Goal: Task Accomplishment & Management: Use online tool/utility

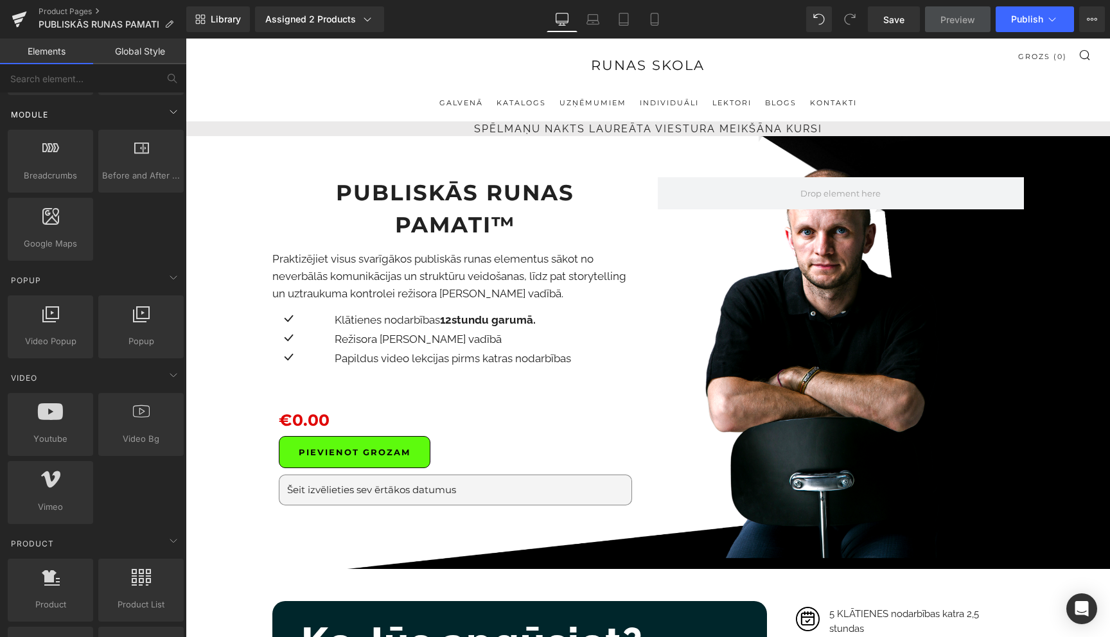
scroll to position [662, 0]
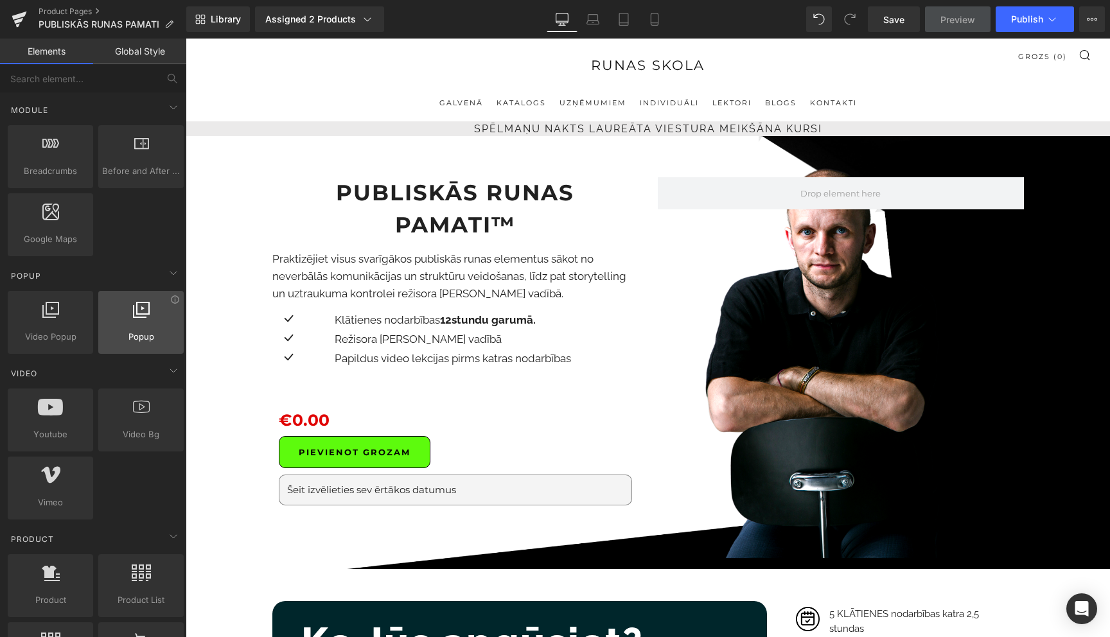
click at [136, 320] on div at bounding box center [141, 315] width 78 height 29
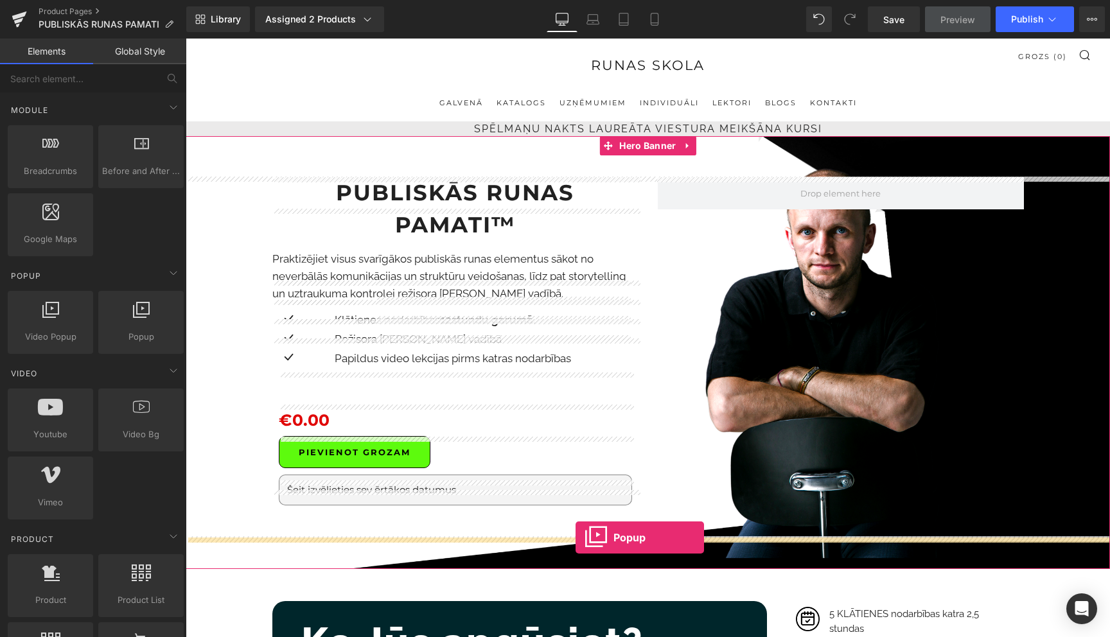
drag, startPoint x: 324, startPoint y: 369, endPoint x: 575, endPoint y: 537, distance: 302.6
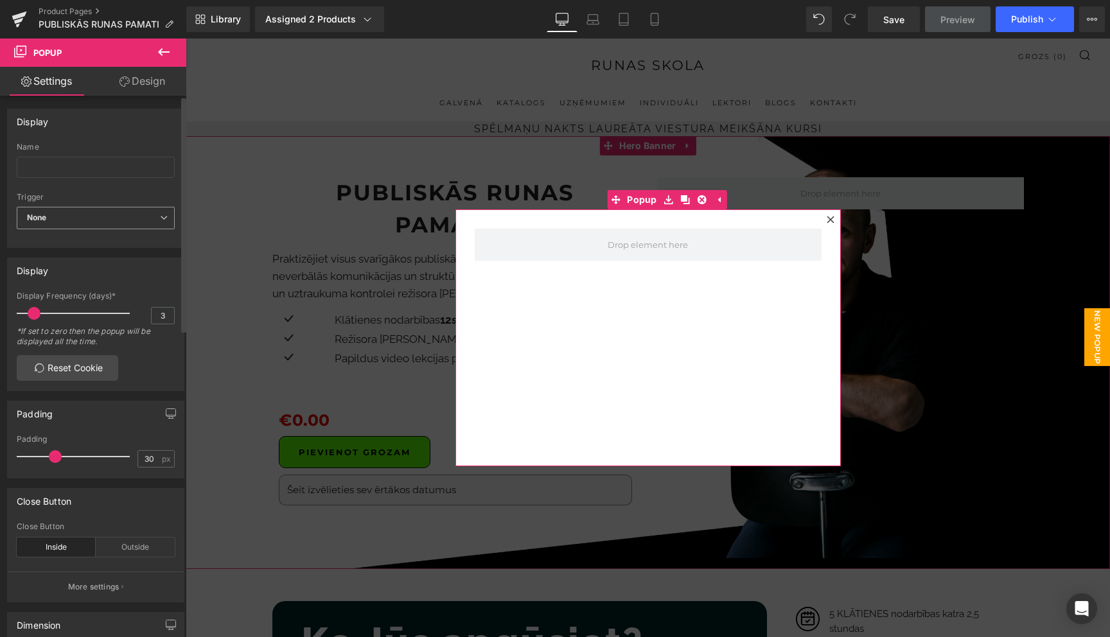
click at [160, 218] on icon at bounding box center [164, 218] width 8 height 8
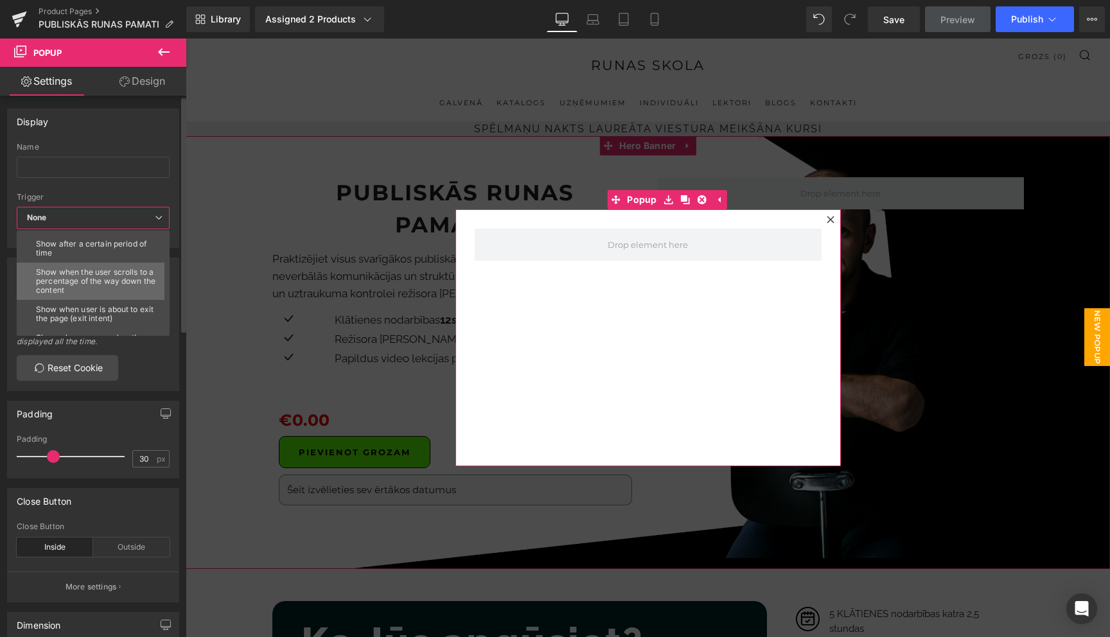
scroll to position [55, 0]
click at [109, 293] on div "Show when user is about to exit the page (exit intent)" at bounding box center [96, 293] width 120 height 18
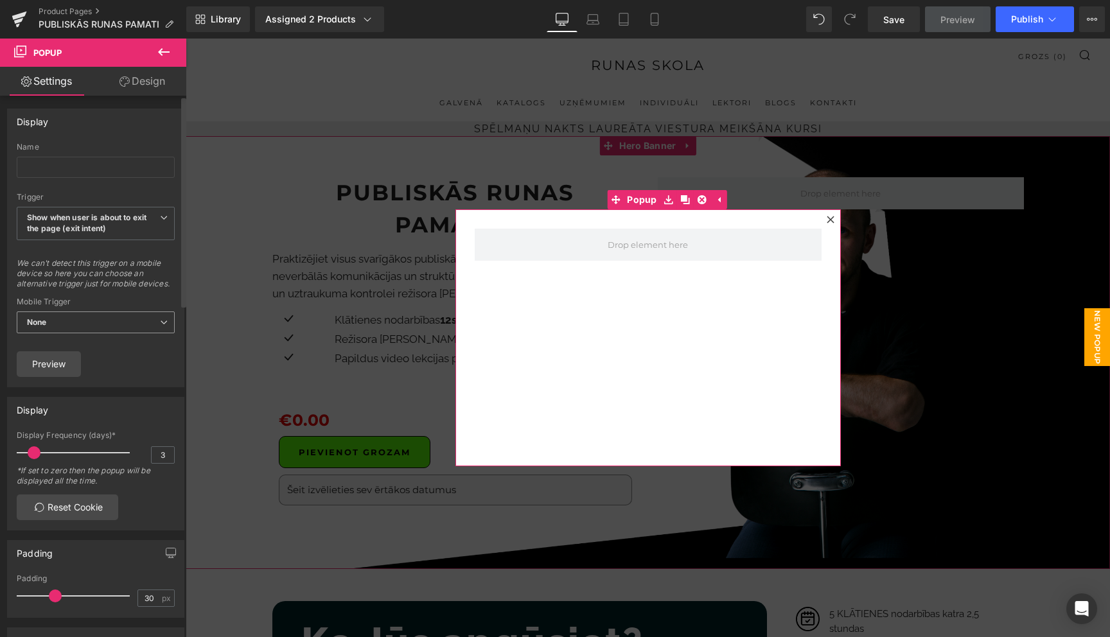
click at [160, 326] on icon at bounding box center [164, 322] width 8 height 8
click at [112, 374] on li "Timer" at bounding box center [93, 363] width 153 height 19
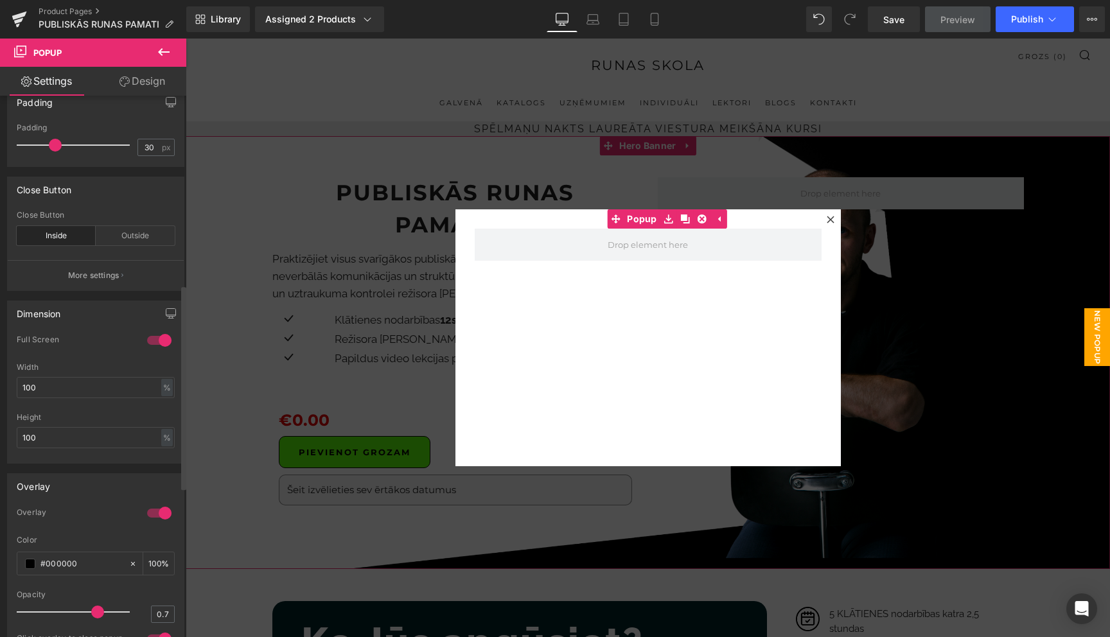
scroll to position [476, 0]
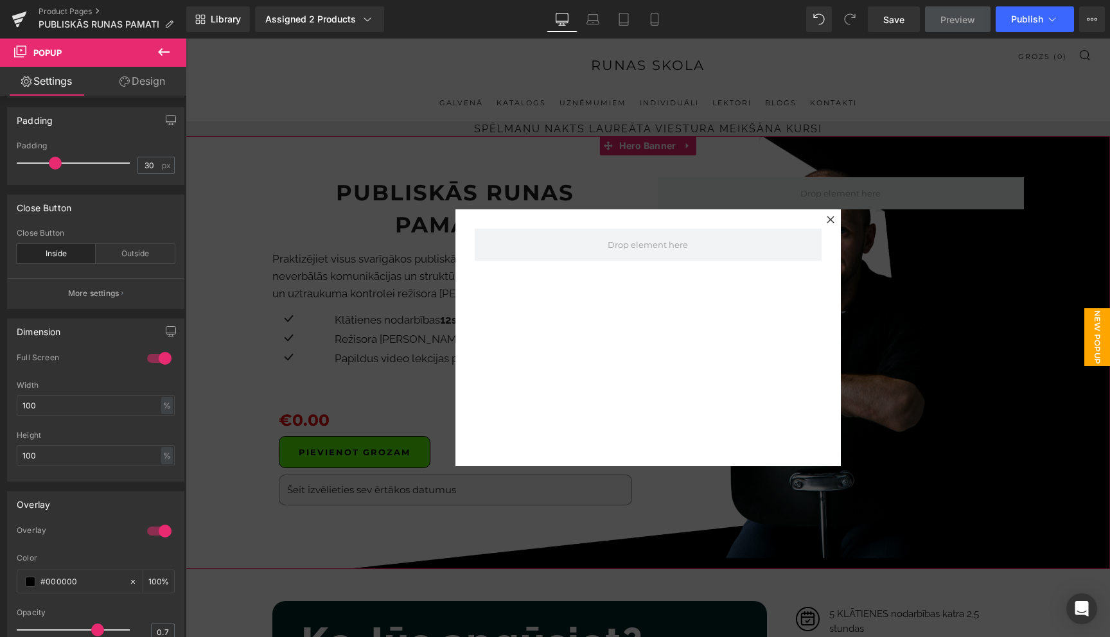
click at [164, 46] on icon at bounding box center [163, 51] width 15 height 15
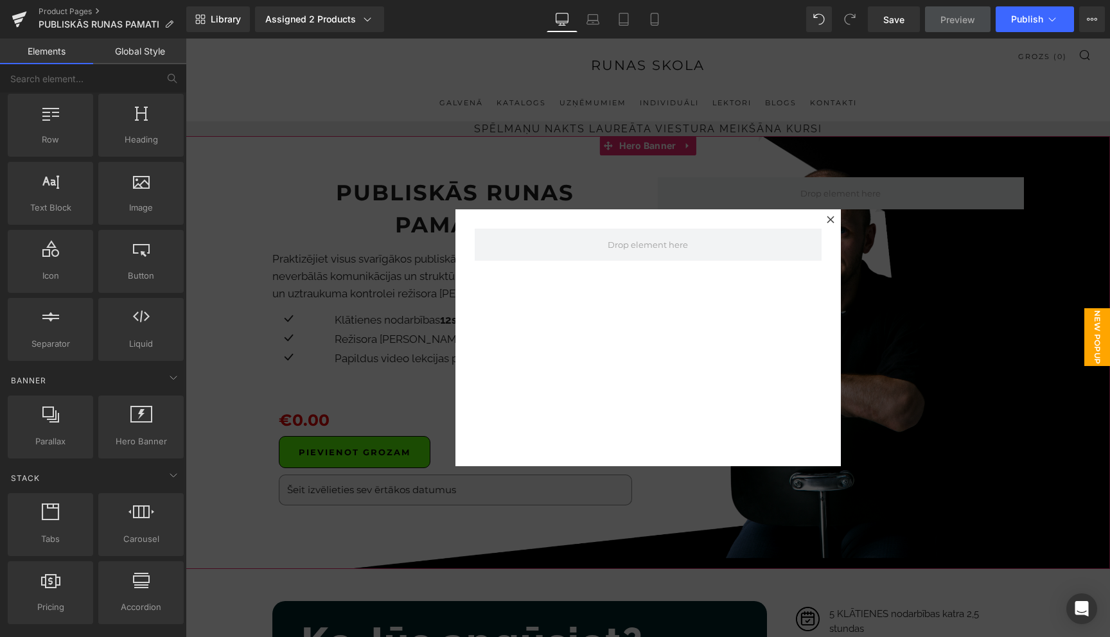
scroll to position [0, 0]
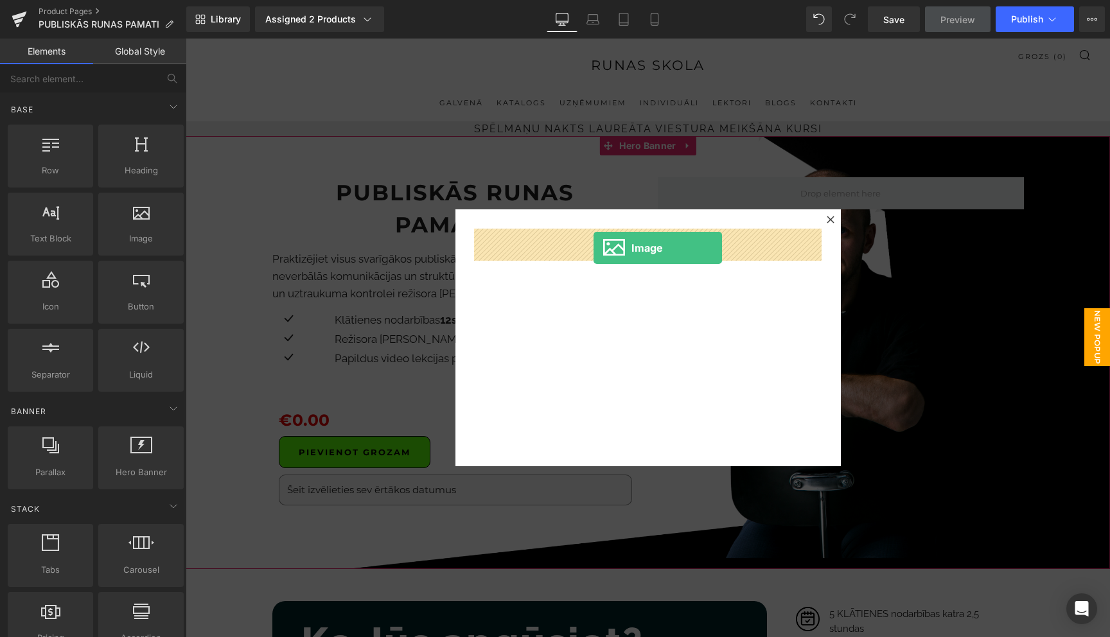
drag, startPoint x: 338, startPoint y: 274, endPoint x: 593, endPoint y: 248, distance: 256.8
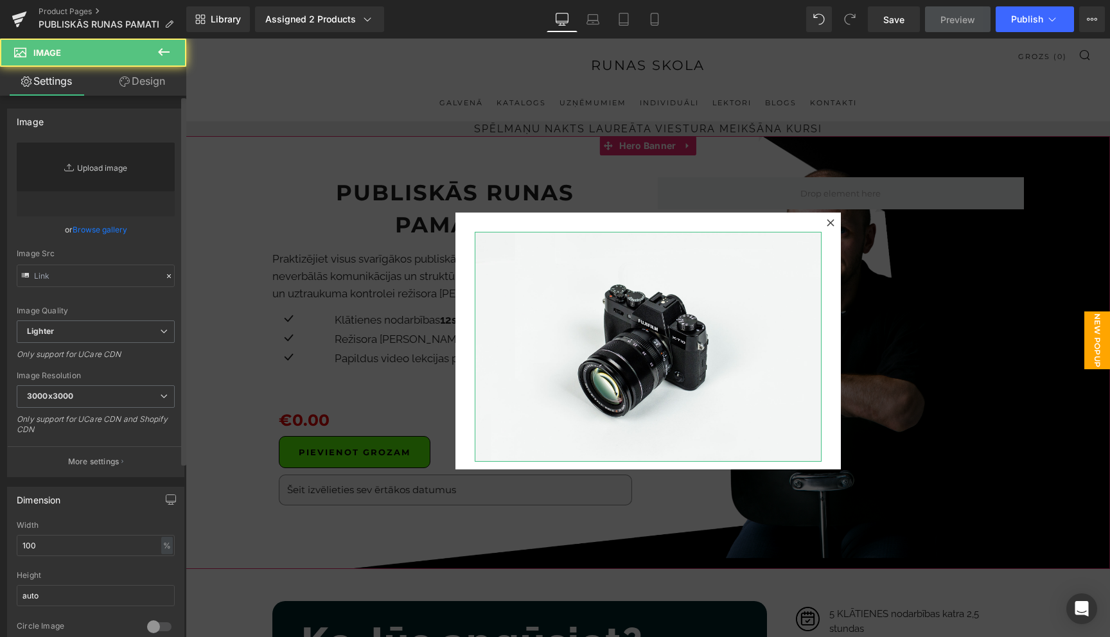
type input "//[DOMAIN_NAME][URL]"
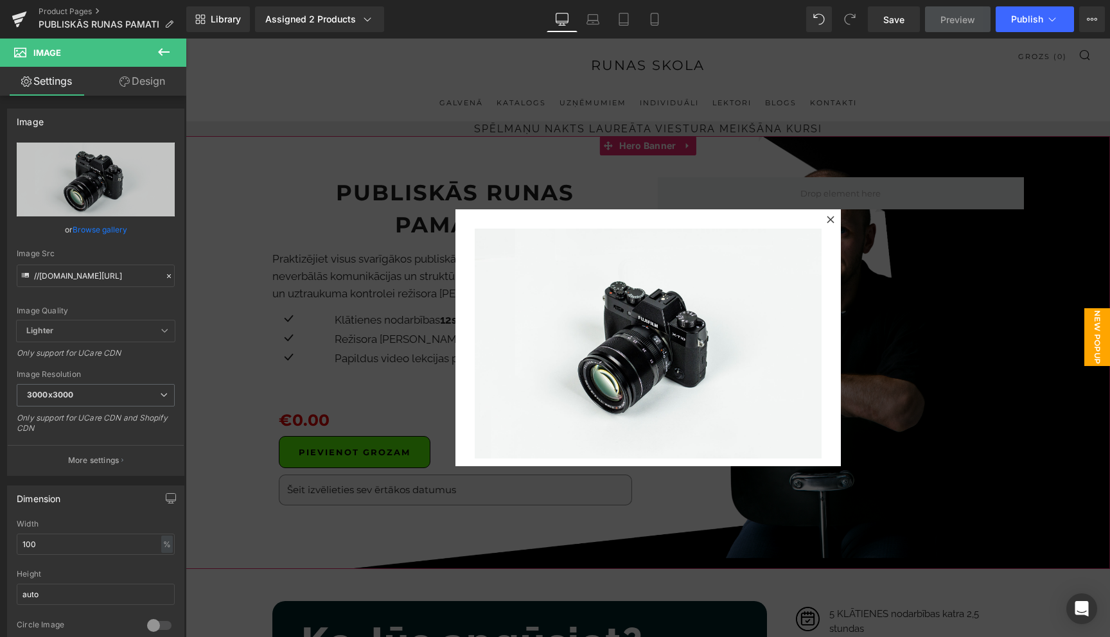
click at [166, 51] on icon at bounding box center [163, 51] width 15 height 15
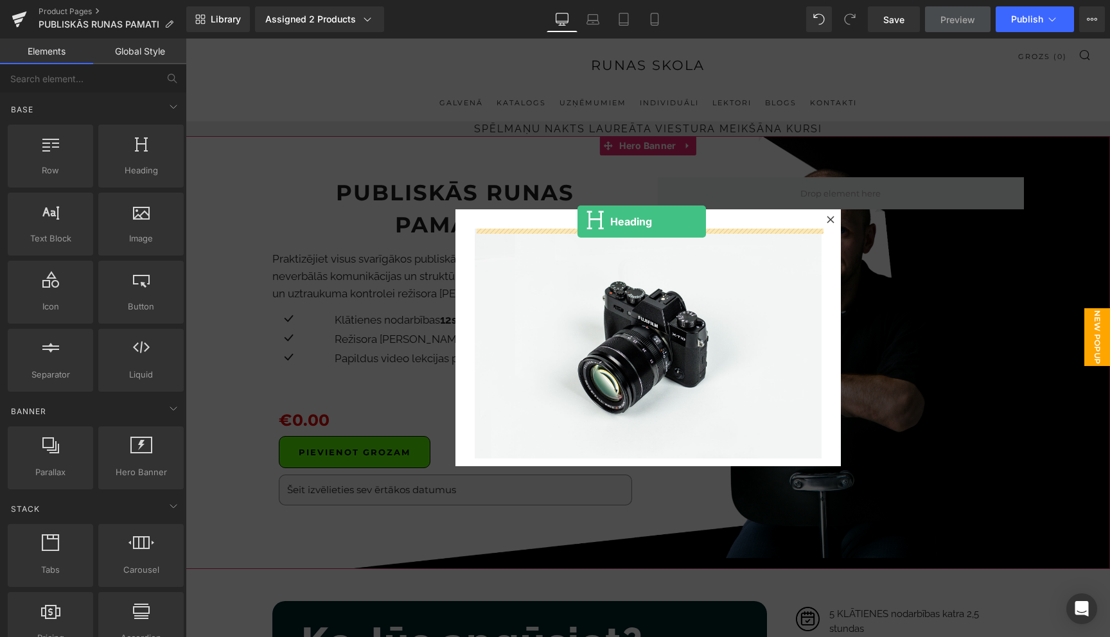
drag, startPoint x: 318, startPoint y: 204, endPoint x: 577, endPoint y: 222, distance: 260.0
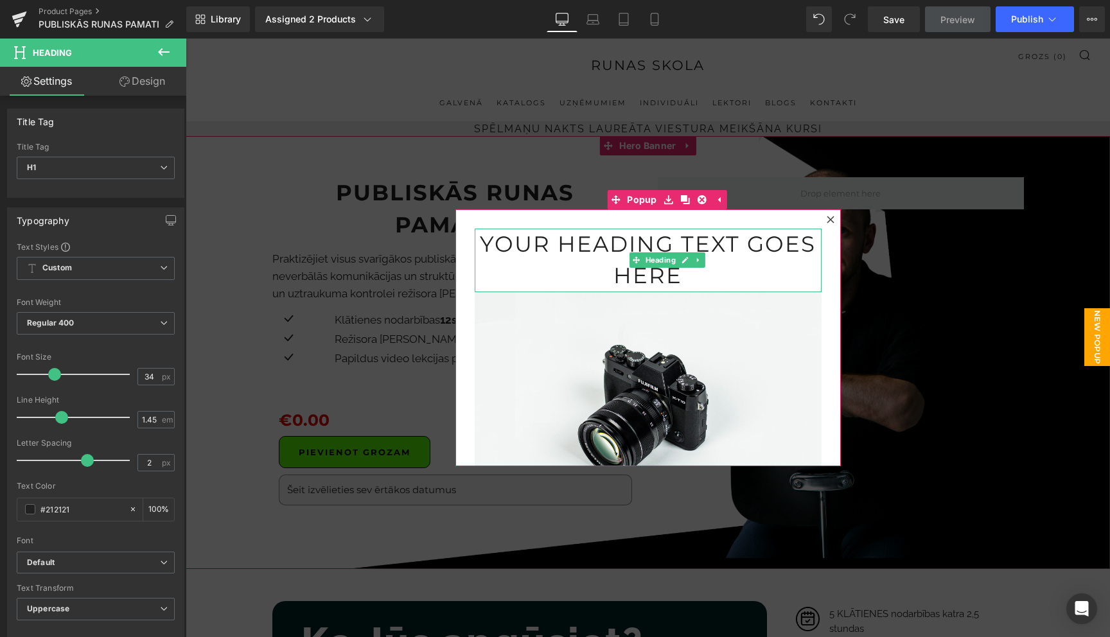
click at [610, 245] on h1 "Your heading text goes here" at bounding box center [648, 261] width 347 height 64
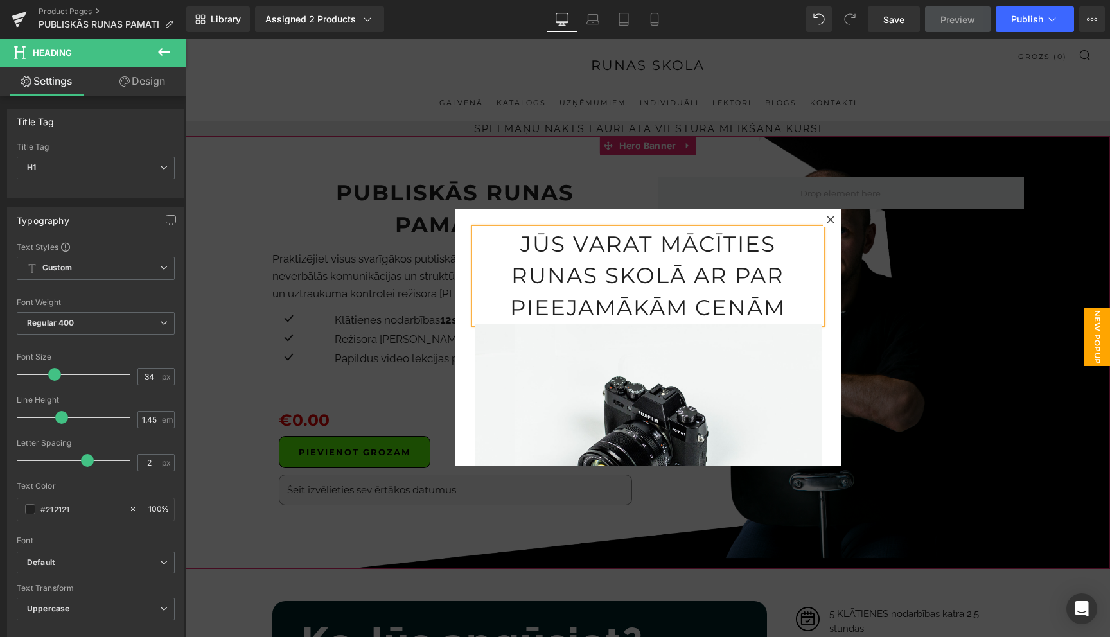
click at [685, 275] on h1 "Jūs varat mācīties runas skolā ar par pieejamākām cenām" at bounding box center [648, 276] width 347 height 95
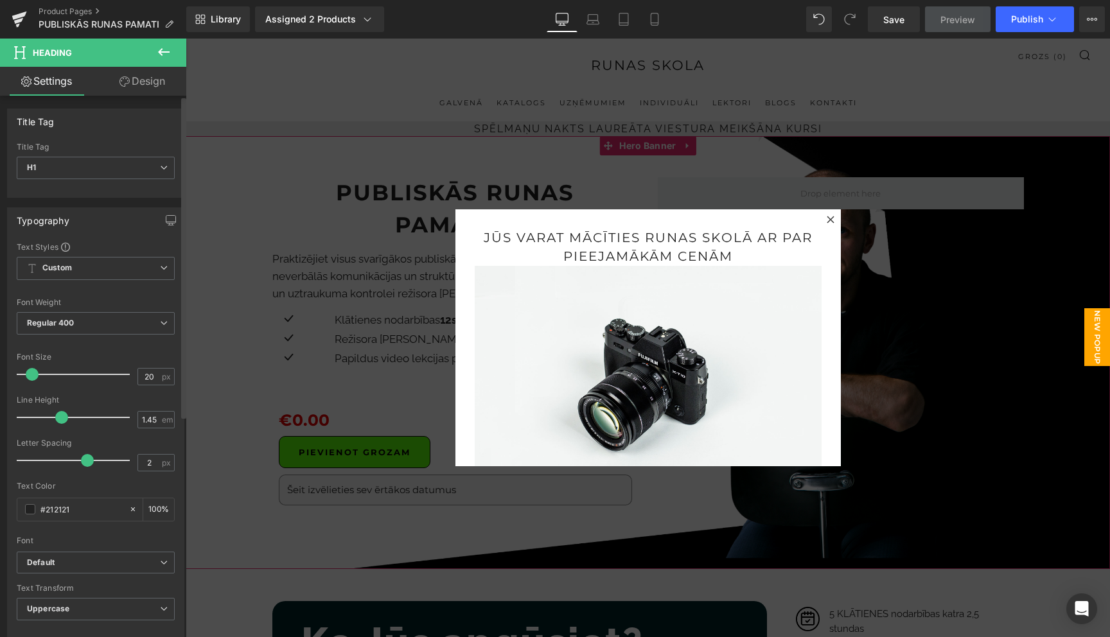
type input "25"
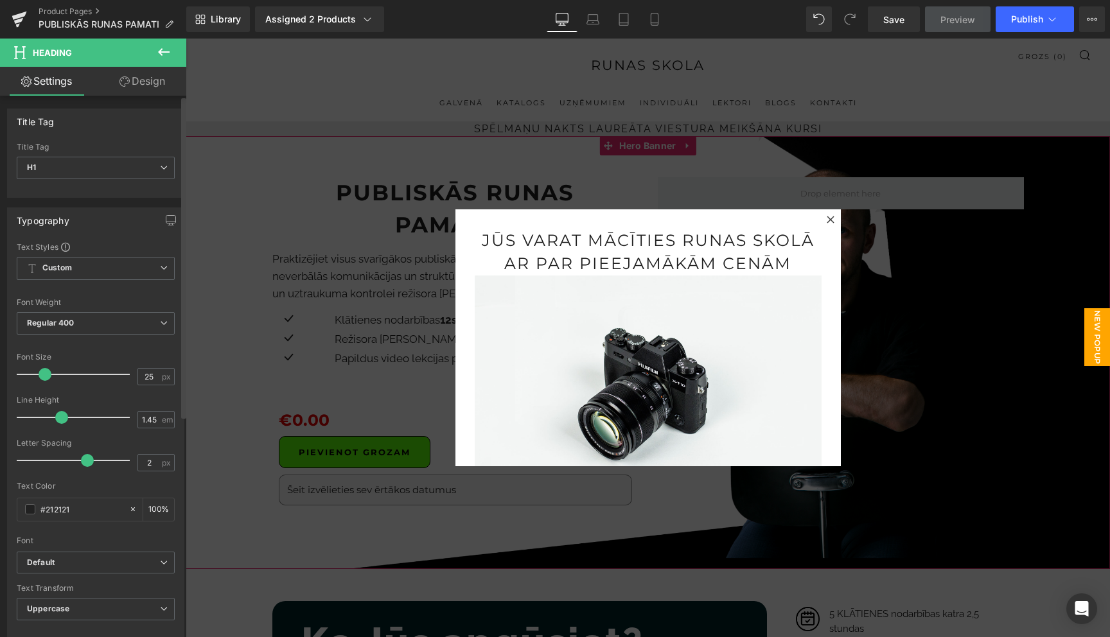
drag, startPoint x: 56, startPoint y: 373, endPoint x: 46, endPoint y: 369, distance: 10.4
click at [46, 369] on span at bounding box center [45, 374] width 13 height 13
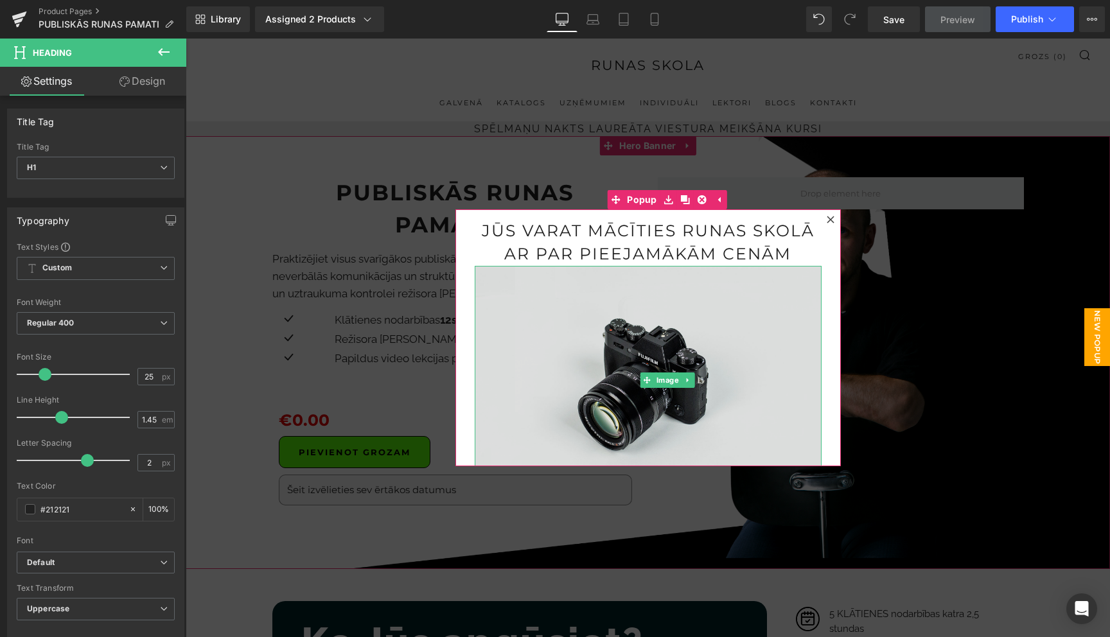
scroll to position [22, 0]
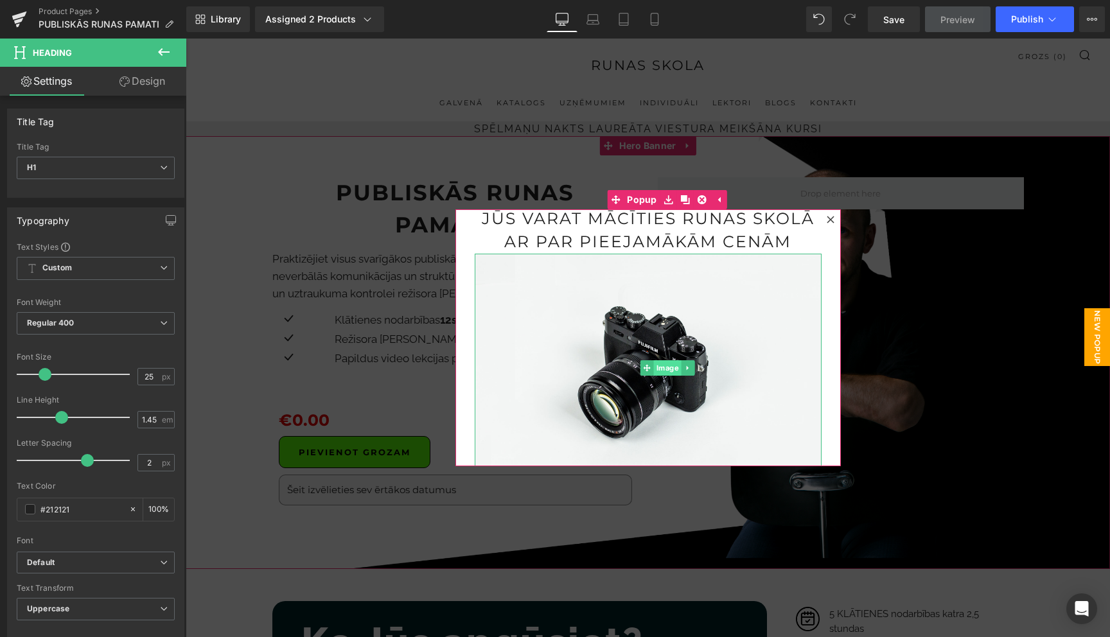
click at [665, 367] on span "Image" at bounding box center [667, 367] width 28 height 15
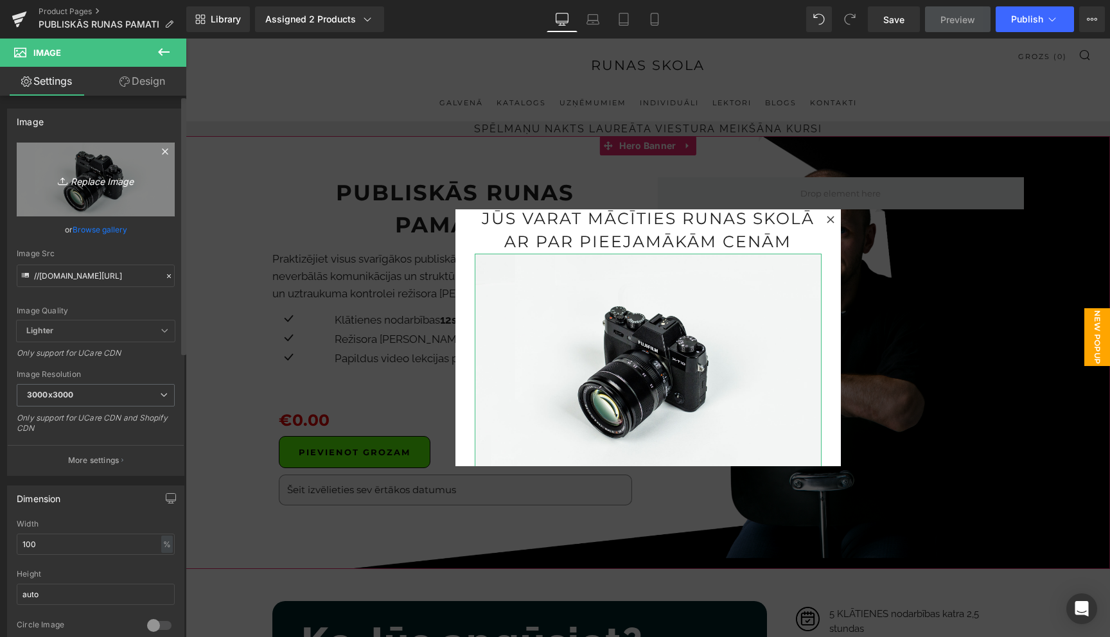
click at [100, 172] on icon "Replace Image" at bounding box center [95, 179] width 103 height 16
type input "C:\fakepath\Screenshot [DATE] 16.38.41.png"
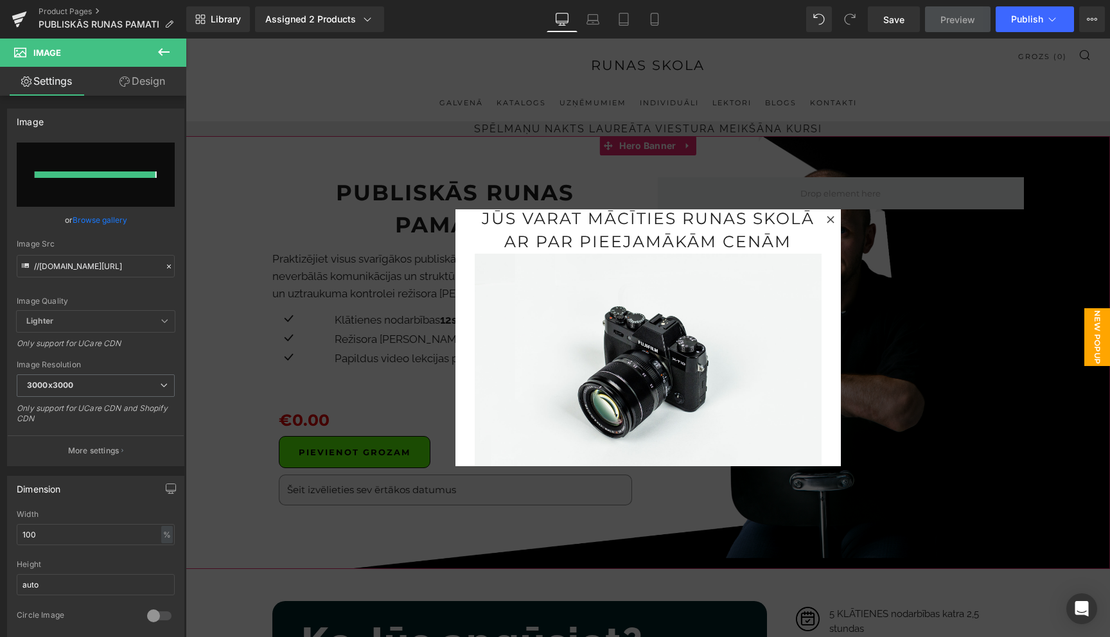
type input "[URL][DOMAIN_NAME]"
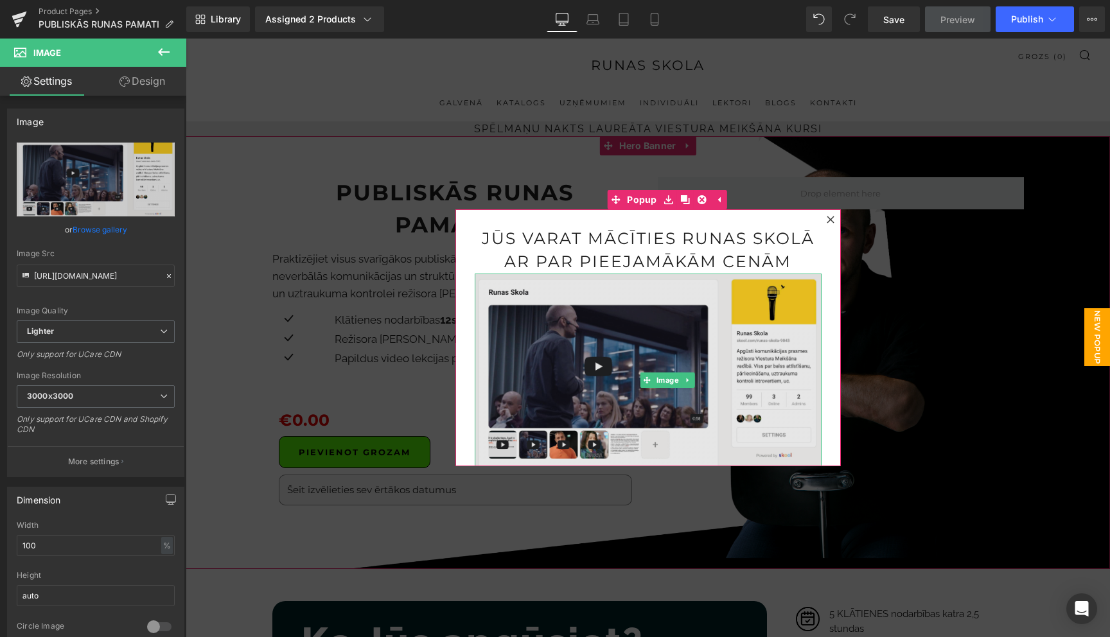
scroll to position [3, 0]
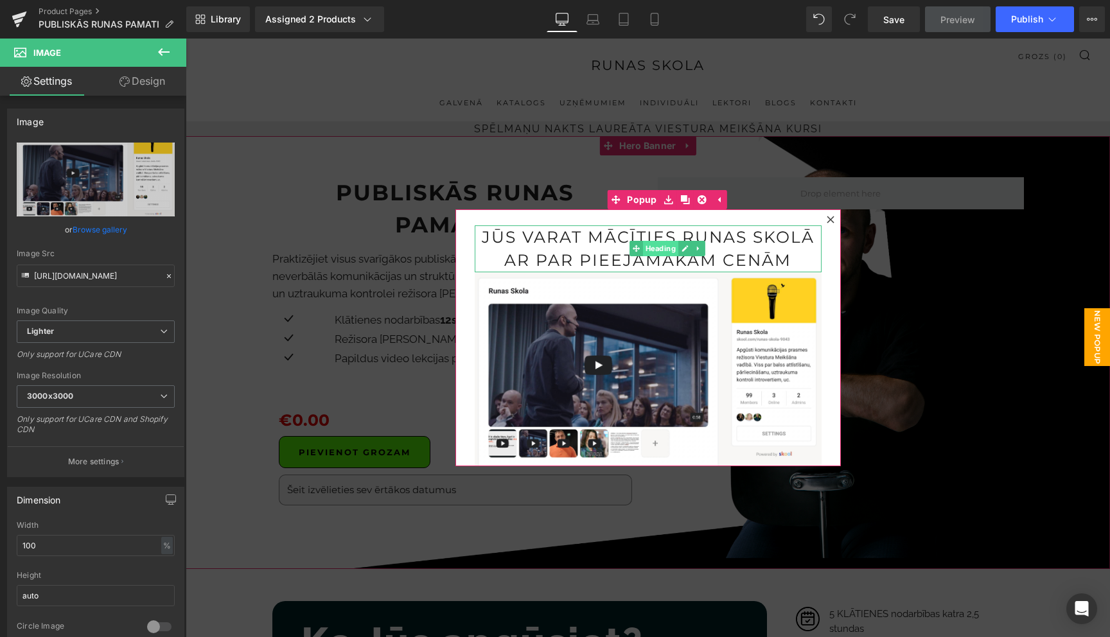
click at [642, 244] on span "Heading" at bounding box center [659, 248] width 35 height 15
click at [582, 236] on h1 "Jūs varat mācīties runas skolā ar par pieejamākām cenām" at bounding box center [648, 248] width 347 height 47
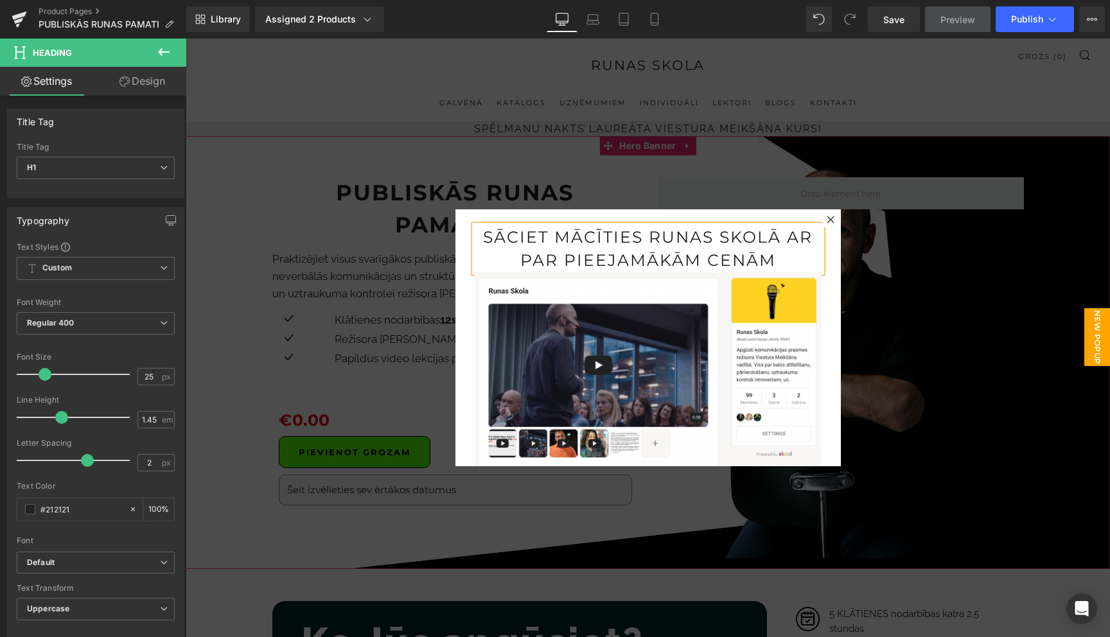
click at [640, 236] on h1 "sāciet mācīties runas skolā ar par pieejamākām cenām" at bounding box center [648, 248] width 347 height 47
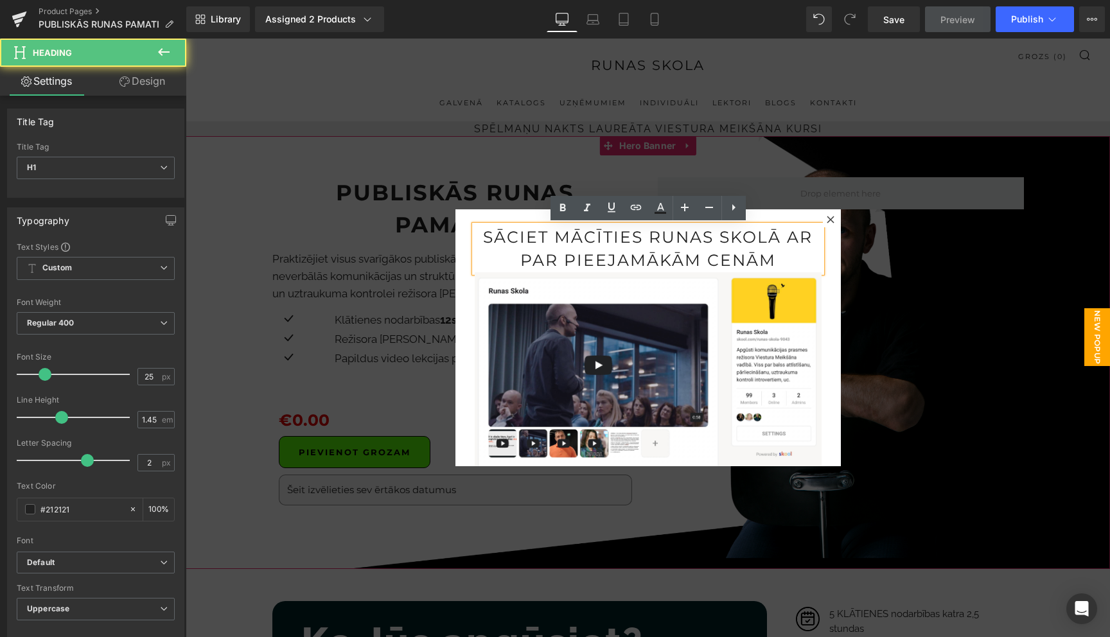
click at [640, 236] on h1 "sāciet mācīties runas skolā ar par pieejamākām cenām" at bounding box center [648, 248] width 347 height 47
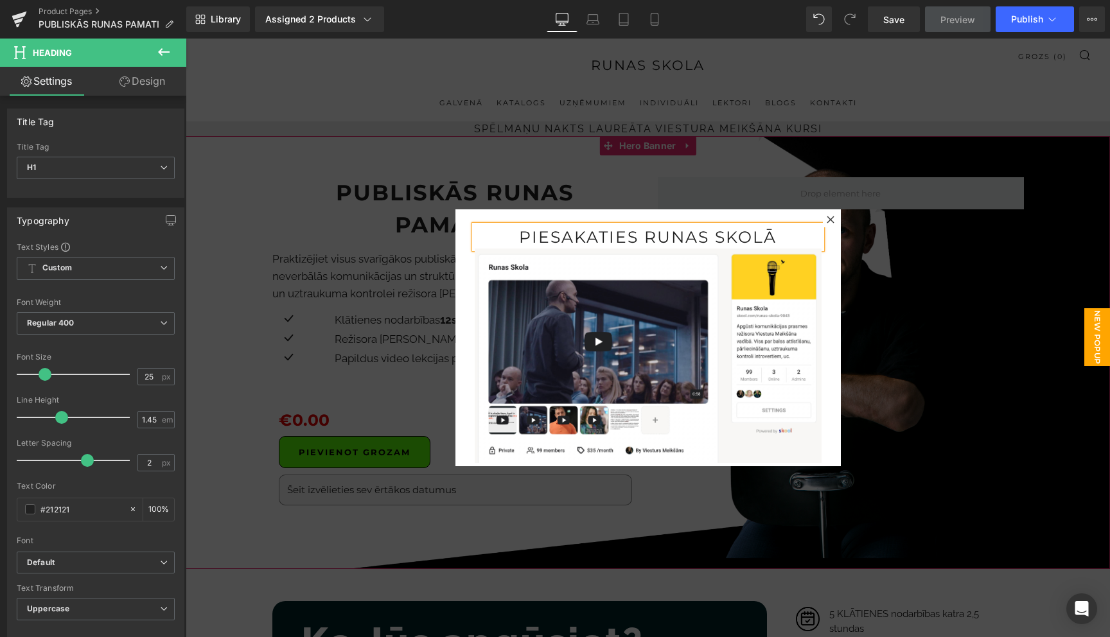
click at [631, 237] on h1 "piesakaties runas skolā" at bounding box center [648, 236] width 347 height 23
click at [799, 243] on h1 "piesakieties runas skolā" at bounding box center [648, 236] width 347 height 23
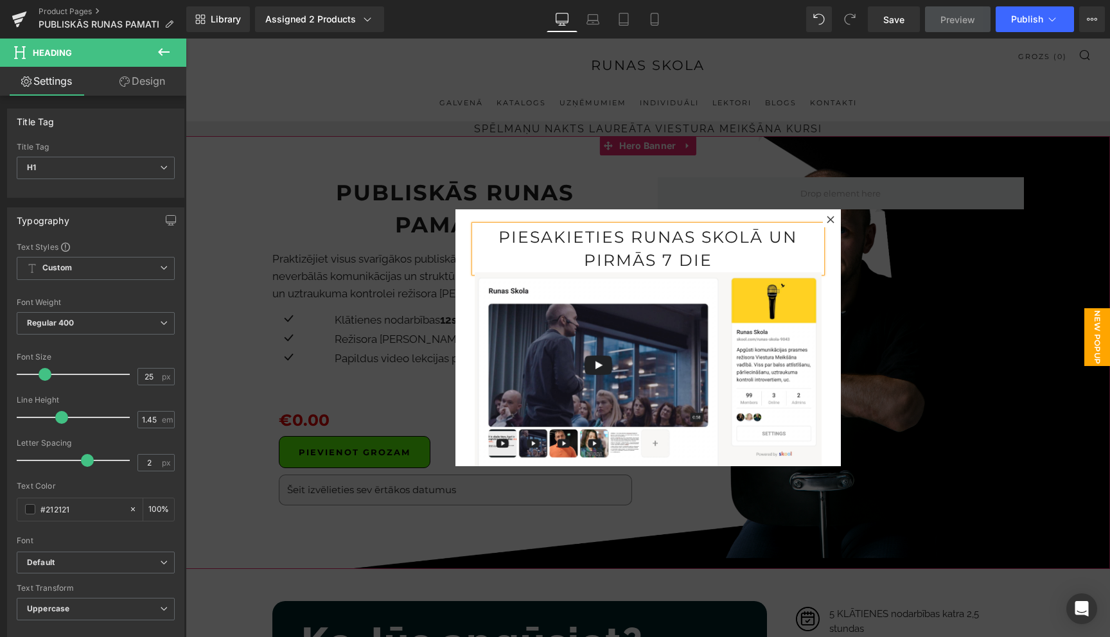
click at [670, 246] on h1 "piesakieties runas skolā un pirmās 7 die" at bounding box center [648, 248] width 347 height 47
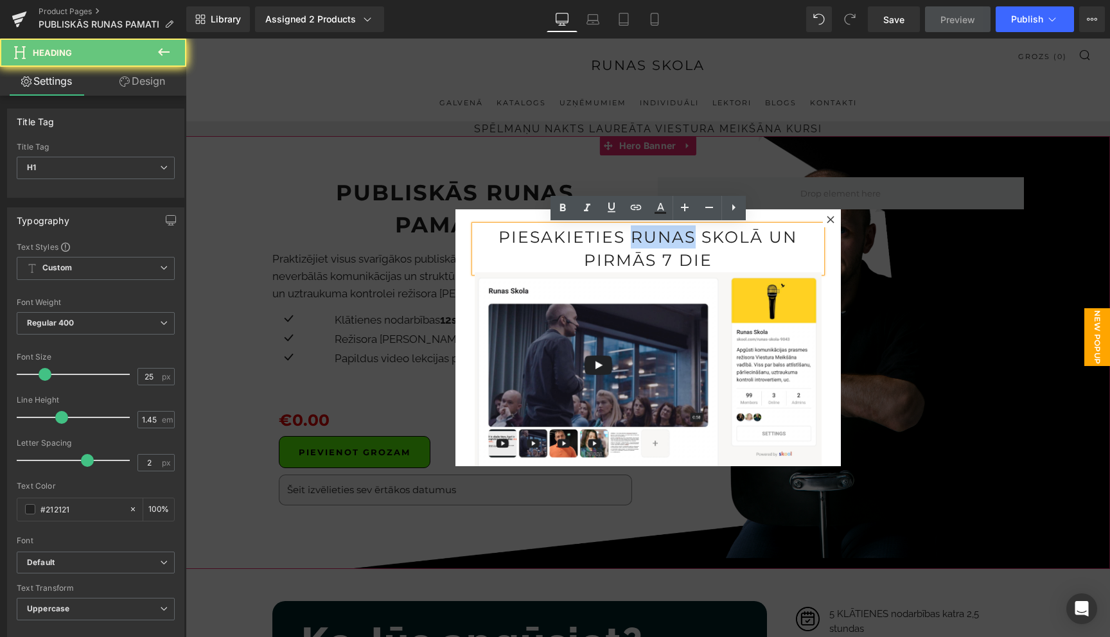
click at [670, 246] on h1 "piesakieties runas skolā un pirmās 7 die" at bounding box center [648, 248] width 347 height 47
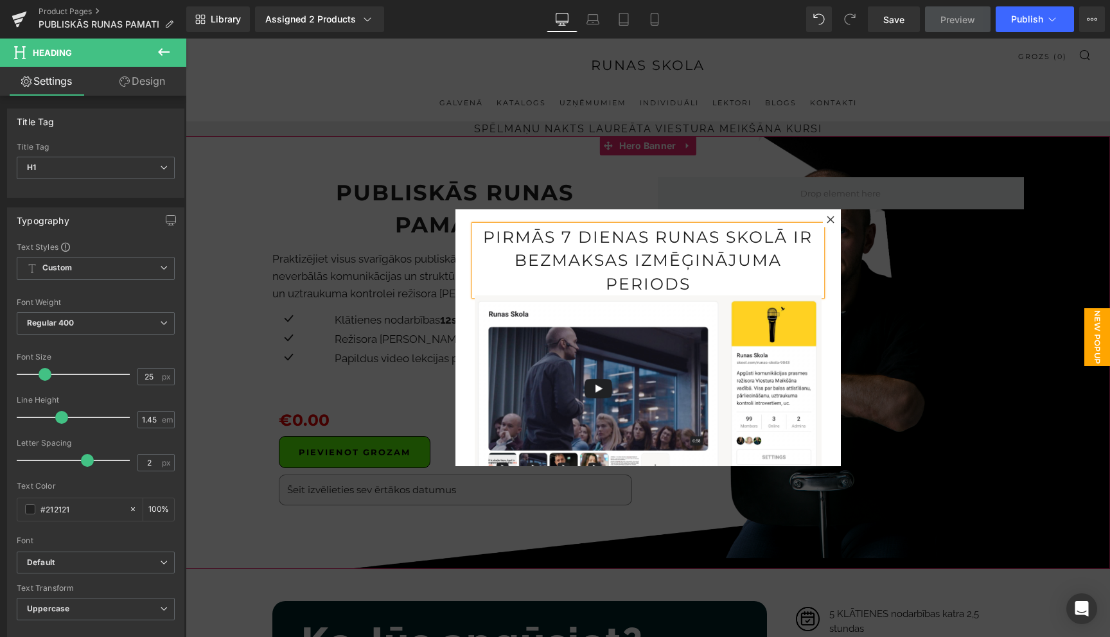
click at [670, 260] on h1 "pirmās 7 dienas runas skolā ir bezmaksas izmēģinājuma periods" at bounding box center [648, 260] width 347 height 70
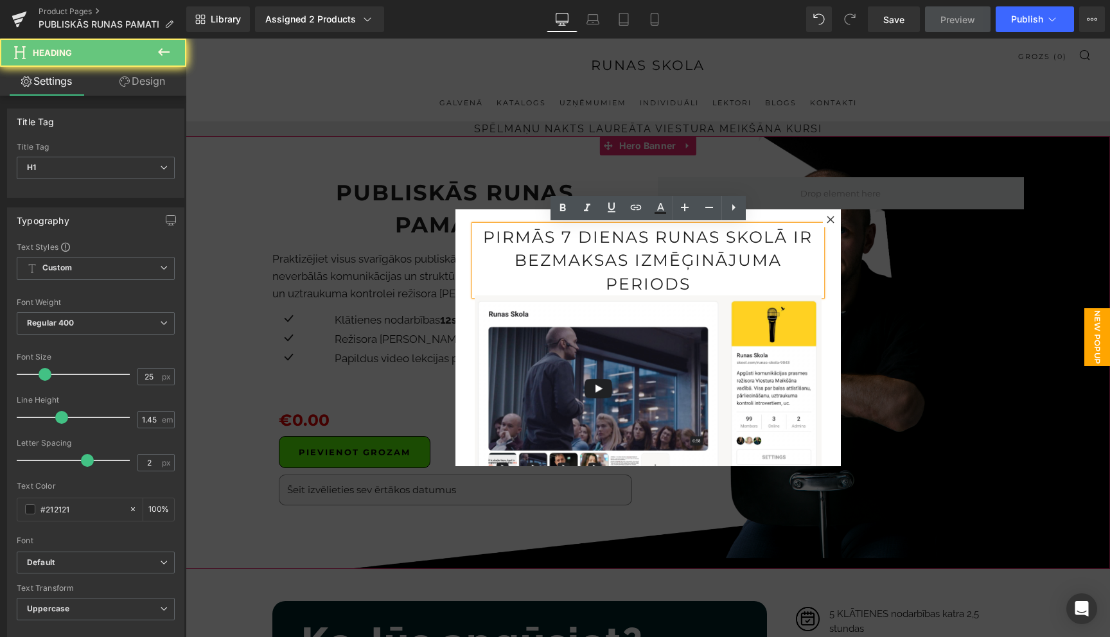
click at [670, 260] on h1 "pirmās 7 dienas runas skolā ir bezmaksas izmēģinājuma periods" at bounding box center [648, 260] width 347 height 70
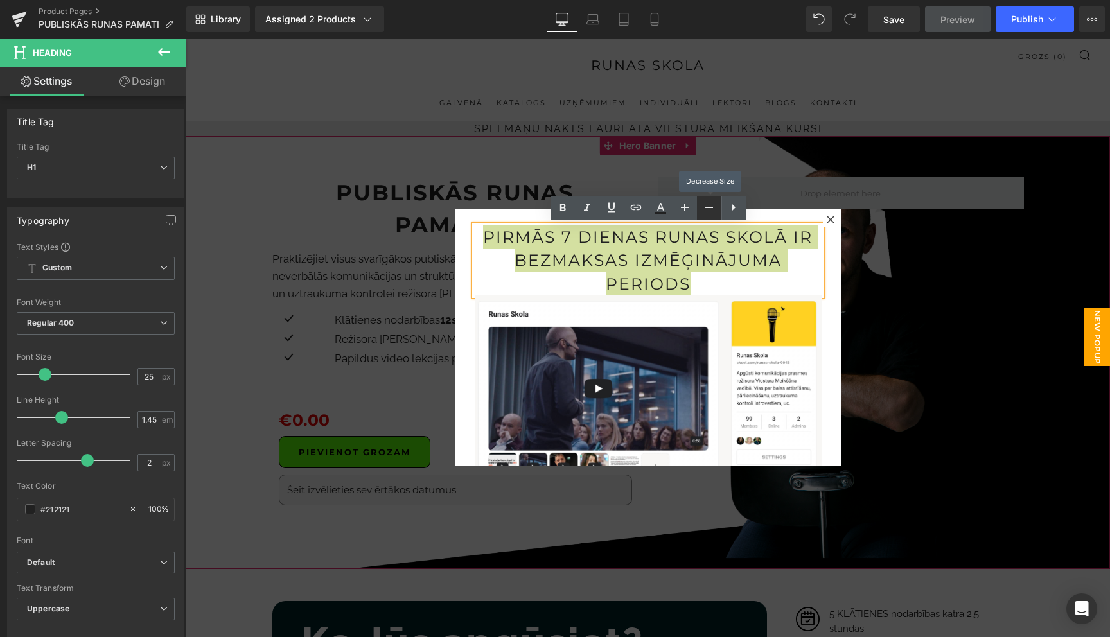
click at [697, 211] on link at bounding box center [709, 208] width 24 height 24
type input "23"
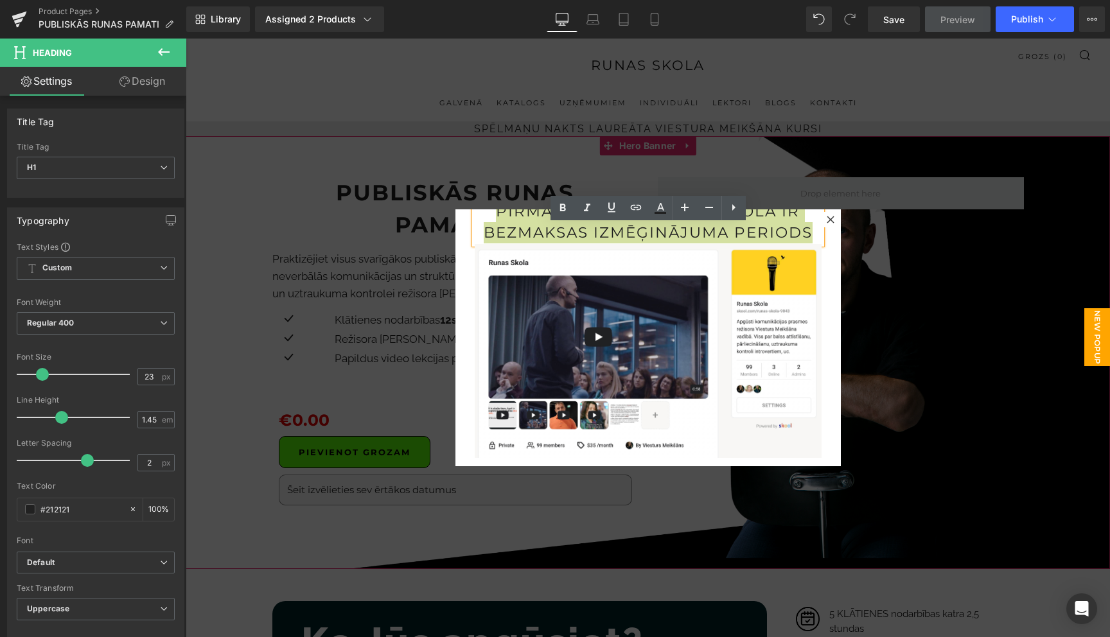
scroll to position [26, 0]
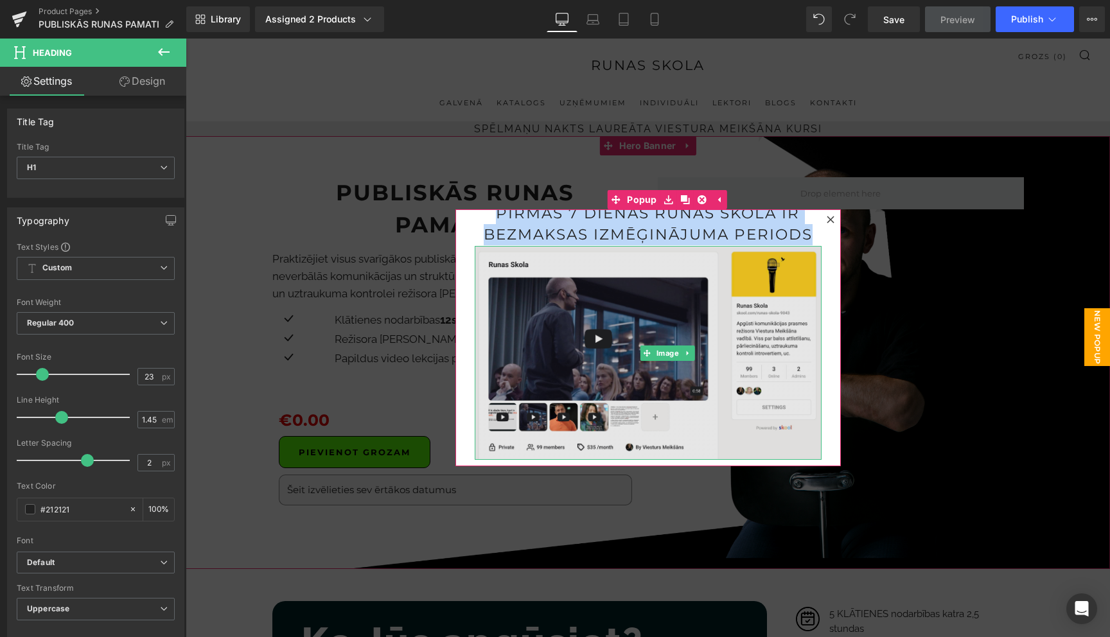
click at [637, 317] on img at bounding box center [648, 353] width 347 height 214
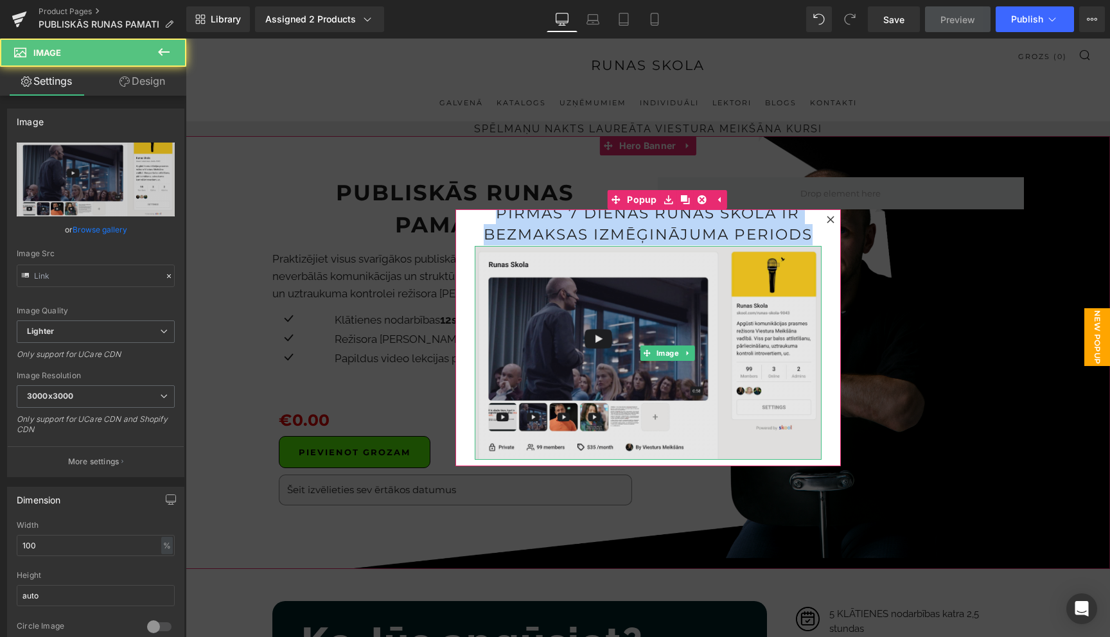
type input "[URL][DOMAIN_NAME]"
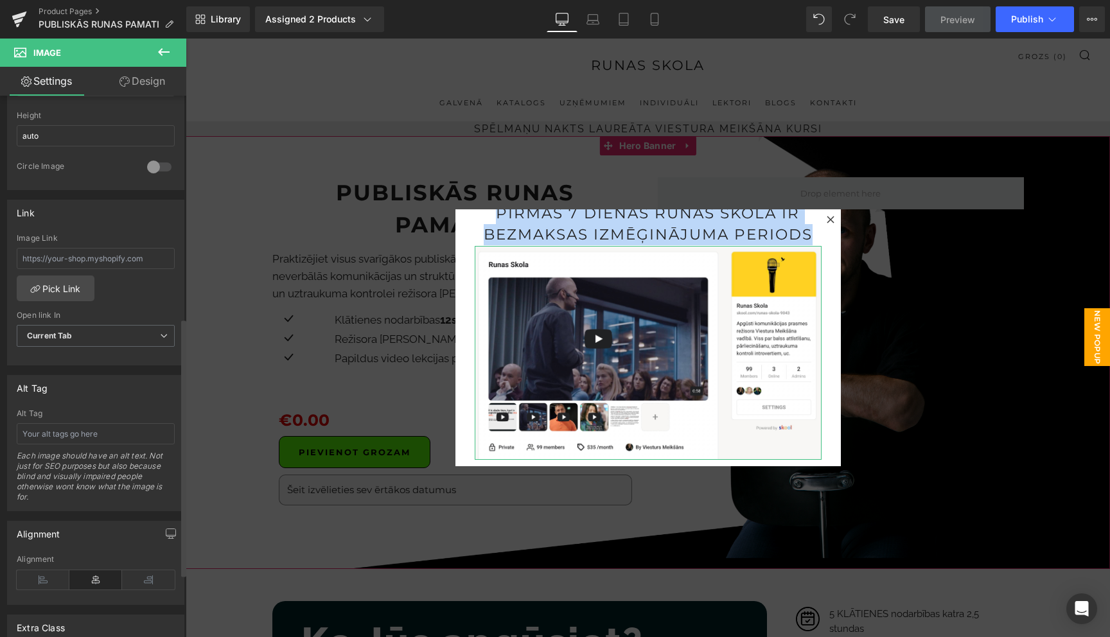
scroll to position [438, 0]
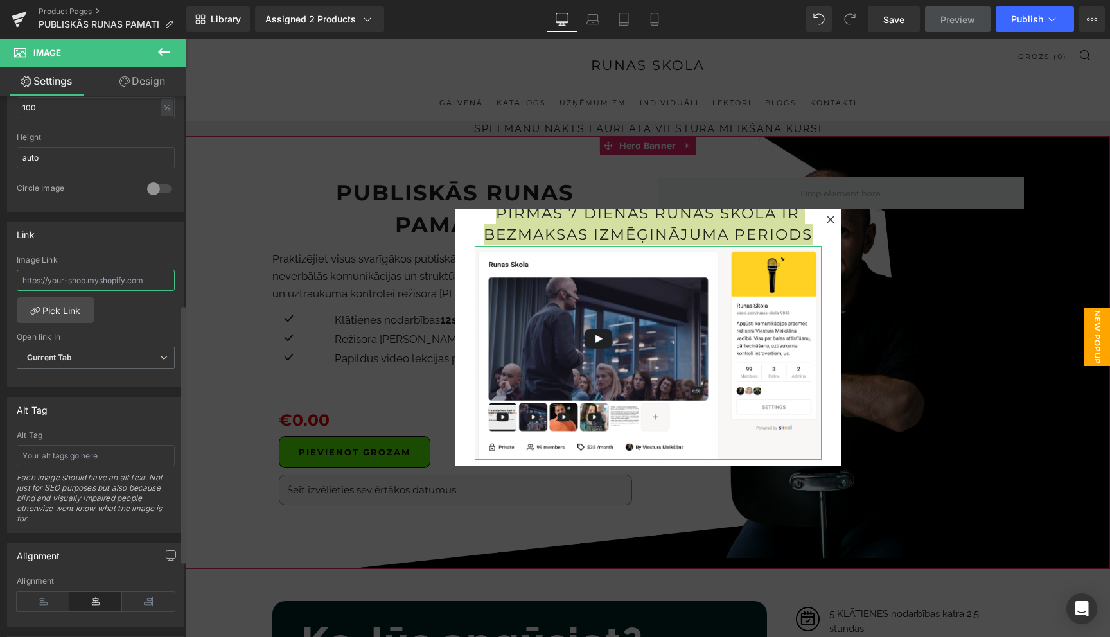
click at [90, 283] on input "text" at bounding box center [96, 280] width 158 height 21
paste input "[URL][DOMAIN_NAME]"
type input "[URL][DOMAIN_NAME]"
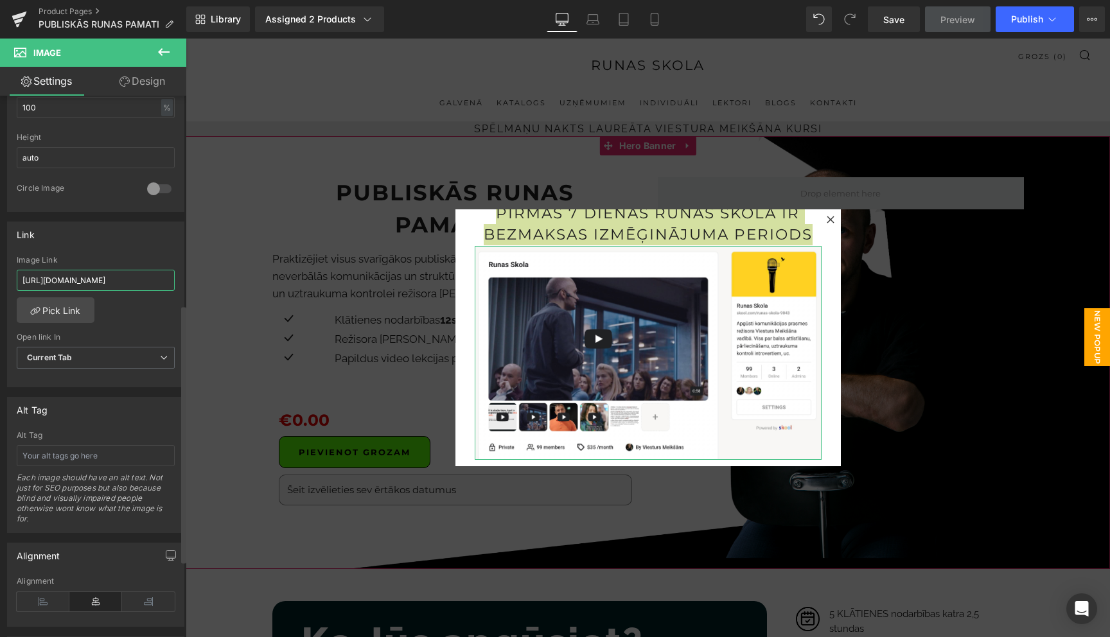
scroll to position [0, 35]
click at [165, 55] on icon at bounding box center [163, 51] width 15 height 15
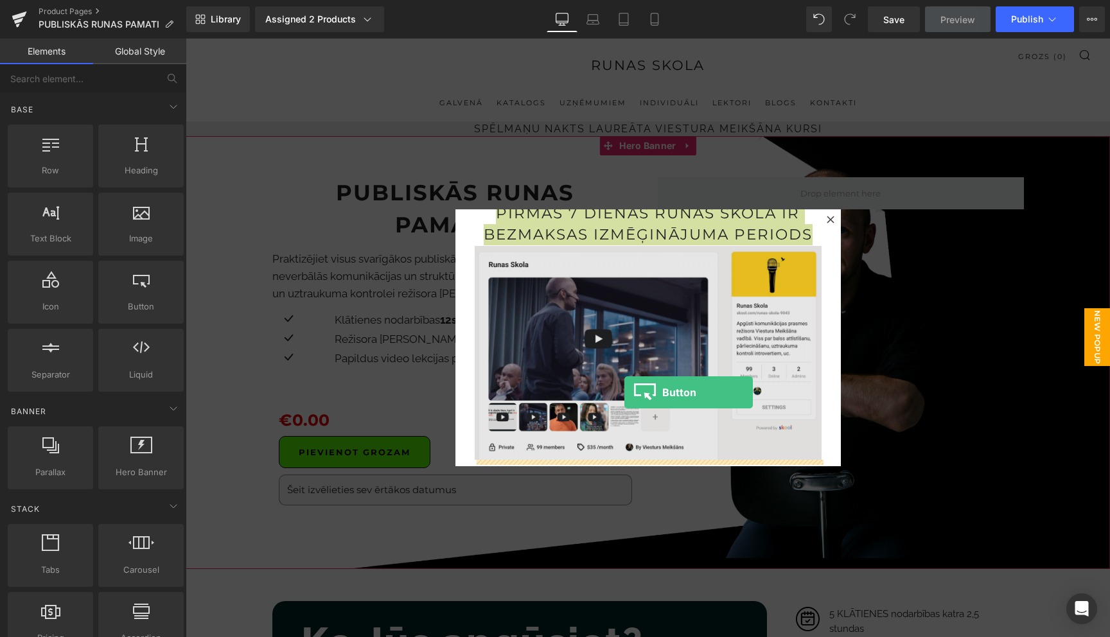
scroll to position [39, 0]
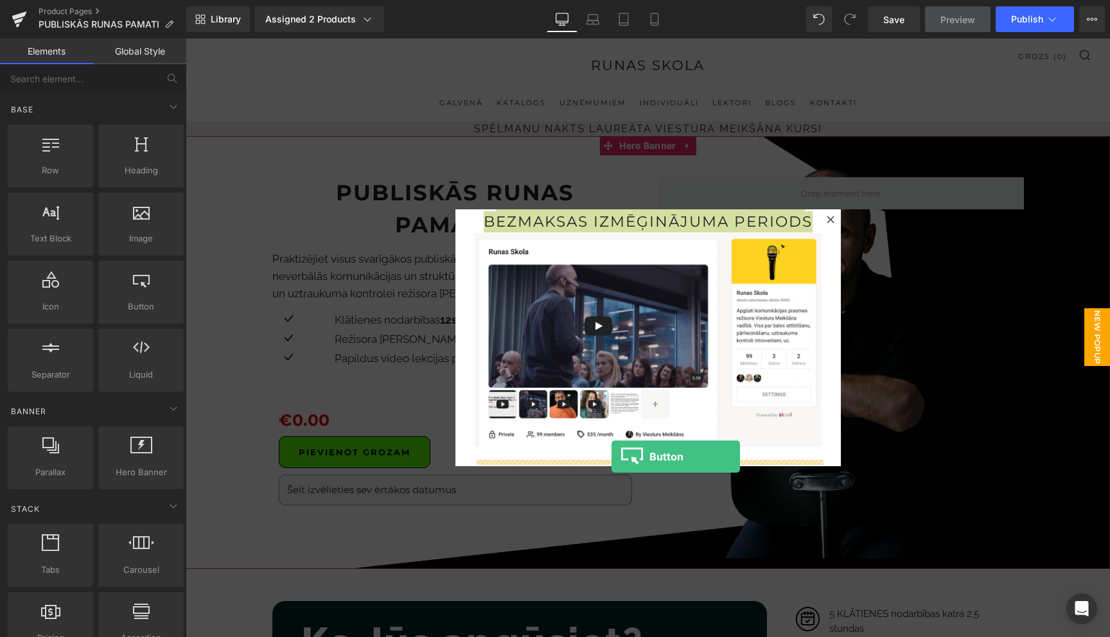
drag, startPoint x: 333, startPoint y: 334, endPoint x: 611, endPoint y: 457, distance: 304.5
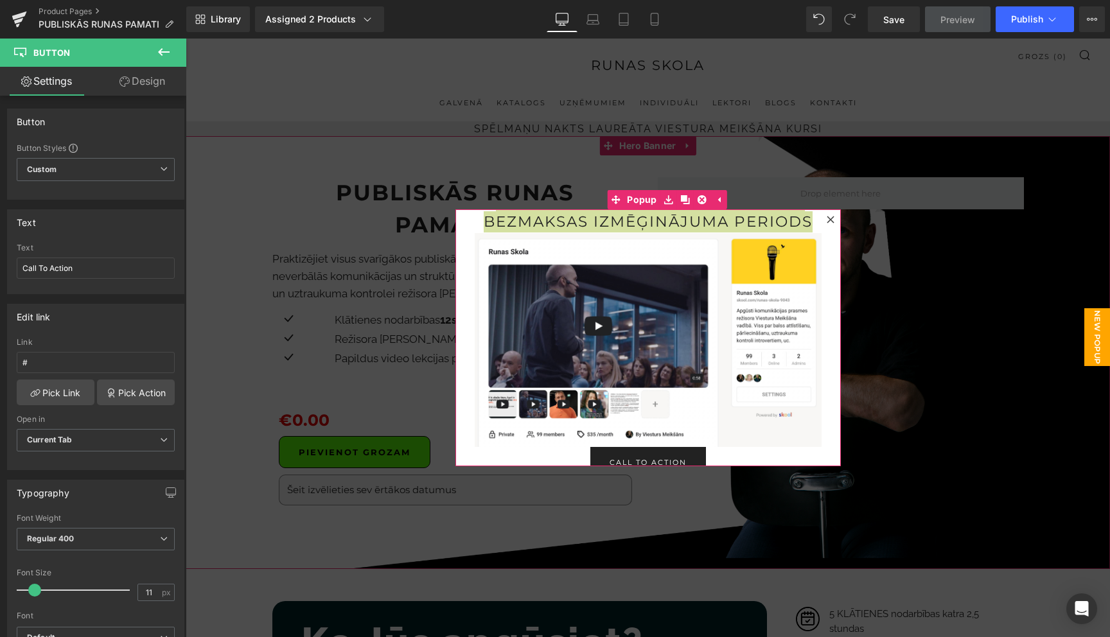
scroll to position [69, 0]
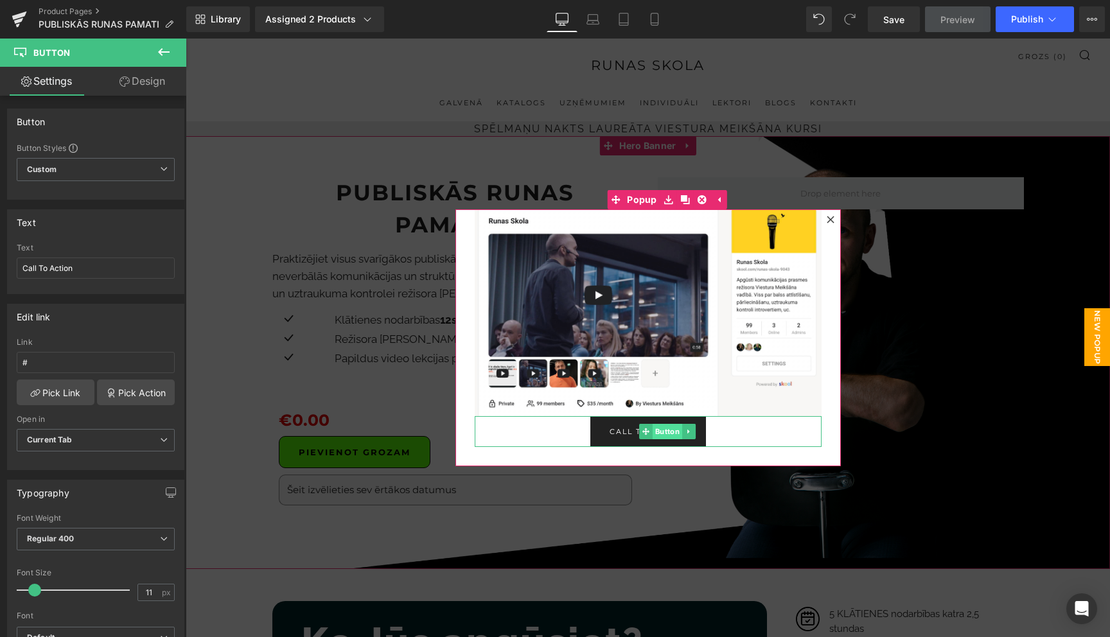
click at [653, 426] on span "Button" at bounding box center [667, 431] width 30 height 15
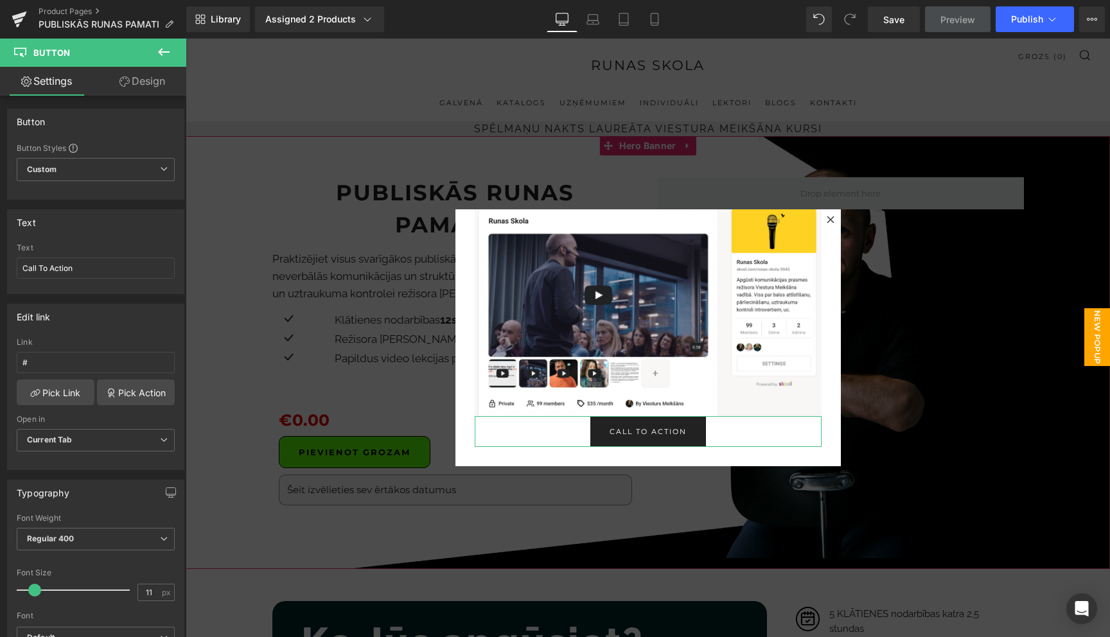
click at [139, 89] on link "Design" at bounding box center [142, 81] width 93 height 29
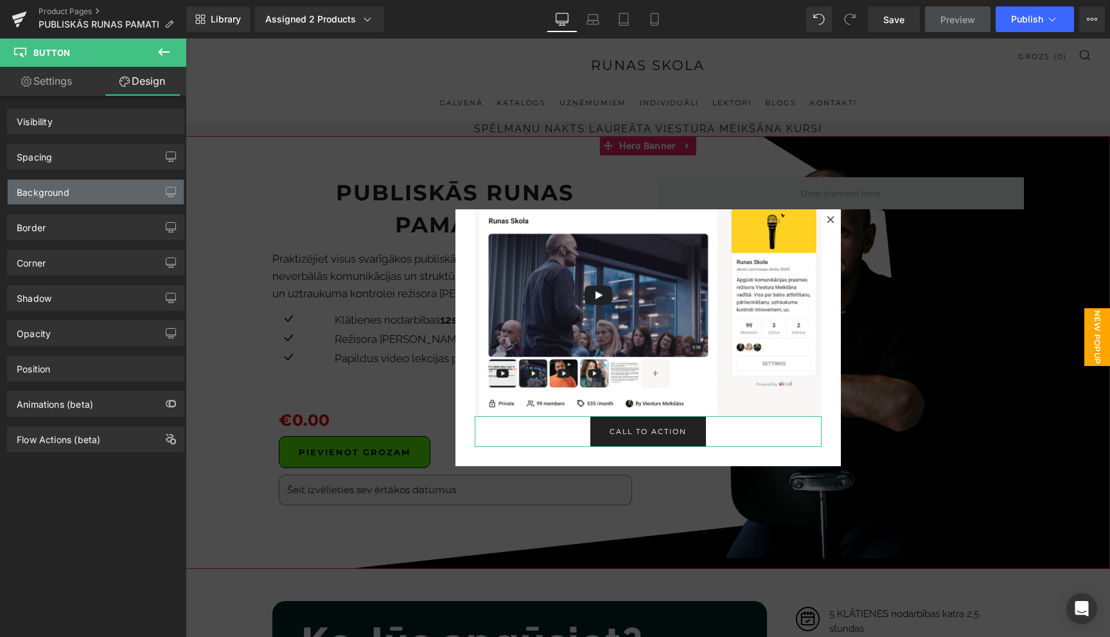
click at [99, 150] on div "Spacing" at bounding box center [96, 156] width 176 height 24
click at [96, 148] on div "Spacing" at bounding box center [96, 156] width 176 height 24
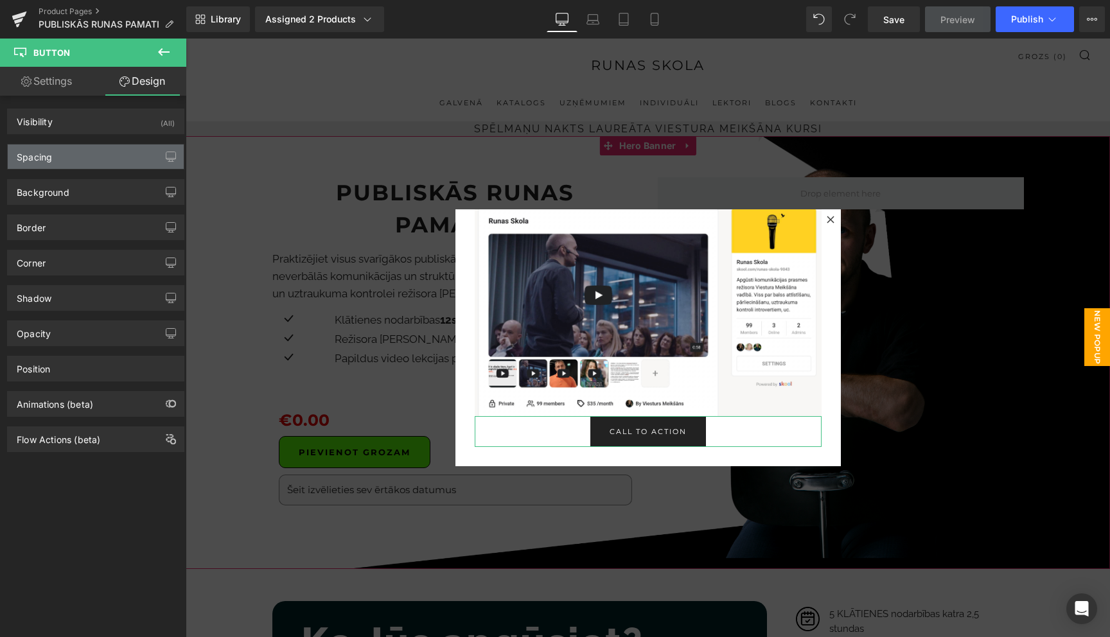
type input "0"
type input "9"
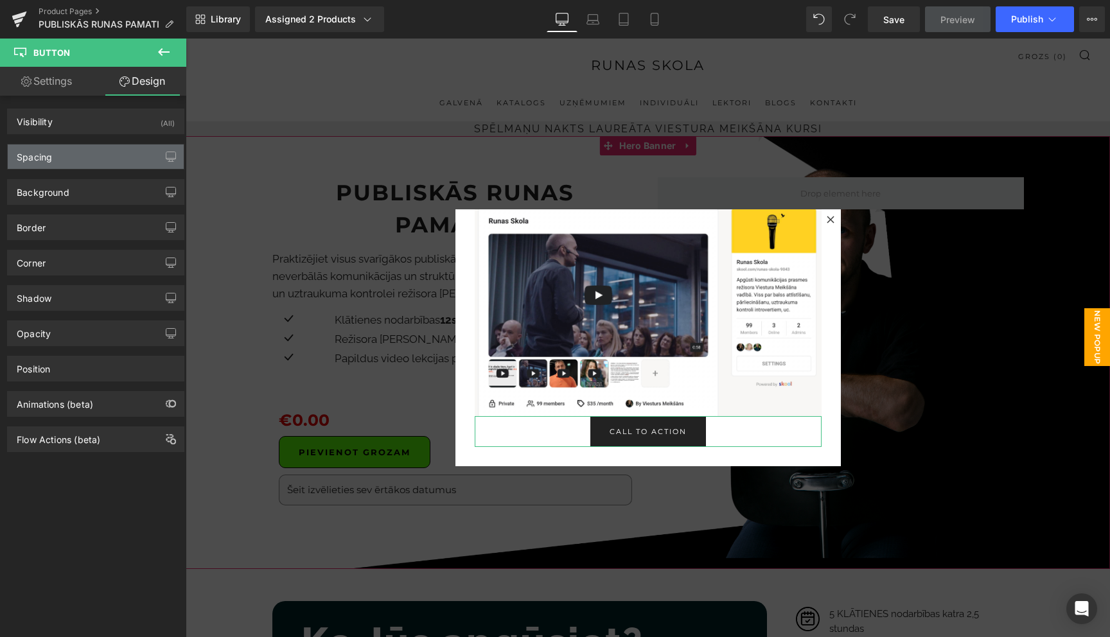
type input "30"
type input "9"
type input "30"
click at [94, 154] on div "Spacing" at bounding box center [96, 156] width 176 height 24
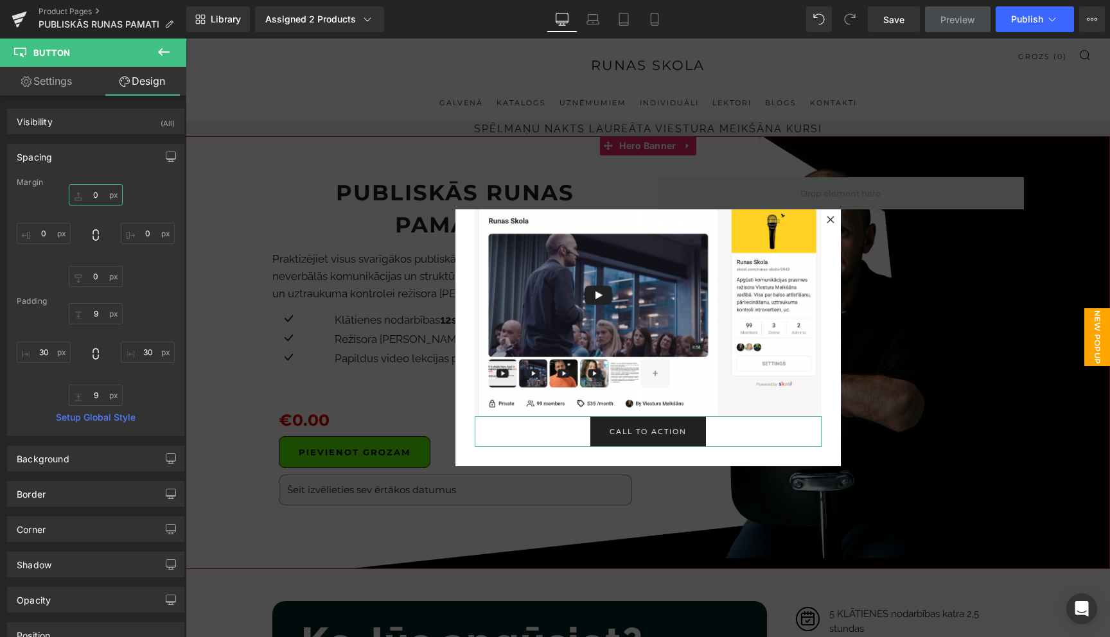
click at [94, 204] on input "0" at bounding box center [96, 194] width 54 height 21
type input "20"
click at [649, 433] on div "Call To Action Button" at bounding box center [648, 431] width 347 height 31
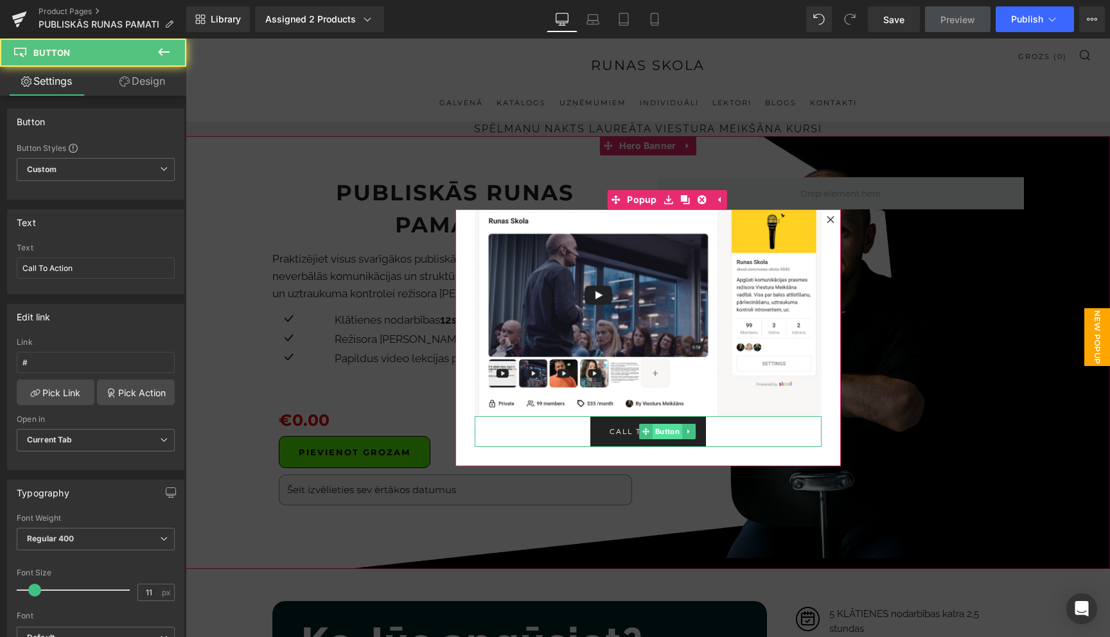
click at [664, 428] on span "Button" at bounding box center [667, 431] width 30 height 15
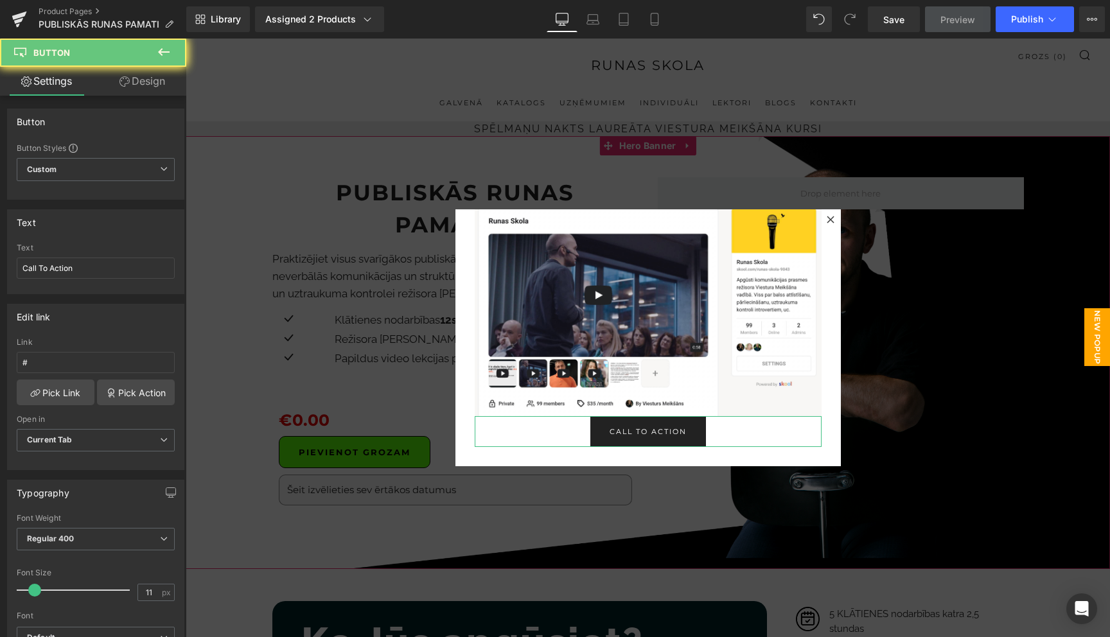
click at [145, 91] on link "Design" at bounding box center [142, 81] width 93 height 29
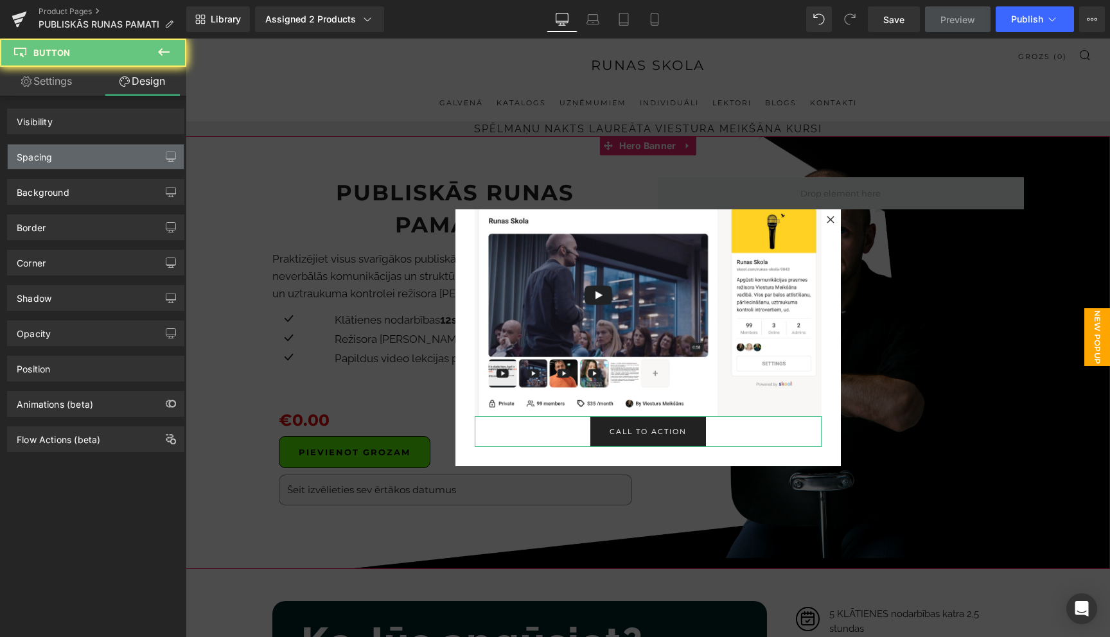
click at [83, 158] on div "Spacing" at bounding box center [96, 156] width 176 height 24
click at [97, 159] on div "Spacing" at bounding box center [96, 156] width 176 height 24
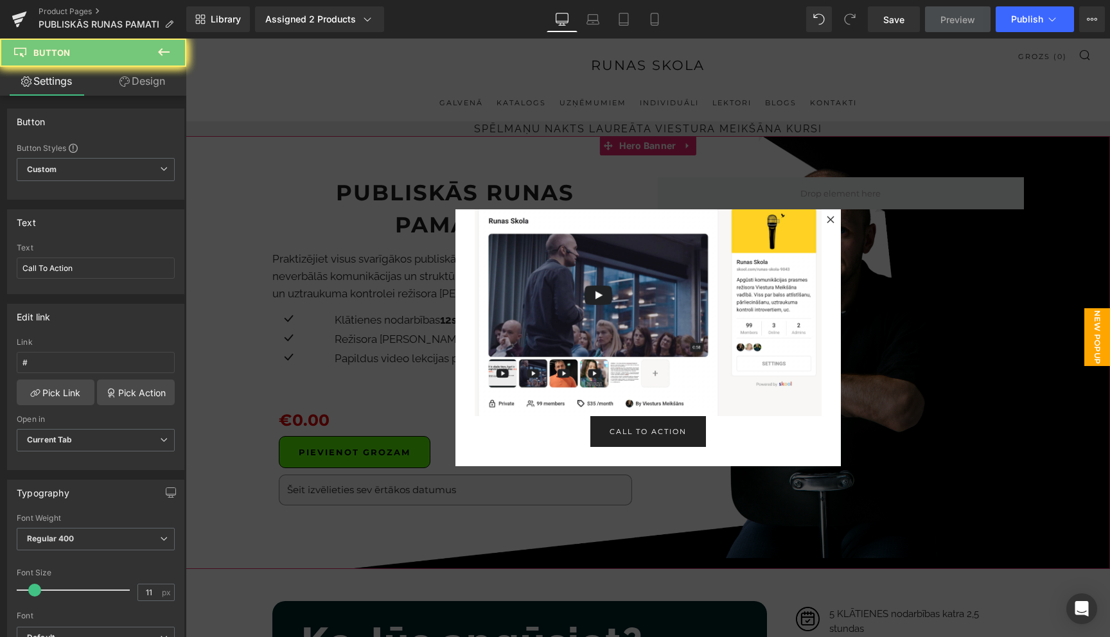
click at [650, 433] on div "Call To Action Button" at bounding box center [648, 431] width 347 height 31
click at [646, 431] on li "Button" at bounding box center [660, 431] width 43 height 15
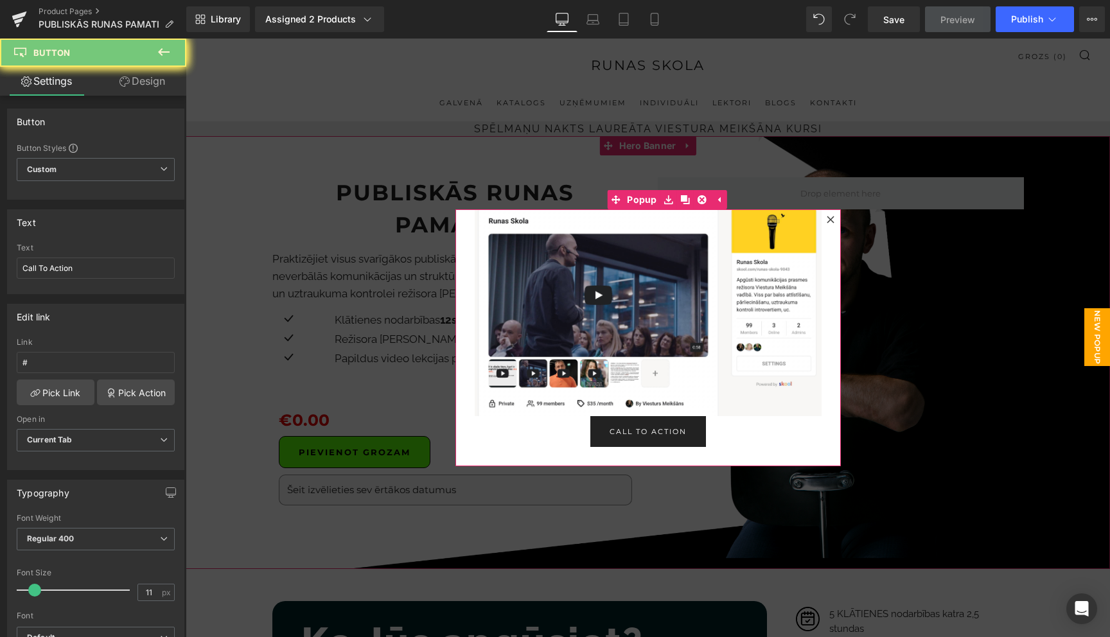
click at [647, 426] on div "Call To Action Button" at bounding box center [648, 431] width 347 height 31
click at [662, 431] on span "Button" at bounding box center [667, 431] width 30 height 15
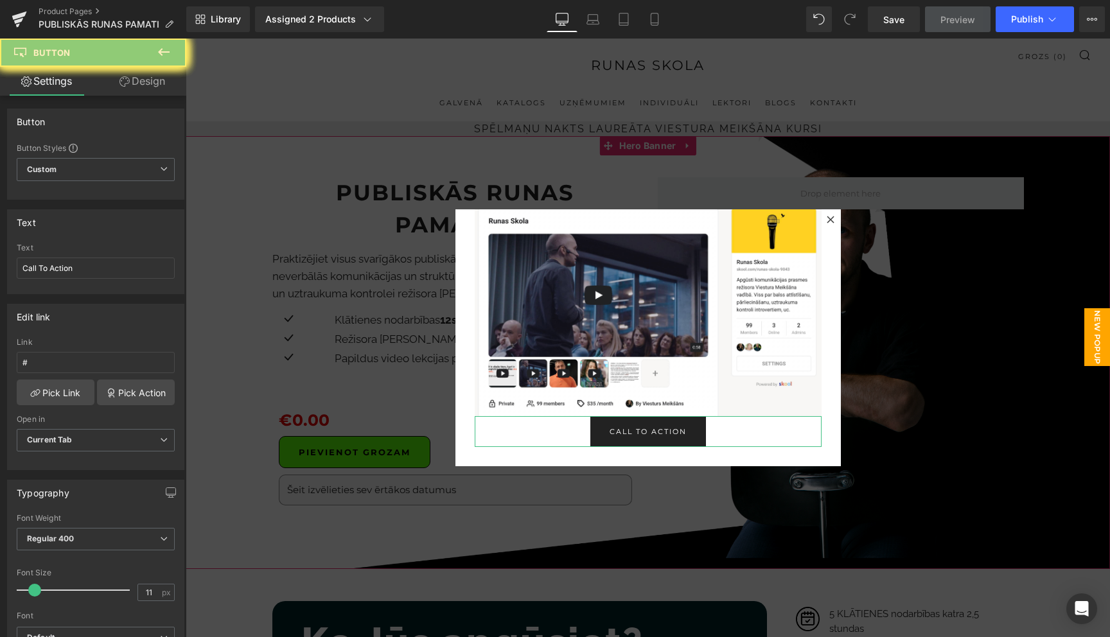
click at [150, 78] on link "Design" at bounding box center [142, 81] width 93 height 29
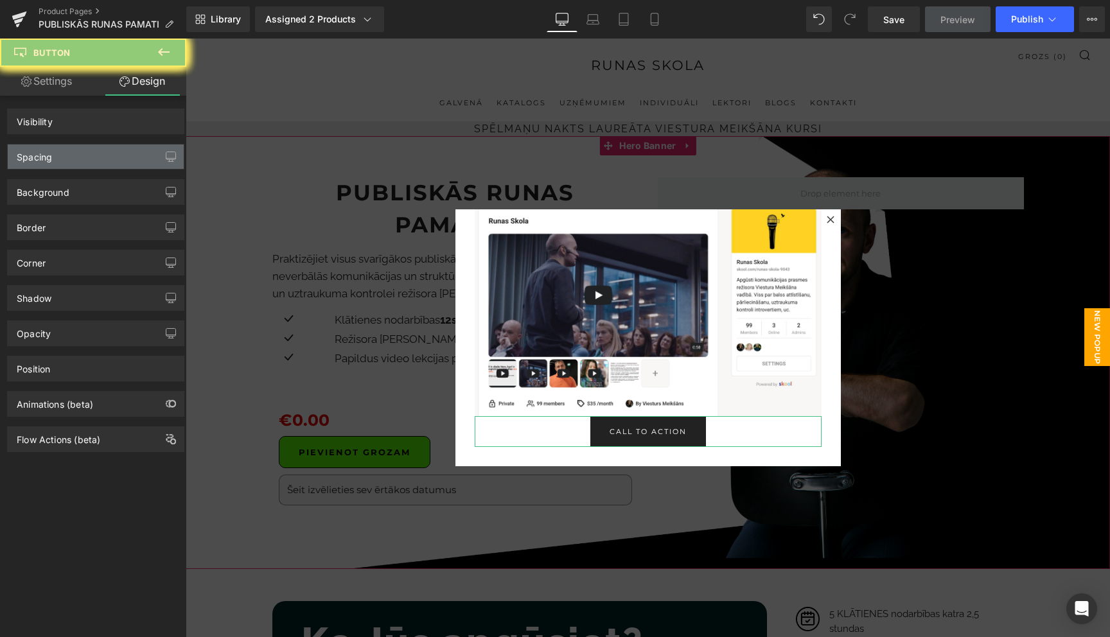
click at [98, 154] on div "Spacing" at bounding box center [96, 156] width 176 height 24
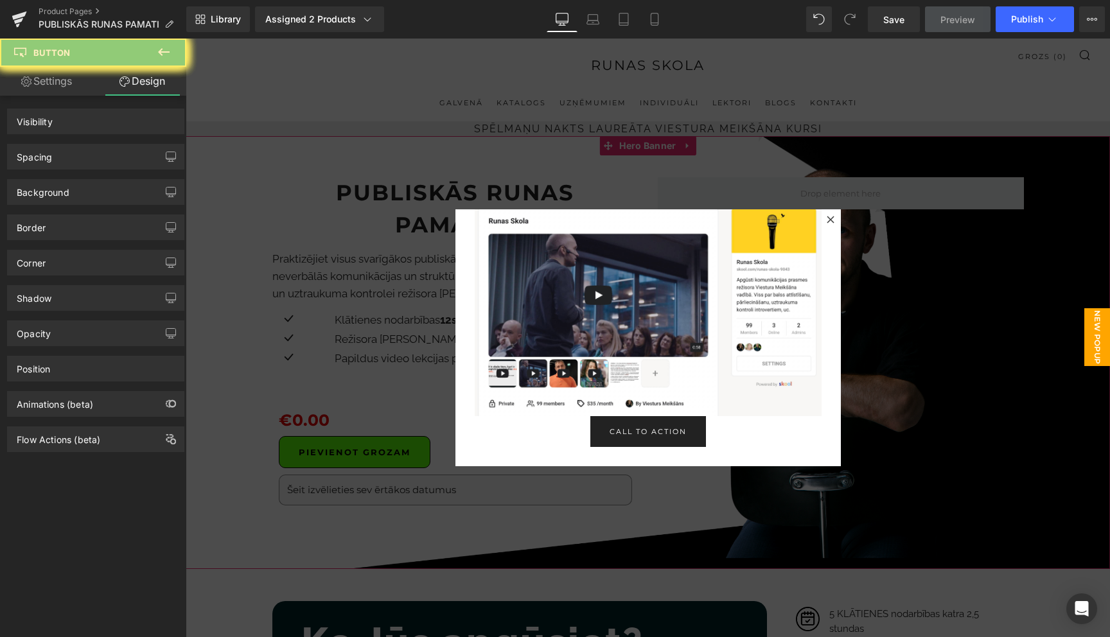
click at [649, 434] on div "Call To Action Button" at bounding box center [648, 431] width 347 height 31
click at [649, 434] on li "Button" at bounding box center [660, 431] width 43 height 15
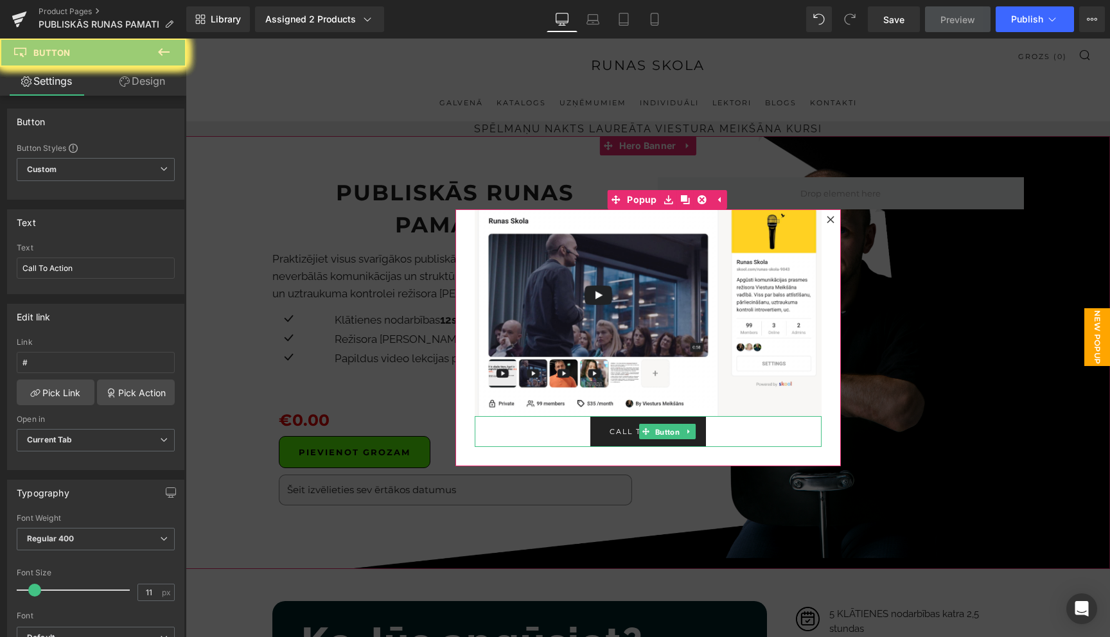
click at [649, 434] on li "Button" at bounding box center [660, 431] width 43 height 15
click at [112, 272] on input "Call To Action" at bounding box center [96, 267] width 158 height 21
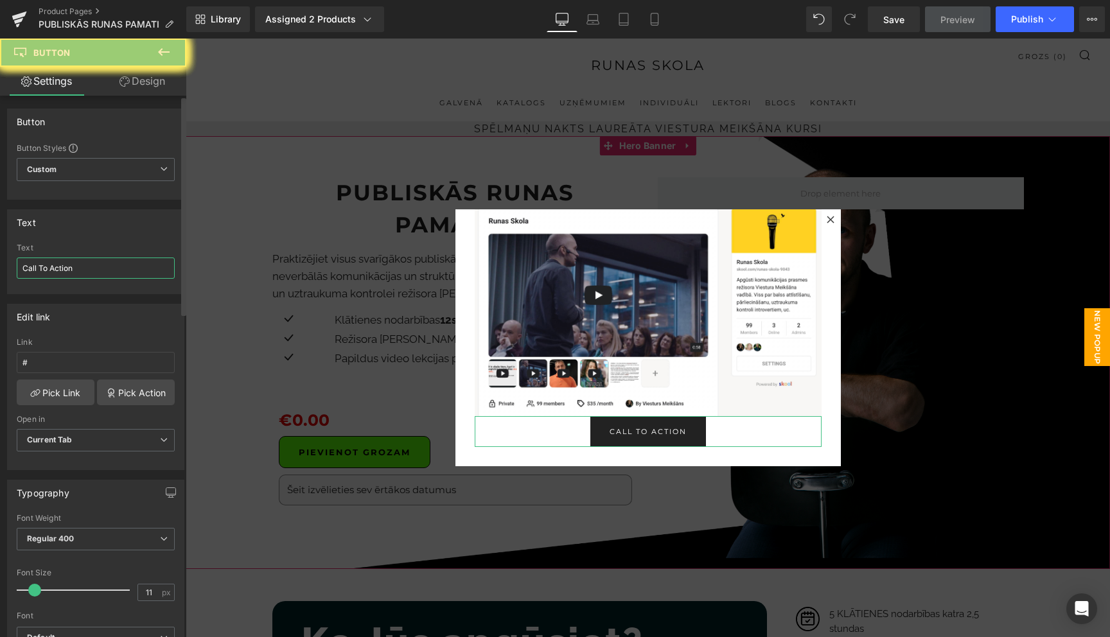
click at [112, 272] on input "Call To Action" at bounding box center [96, 267] width 158 height 21
type input "vēlos"
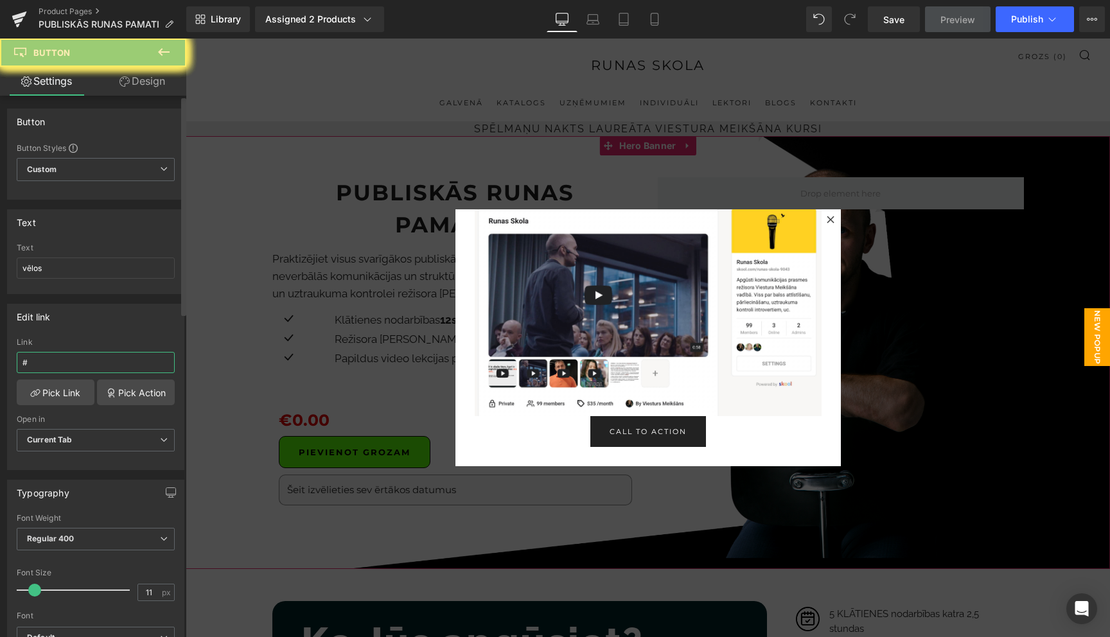
click at [74, 358] on input "#" at bounding box center [96, 362] width 158 height 21
paste input "[URL][DOMAIN_NAME]"
type input "[URL][DOMAIN_NAME]"
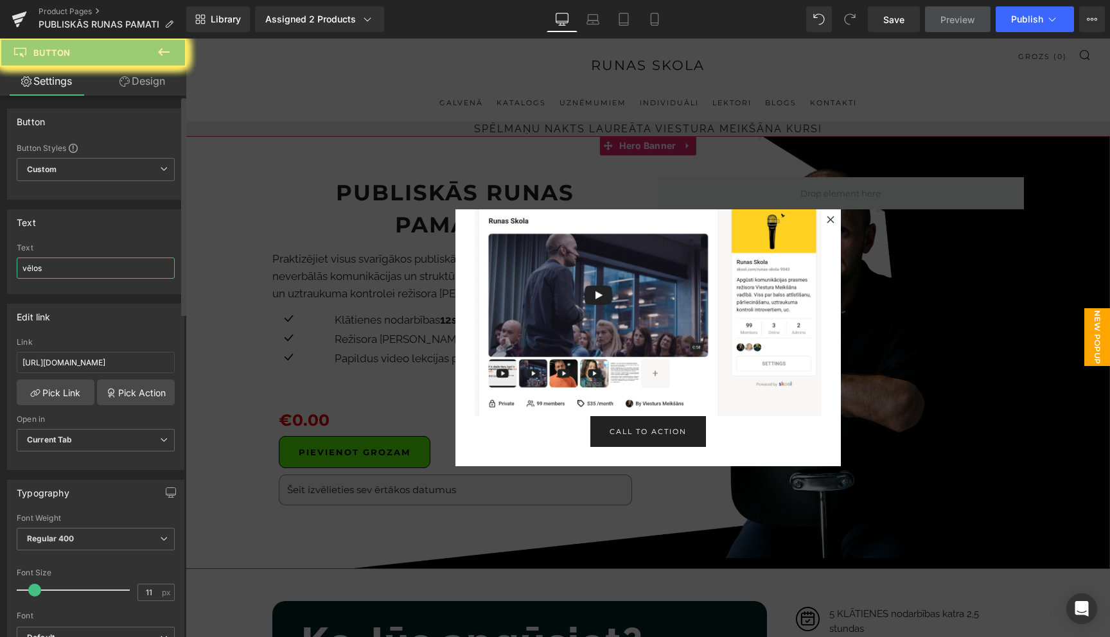
click at [80, 261] on input "vēlos" at bounding box center [96, 267] width 158 height 21
click at [80, 271] on input "vēlos" at bounding box center [96, 267] width 158 height 21
type input "vēlos mācīties runas skolā"
click at [657, 432] on div "Call To Action Button" at bounding box center [648, 431] width 347 height 31
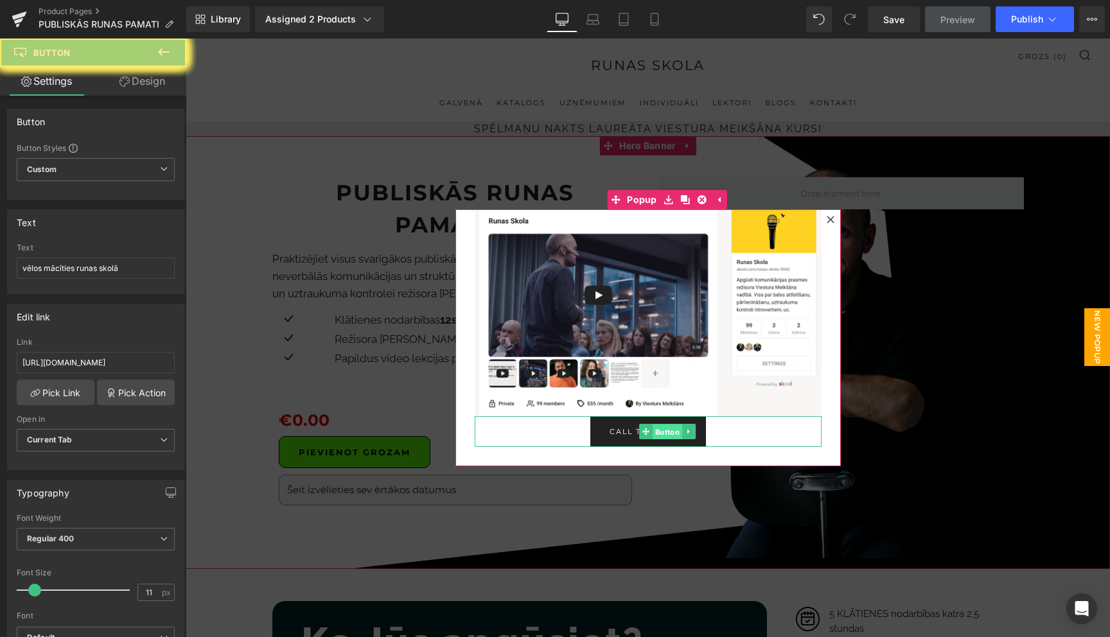
click at [655, 428] on span "Button" at bounding box center [667, 431] width 30 height 15
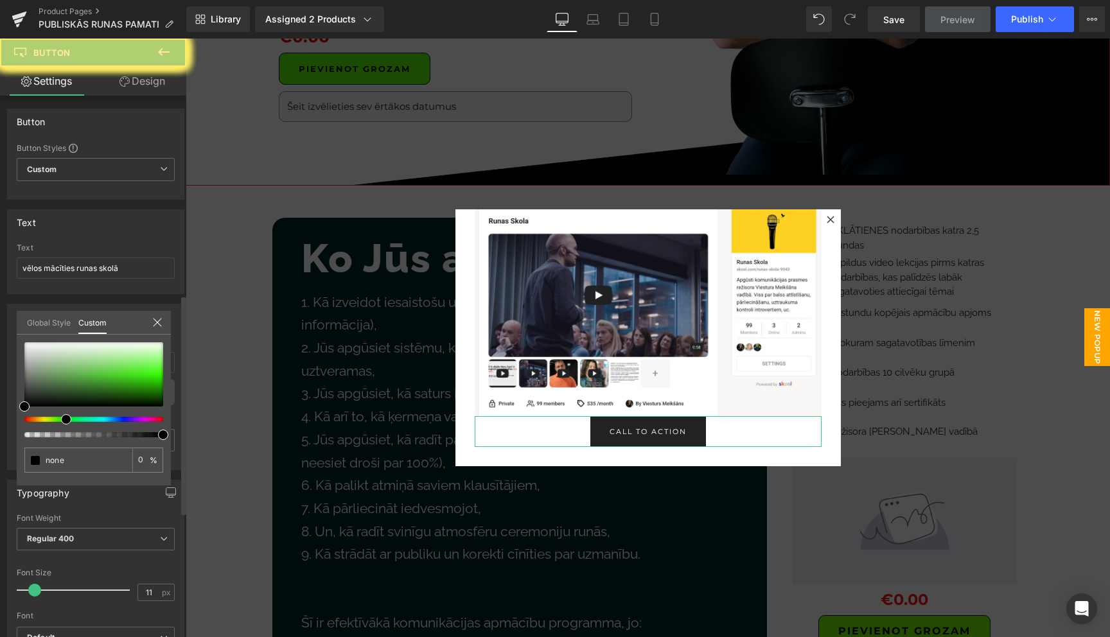
drag, startPoint x: 23, startPoint y: 416, endPoint x: 60, endPoint y: 415, distance: 37.2
click at [60, 415] on div at bounding box center [93, 389] width 139 height 95
click at [159, 372] on div at bounding box center [93, 374] width 139 height 64
click at [157, 323] on icon at bounding box center [157, 322] width 10 height 10
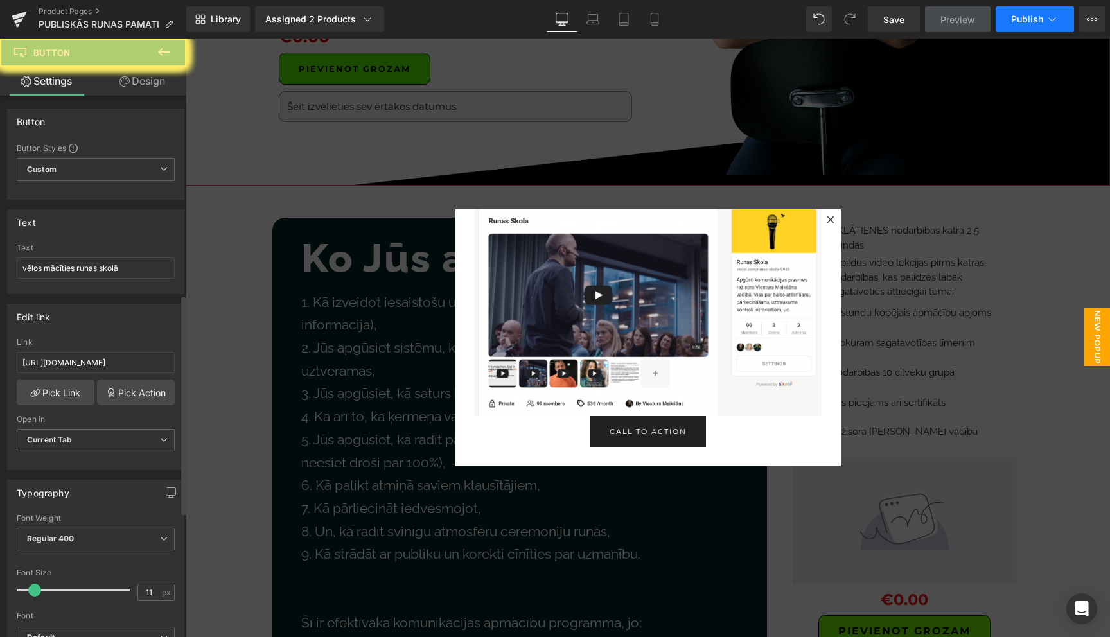
click at [1052, 13] on icon at bounding box center [1051, 19] width 13 height 13
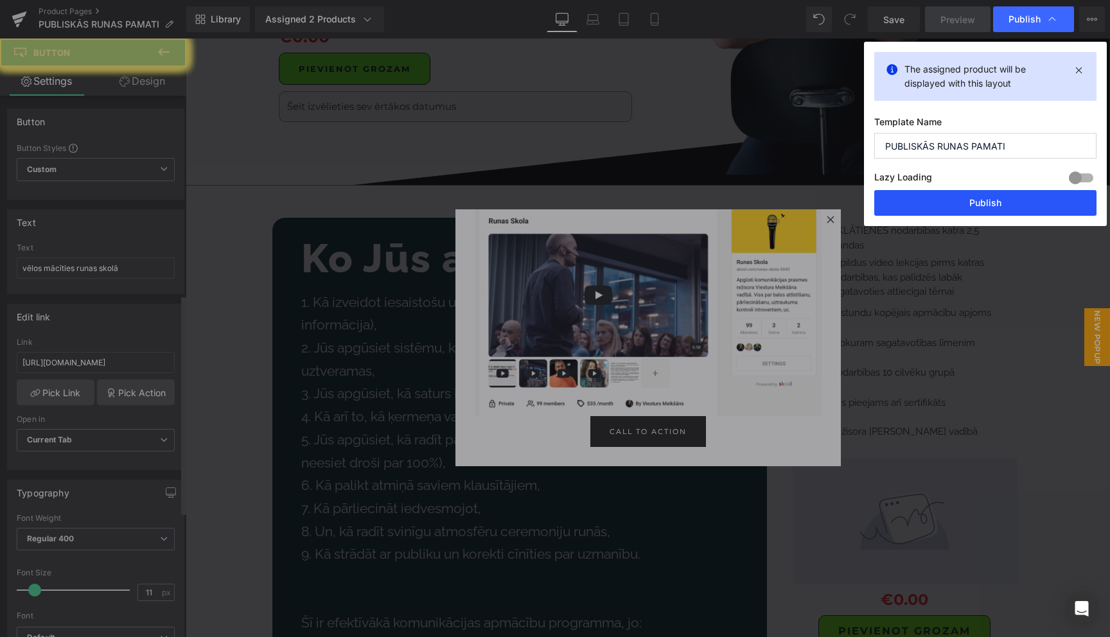
click at [982, 209] on button "Publish" at bounding box center [985, 203] width 222 height 26
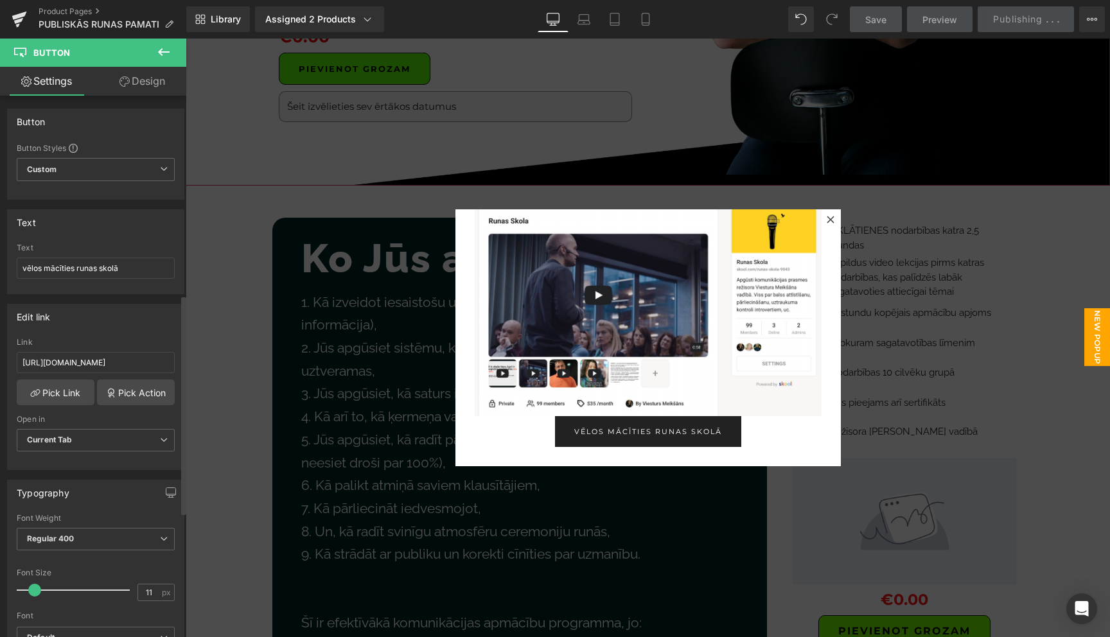
scroll to position [491, 0]
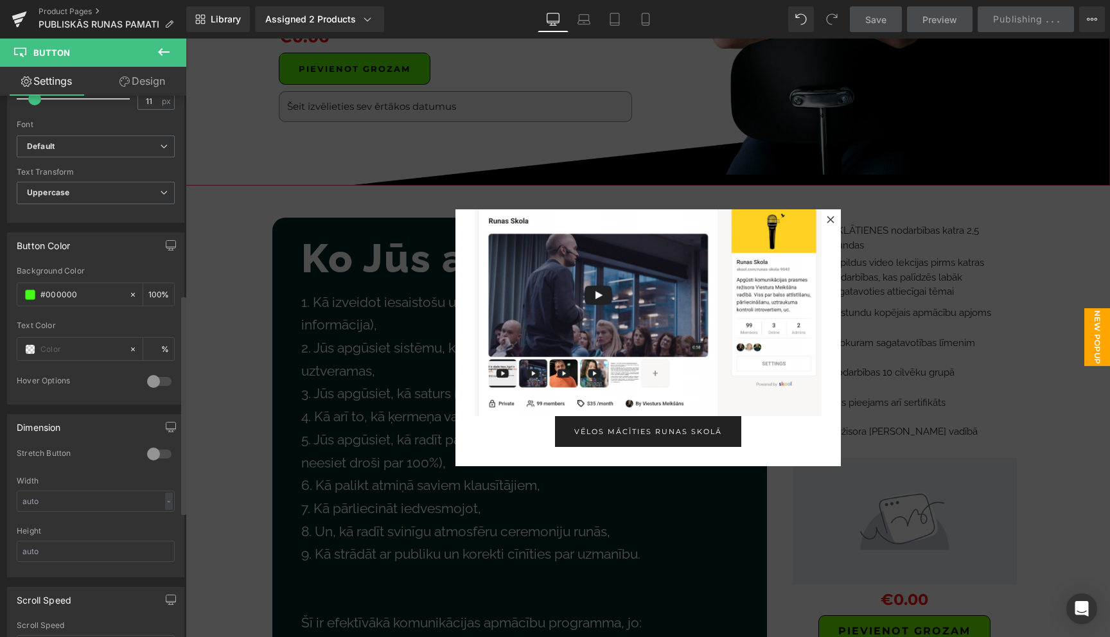
type input "#000000"
type input "100"
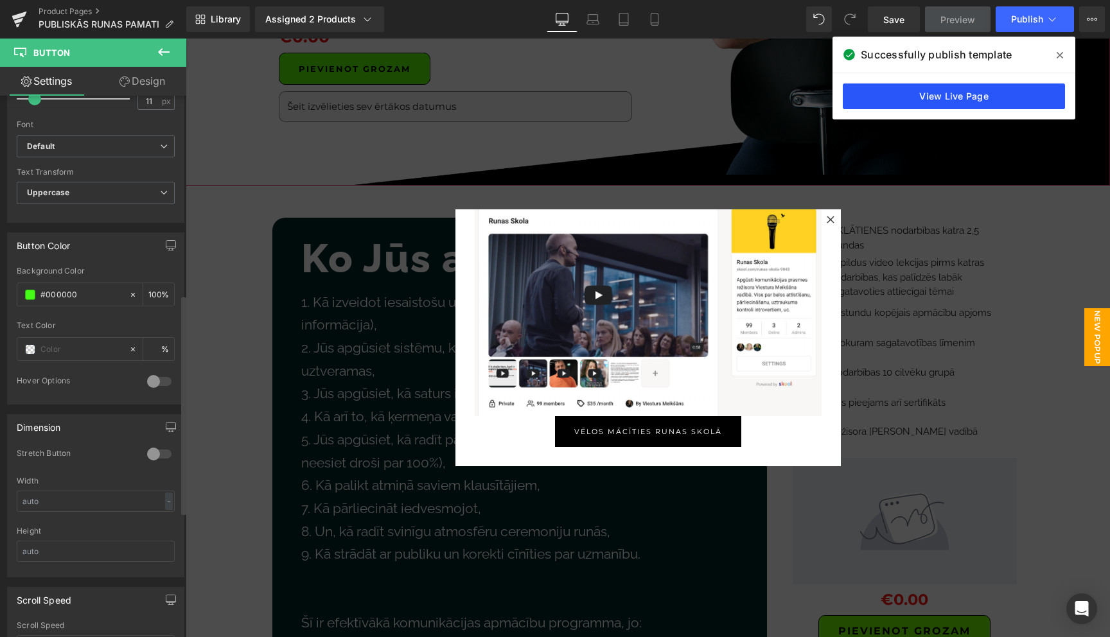
click at [940, 100] on link "View Live Page" at bounding box center [953, 96] width 222 height 26
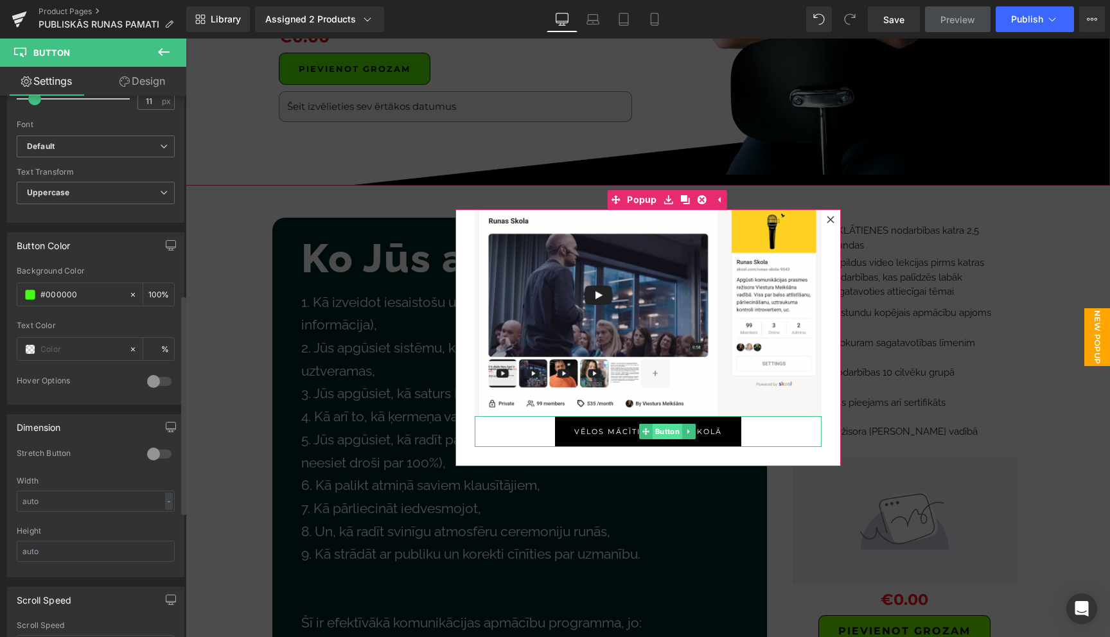
click at [668, 432] on span "Button" at bounding box center [667, 431] width 30 height 15
click at [665, 436] on span "Button" at bounding box center [667, 431] width 30 height 15
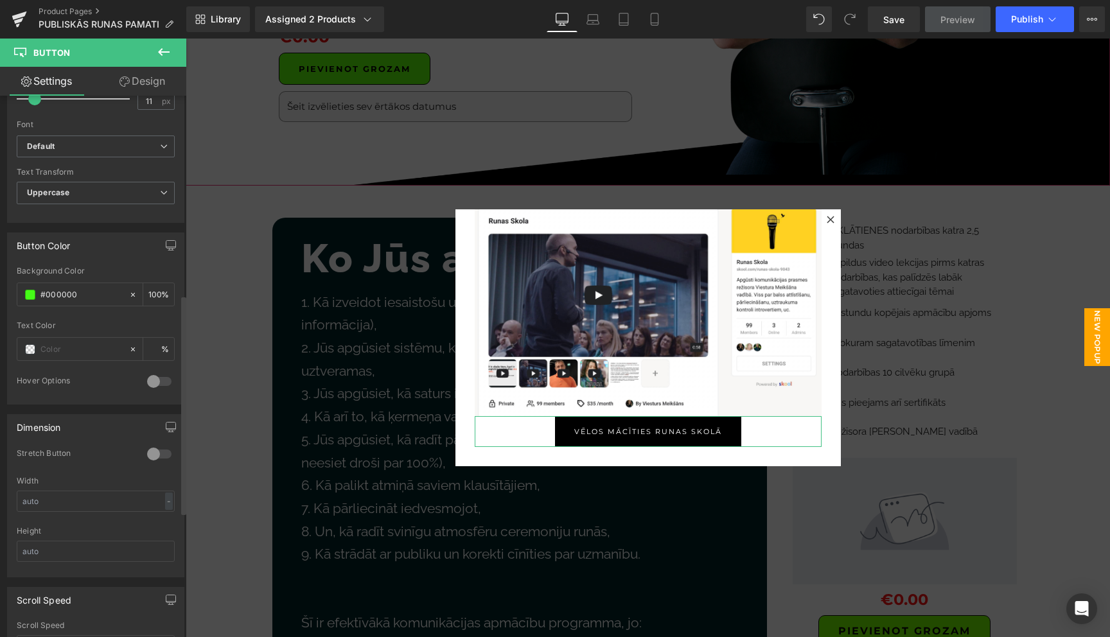
click at [146, 82] on link "Design" at bounding box center [142, 81] width 93 height 29
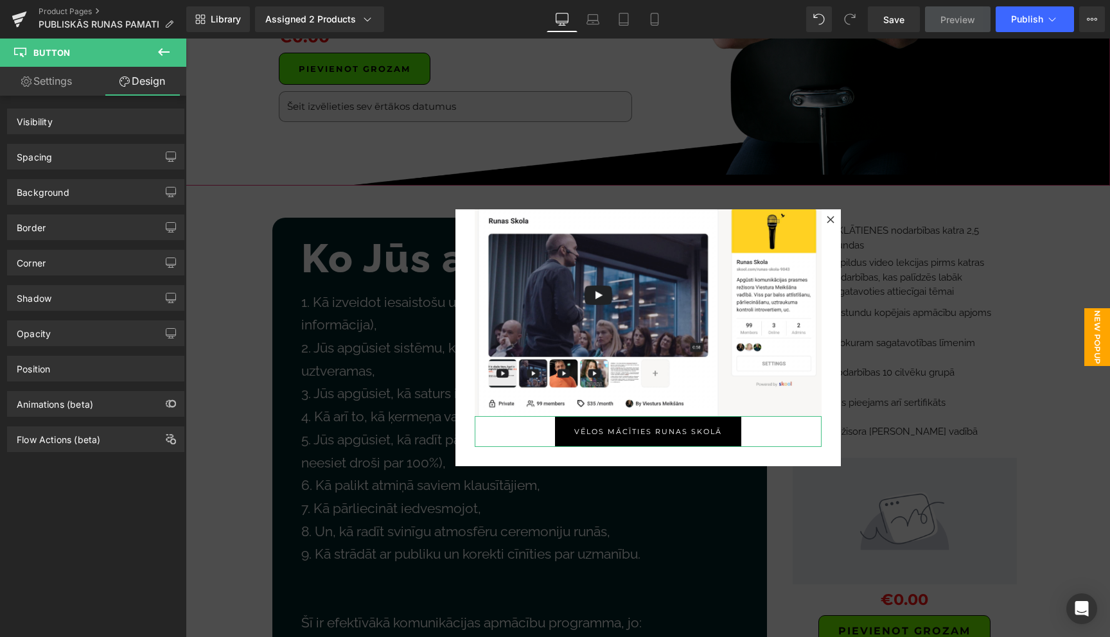
click at [92, 152] on div "Spacing" at bounding box center [96, 156] width 176 height 24
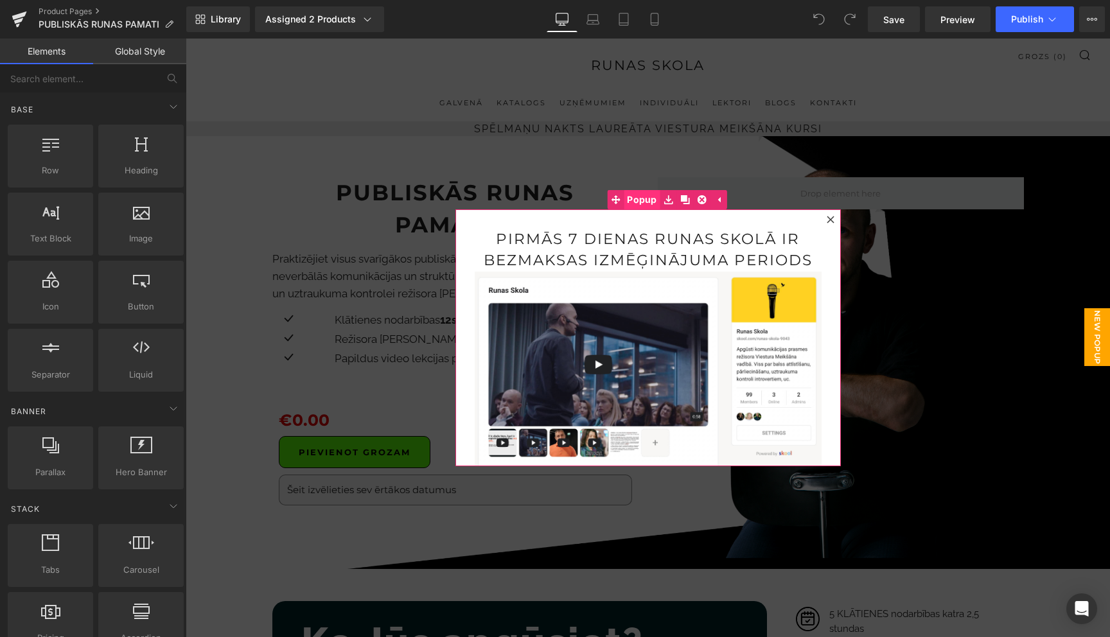
click at [645, 202] on span "Popup" at bounding box center [641, 199] width 37 height 19
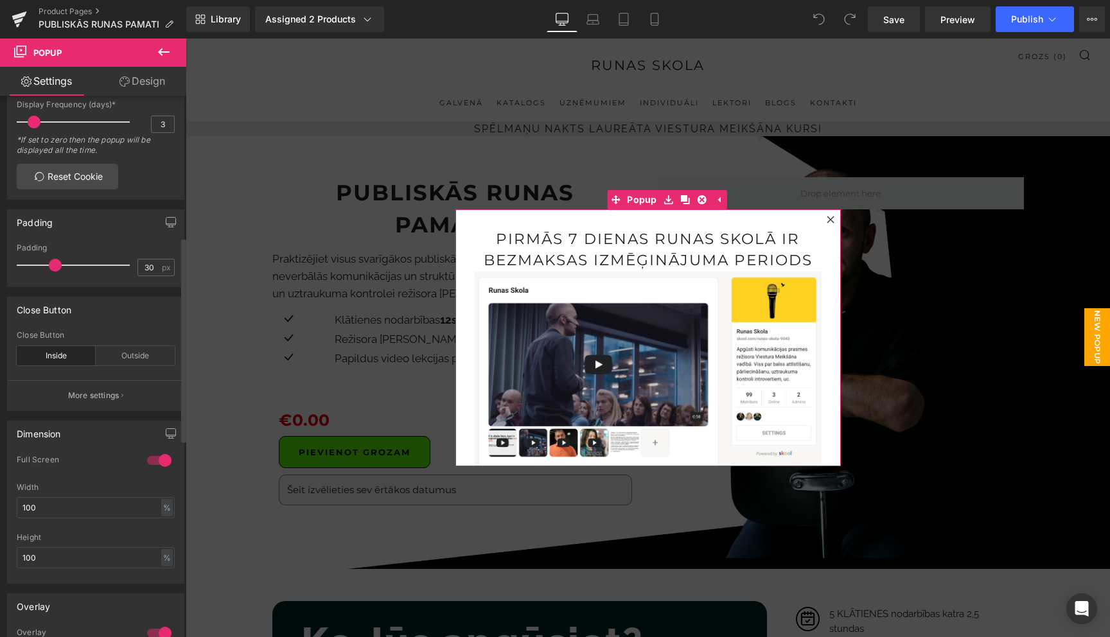
scroll to position [374, 0]
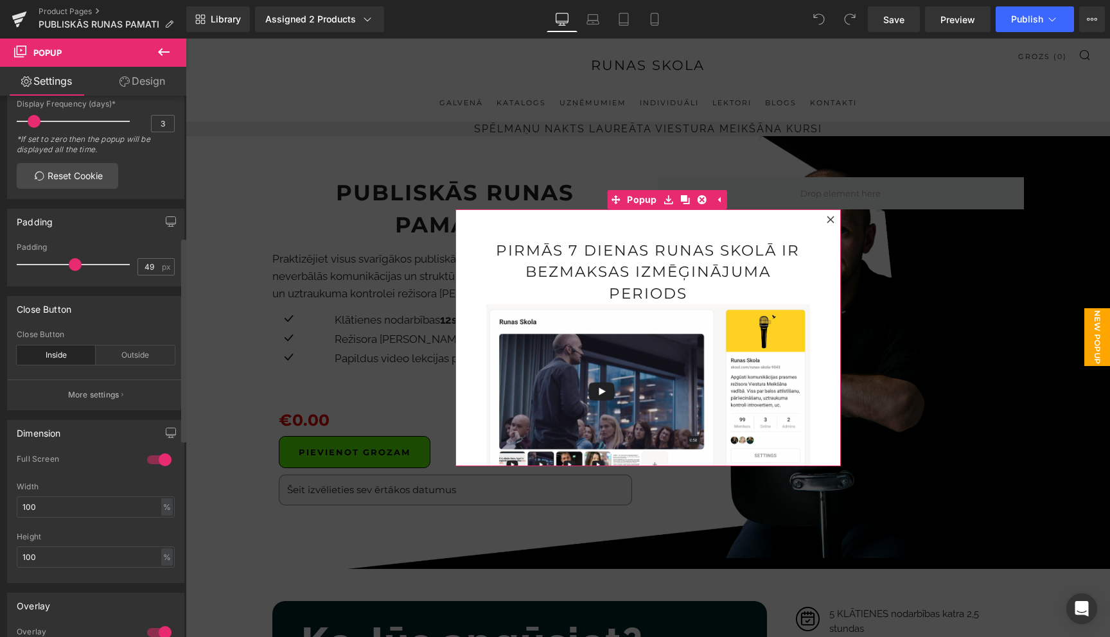
type input "50"
drag, startPoint x: 55, startPoint y: 277, endPoint x: 74, endPoint y: 272, distance: 20.6
click at [74, 271] on span at bounding box center [76, 264] width 13 height 13
click at [133, 365] on div "Outside" at bounding box center [135, 354] width 79 height 19
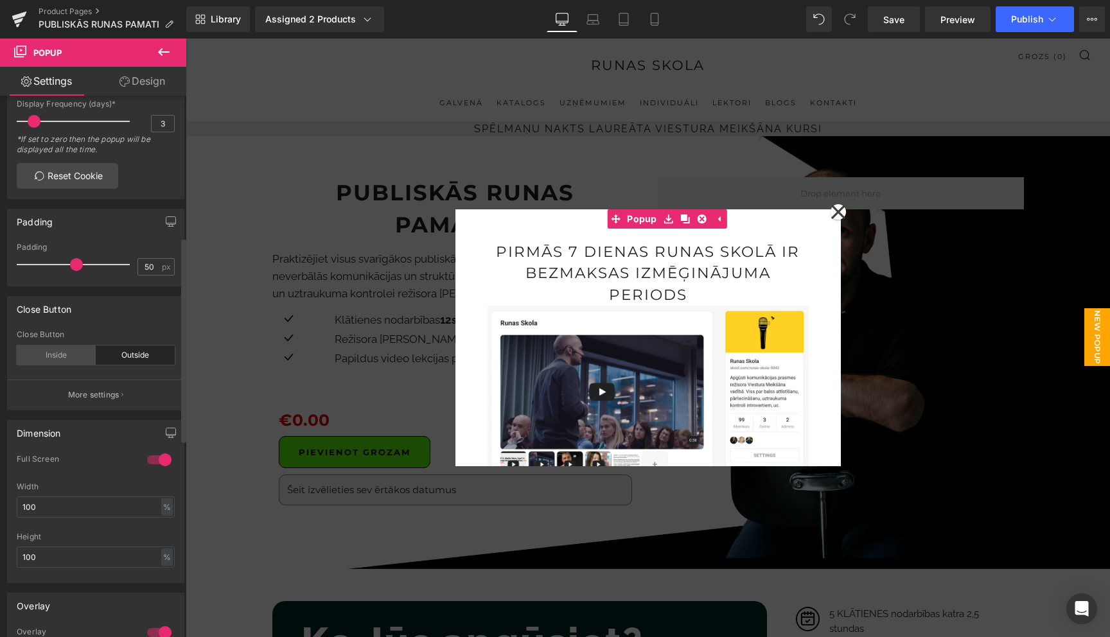
click at [64, 364] on div "Inside" at bounding box center [56, 354] width 79 height 19
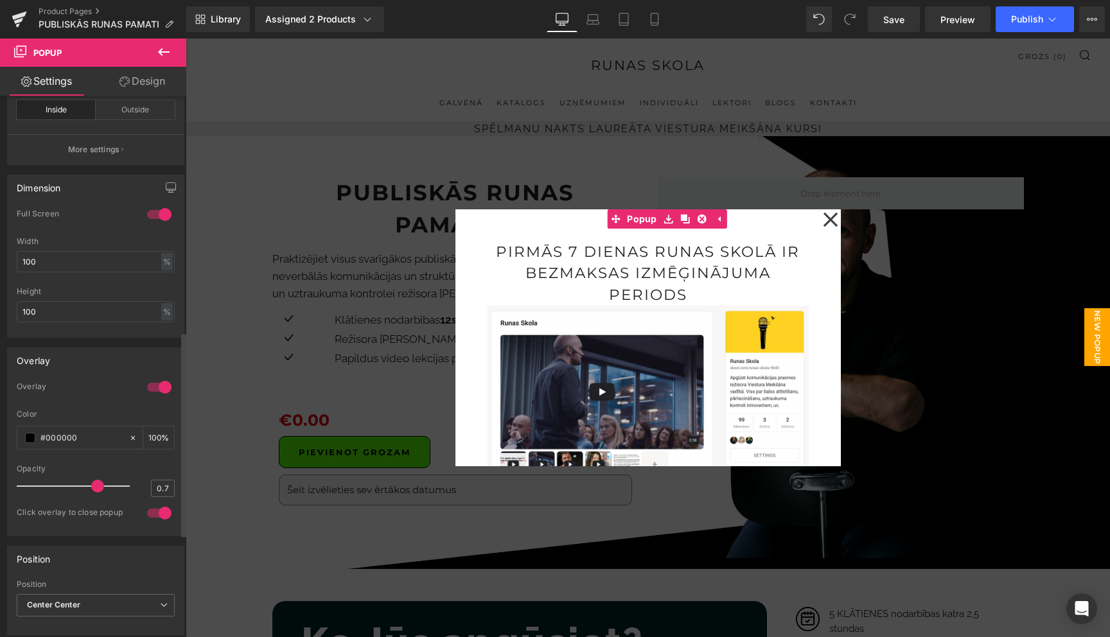
scroll to position [628, 0]
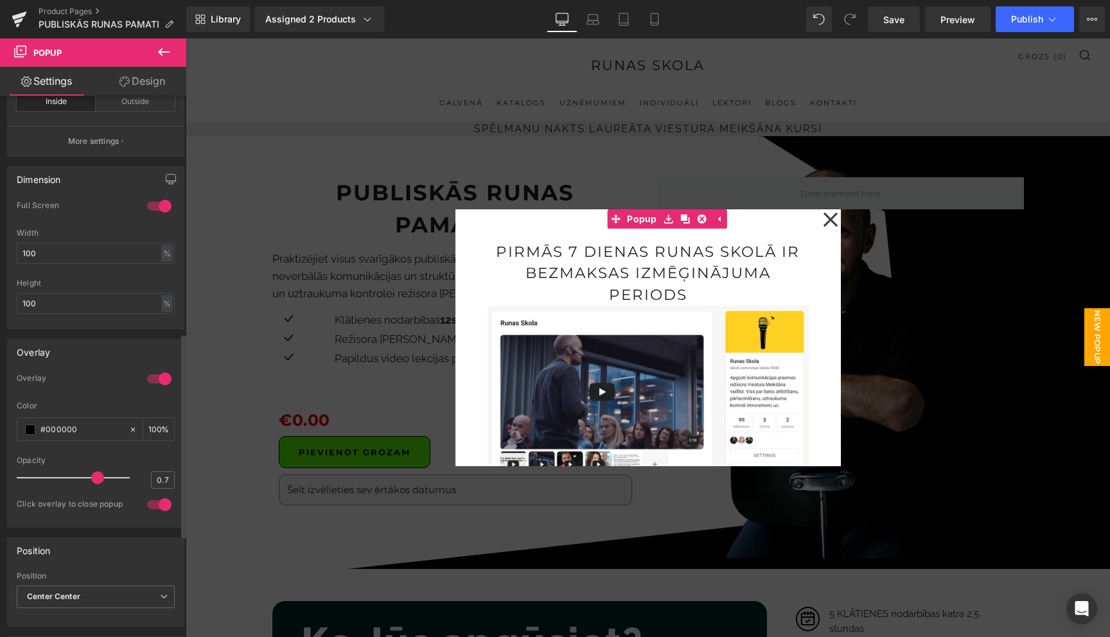
click at [157, 216] on div at bounding box center [159, 206] width 31 height 21
click at [150, 215] on div at bounding box center [159, 206] width 31 height 21
type input "100"
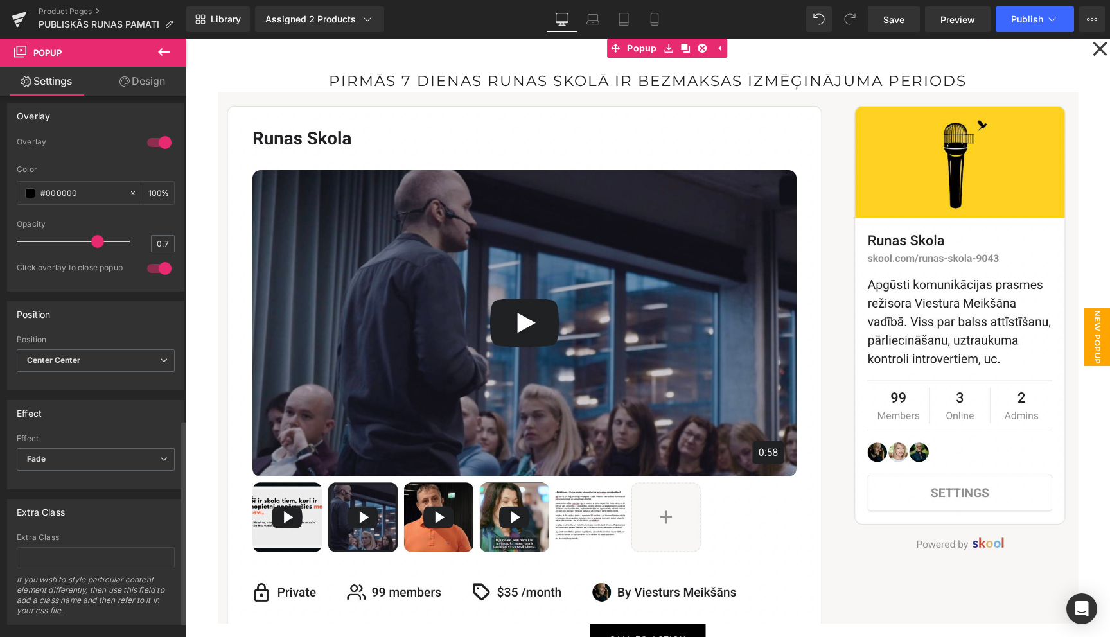
scroll to position [898, 0]
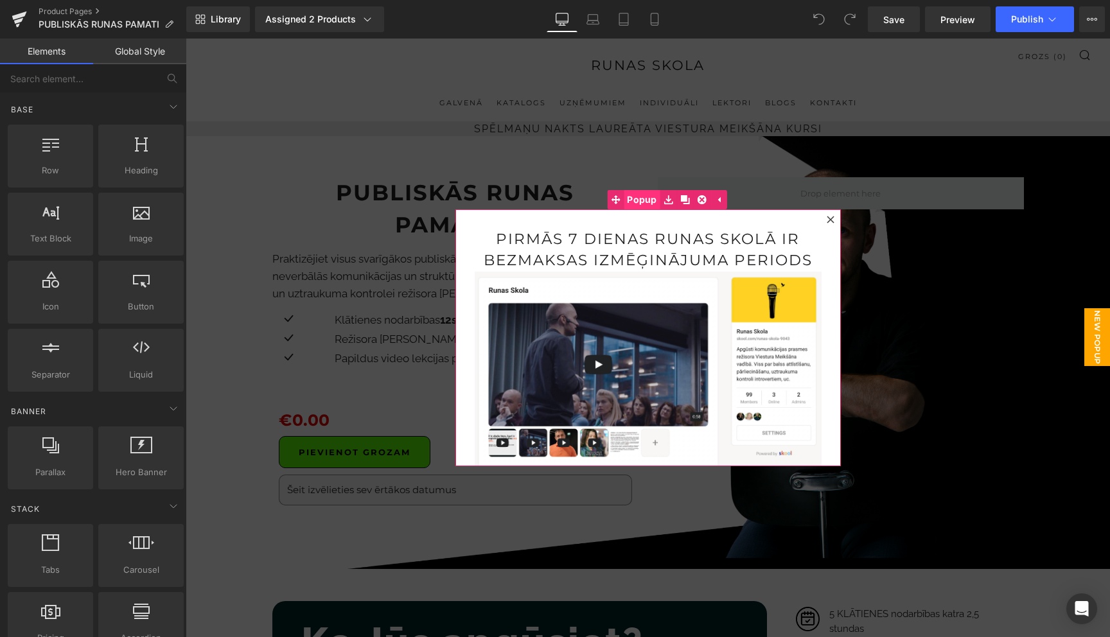
click at [645, 203] on span "Popup" at bounding box center [641, 199] width 37 height 19
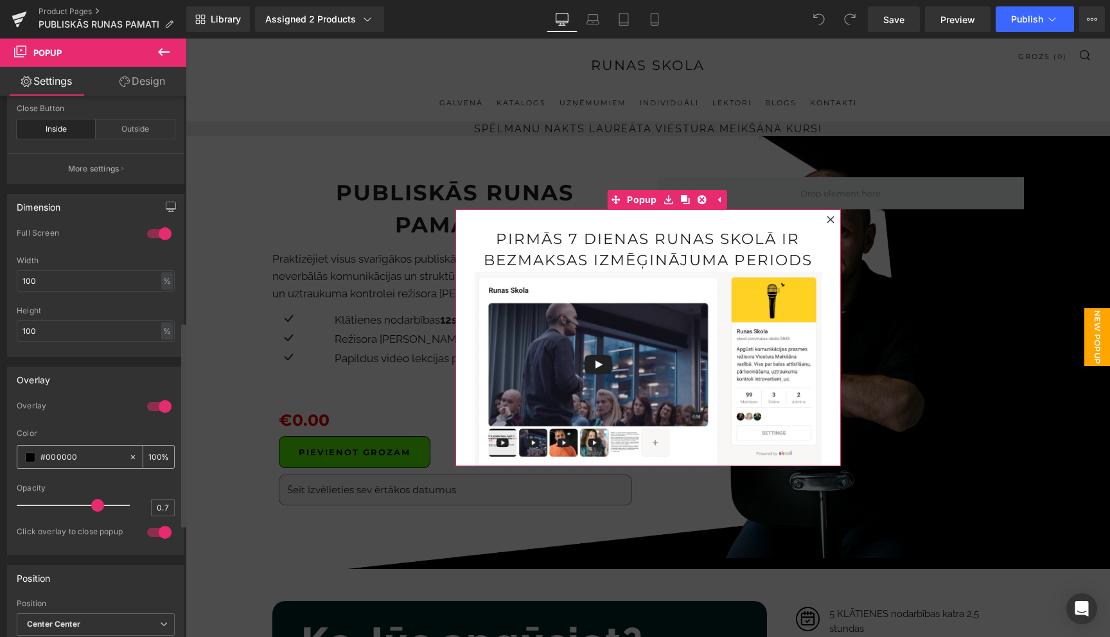
scroll to position [599, 0]
click at [92, 343] on input "100" at bounding box center [96, 332] width 158 height 21
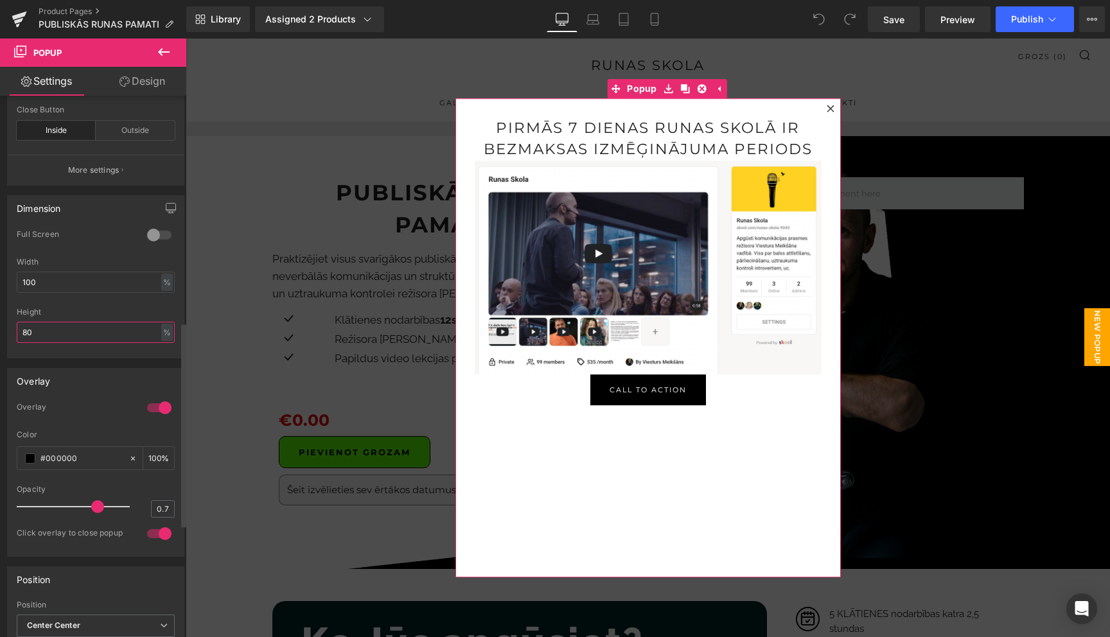
type input "8"
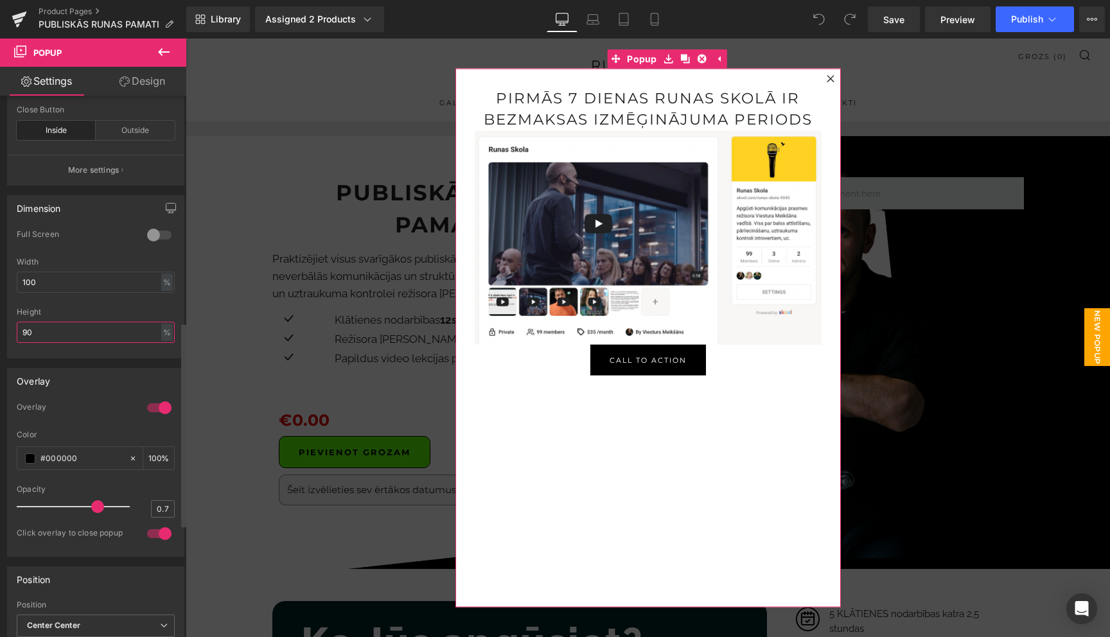
type input "9"
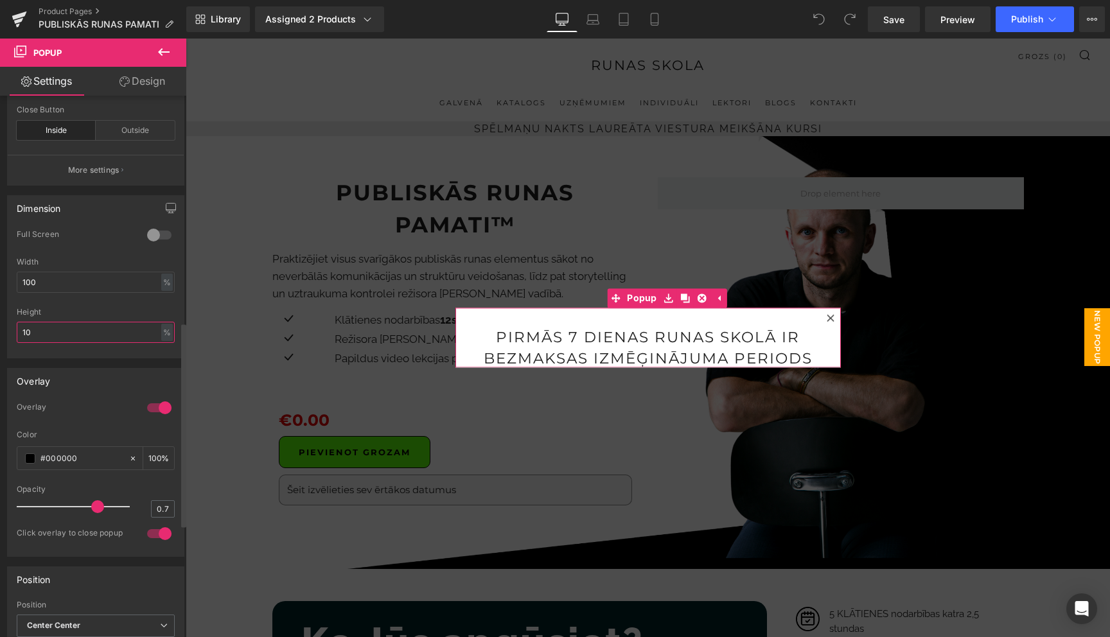
type input "1"
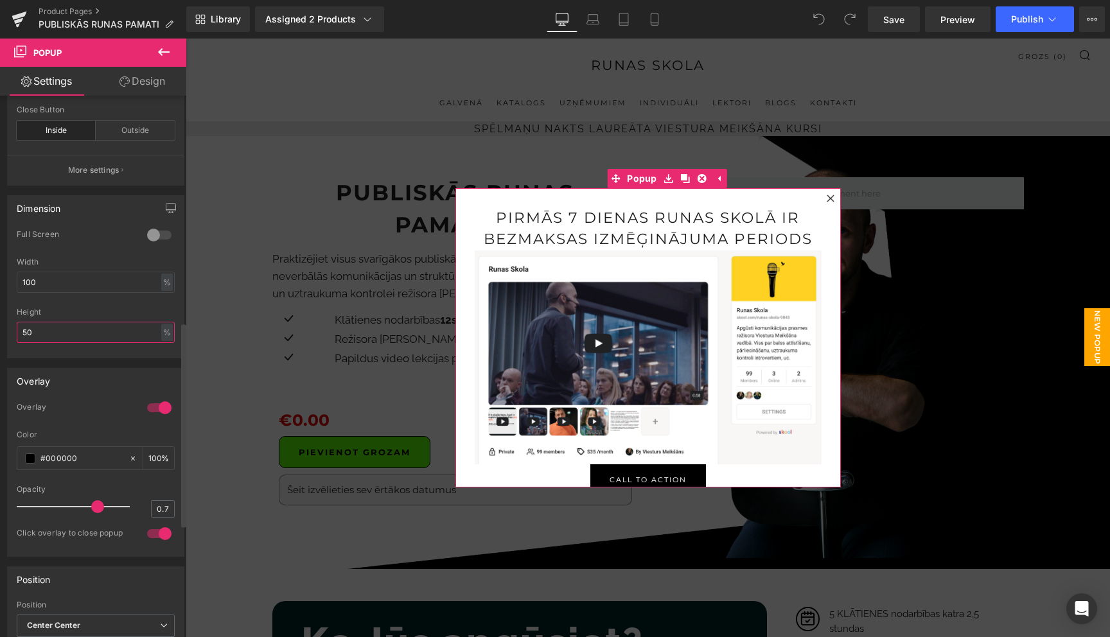
type input "5"
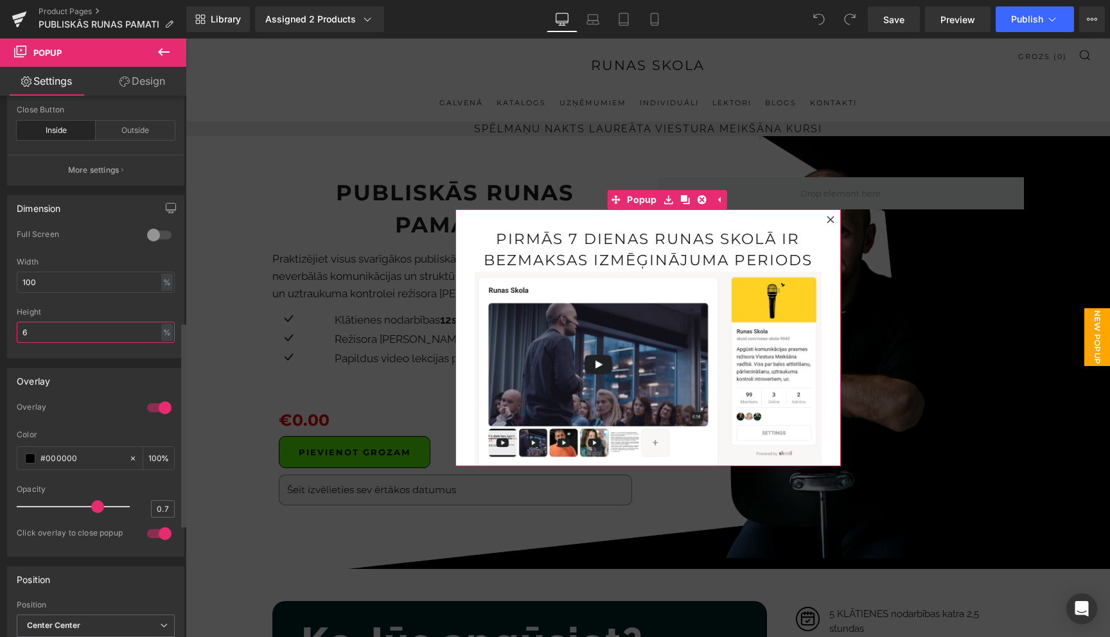
type input "60"
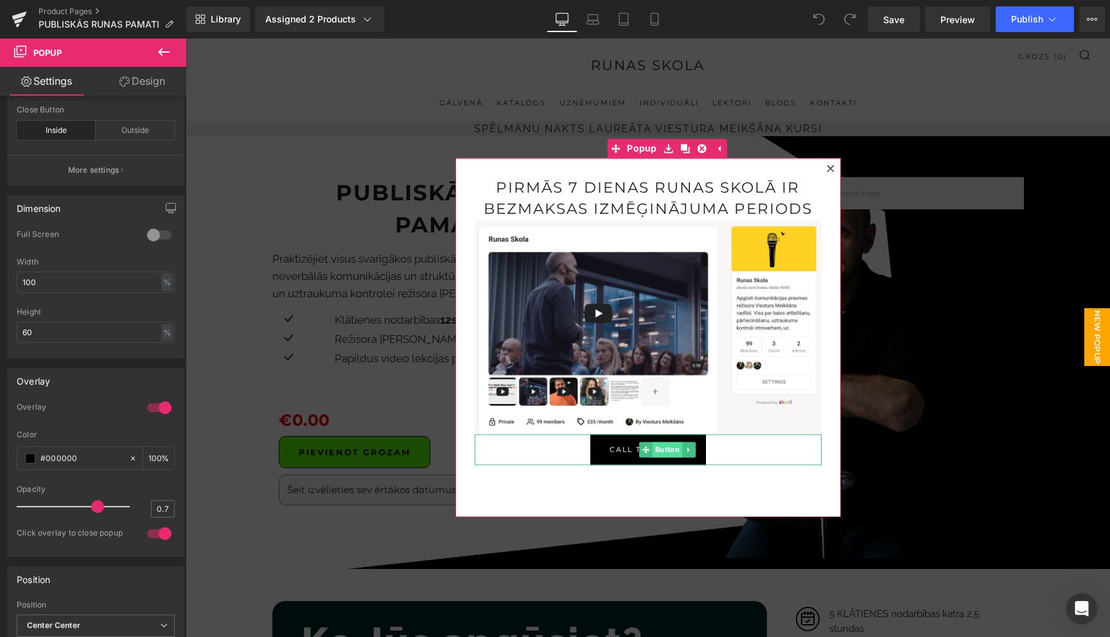
click at [658, 452] on span "Button" at bounding box center [667, 449] width 30 height 15
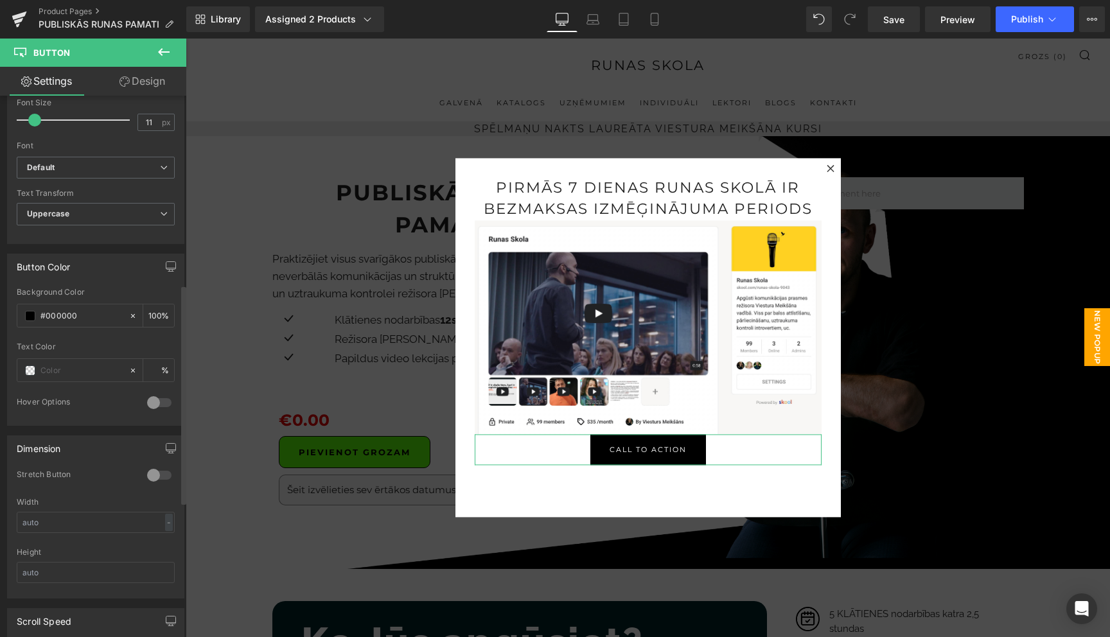
scroll to position [452, 0]
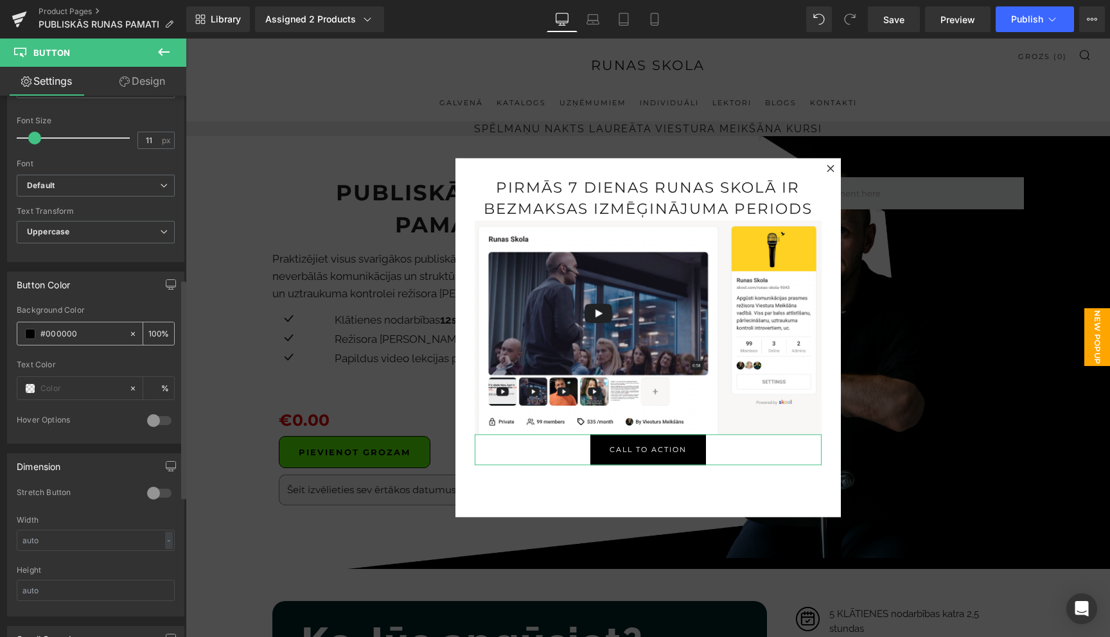
click at [30, 331] on span at bounding box center [30, 334] width 10 height 10
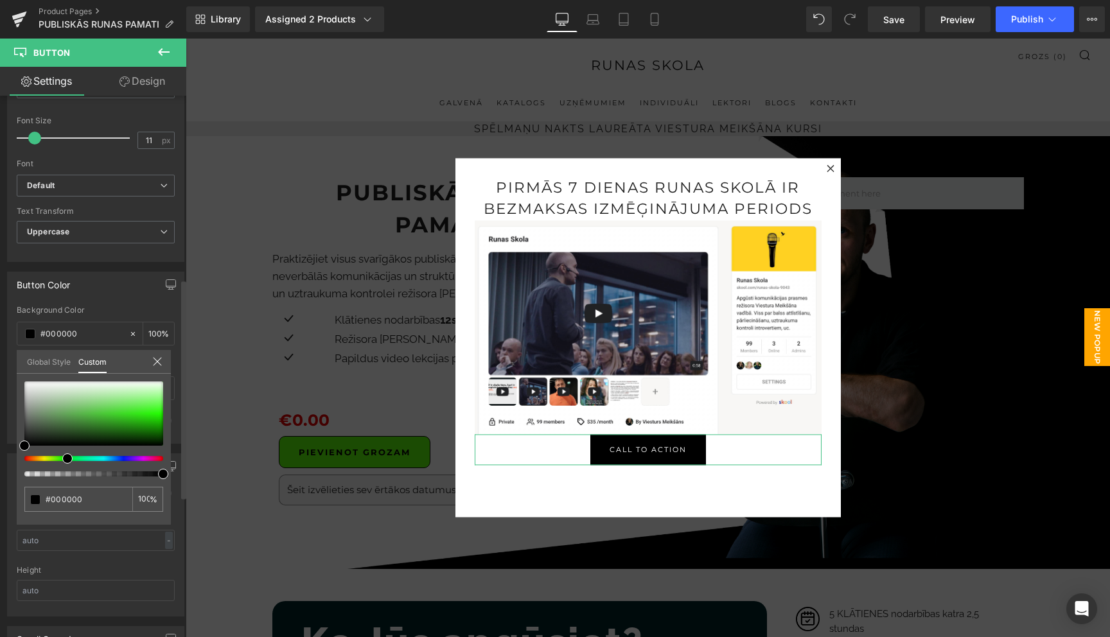
drag, startPoint x: 24, startPoint y: 459, endPoint x: 62, endPoint y: 459, distance: 38.5
click at [62, 459] on span at bounding box center [67, 458] width 10 height 10
type input "#26f207"
click at [155, 414] on div at bounding box center [93, 413] width 139 height 64
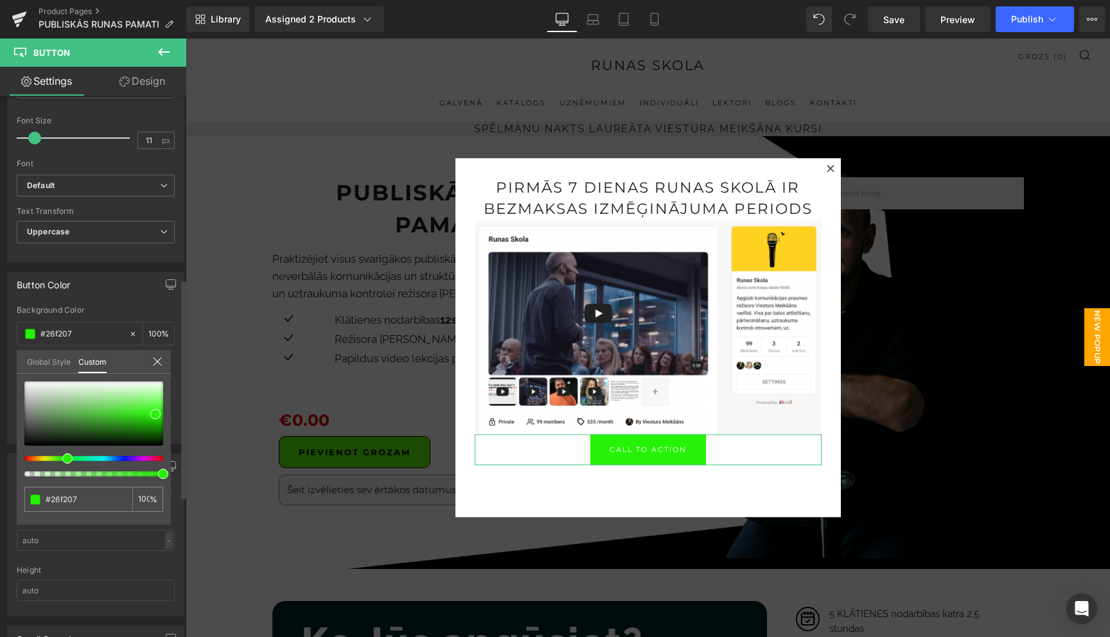
click at [156, 361] on icon at bounding box center [157, 361] width 10 height 10
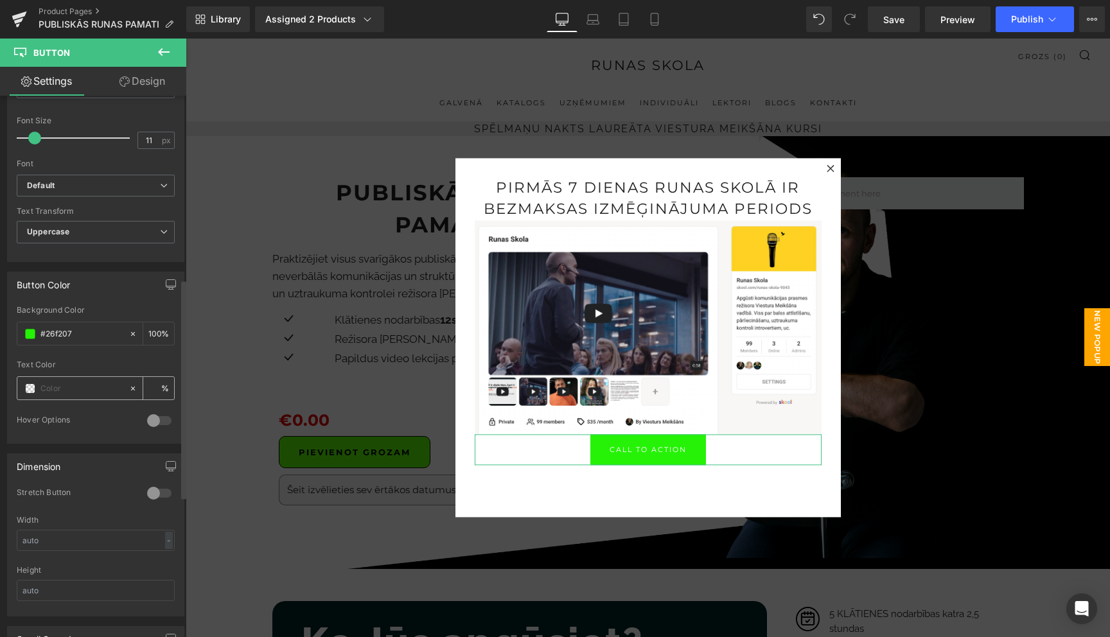
click at [28, 392] on div at bounding box center [72, 388] width 111 height 22
click at [30, 386] on span at bounding box center [30, 388] width 10 height 10
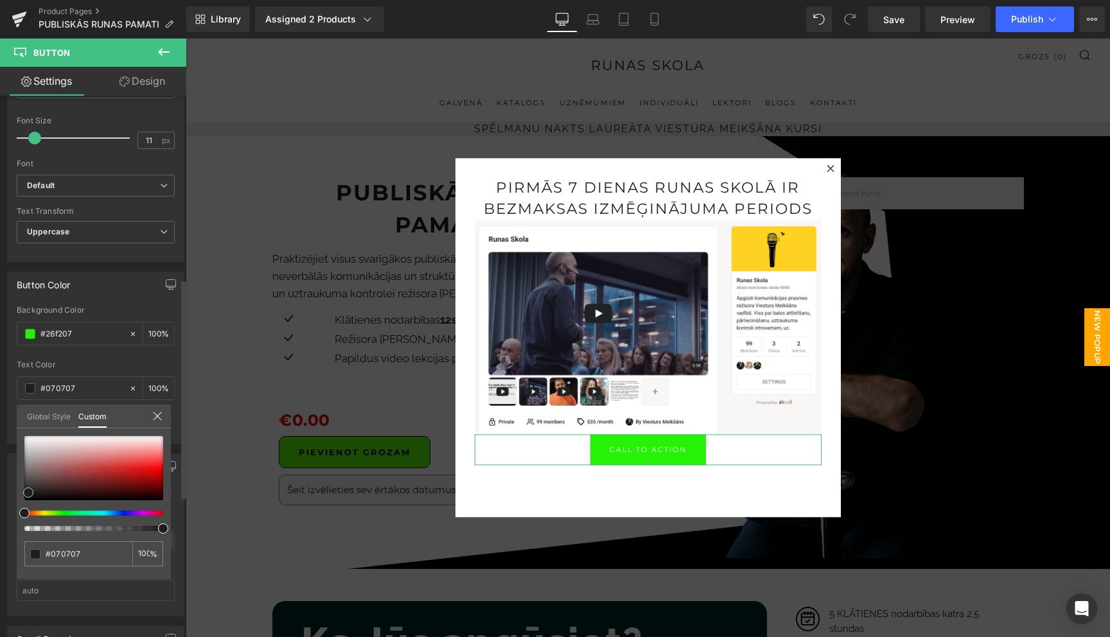
type input "#070707"
type input "100"
type input "#070707"
type input "100"
type input "#1f1d1d"
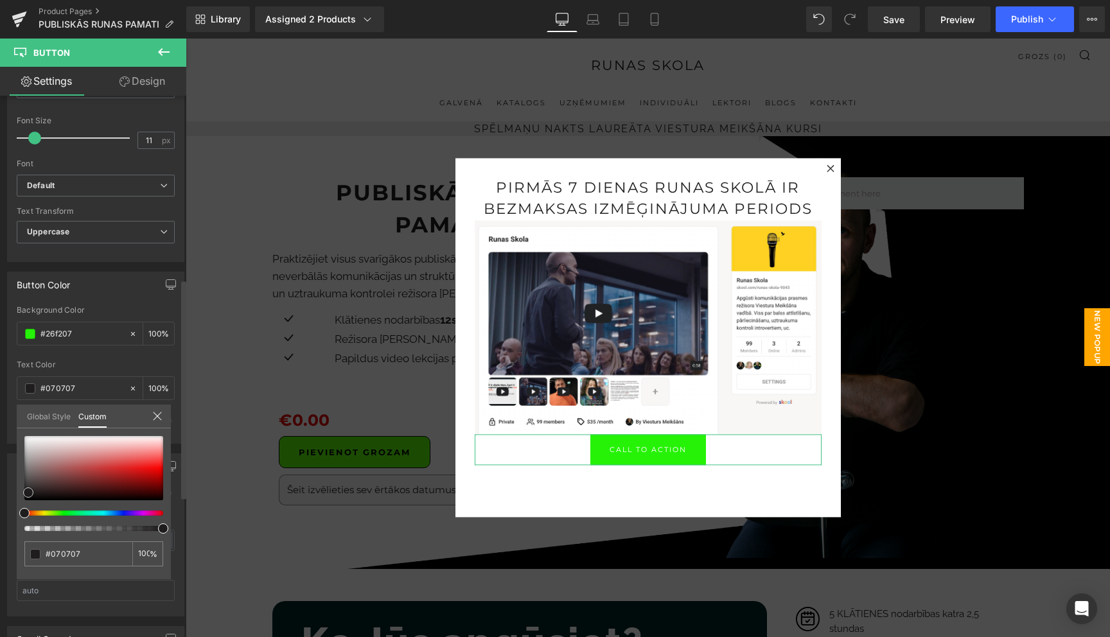
type input "#1f1d1d"
type input "#252121"
type input "#282424"
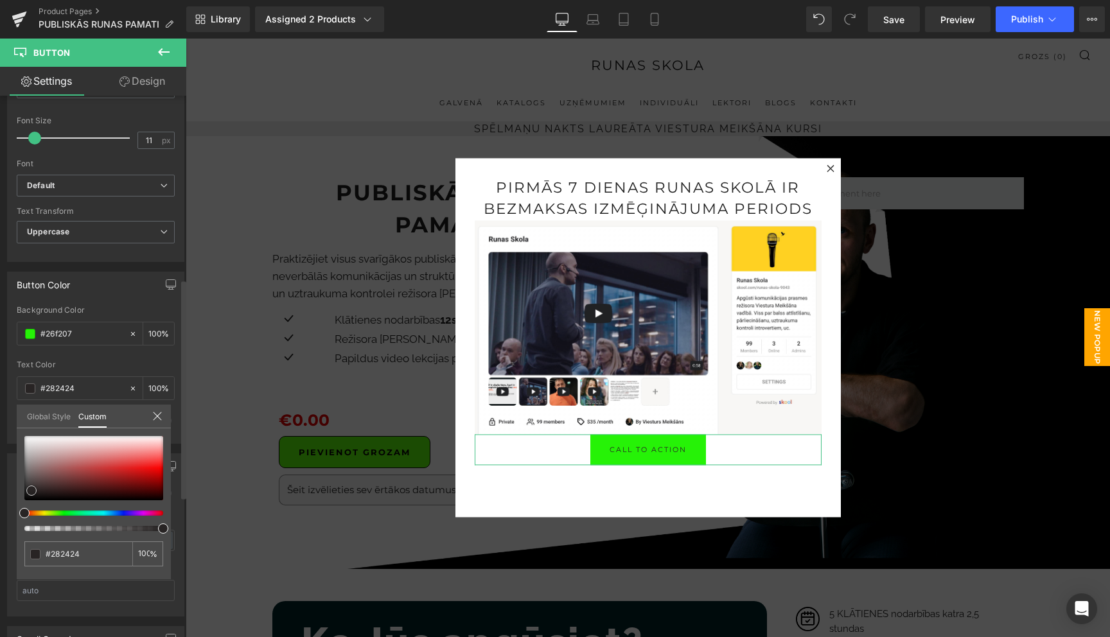
type input "#1c1b1b"
type input "#0f0e0e"
type input "#0a0a0a"
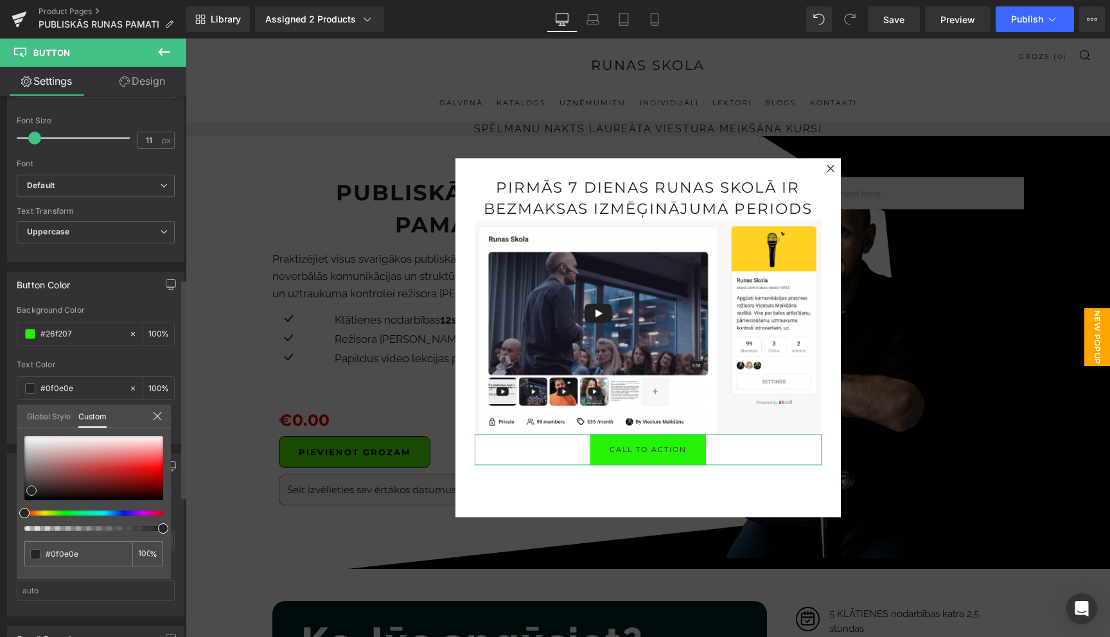
type input "#0a0a0a"
type input "#070707"
type input "#020202"
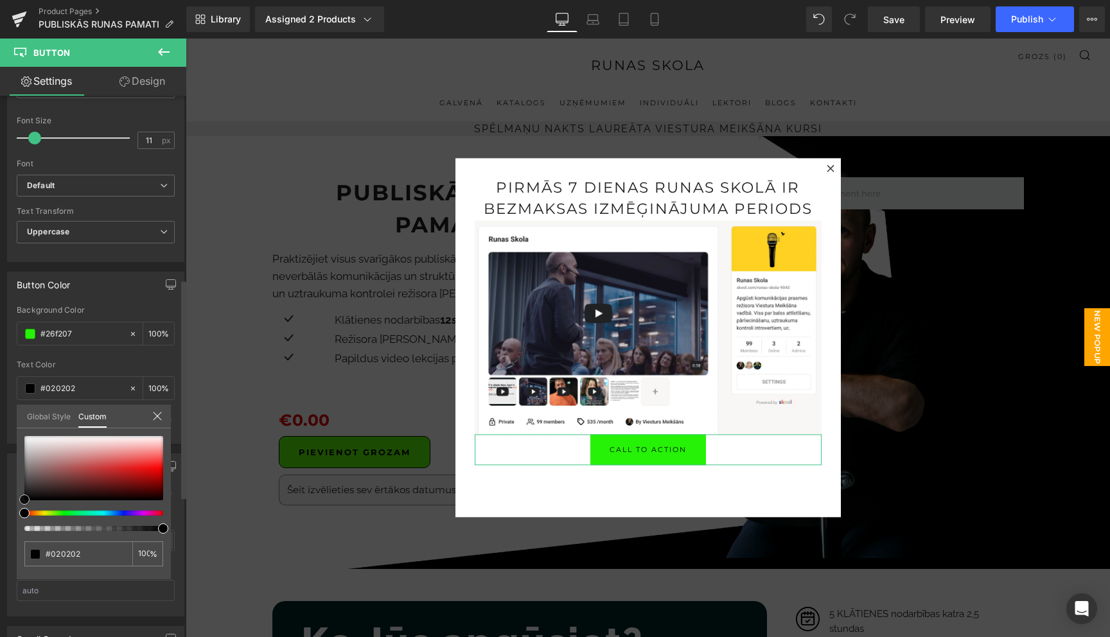
type input "#000000"
click at [20, 505] on div "#000000 100 %" at bounding box center [94, 507] width 154 height 143
click at [156, 412] on icon at bounding box center [157, 416] width 10 height 10
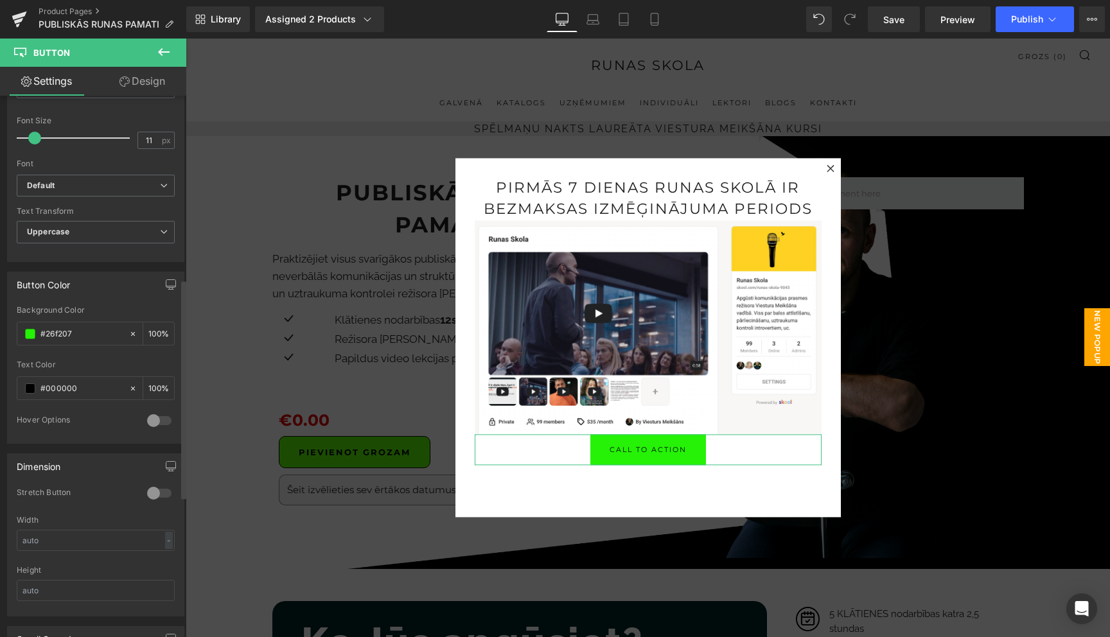
click at [144, 86] on link "Design" at bounding box center [142, 81] width 93 height 29
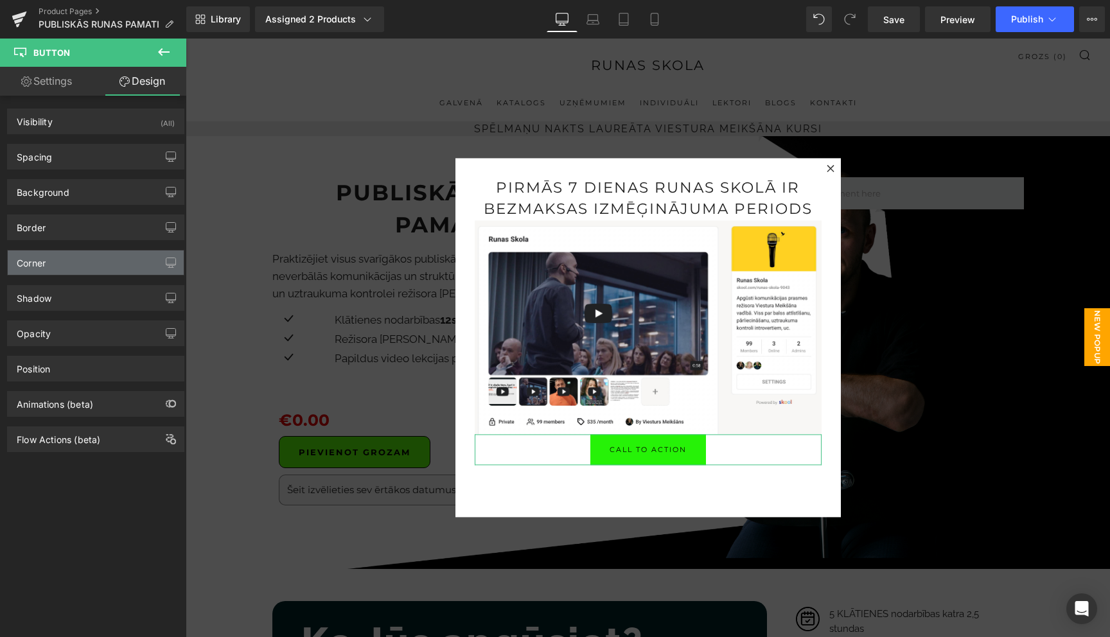
click at [74, 266] on div "Corner" at bounding box center [96, 262] width 176 height 24
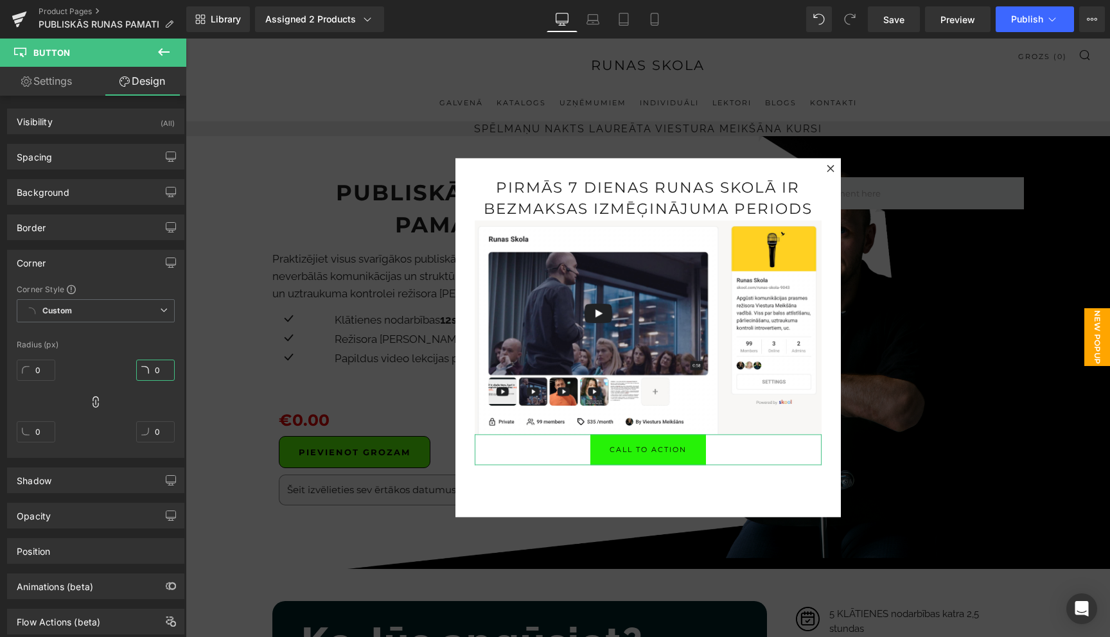
click at [154, 370] on input "0" at bounding box center [155, 370] width 39 height 21
type input "5"
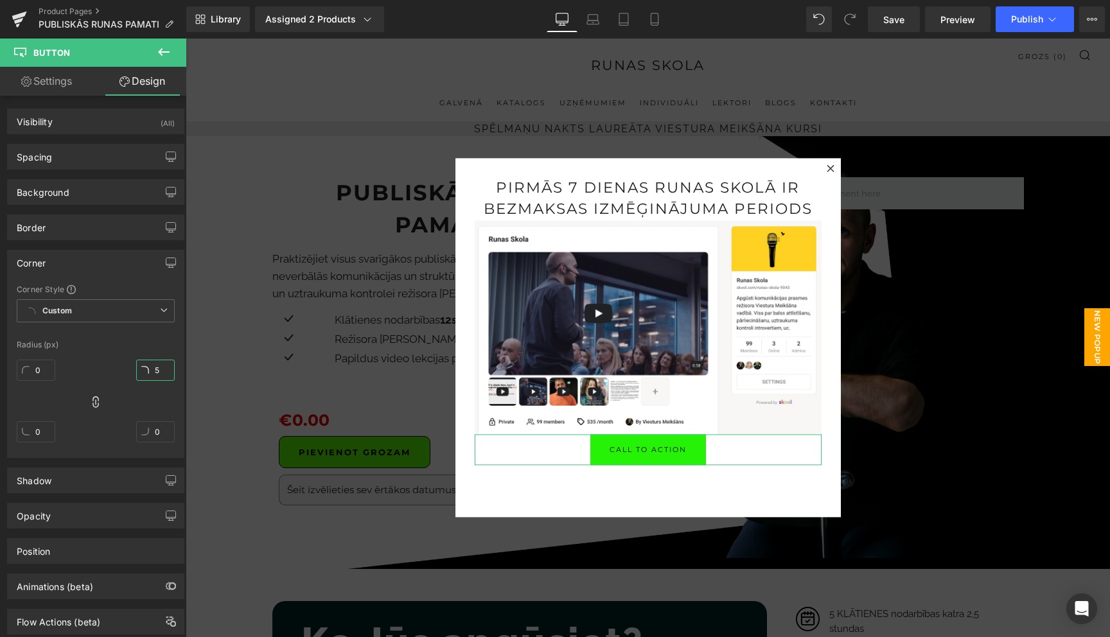
type input "5"
click at [157, 335] on div at bounding box center [96, 333] width 158 height 8
click at [121, 263] on div "Corner" at bounding box center [96, 262] width 176 height 24
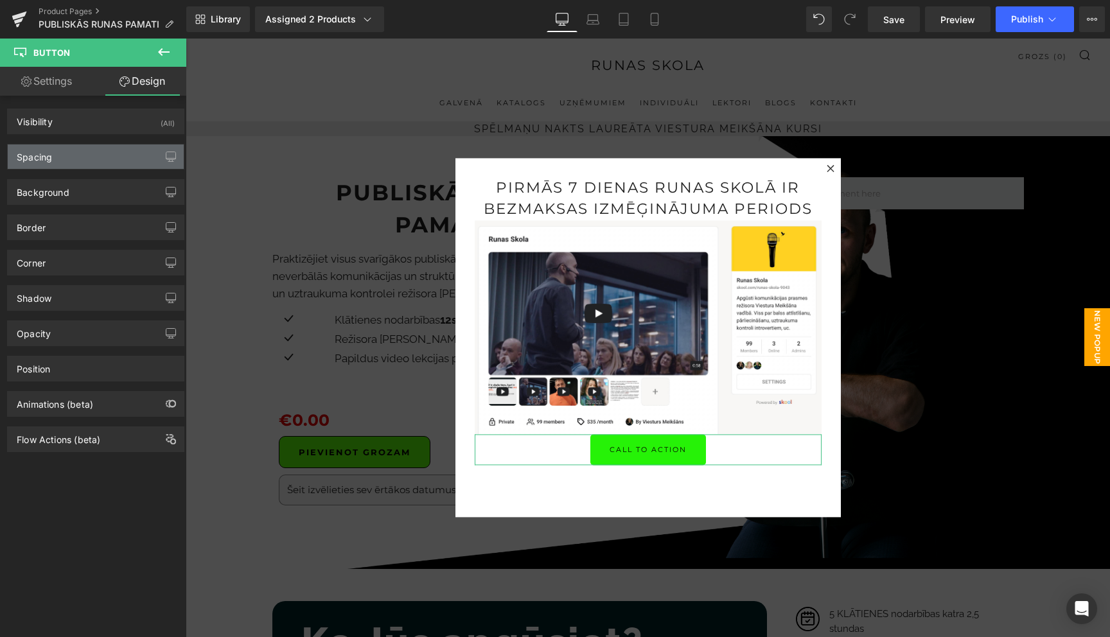
click at [85, 155] on div "Spacing" at bounding box center [96, 156] width 176 height 24
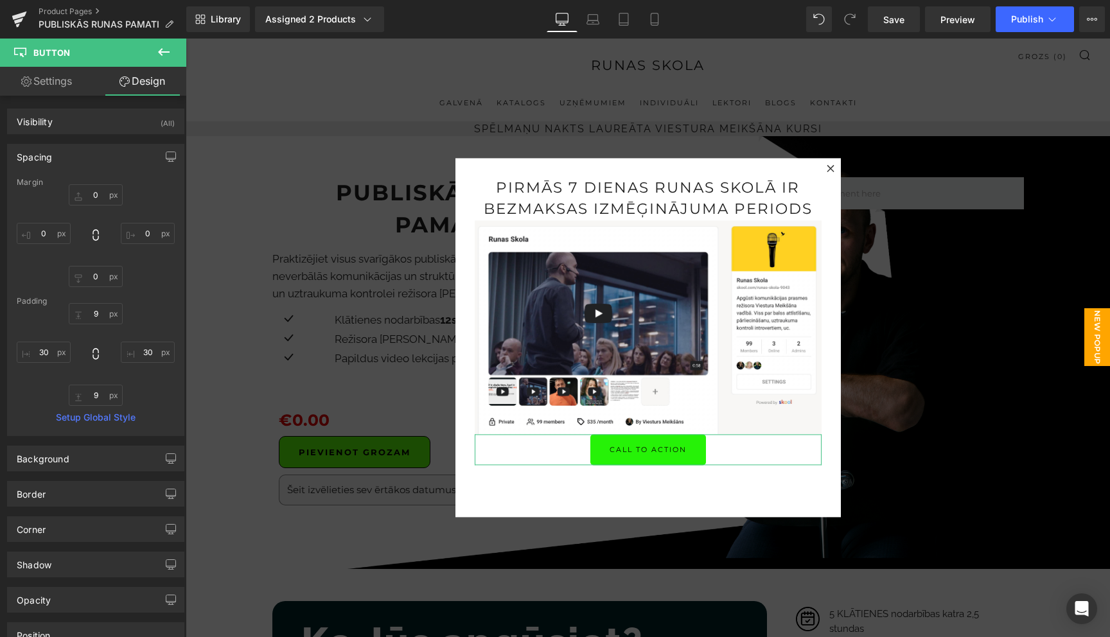
click at [41, 85] on link "Settings" at bounding box center [46, 81] width 93 height 29
type input "100"
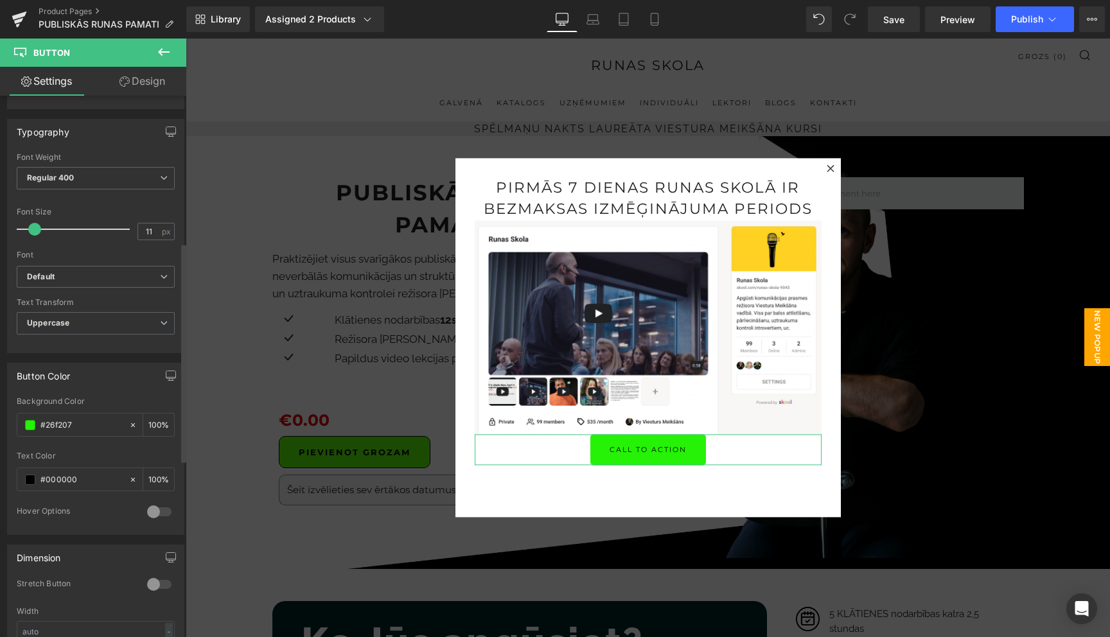
scroll to position [350, 0]
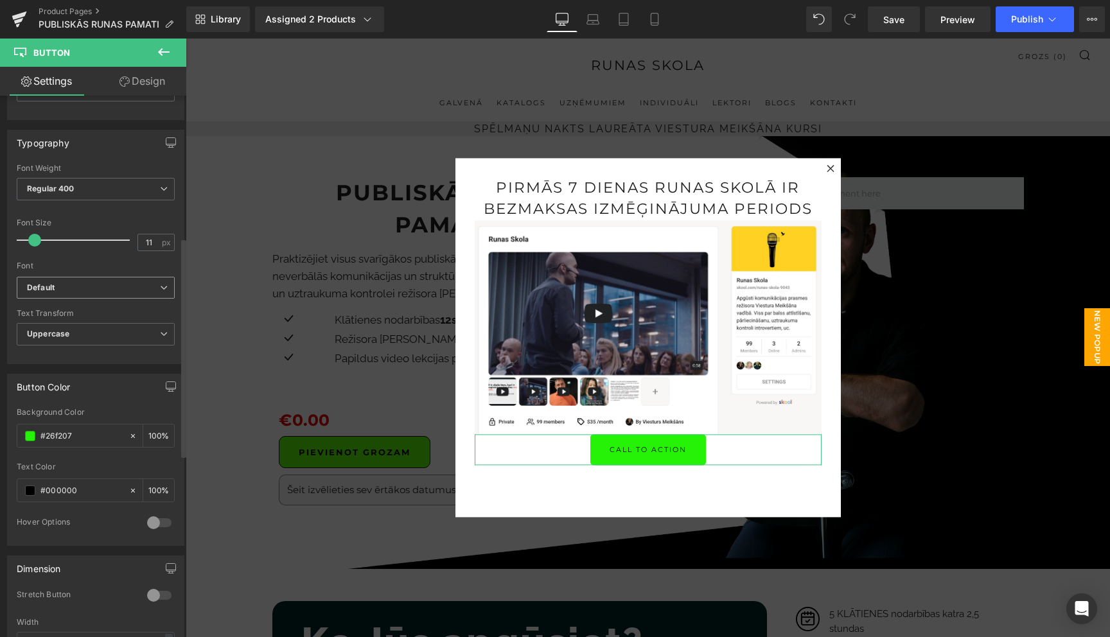
click at [160, 286] on icon at bounding box center [164, 288] width 8 height 8
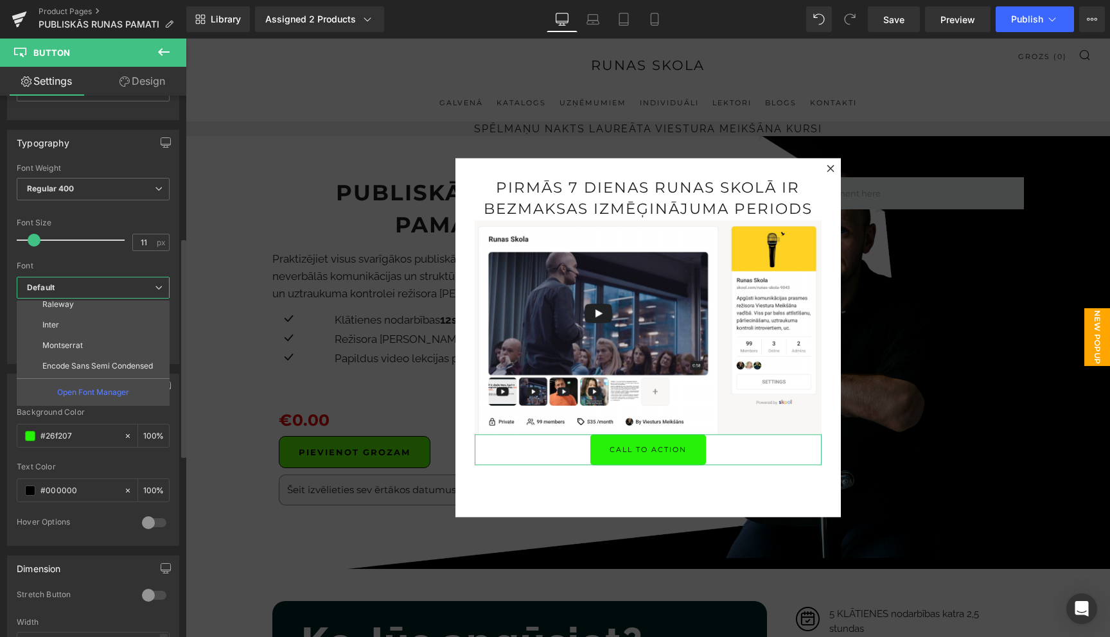
scroll to position [580, 0]
click at [105, 367] on li "OpenSauceOne" at bounding box center [96, 367] width 159 height 21
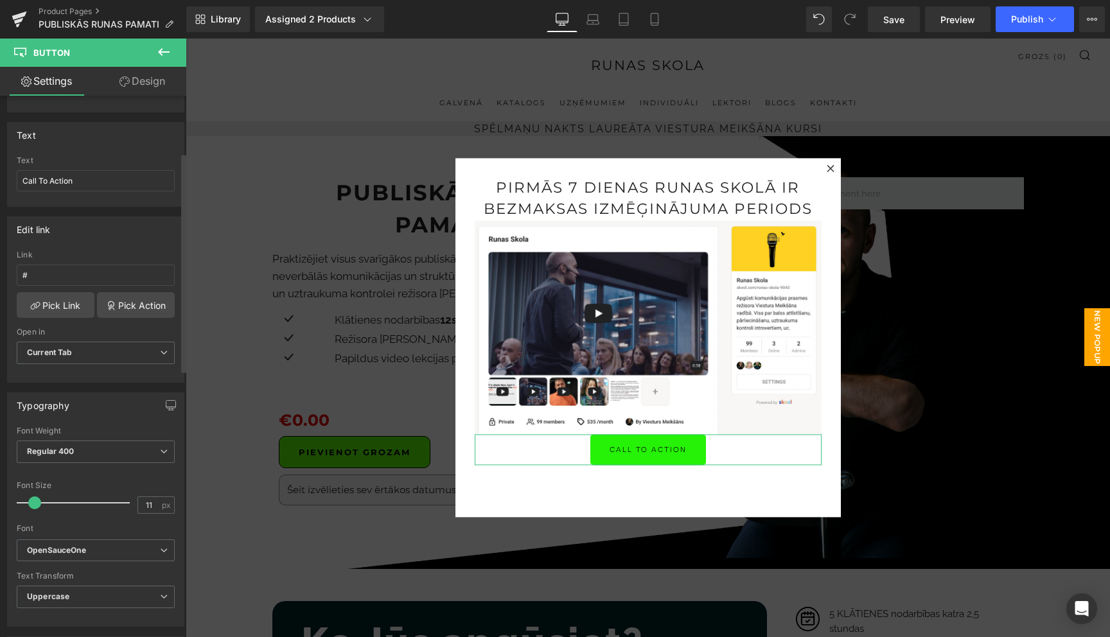
scroll to position [0, 0]
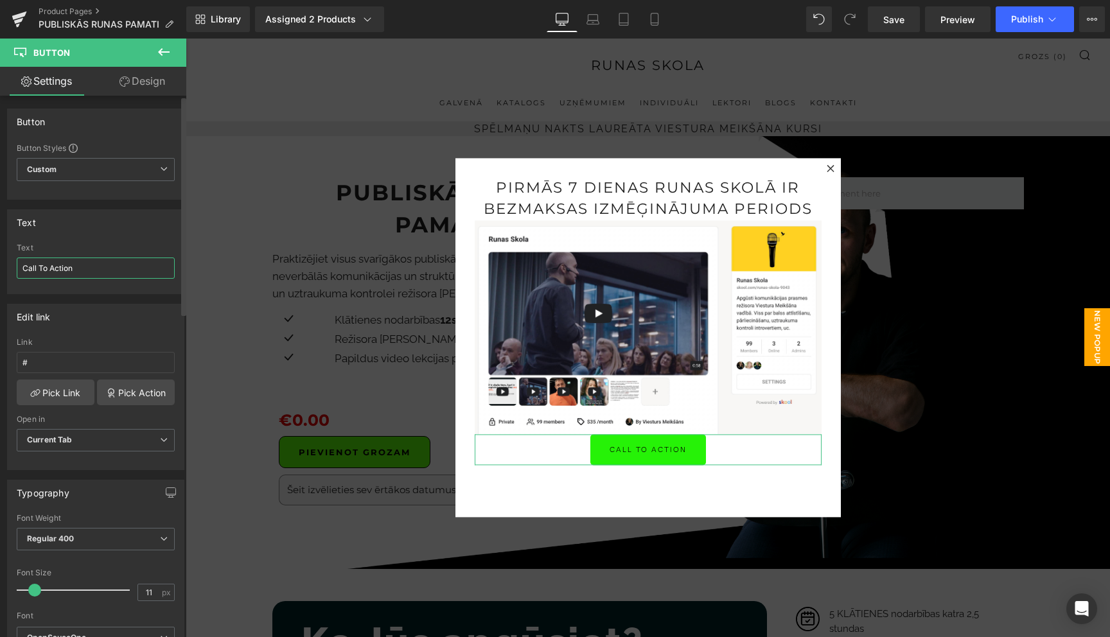
click at [107, 270] on input "Call To Action" at bounding box center [96, 267] width 158 height 21
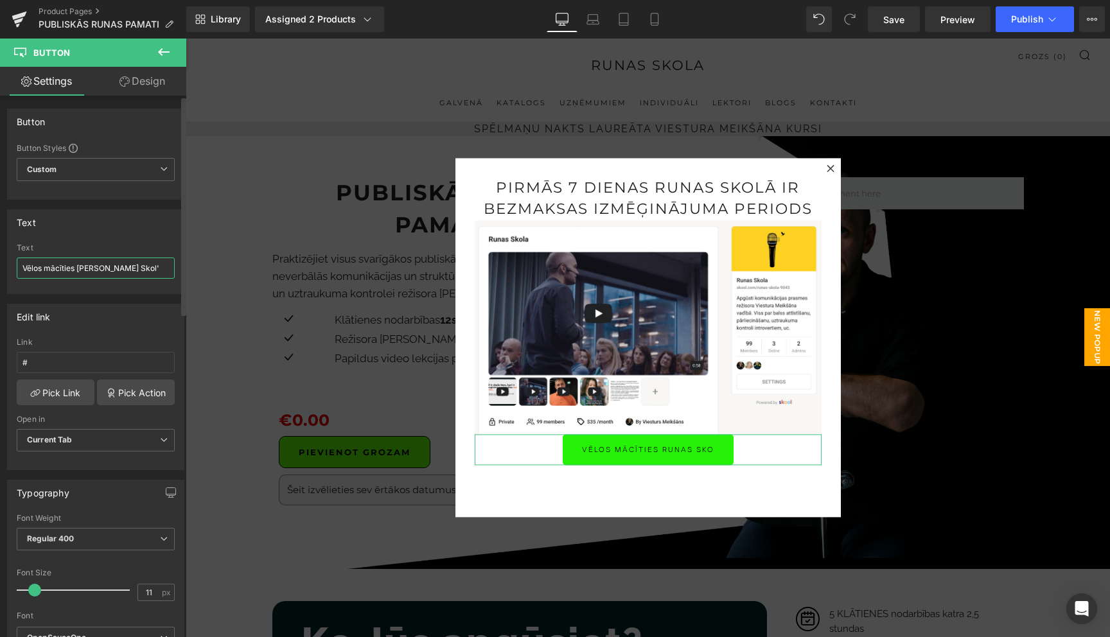
type input "Vēlos mācīties Runas Skolā"
click at [142, 79] on link "Design" at bounding box center [142, 81] width 93 height 29
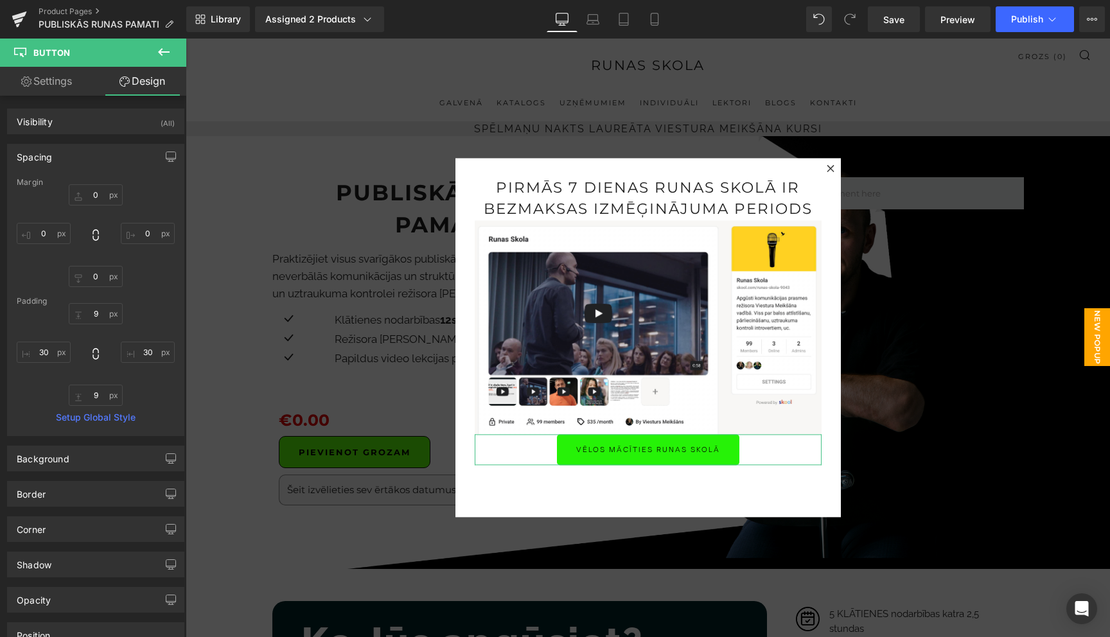
type input "0"
type input "9"
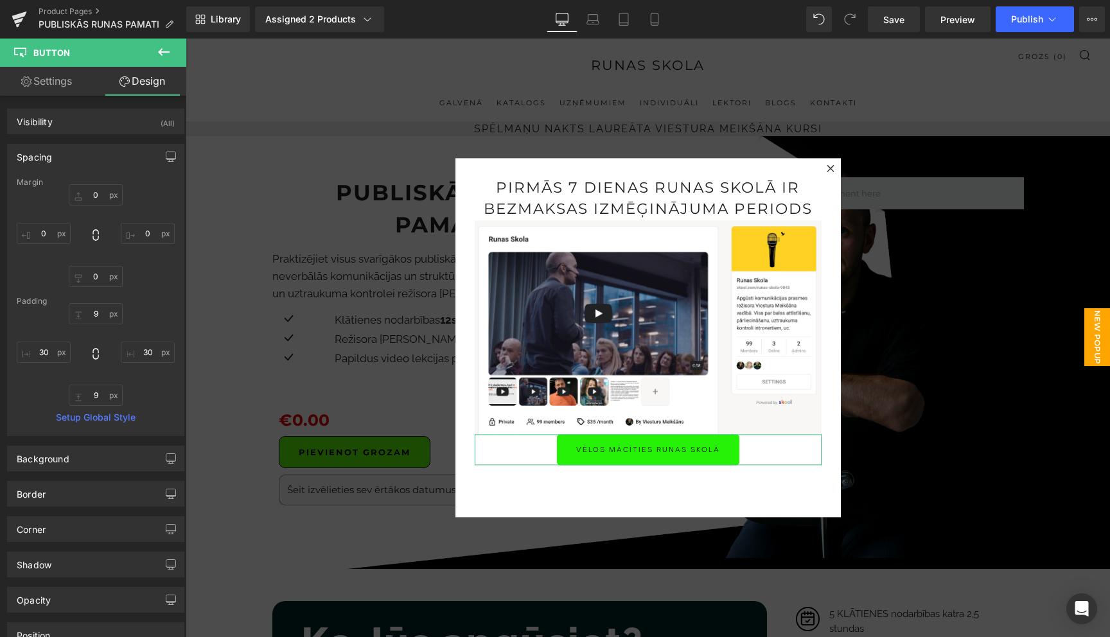
type input "30"
type input "9"
type input "30"
click at [94, 195] on input "0" at bounding box center [96, 194] width 54 height 21
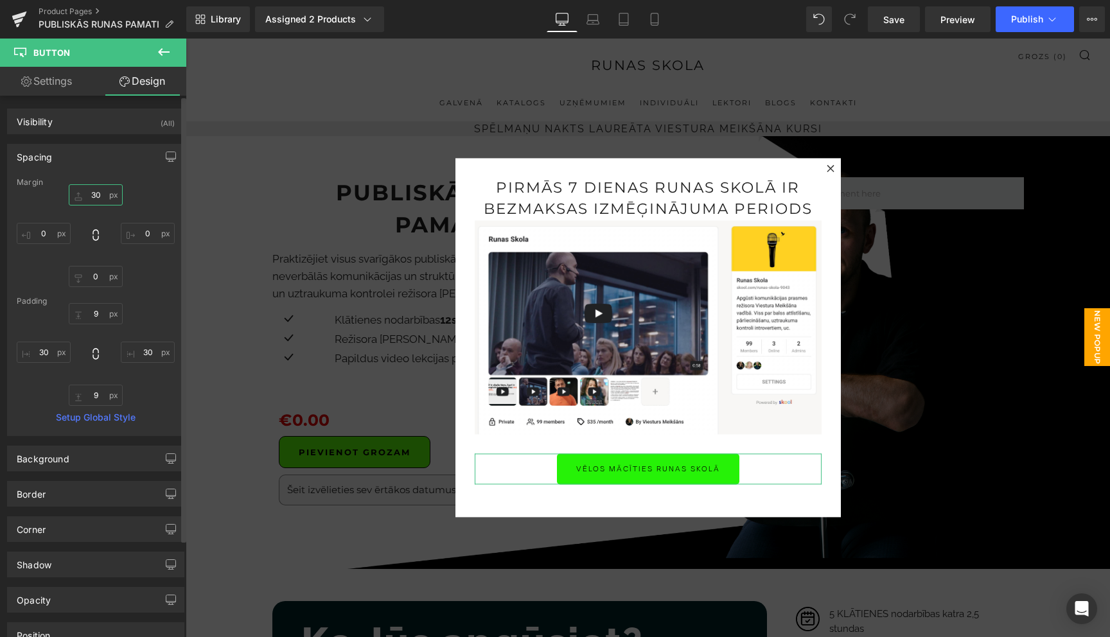
type input "3"
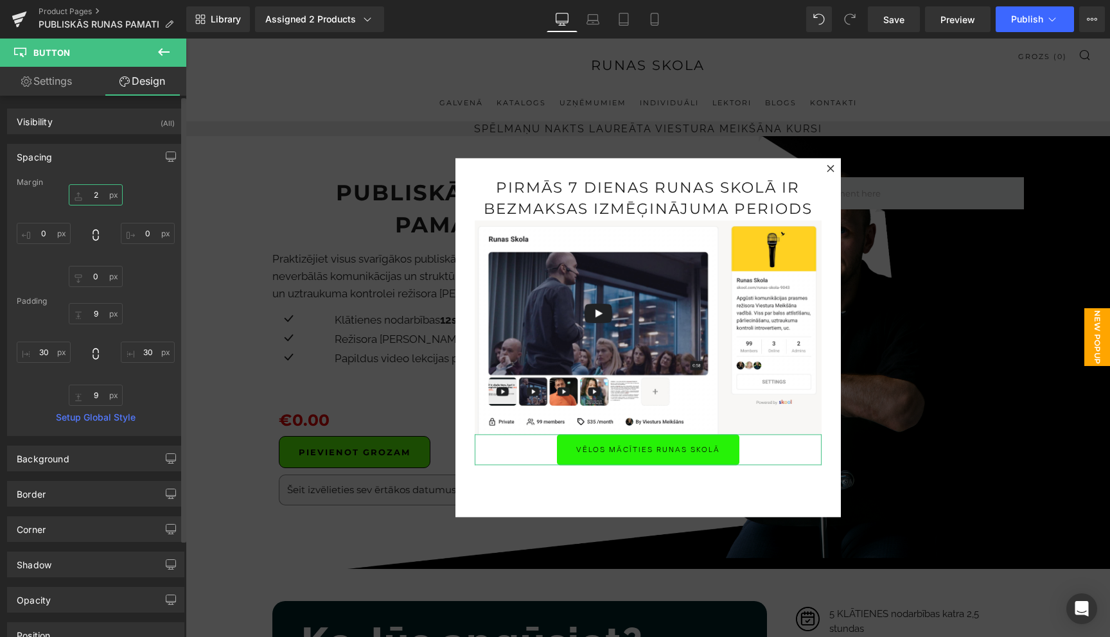
type input "20"
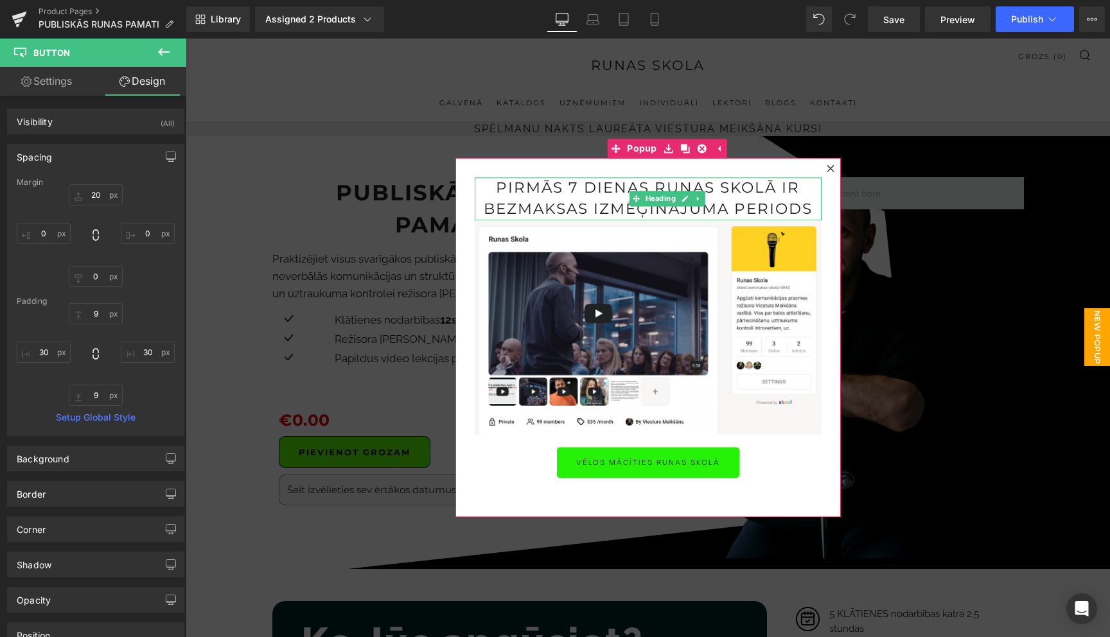
click at [654, 184] on h1 "pirmās 7 dienas runas skolā ir bezmaksas izmēģinājuma periods" at bounding box center [648, 198] width 347 height 43
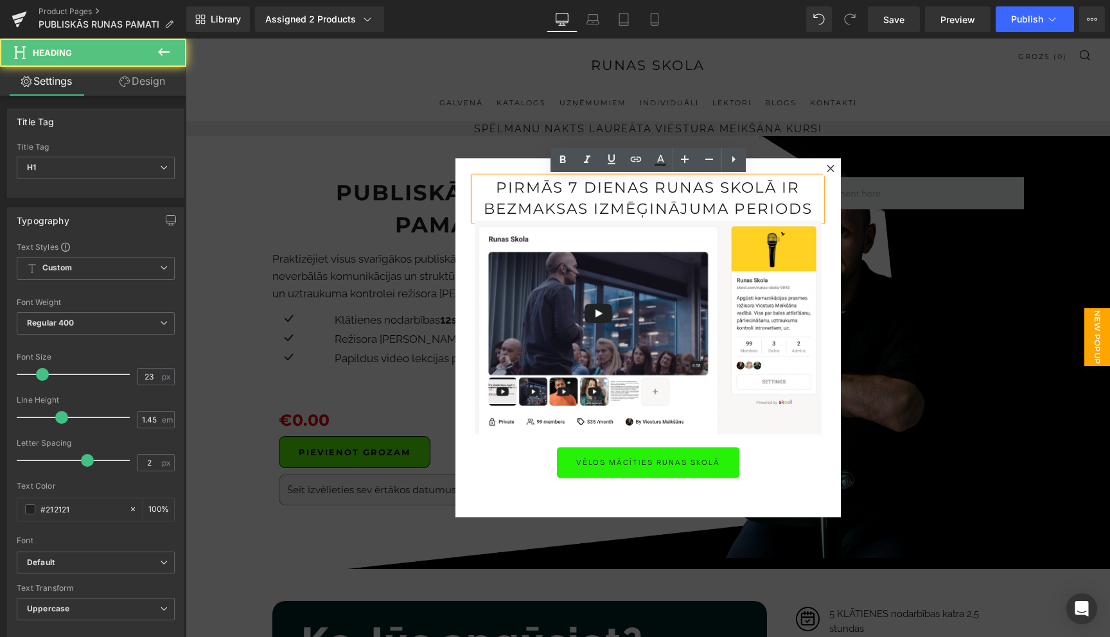
click at [654, 184] on h1 "pirmās 7 dienas runas skolā ir bezmaksas izmēģinājuma periods" at bounding box center [648, 198] width 347 height 43
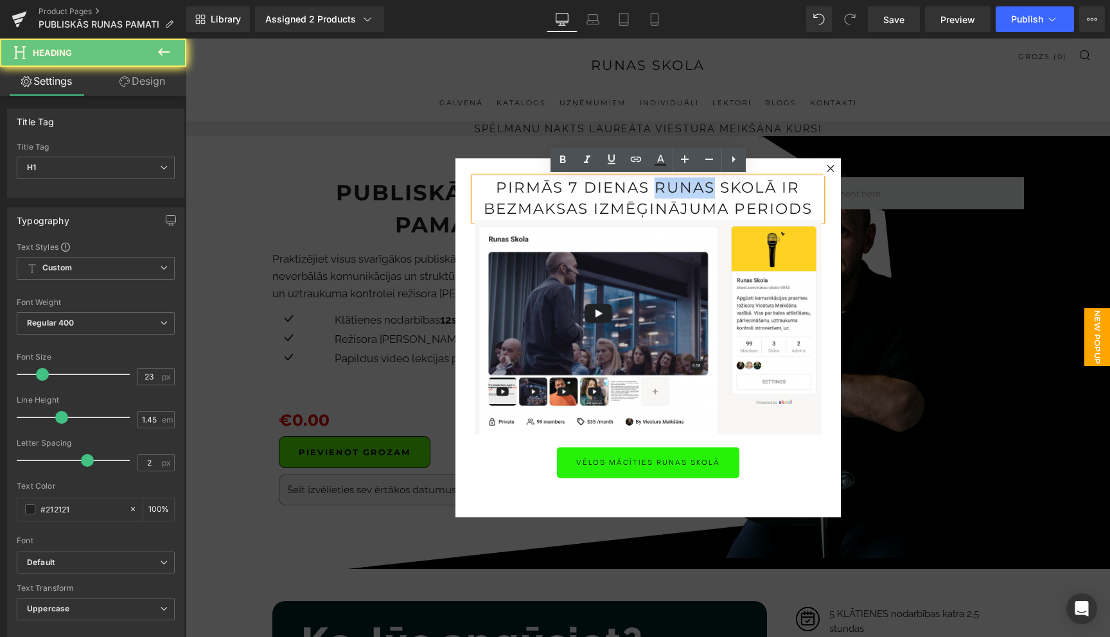
click at [654, 184] on h1 "pirmās 7 dienas runas skolā ir bezmaksas izmēģinājuma periods" at bounding box center [648, 198] width 347 height 43
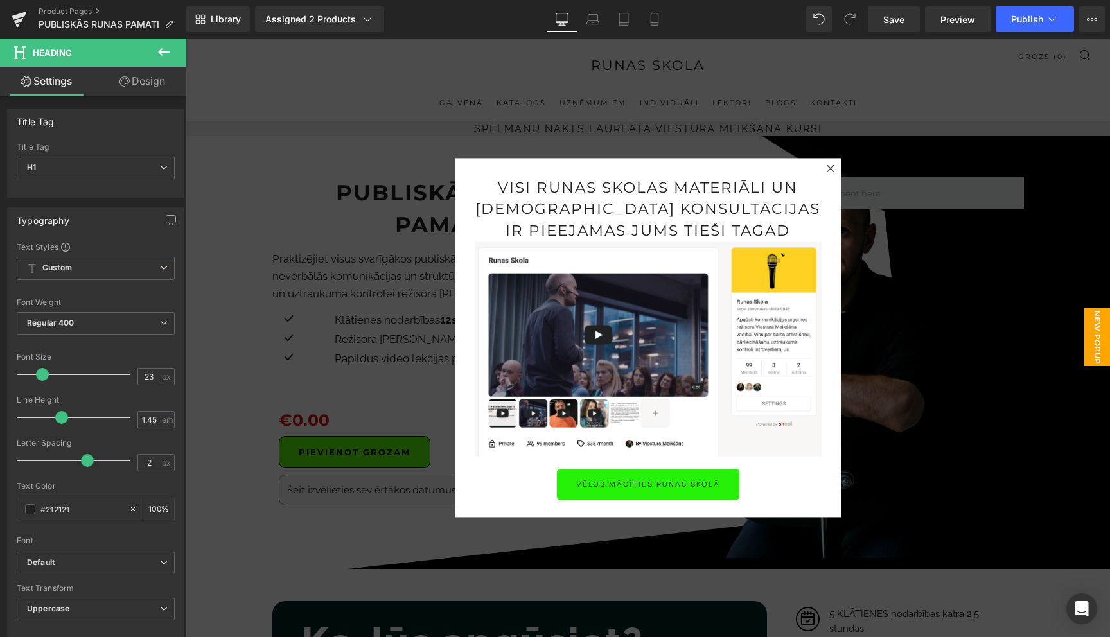
click at [162, 48] on icon at bounding box center [163, 51] width 15 height 15
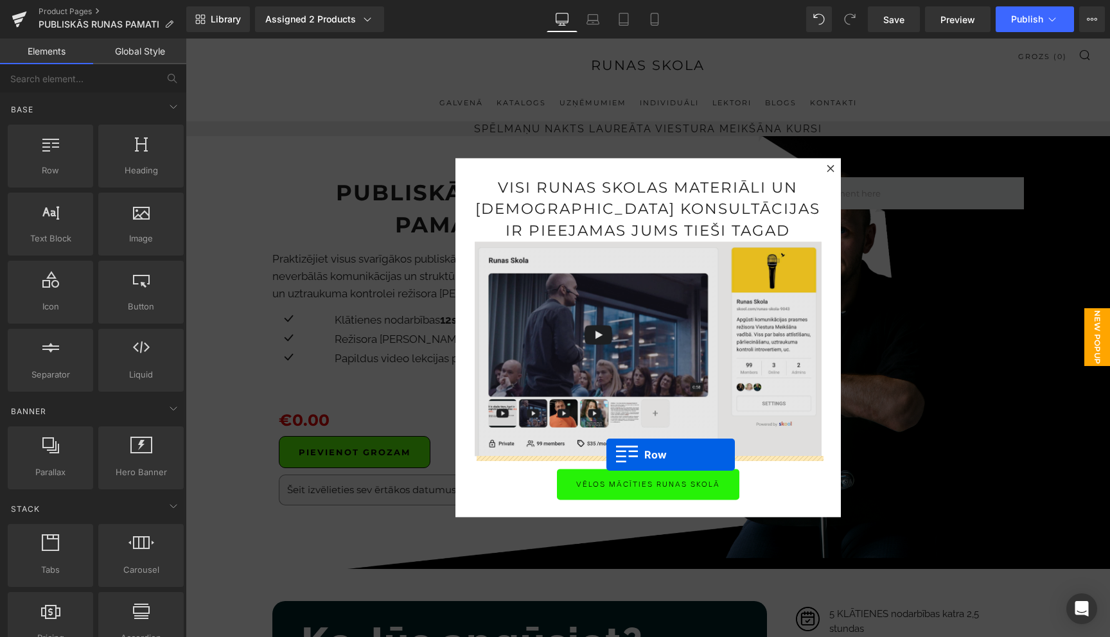
drag, startPoint x: 234, startPoint y: 206, endPoint x: 606, endPoint y: 455, distance: 447.7
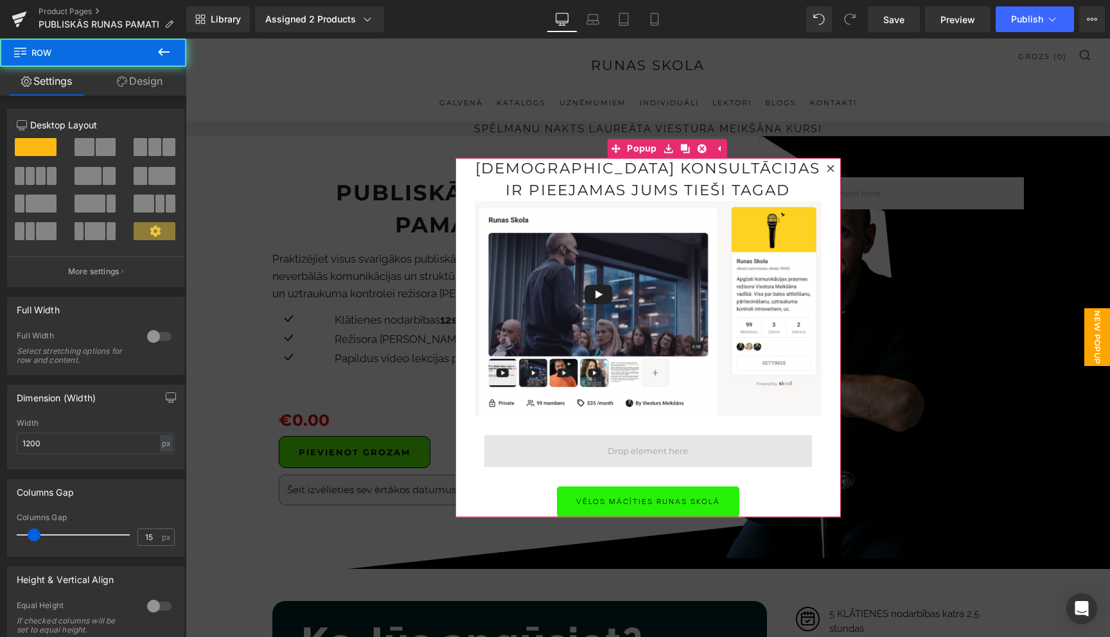
scroll to position [60, 0]
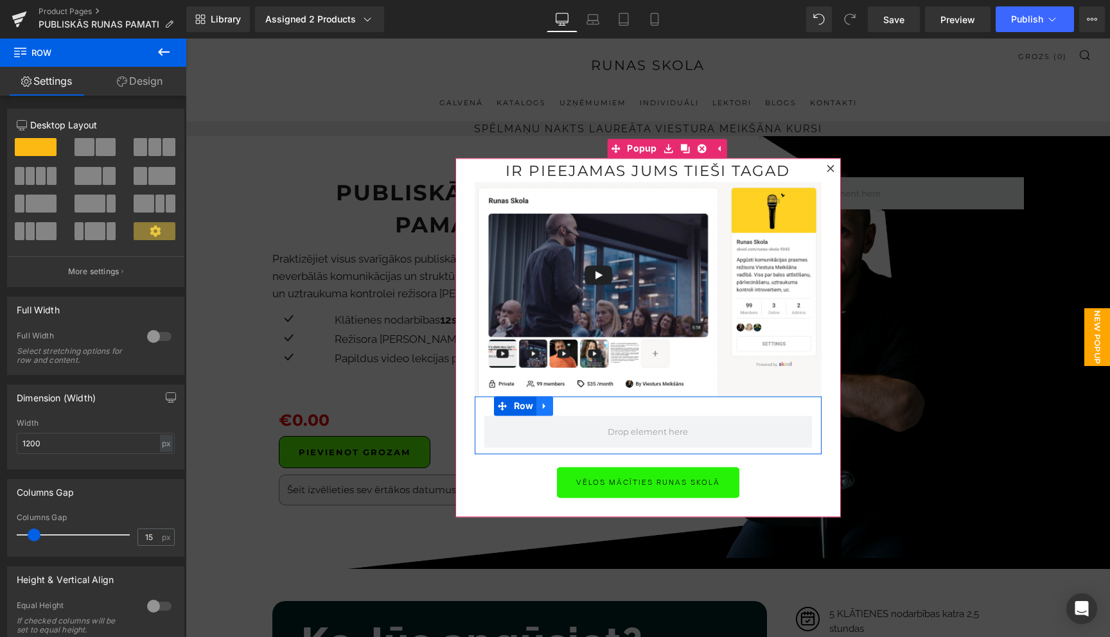
click at [543, 406] on icon at bounding box center [544, 406] width 3 height 6
click at [580, 407] on icon at bounding box center [577, 405] width 9 height 9
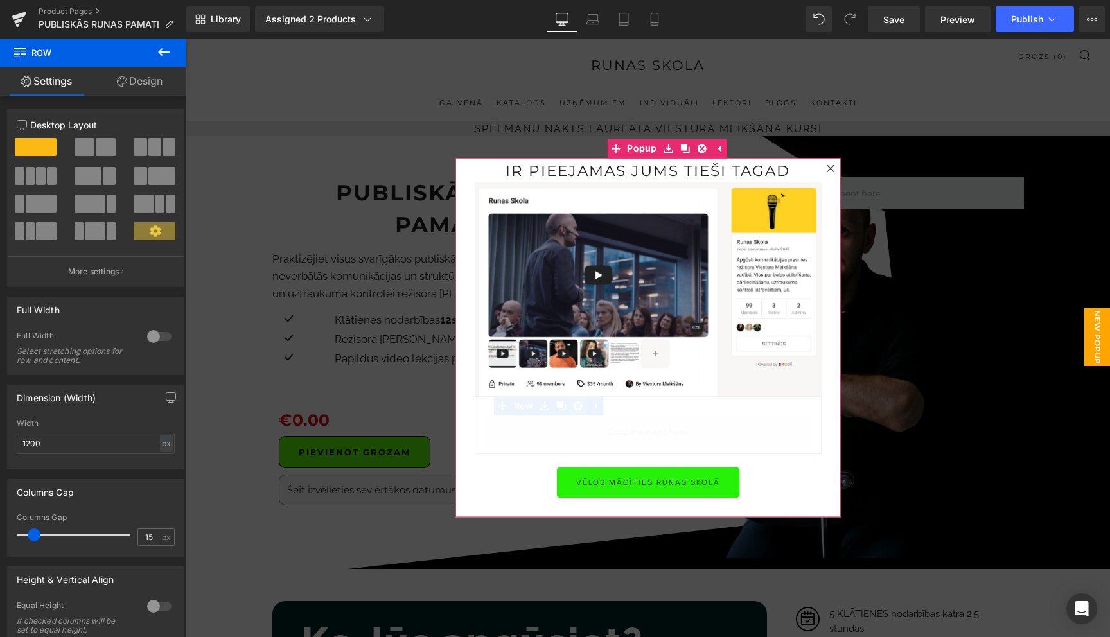
scroll to position [0, 0]
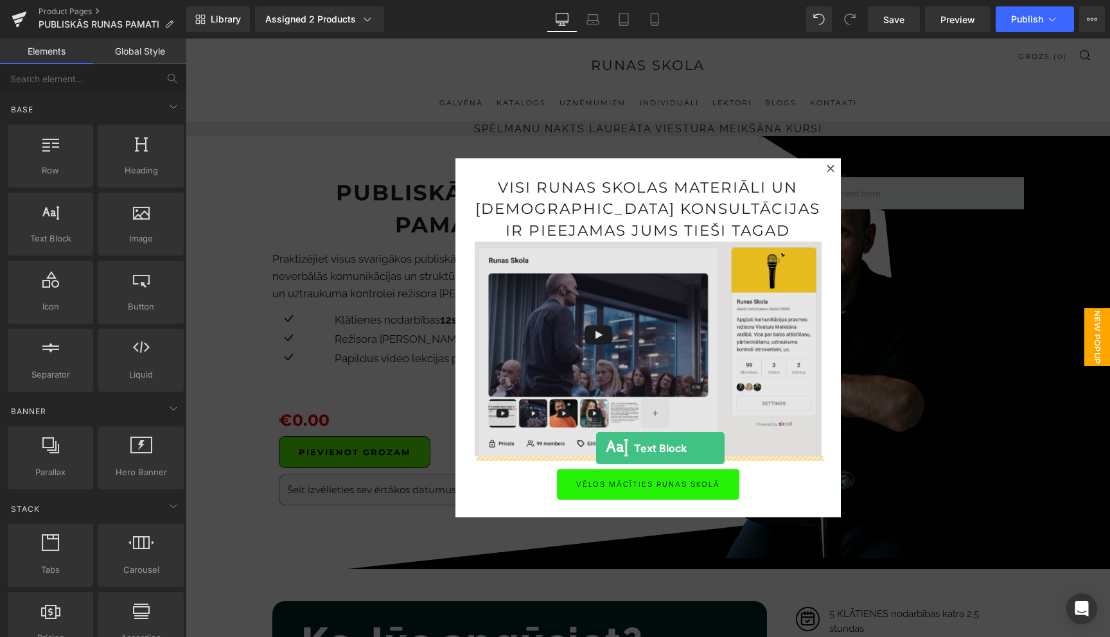
drag, startPoint x: 241, startPoint y: 276, endPoint x: 596, endPoint y: 448, distance: 394.0
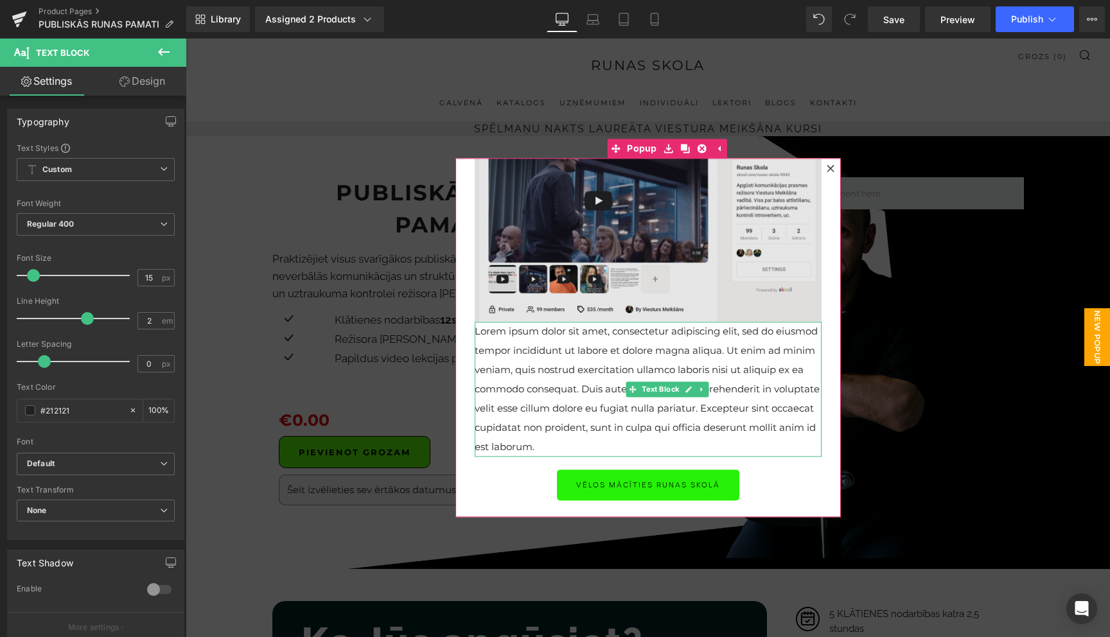
scroll to position [137, 0]
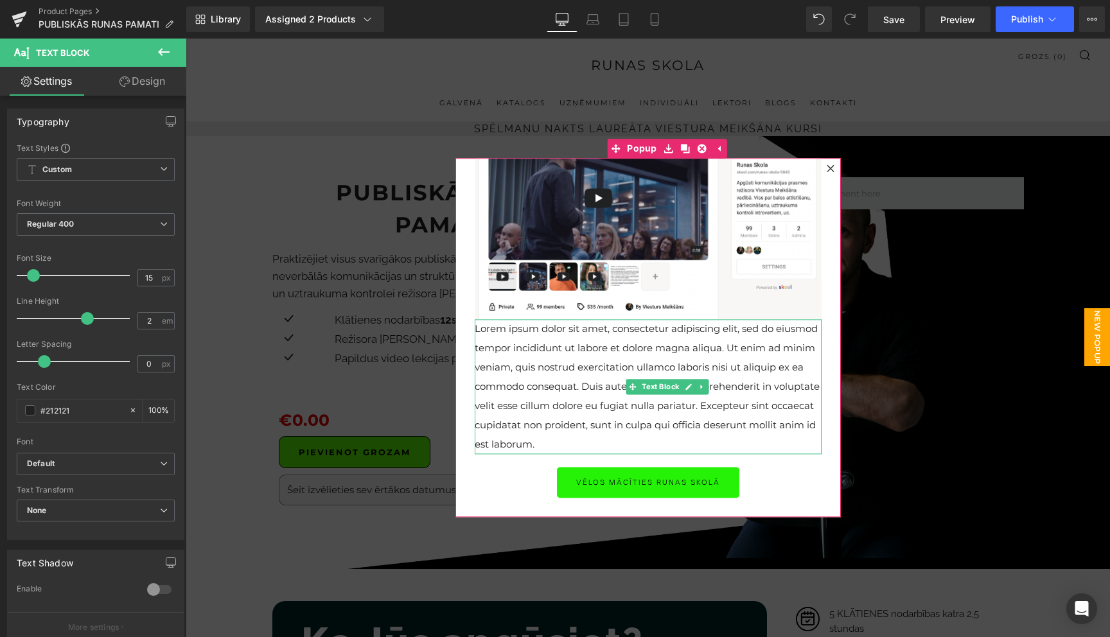
click at [615, 365] on p "Lorem ipsum dolor sit amet, consectetur adipiscing elit, sed do eiusmod tempor …" at bounding box center [648, 386] width 347 height 135
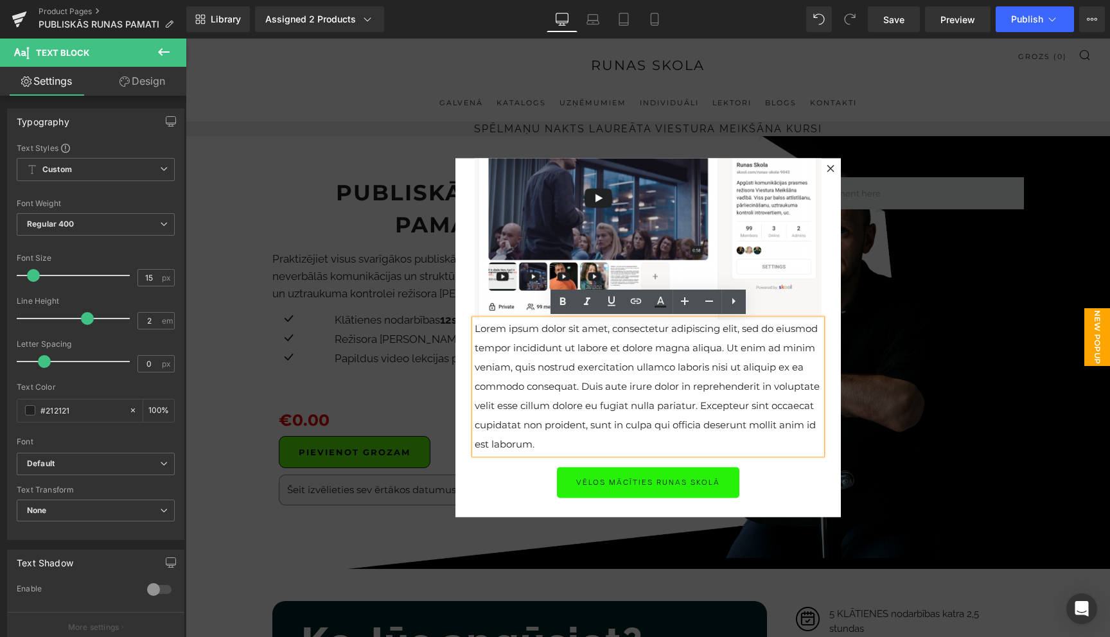
click at [615, 365] on p "Lorem ipsum dolor sit amet, consectetur adipiscing elit, sed do eiusmod tempor …" at bounding box center [648, 386] width 347 height 135
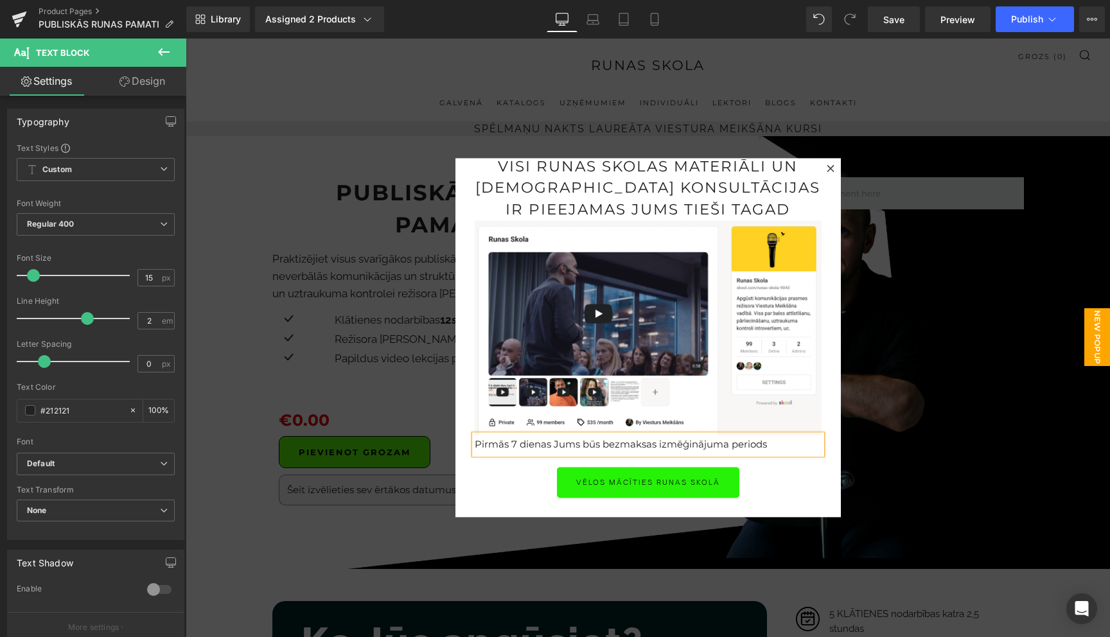
click at [633, 444] on p "Pirmās 7 dienas Jums būs bezmaksas izmēģinājuma periods" at bounding box center [648, 444] width 347 height 19
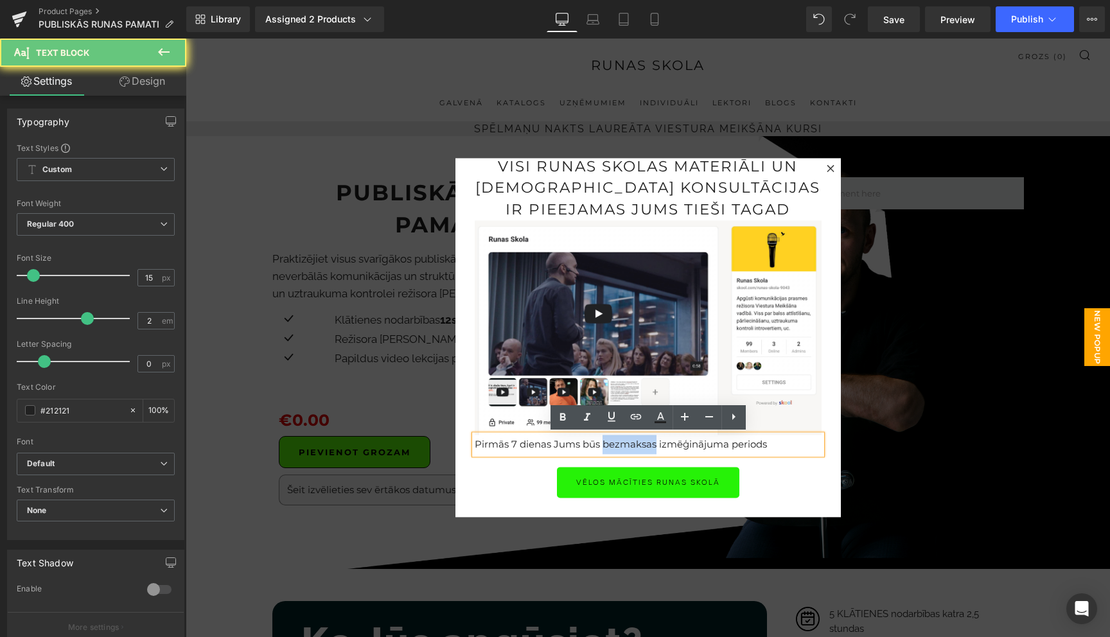
click at [633, 444] on p "Pirmās 7 dienas Jums būs bezmaksas izmēģinājuma periods" at bounding box center [648, 444] width 347 height 19
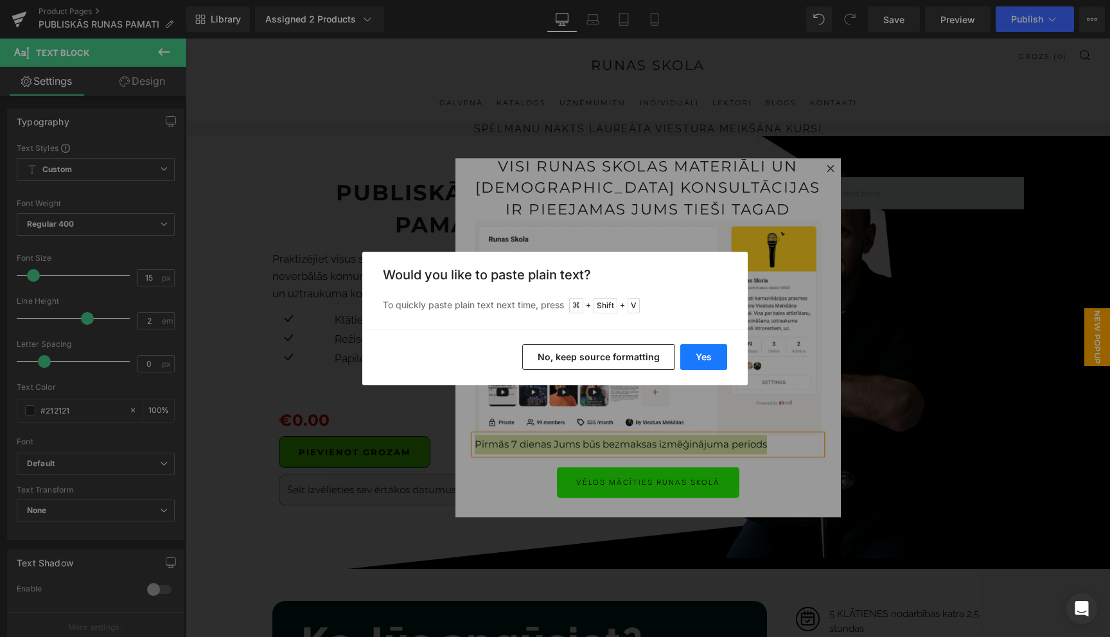
click at [720, 354] on button "Yes" at bounding box center [703, 357] width 47 height 26
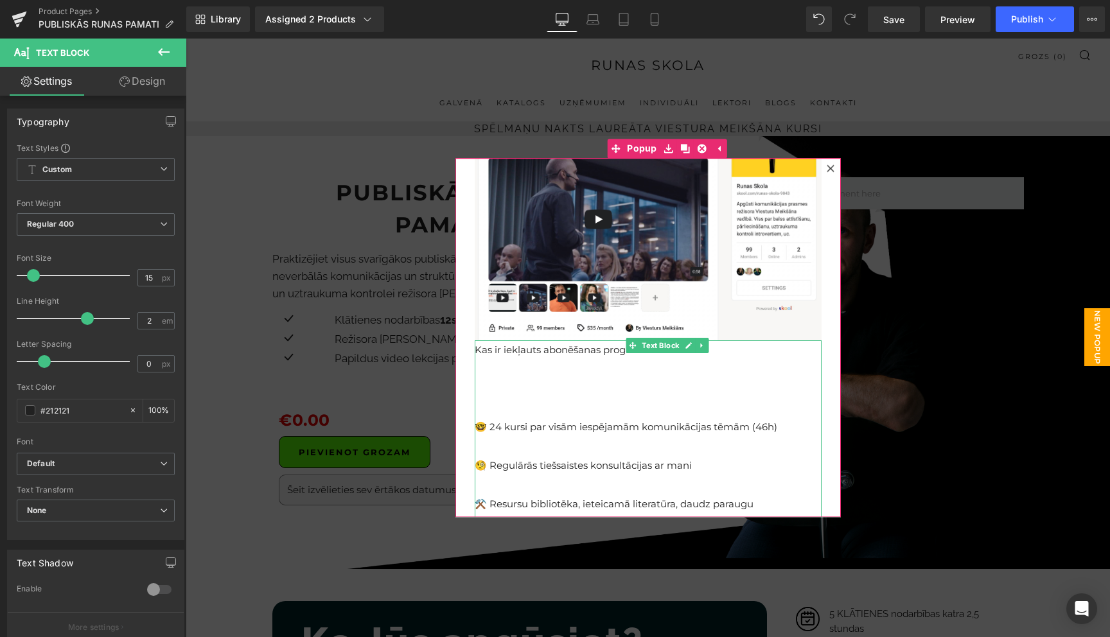
scroll to position [119, 0]
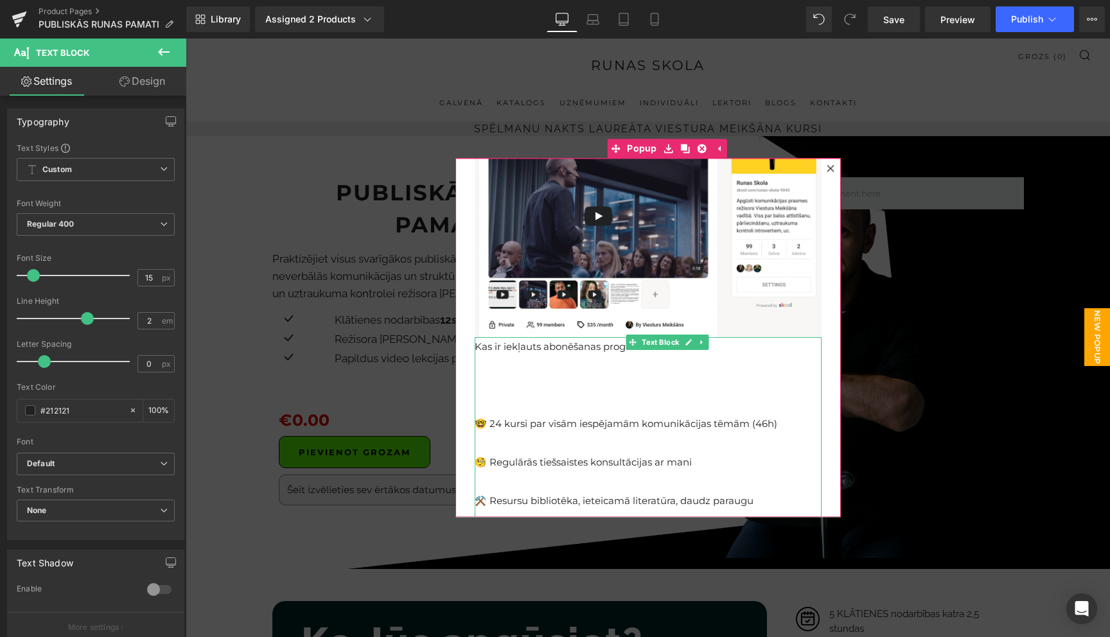
click at [603, 398] on p at bounding box center [648, 404] width 347 height 19
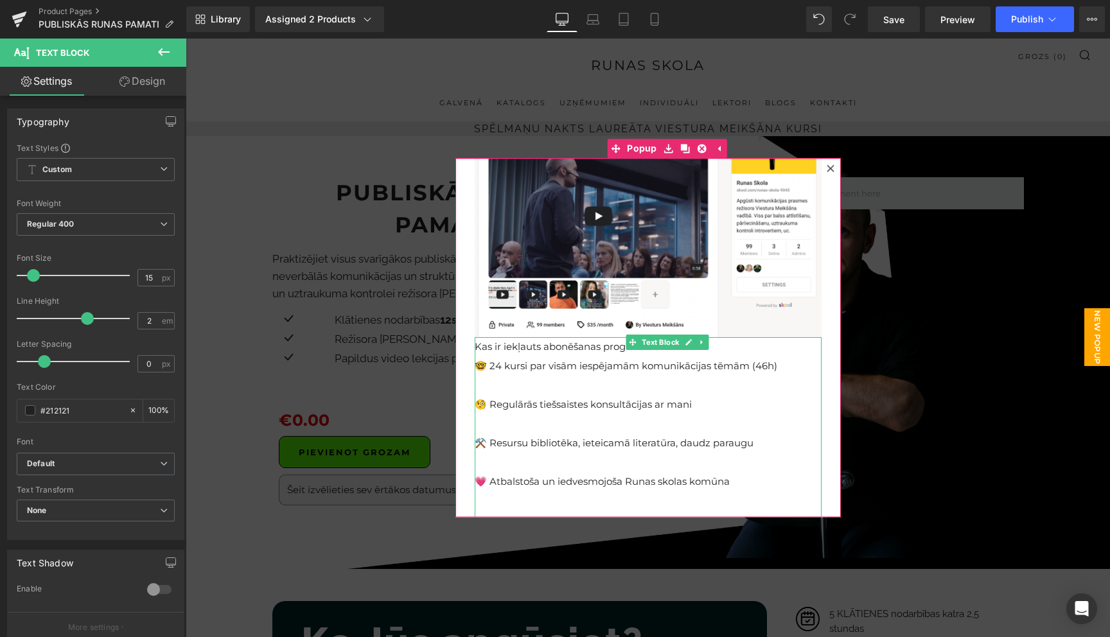
click at [564, 351] on p "Kas ir iekļauts abonēšanas programmā:" at bounding box center [648, 346] width 347 height 19
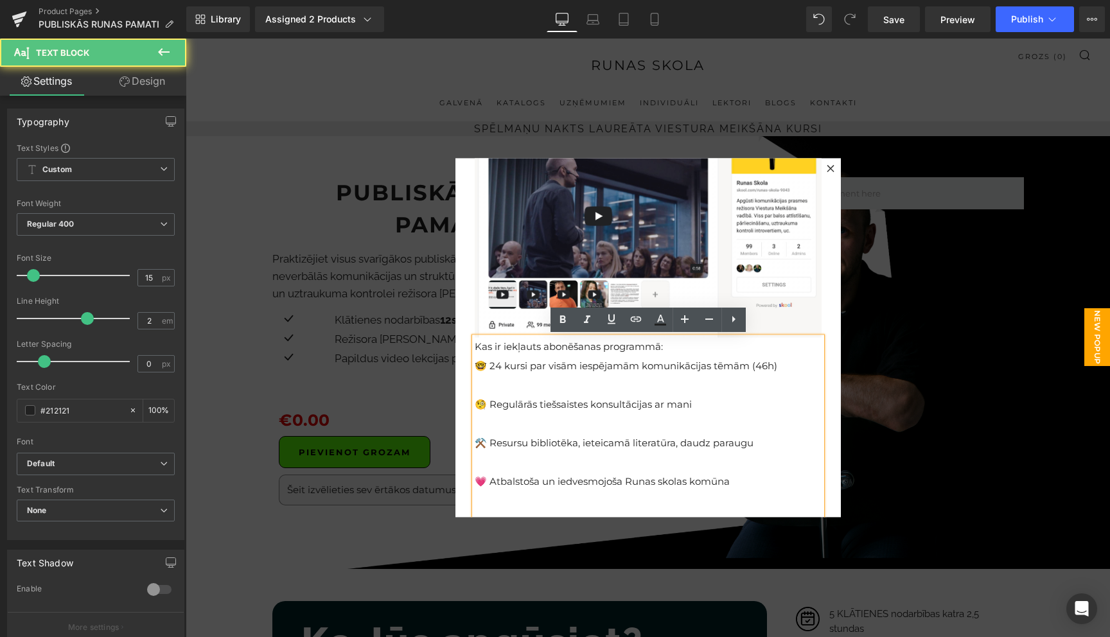
click at [564, 351] on p "Kas ir iekļauts abonēšanas programmā:" at bounding box center [648, 346] width 347 height 19
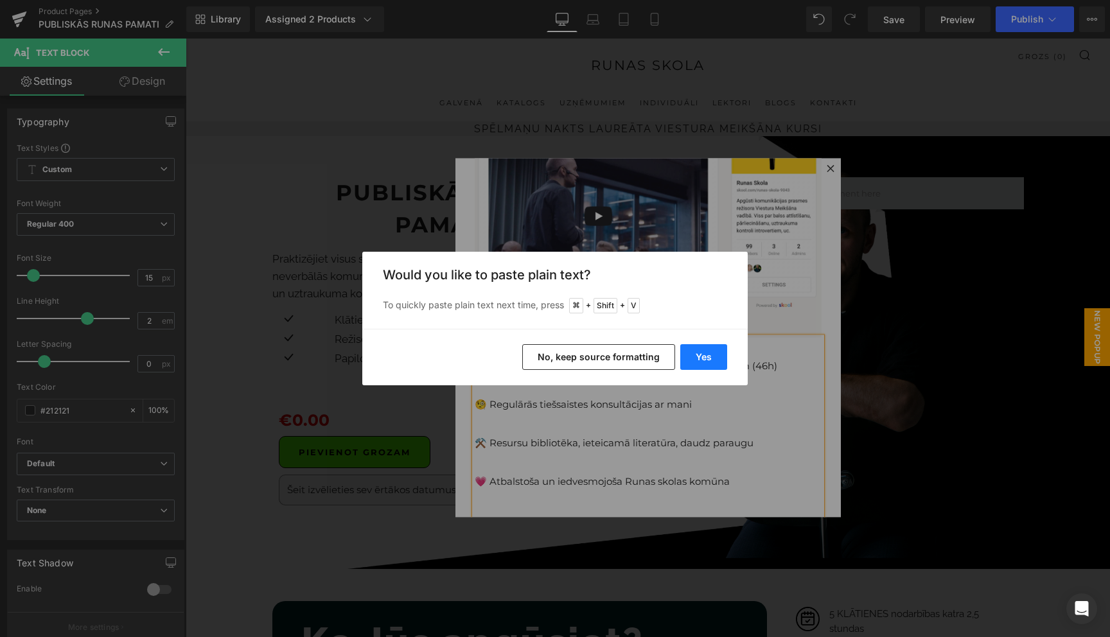
click at [702, 360] on button "Yes" at bounding box center [703, 357] width 47 height 26
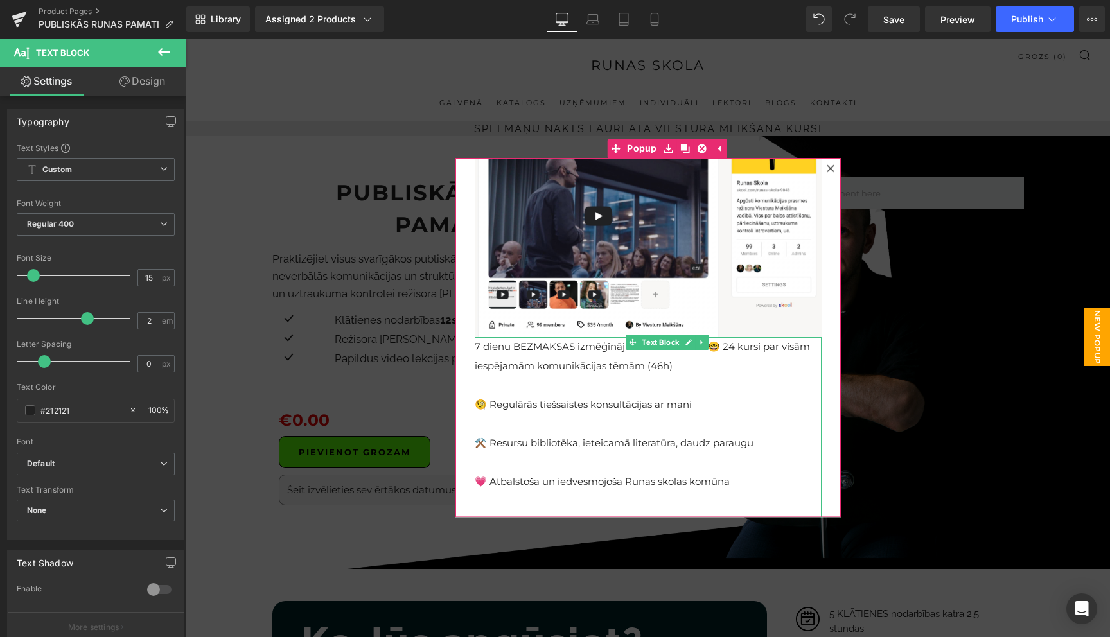
click at [726, 414] on p at bounding box center [648, 423] width 347 height 19
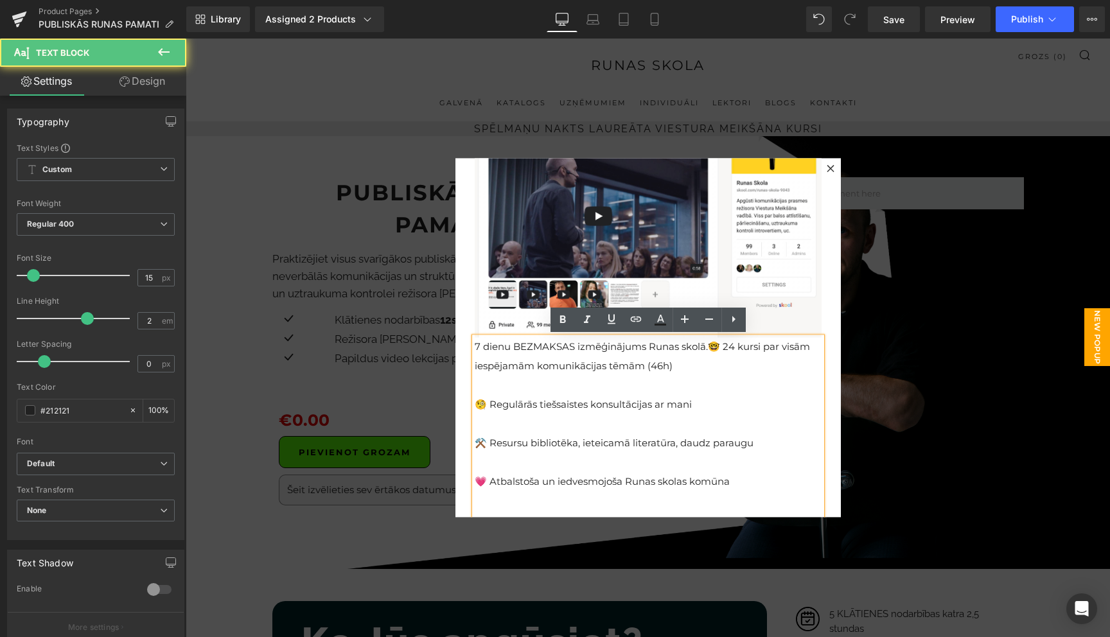
click at [706, 347] on span "7 dienu BEZMAKSAS izmēģinājums Runas skolā.🤓 24 kursi par visām iespējamām komu…" at bounding box center [642, 355] width 335 height 31
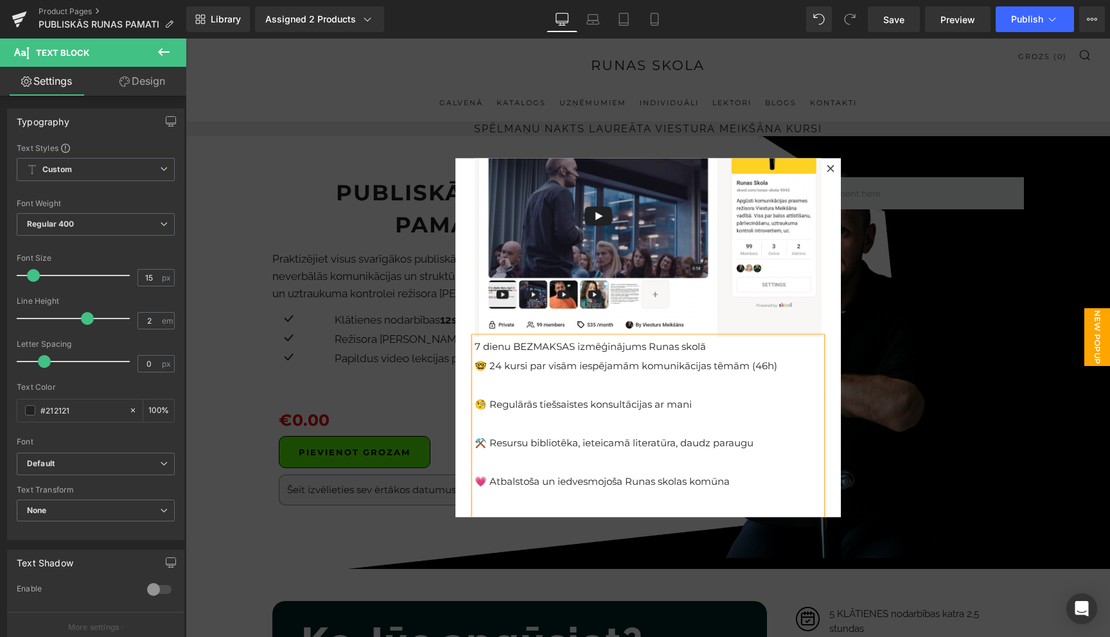
click at [591, 387] on p at bounding box center [648, 385] width 347 height 19
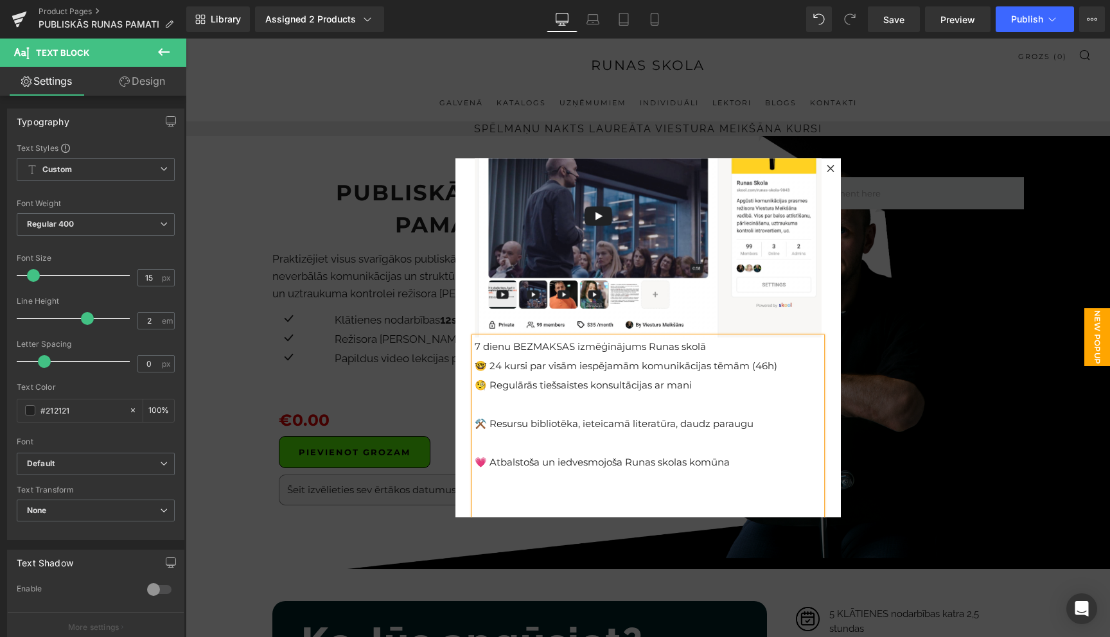
click at [543, 404] on p at bounding box center [648, 404] width 347 height 19
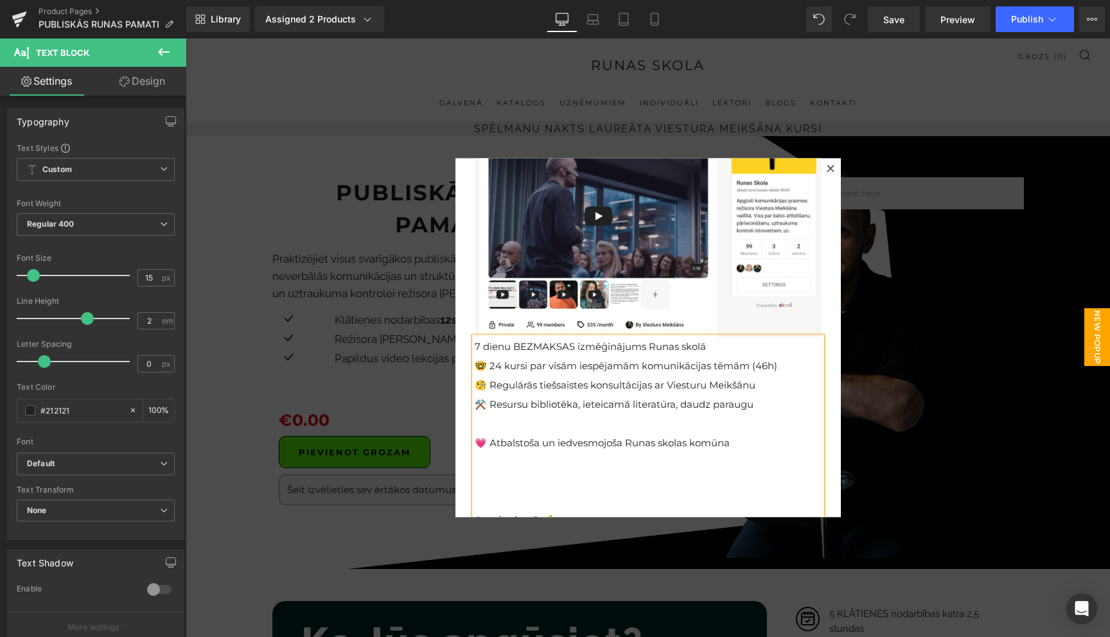
click at [643, 423] on p at bounding box center [648, 423] width 347 height 19
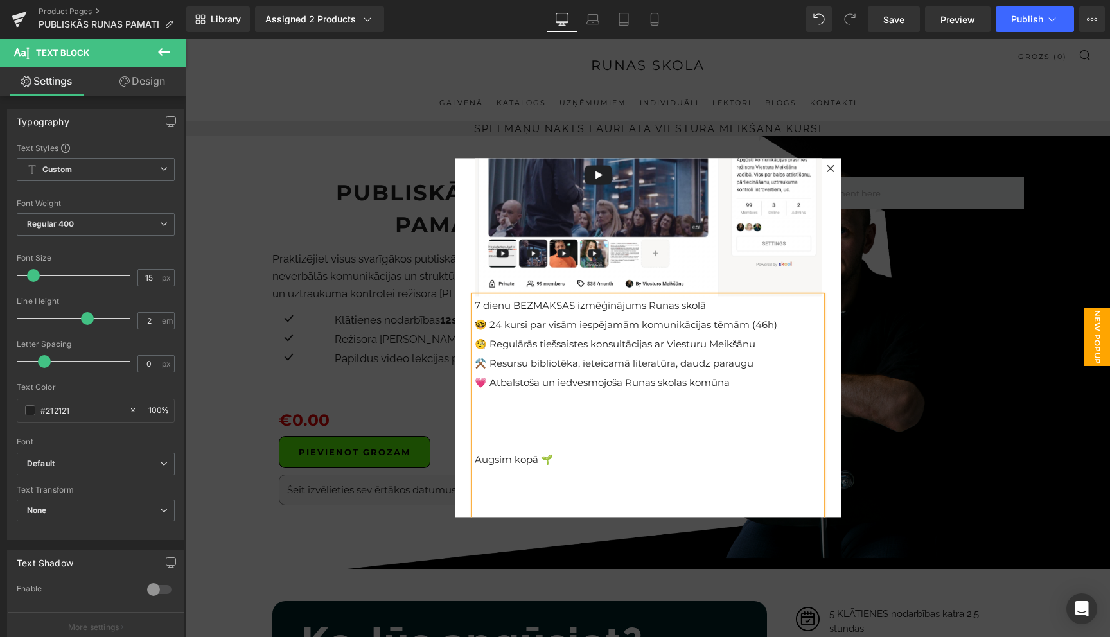
scroll to position [162, 0]
click at [568, 440] on p at bounding box center [648, 438] width 347 height 19
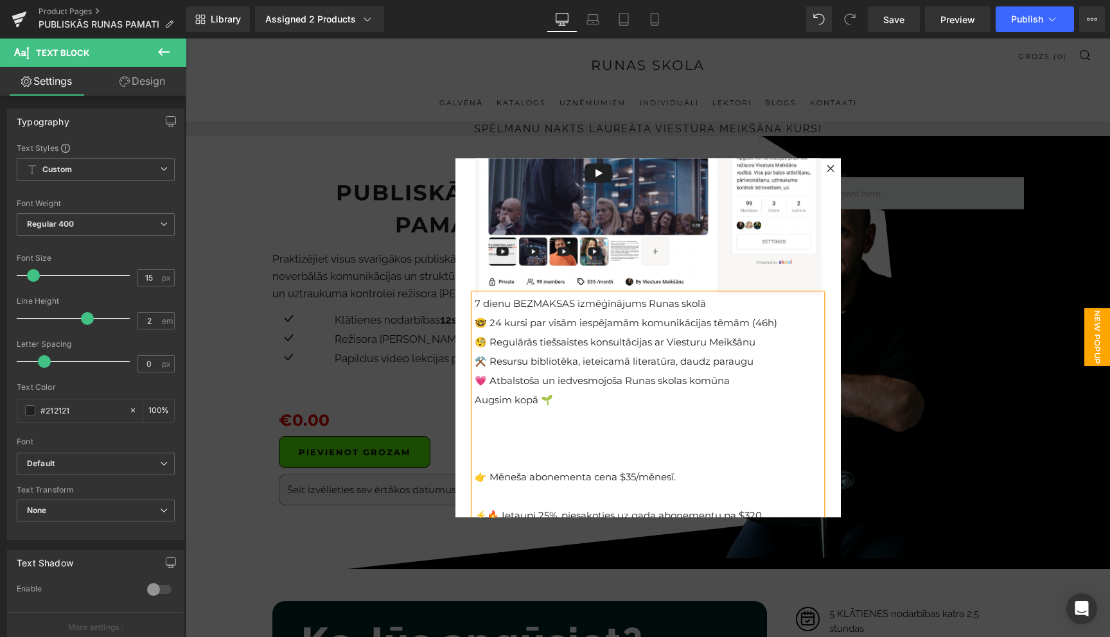
click at [552, 462] on p at bounding box center [648, 457] width 347 height 19
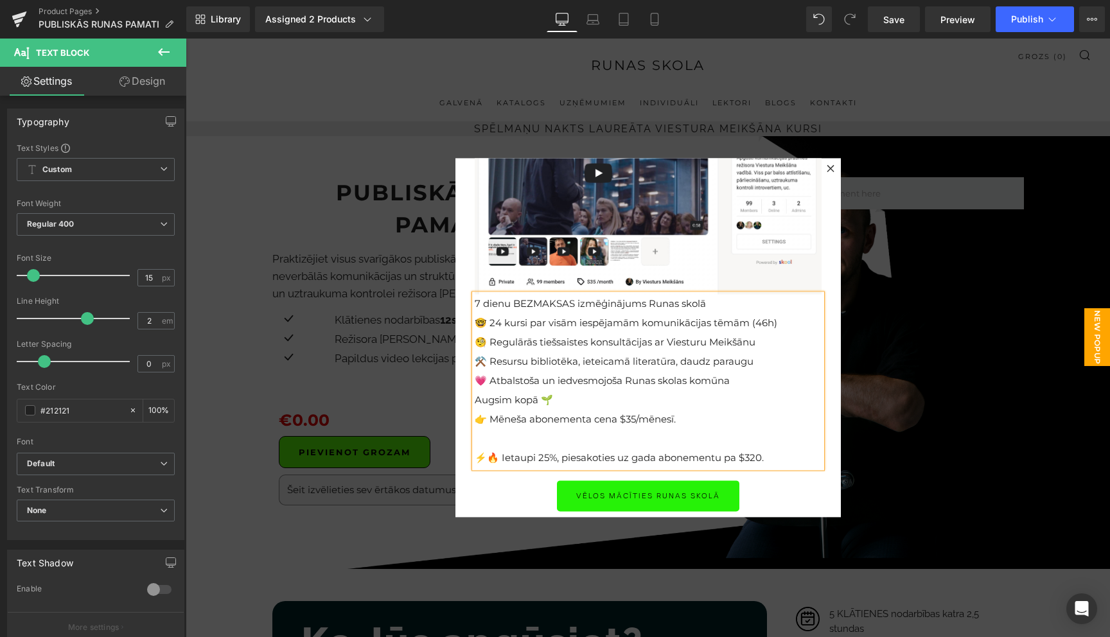
click at [594, 301] on span "7 dienu BEZMAKSAS izmēģinājums Runas skolā" at bounding box center [590, 303] width 231 height 12
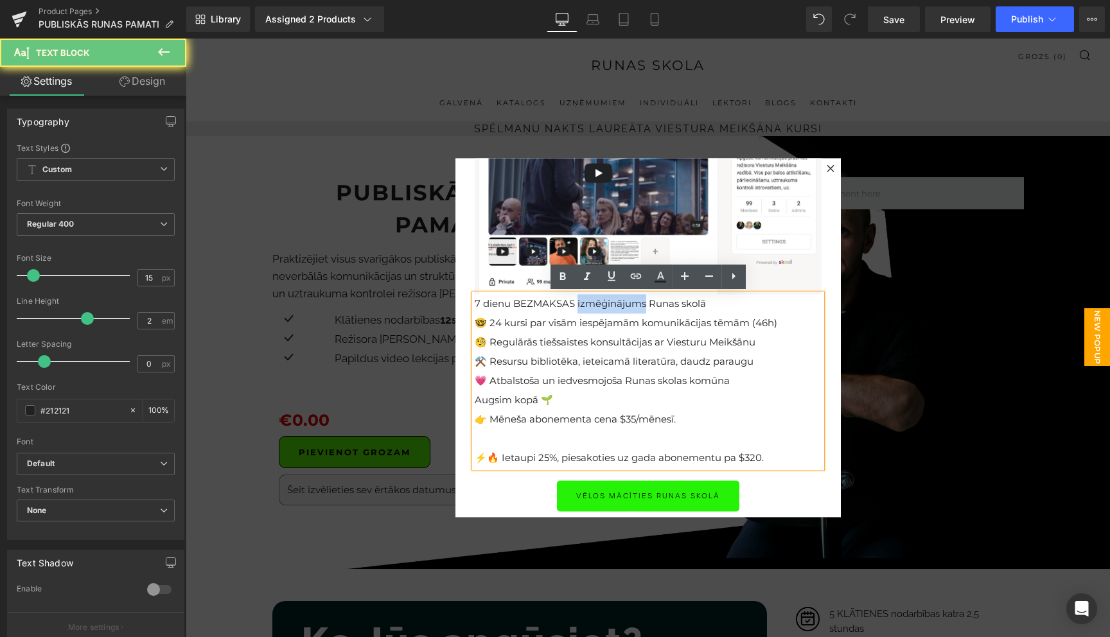
click at [594, 301] on span "7 dienu BEZMAKSAS izmēģinājums Runas skolā" at bounding box center [590, 303] width 231 height 12
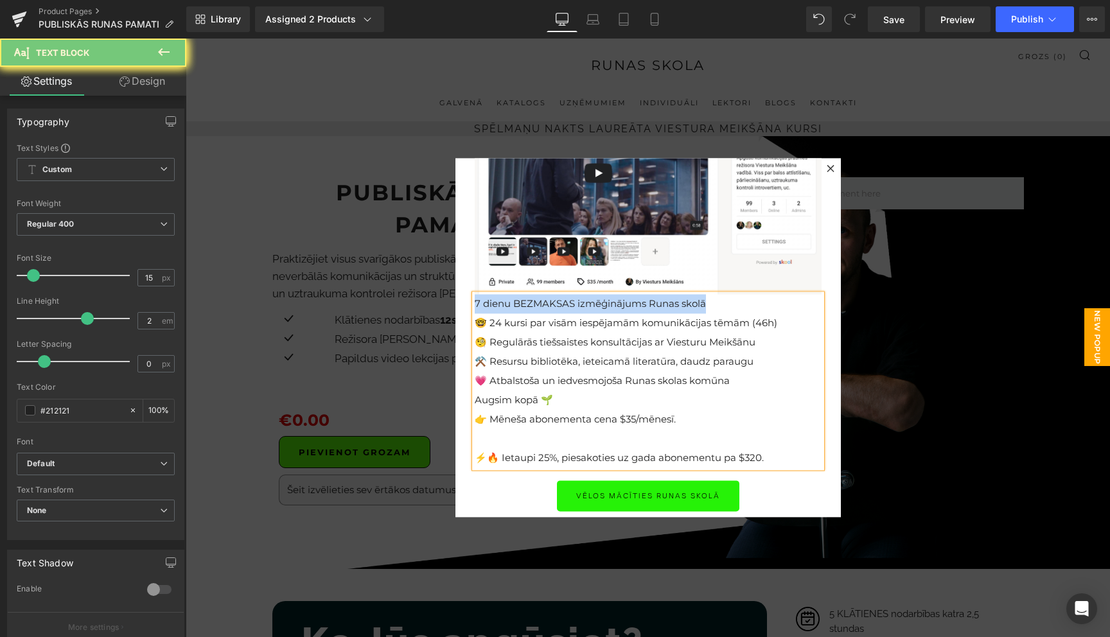
copy span "7 dienu BEZMAKSAS izmēģinājums Runas skolā"
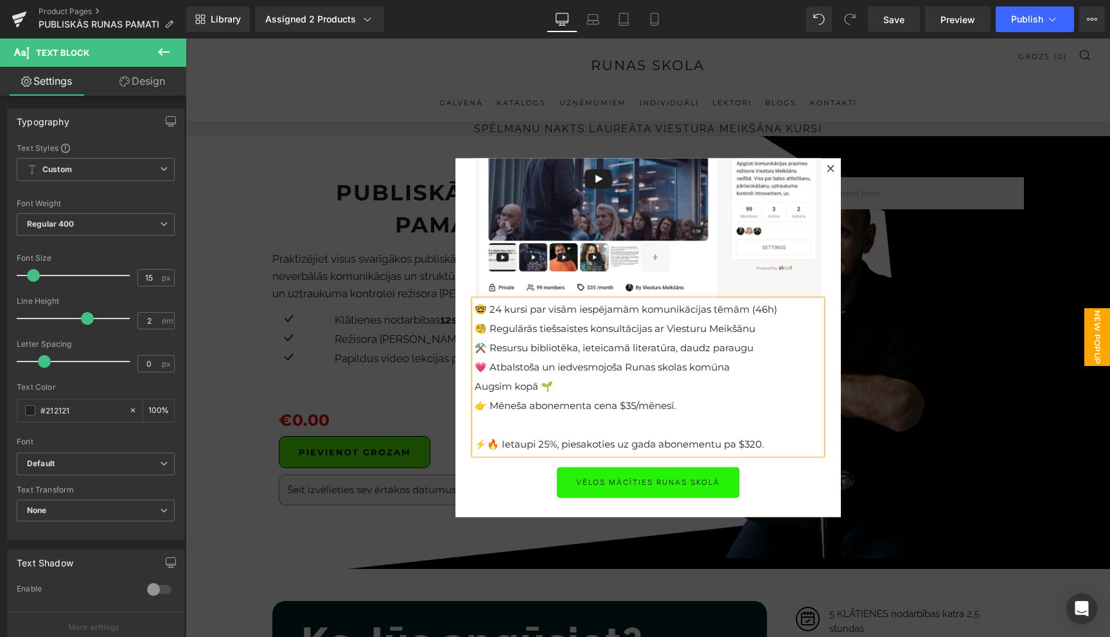
scroll to position [156, 0]
click at [591, 418] on p at bounding box center [648, 424] width 347 height 19
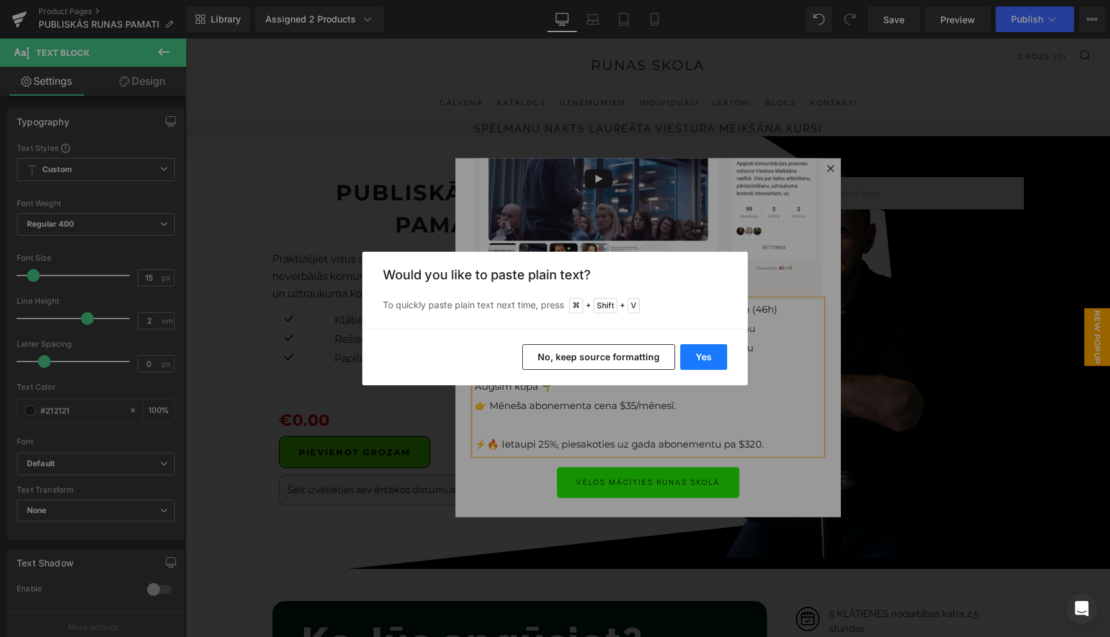
click at [713, 358] on button "Yes" at bounding box center [703, 357] width 47 height 26
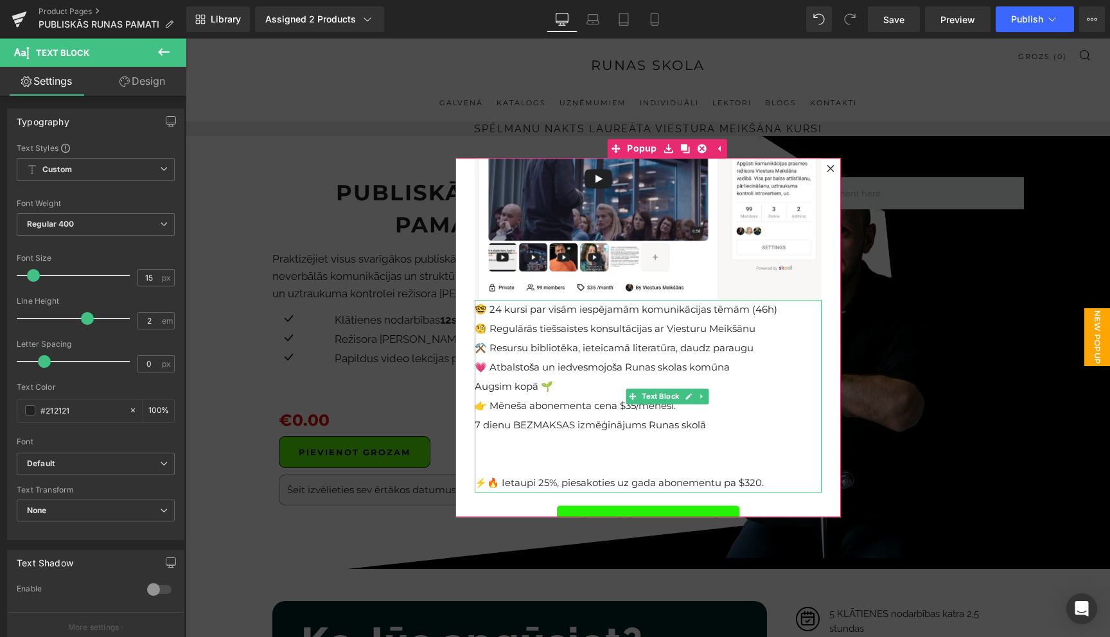
click at [595, 469] on p at bounding box center [648, 463] width 347 height 19
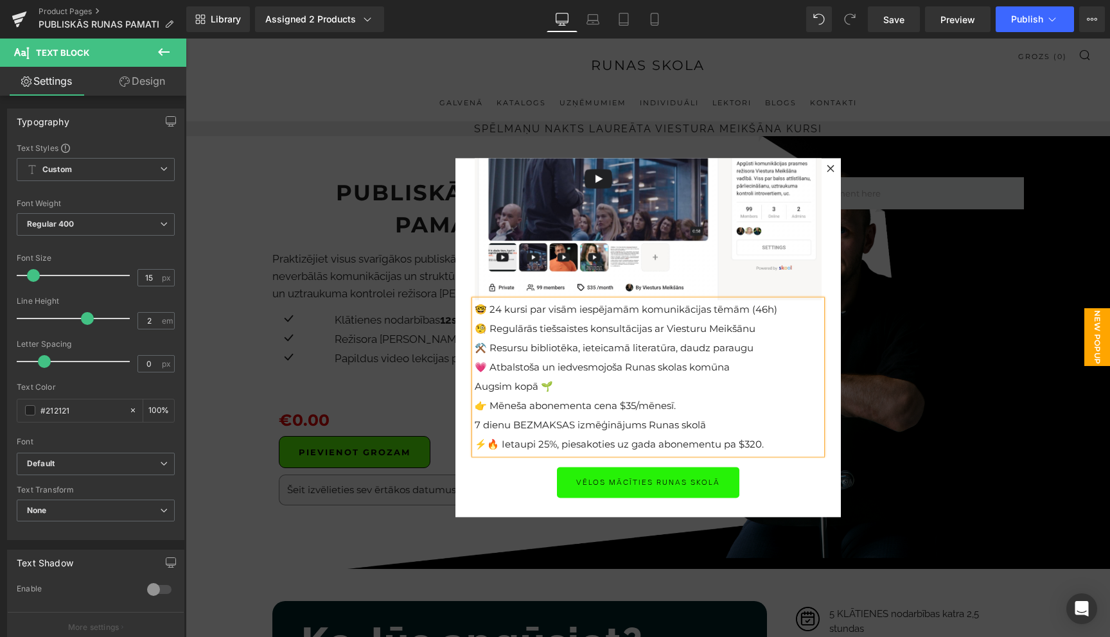
click at [641, 444] on p "⚡🔥 Ietaupi 25%, piesakoties uz gada abonementu pa $320." at bounding box center [648, 444] width 347 height 19
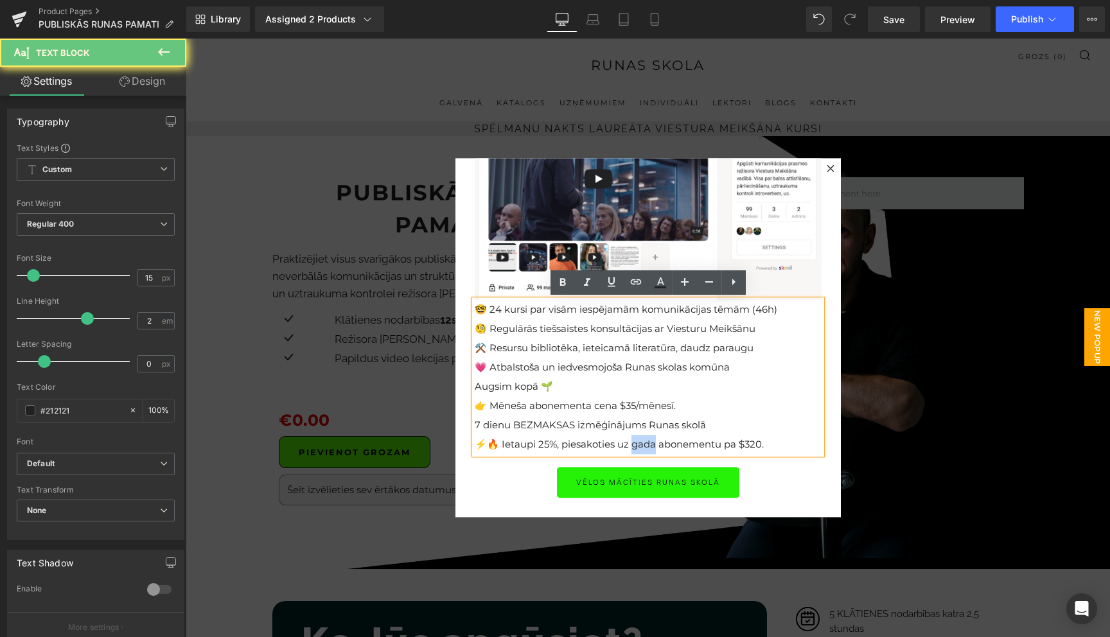
click at [641, 444] on p "⚡🔥 Ietaupi 25%, piesakoties uz gada abonementu pa $320." at bounding box center [648, 444] width 347 height 19
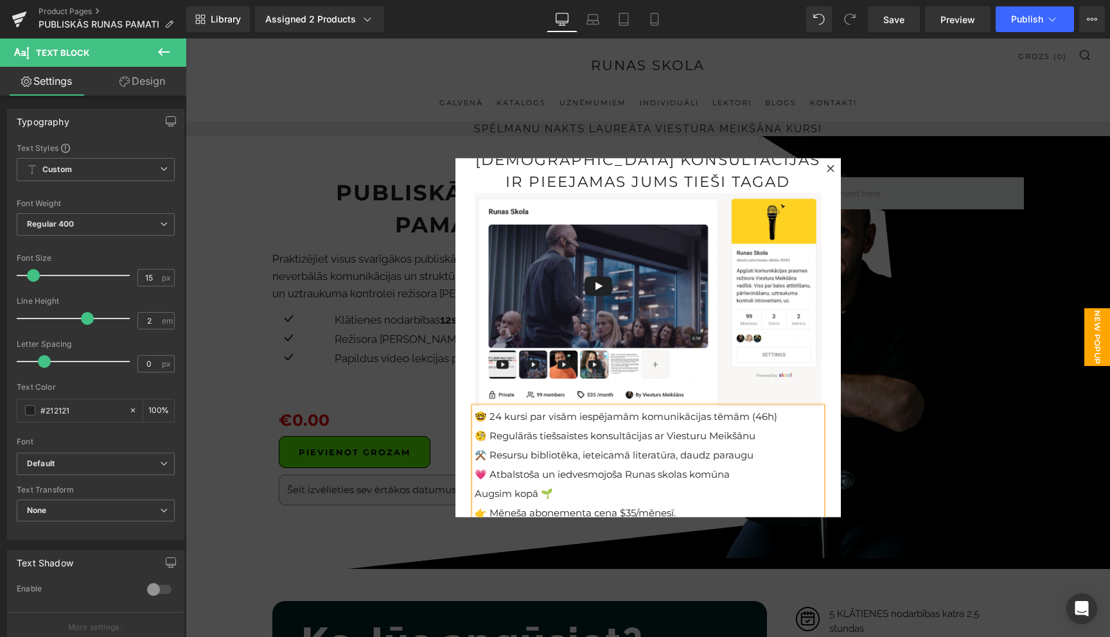
scroll to position [0, 0]
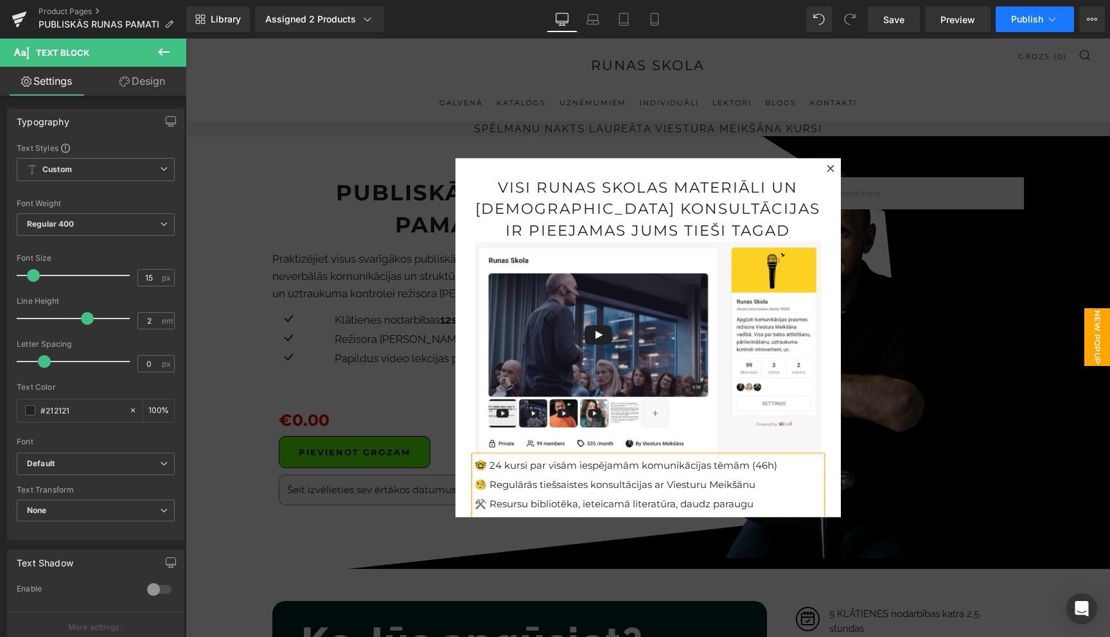
click at [1053, 26] on button "Publish" at bounding box center [1034, 19] width 78 height 26
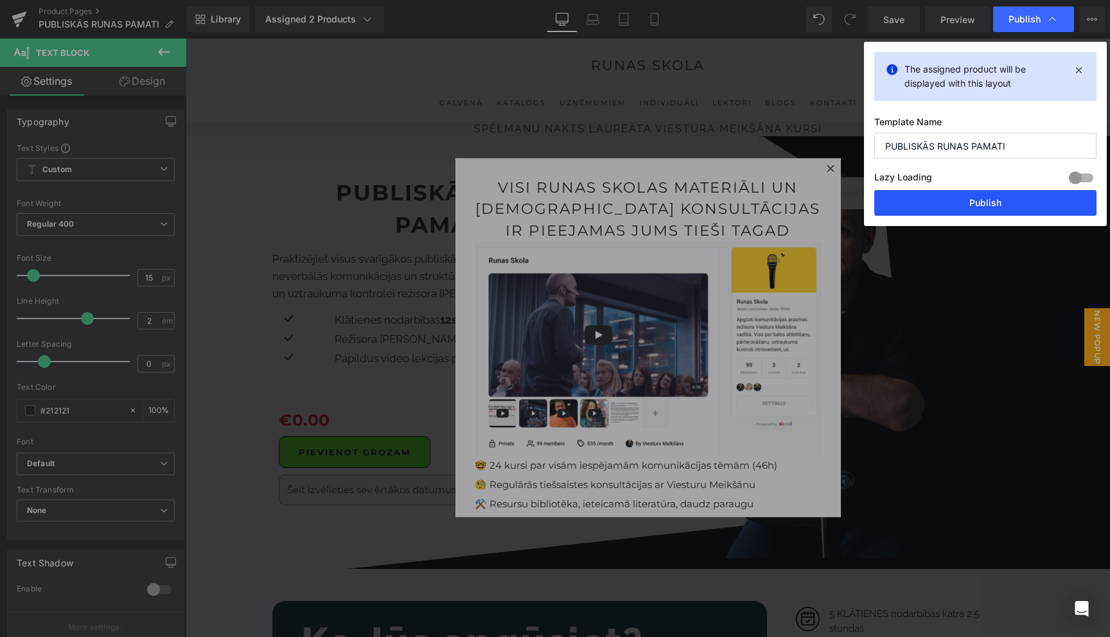
click at [981, 205] on button "Publish" at bounding box center [985, 203] width 222 height 26
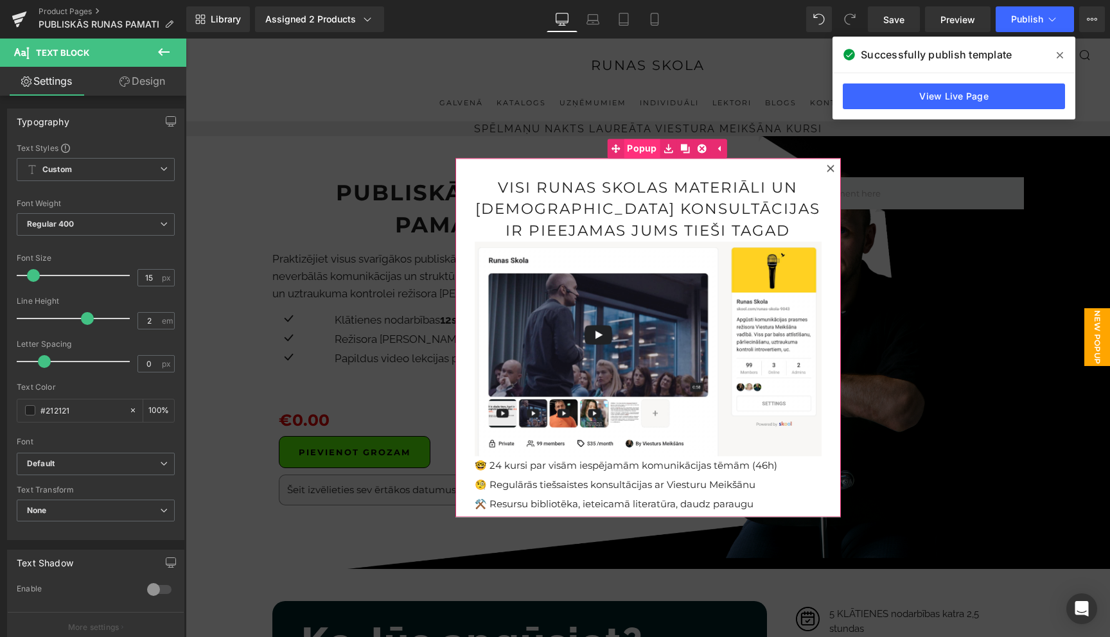
click at [639, 148] on span "Popup" at bounding box center [641, 148] width 37 height 19
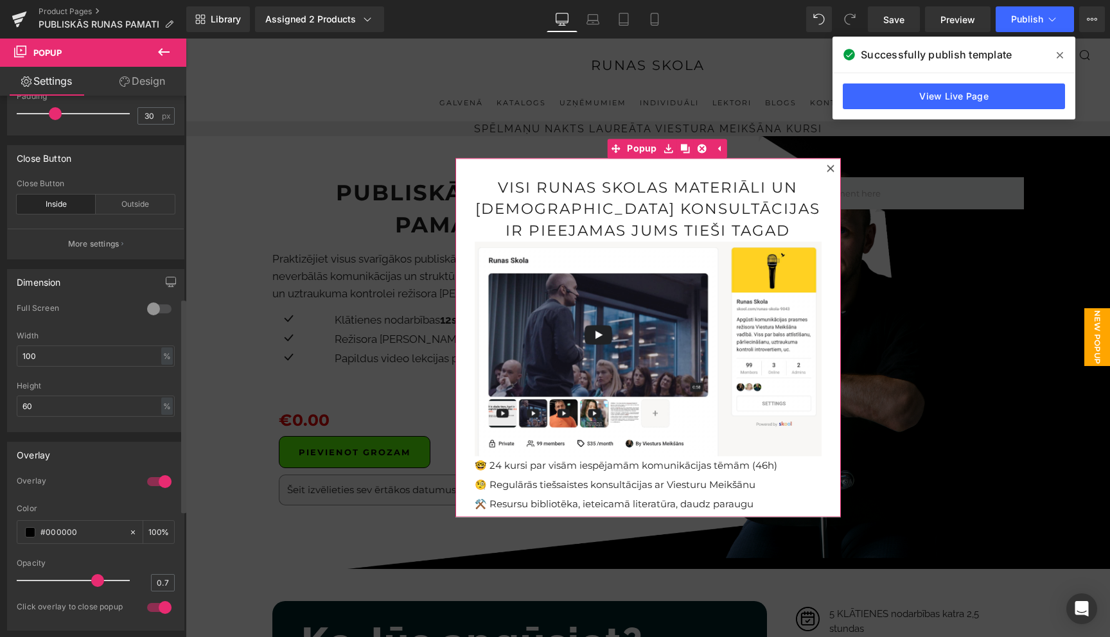
scroll to position [528, 0]
click at [67, 414] on input "60" at bounding box center [96, 403] width 158 height 21
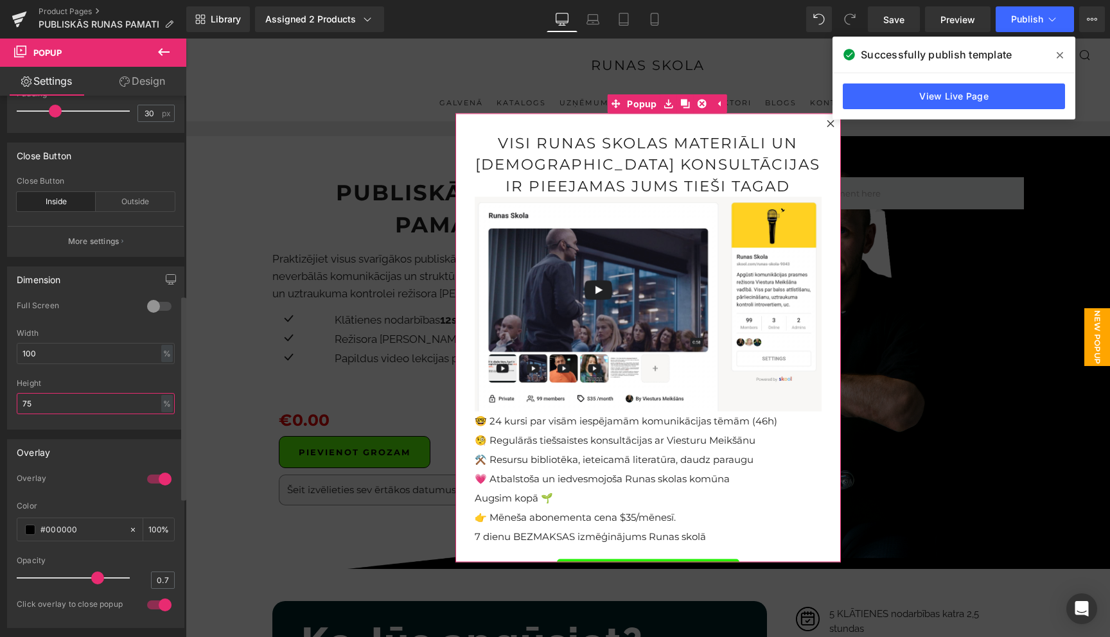
type input "7"
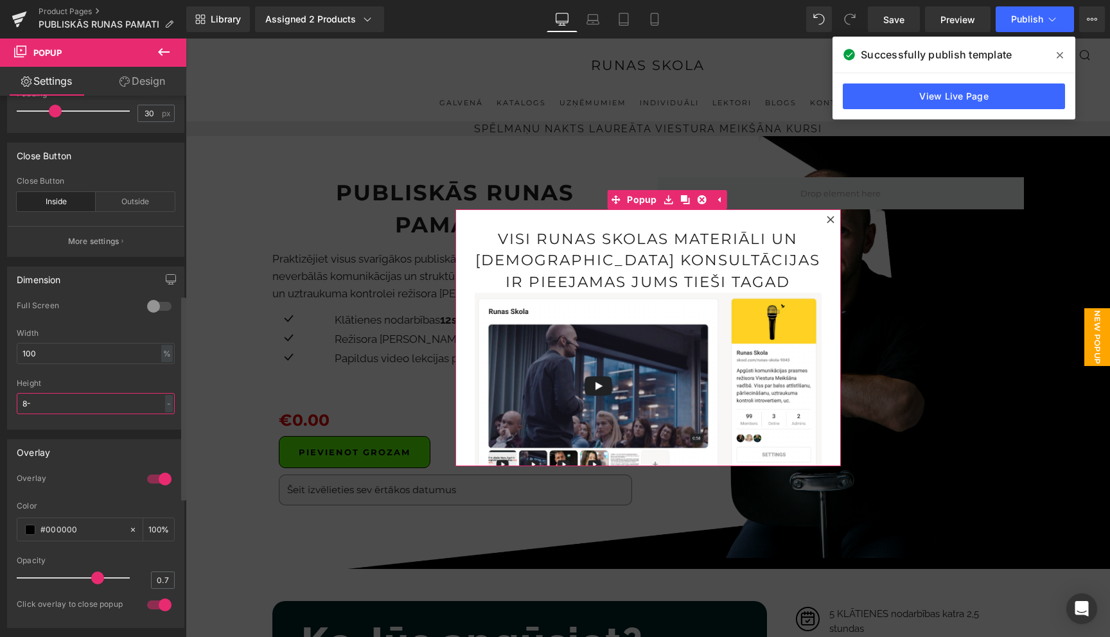
type input "8"
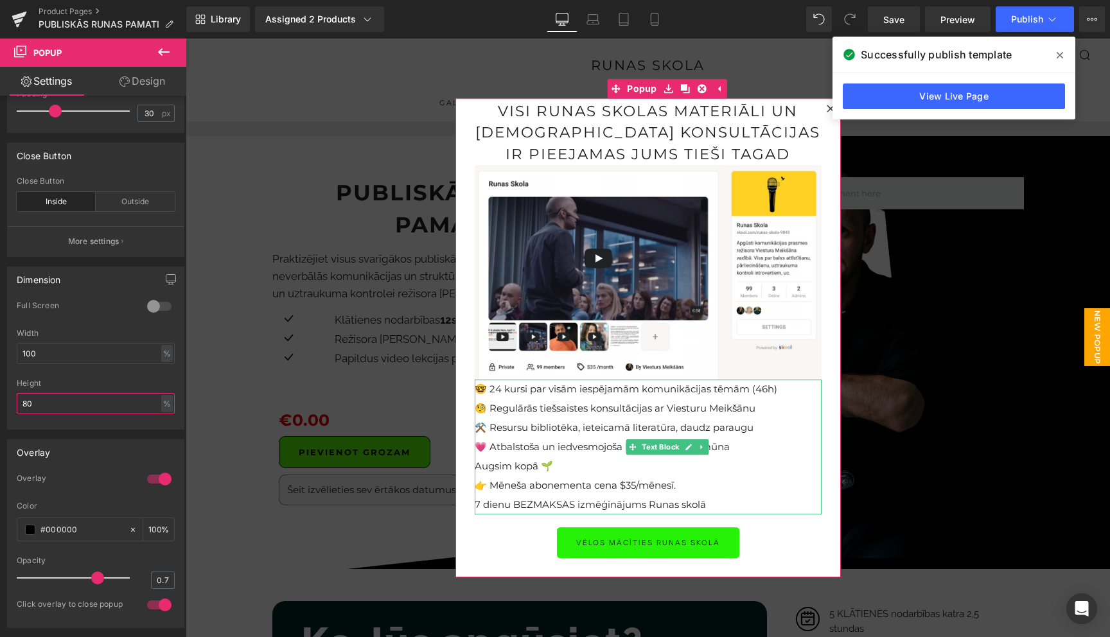
scroll to position [0, 0]
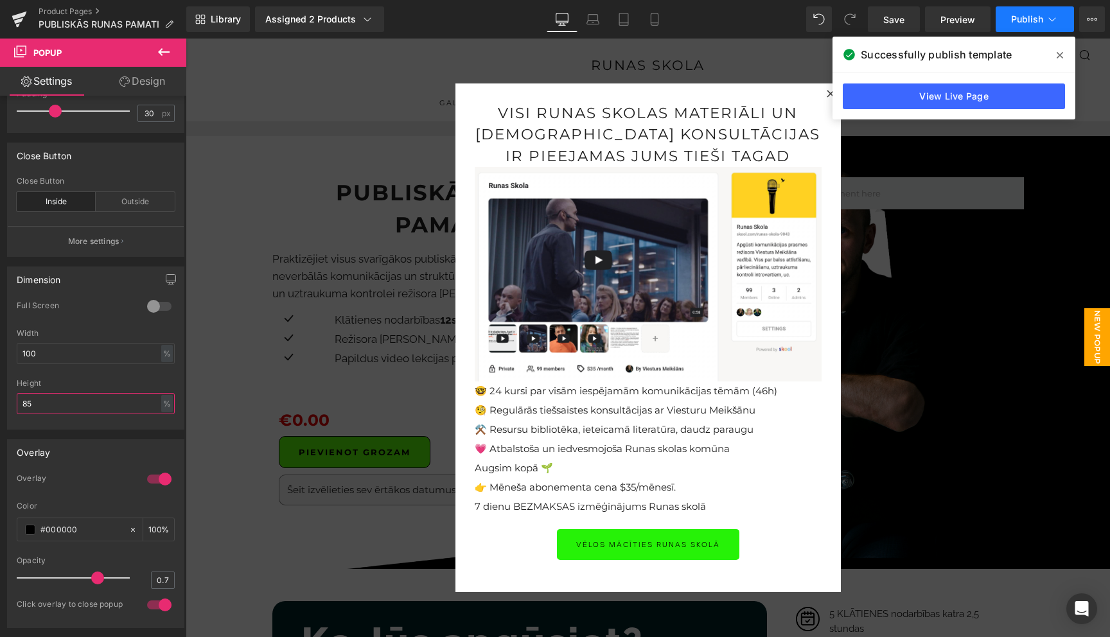
type input "85"
click at [1038, 25] on button "Publish" at bounding box center [1034, 19] width 78 height 26
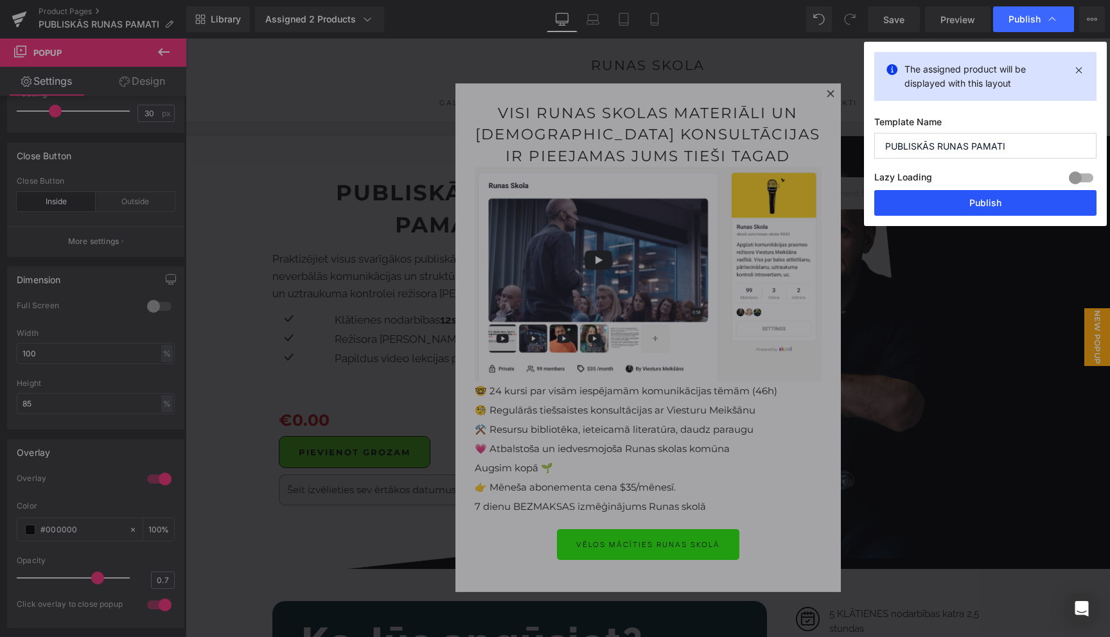
click at [986, 201] on button "Publish" at bounding box center [985, 203] width 222 height 26
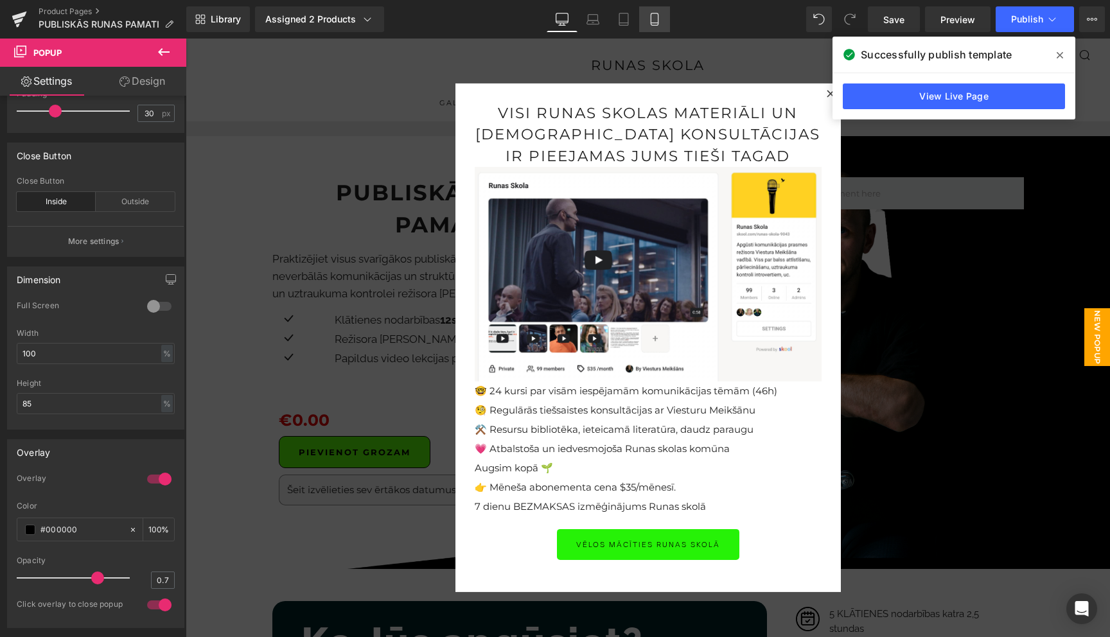
click at [654, 16] on icon at bounding box center [654, 19] width 13 height 13
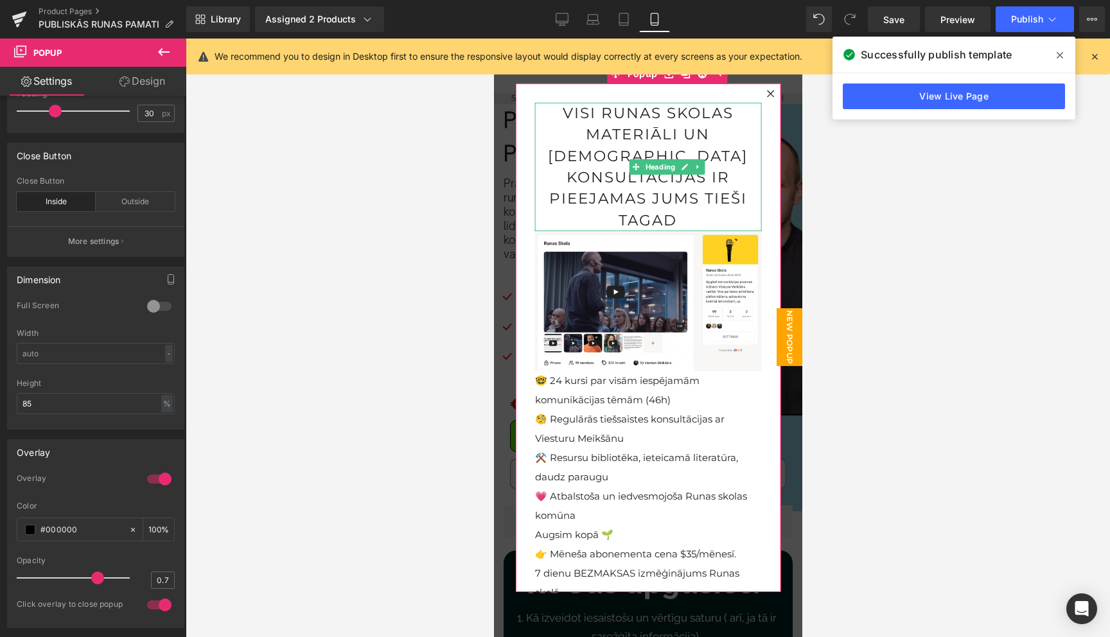
click at [649, 150] on h1 "visi runas skolas materiāli un tiešsaistes konsultācijas ir pieejamas Jums tieš…" at bounding box center [647, 167] width 227 height 128
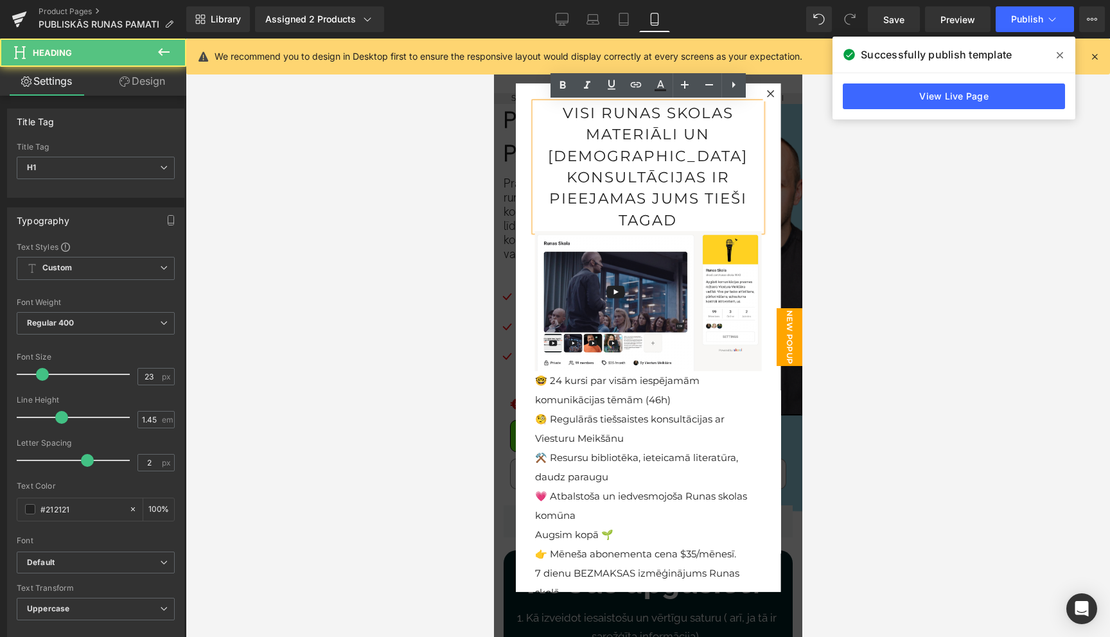
click at [649, 150] on h1 "visi runas skolas materiāli un tiešsaistes konsultācijas ir pieejamas Jums tieš…" at bounding box center [647, 167] width 227 height 128
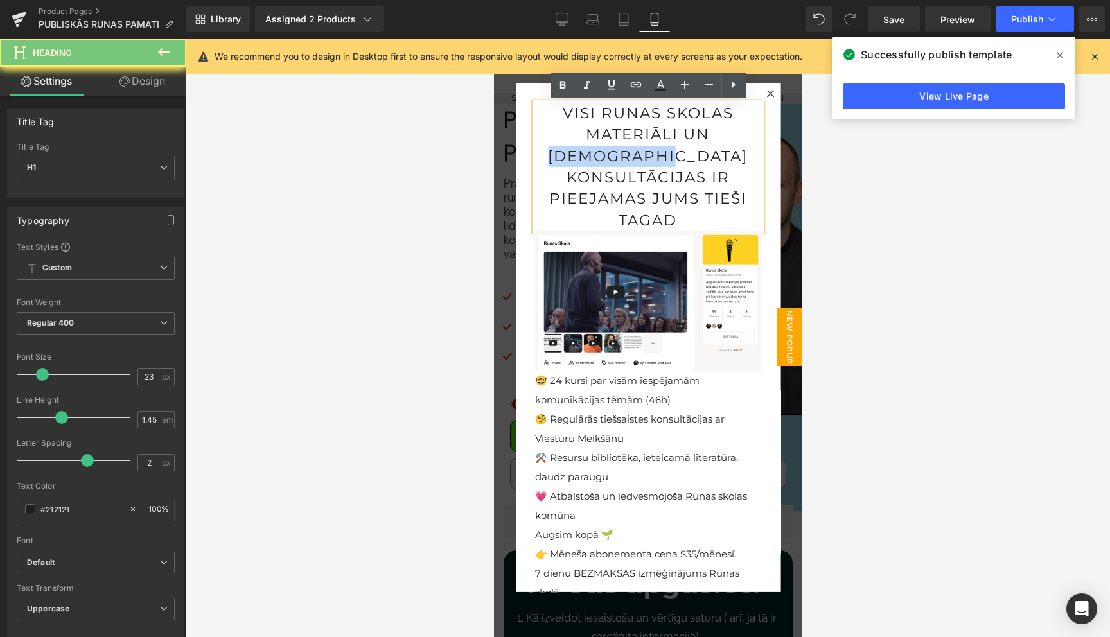
click at [649, 150] on h1 "visi runas skolas materiāli un tiešsaistes konsultācijas ir pieejamas Jums tieš…" at bounding box center [647, 167] width 227 height 128
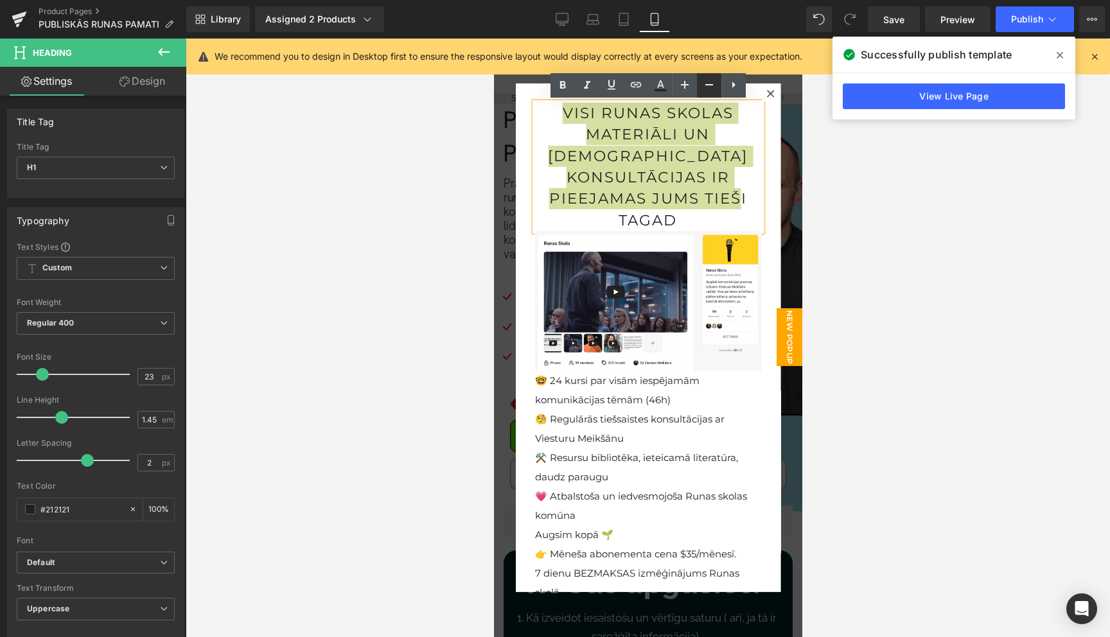
click at [711, 85] on icon at bounding box center [708, 84] width 15 height 15
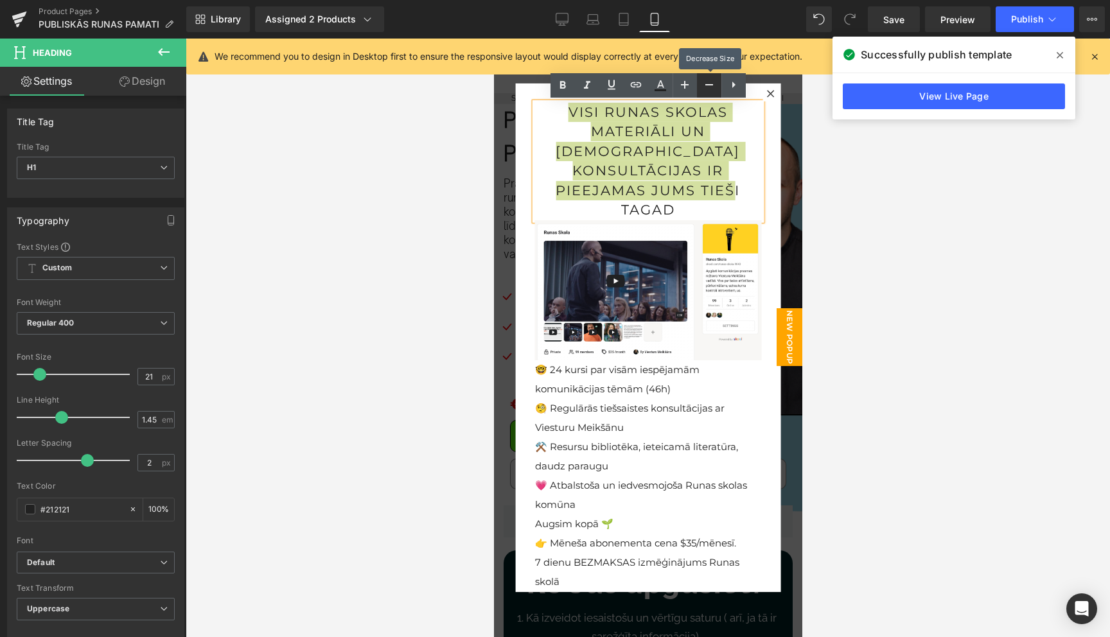
click at [711, 85] on icon at bounding box center [708, 84] width 15 height 15
type input "19"
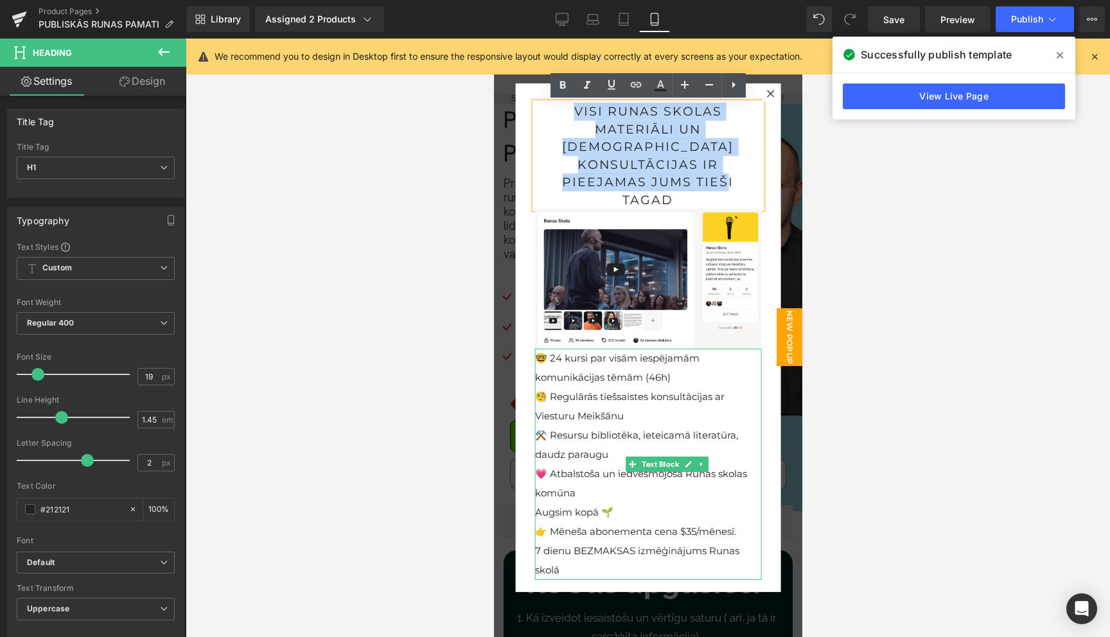
click at [747, 387] on p "🧐 Regulārās tiešsaistes konsultācijas ar Viesturu Meikšānu" at bounding box center [647, 406] width 227 height 39
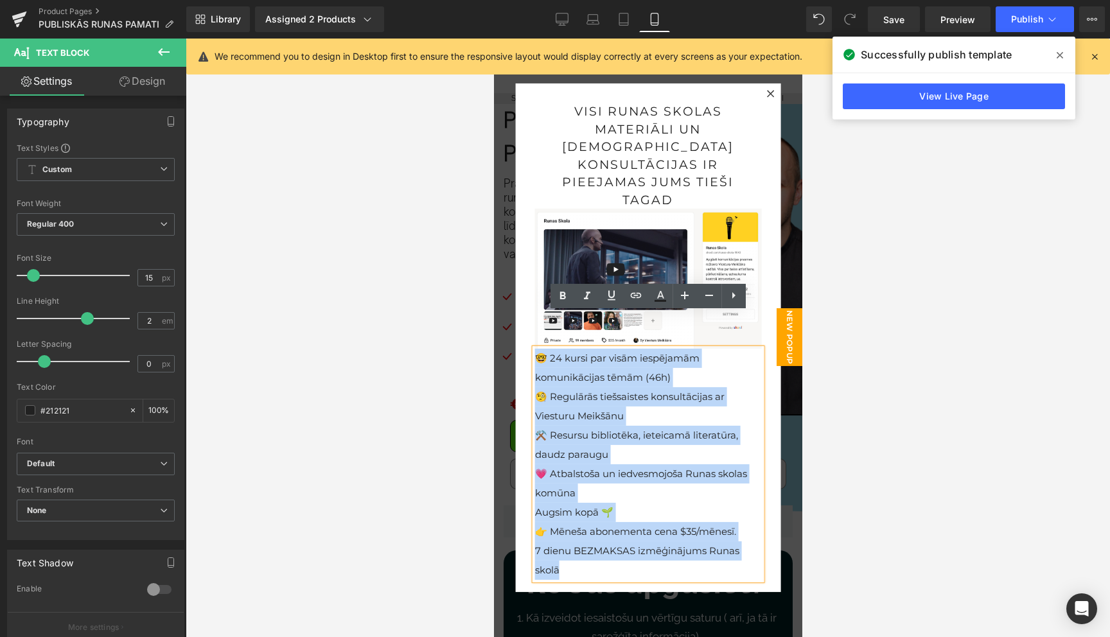
drag, startPoint x: 570, startPoint y: 536, endPoint x: 529, endPoint y: 327, distance: 212.6
click at [529, 327] on div "visi runas skolas materiāli un tiešsaistes konsultācijas ir pieejamas Jums tieš…" at bounding box center [647, 337] width 265 height 509
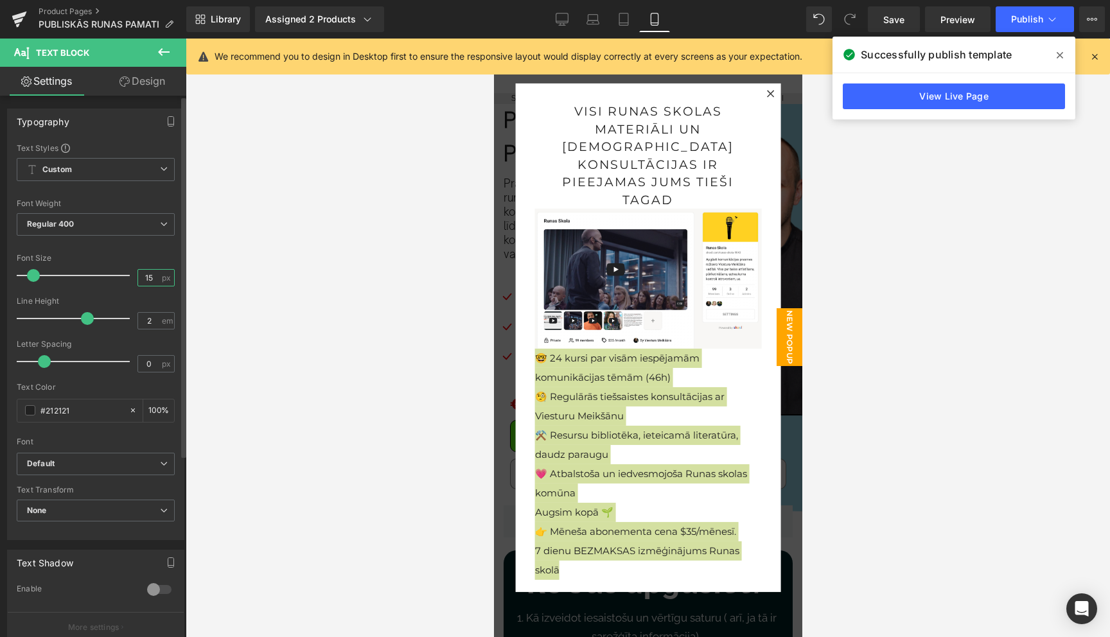
click at [149, 279] on input "15" at bounding box center [149, 278] width 22 height 16
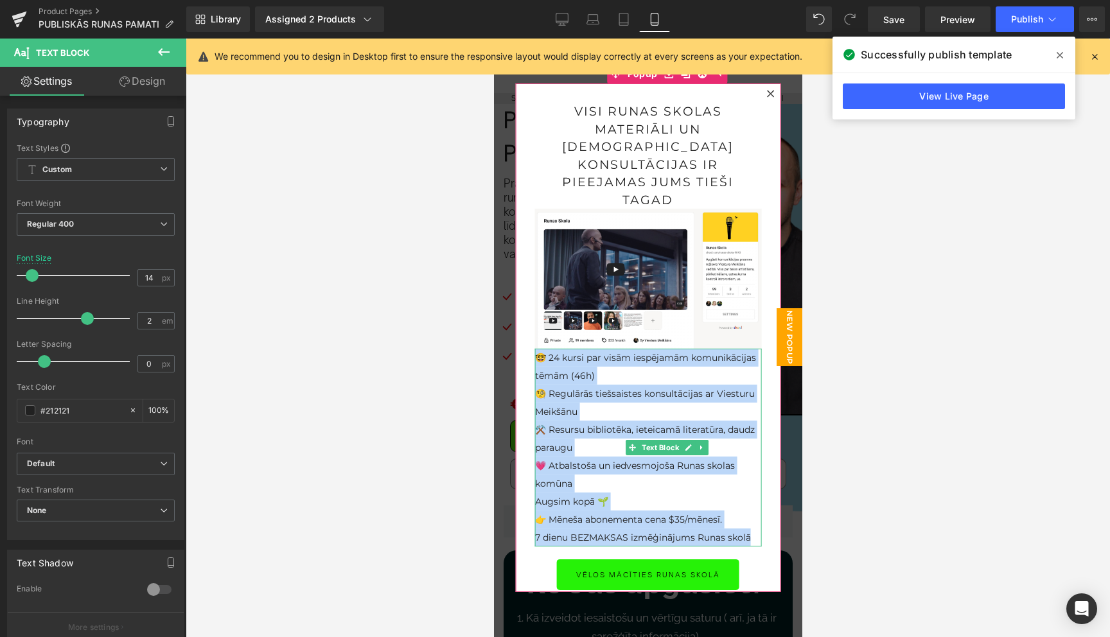
click at [754, 492] on p "Augsim kopā 🌱" at bounding box center [647, 501] width 227 height 18
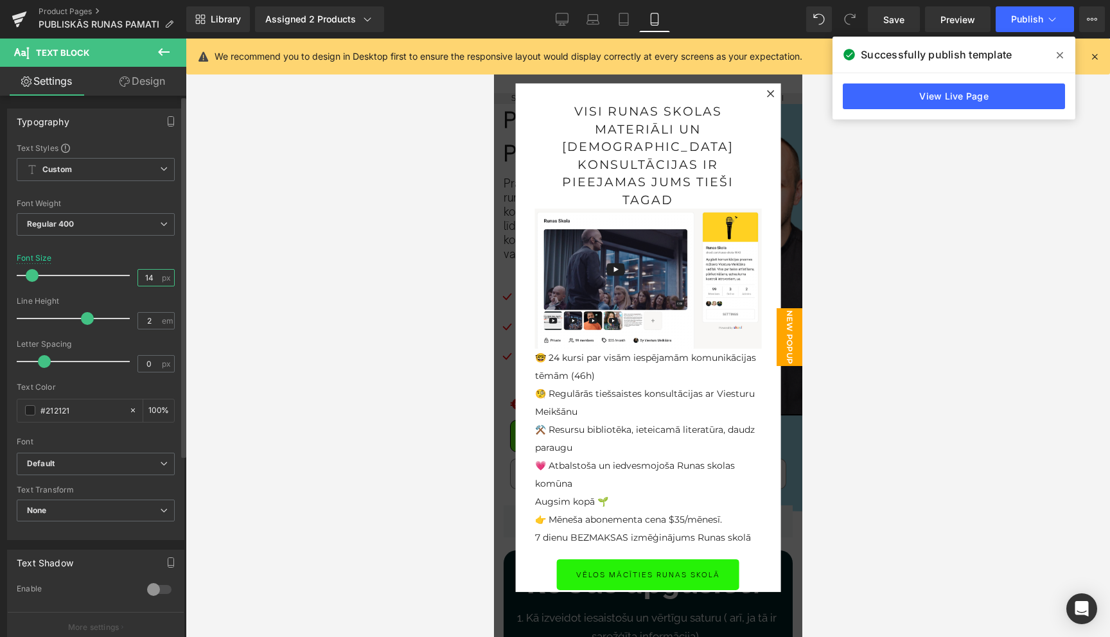
click at [150, 282] on input "14" at bounding box center [149, 278] width 22 height 16
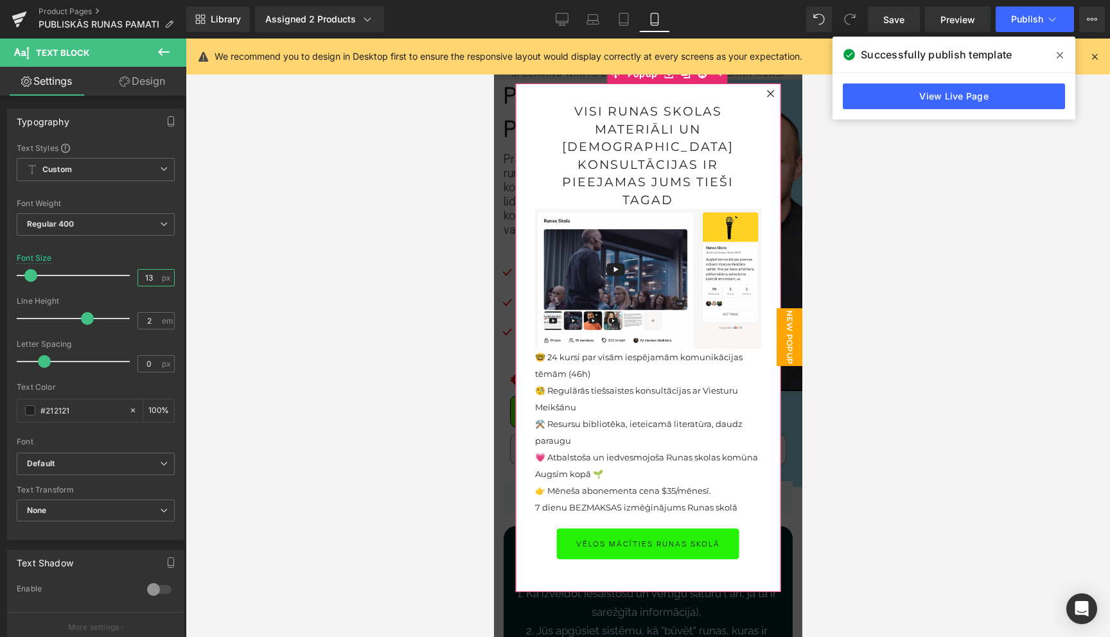
scroll to position [37, 0]
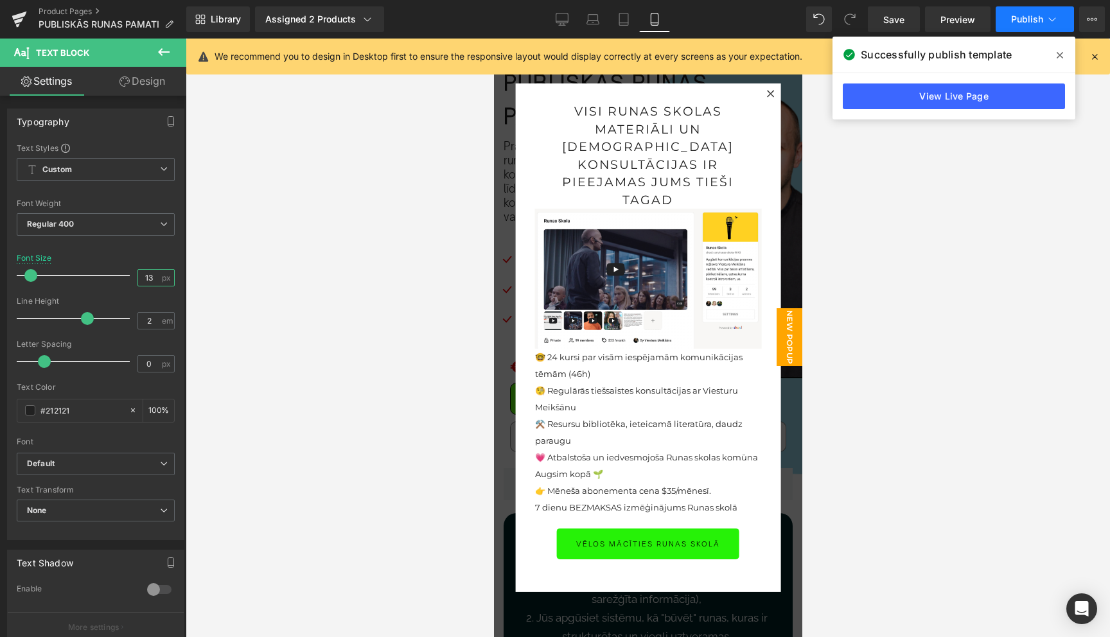
type input "13"
click at [1057, 25] on icon at bounding box center [1051, 19] width 13 height 13
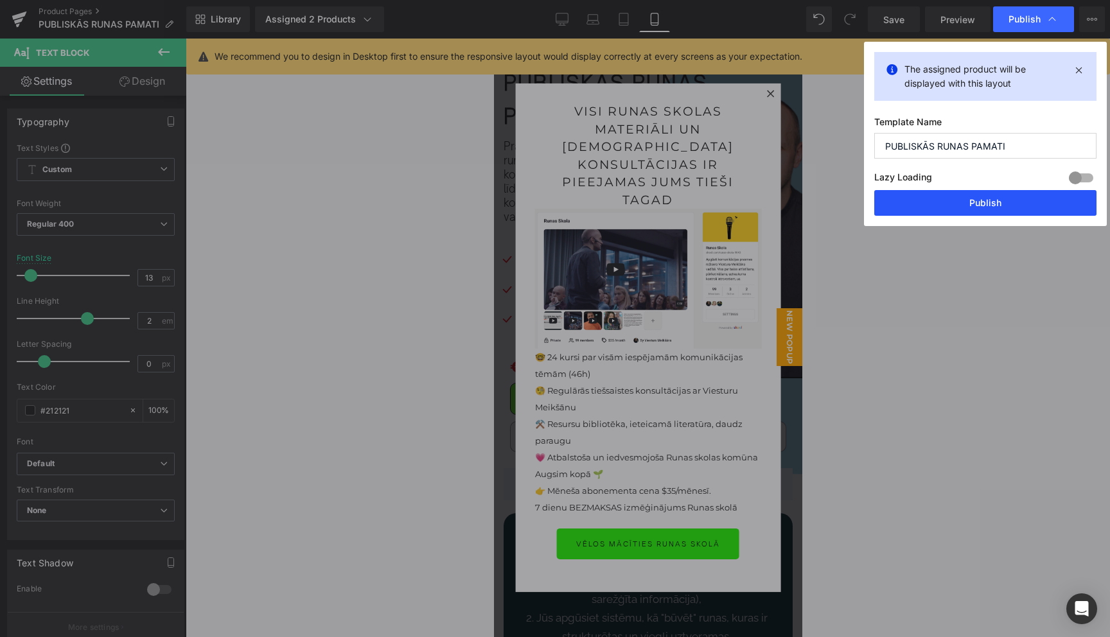
click at [979, 202] on button "Publish" at bounding box center [985, 203] width 222 height 26
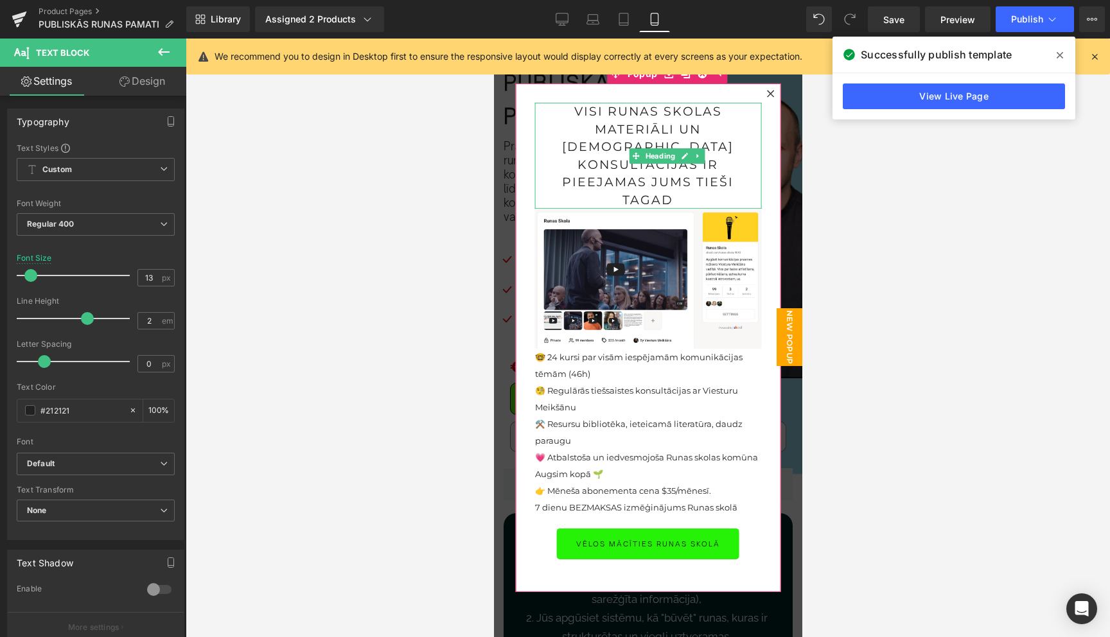
click at [707, 161] on h1 "visi runas skolas materiāli un tiešsaistes konsultācijas ir pieejamas Jums tieš…" at bounding box center [647, 156] width 227 height 106
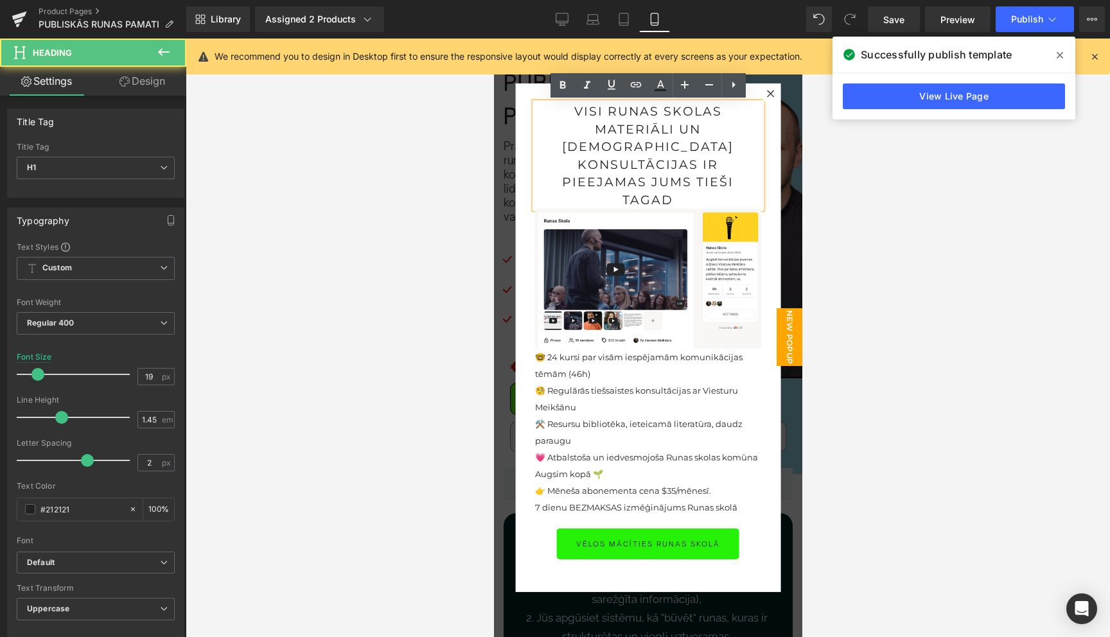
click at [722, 169] on h1 "visi runas skolas materiāli un tiešsaistes konsultācijas ir pieejamas Jums tieš…" at bounding box center [647, 156] width 227 height 106
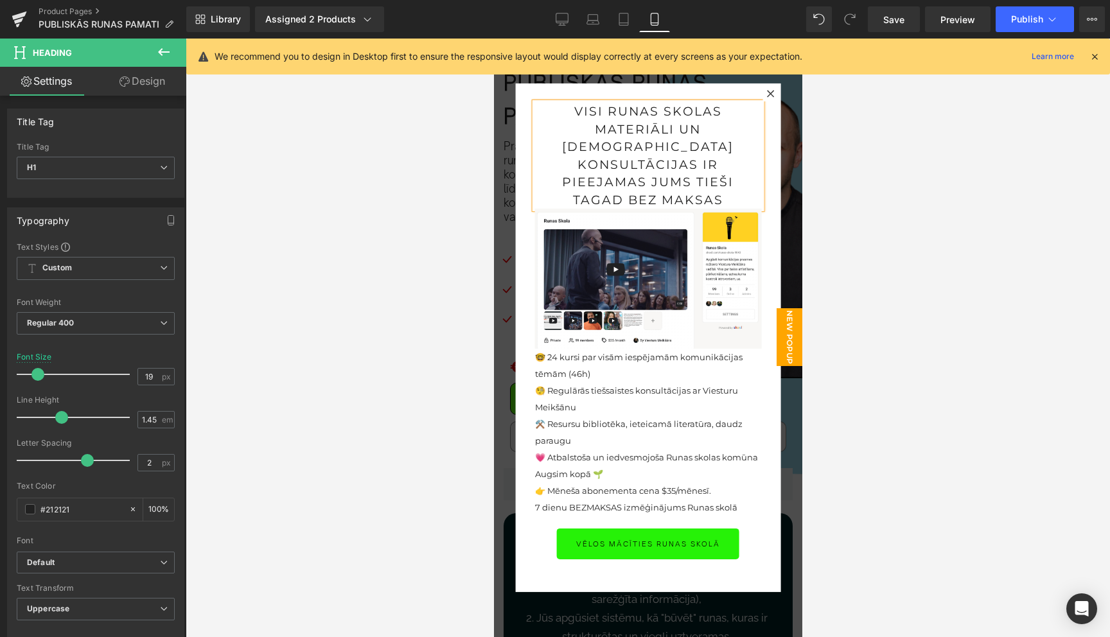
click at [646, 141] on h1 "visi runas skolas materiāli un tiešsaistes konsultācijas ir pieejamas Jums tieš…" at bounding box center [647, 156] width 227 height 106
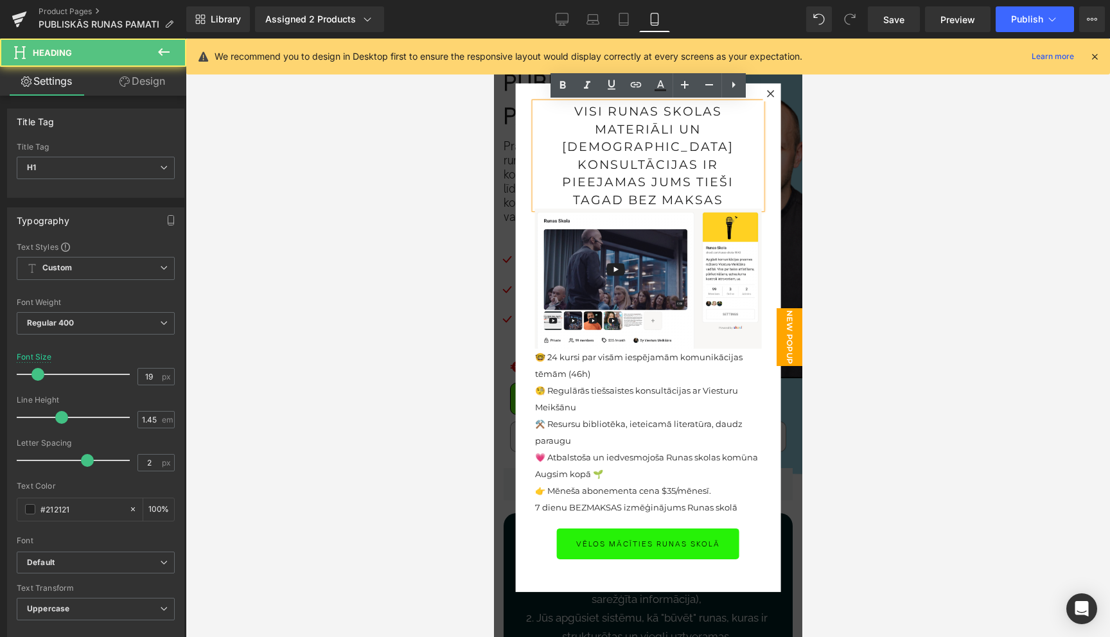
click at [646, 141] on h1 "visi runas skolas materiāli un tiešsaistes konsultācijas ir pieejamas Jums tieš…" at bounding box center [647, 156] width 227 height 106
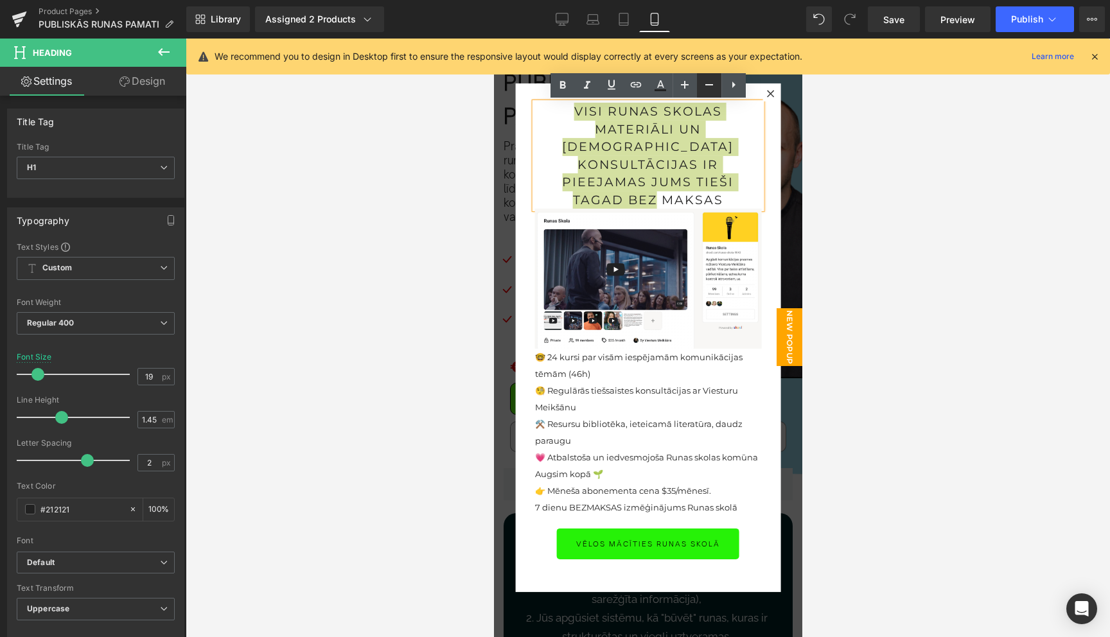
click at [707, 85] on icon at bounding box center [708, 84] width 15 height 15
type input "17"
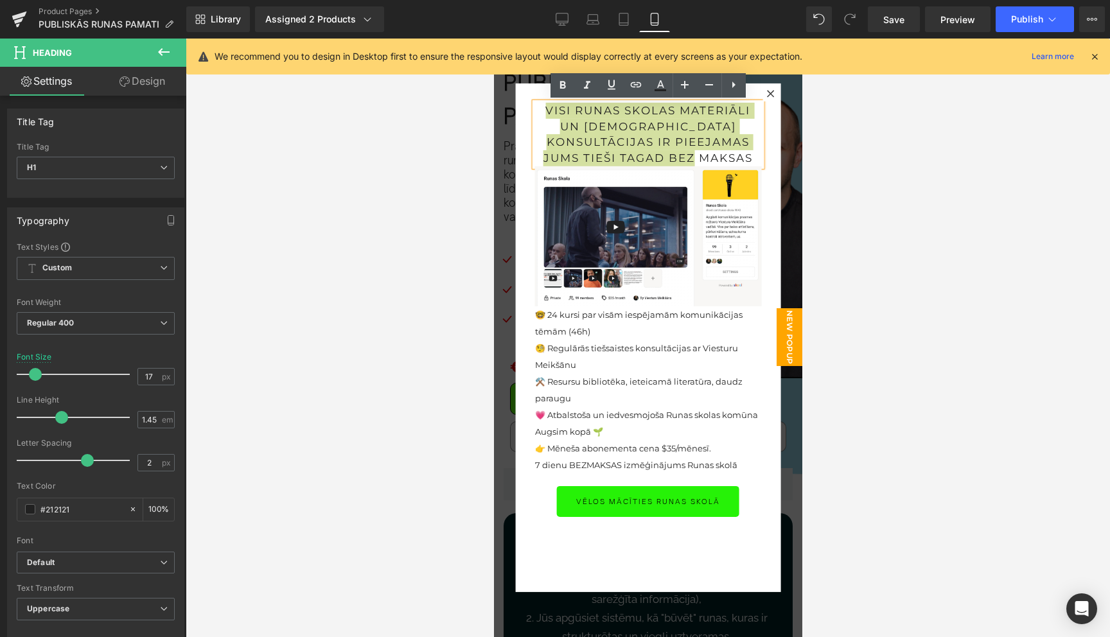
click at [892, 188] on div at bounding box center [648, 338] width 924 height 598
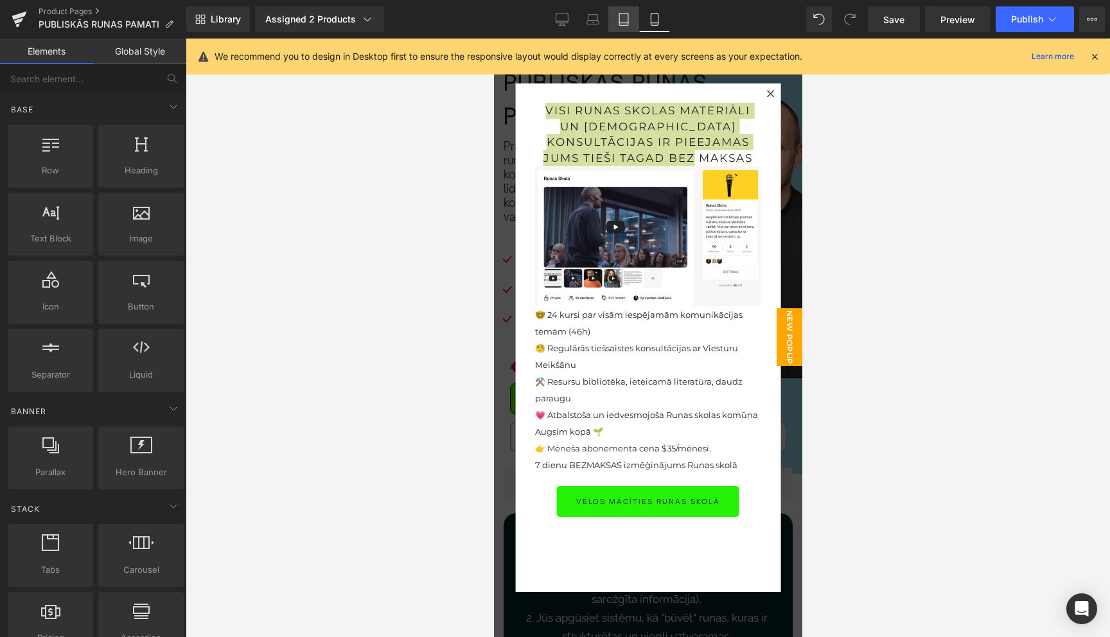
click at [629, 27] on link "Tablet" at bounding box center [623, 19] width 31 height 26
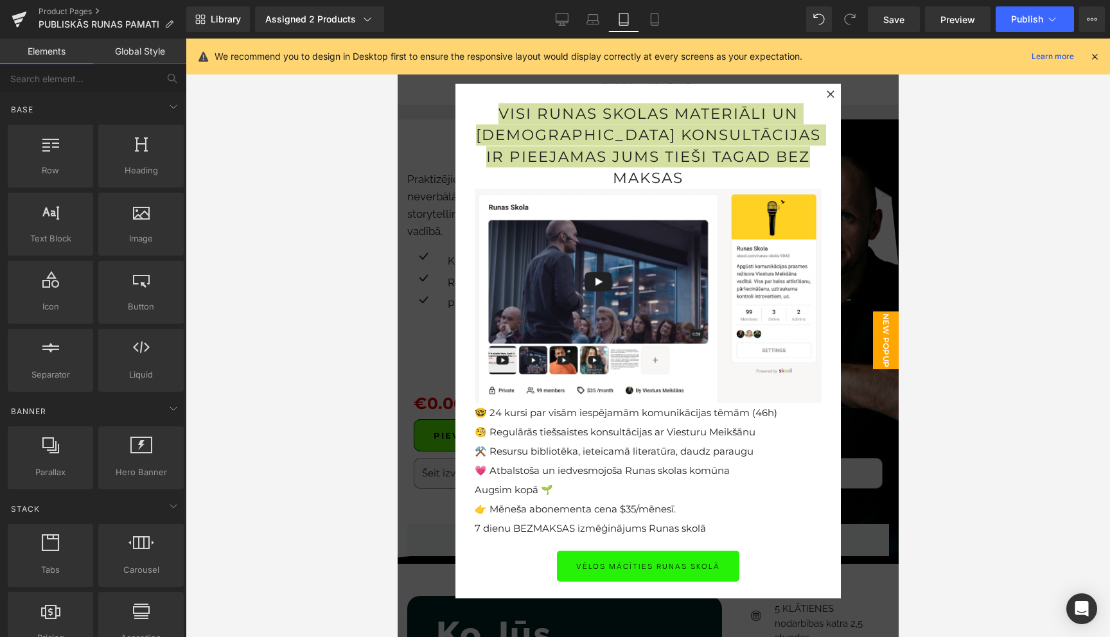
scroll to position [103, 0]
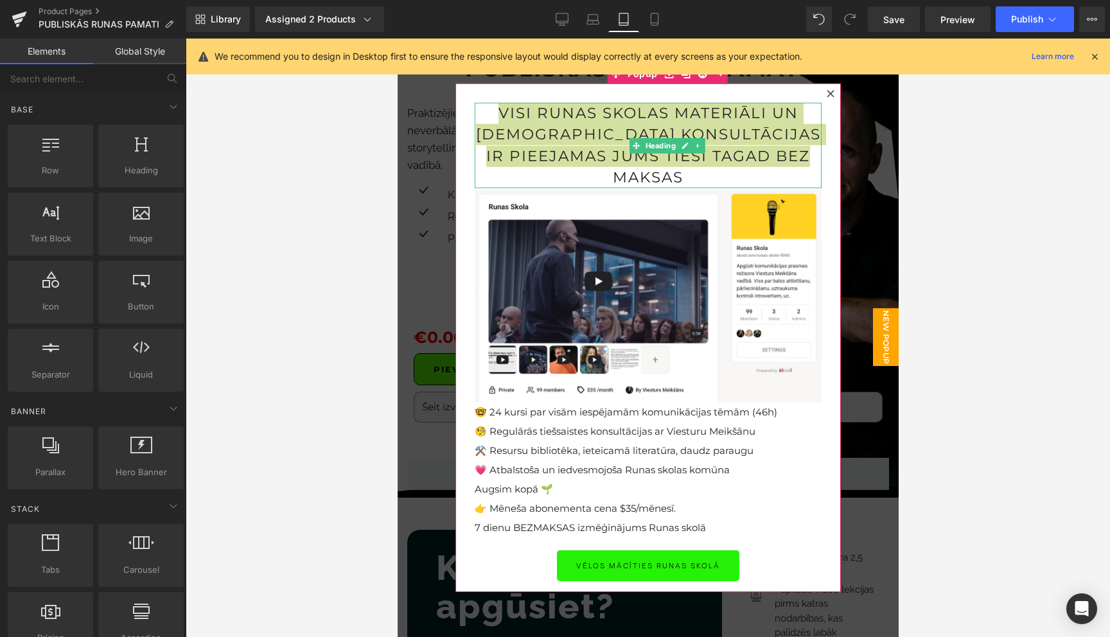
click at [644, 152] on span "Heading" at bounding box center [659, 145] width 35 height 15
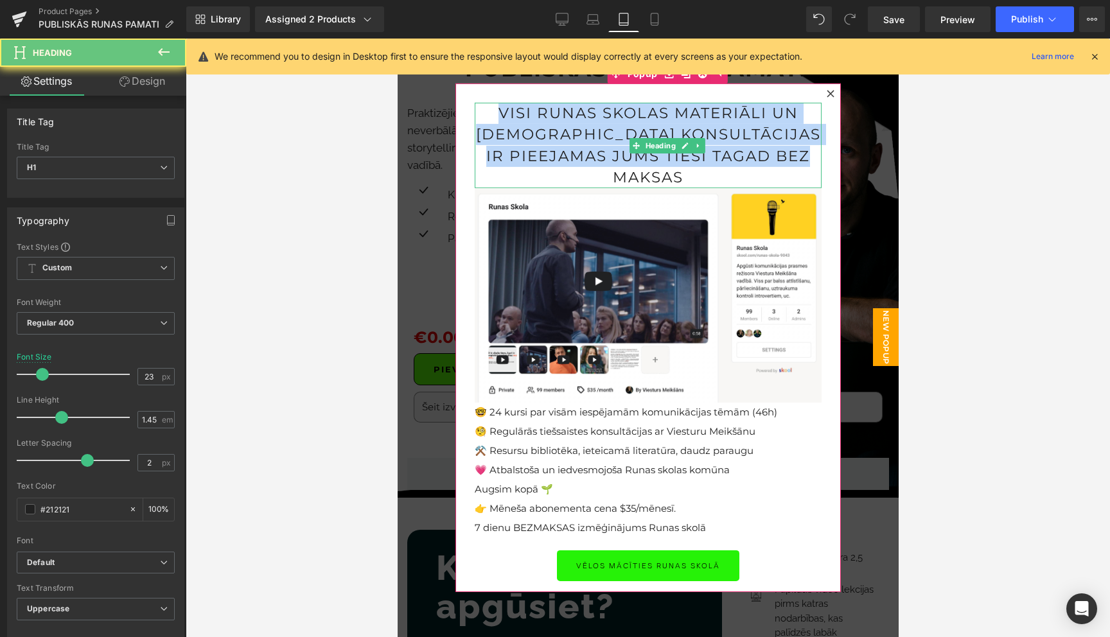
click at [623, 157] on h1 "visi runas skolas materiāli un tiešsaistes konsultācijas ir pieejamas Jums tieš…" at bounding box center [647, 145] width 347 height 85
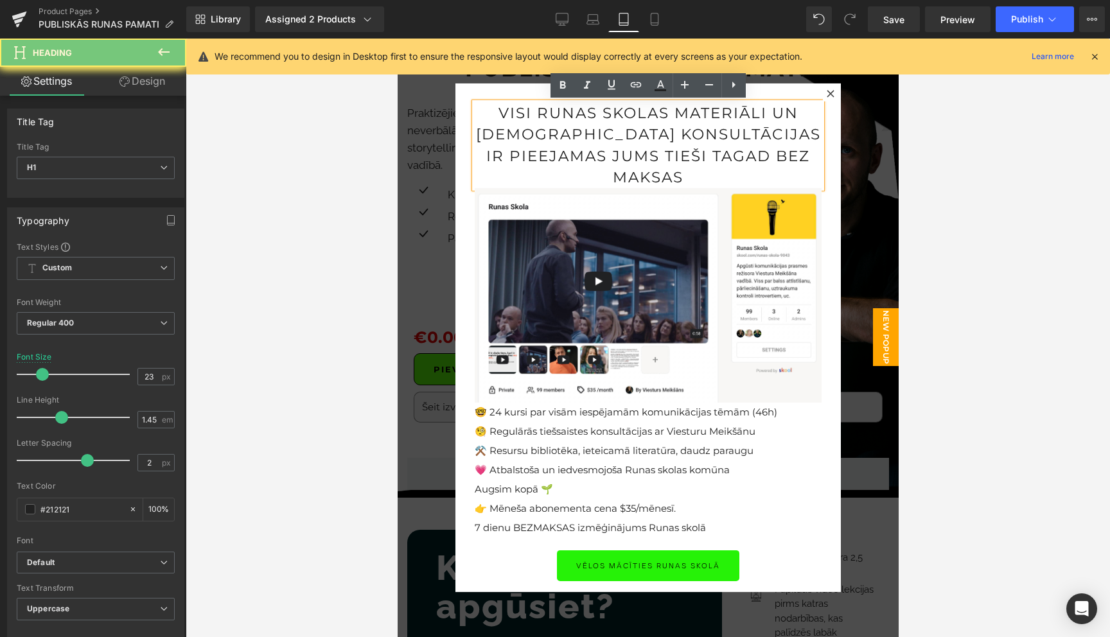
click at [623, 157] on h1 "visi runas skolas materiāli un tiešsaistes konsultācijas ir pieejamas Jums tieš…" at bounding box center [647, 145] width 347 height 85
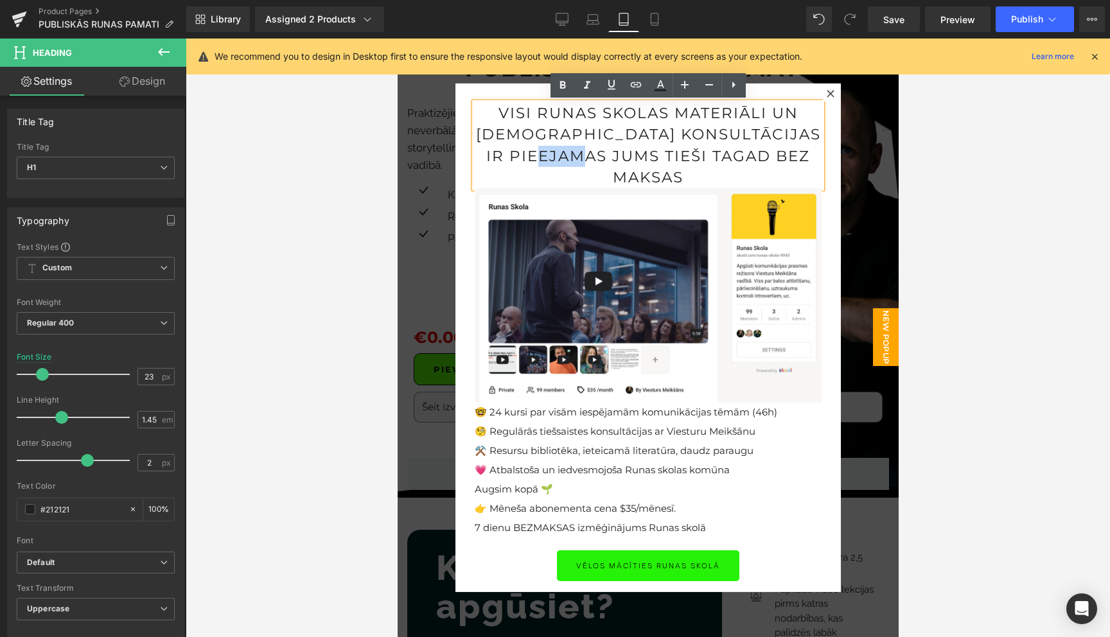
click at [717, 103] on h1 "visi runas skolas materiāli un tiešsaistes konsultācijas ir pieejamas Jums tieš…" at bounding box center [647, 145] width 347 height 85
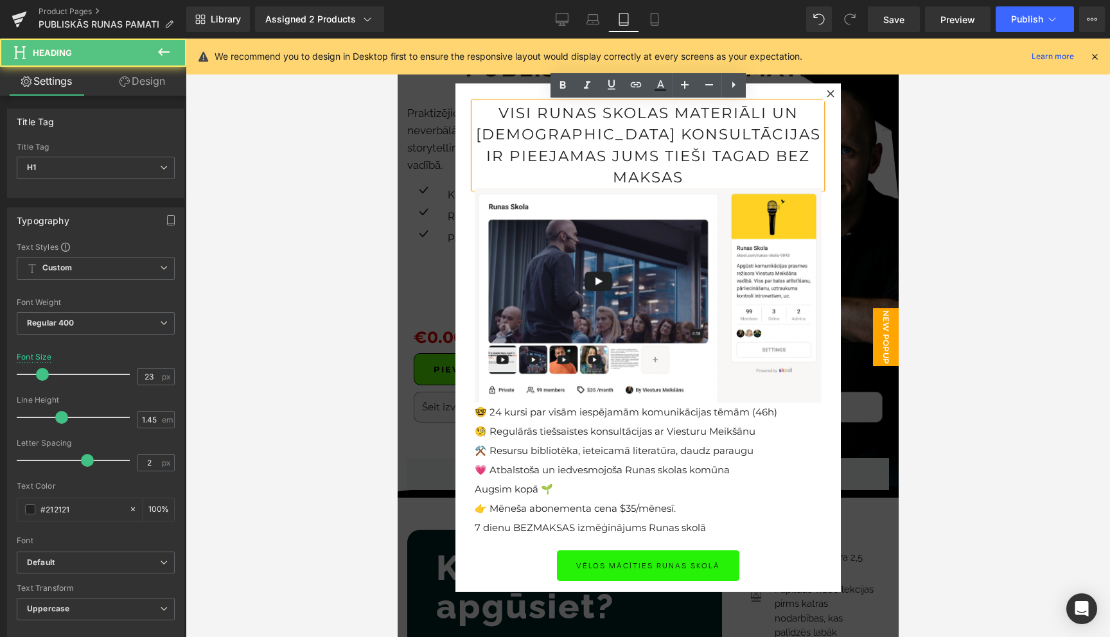
click at [717, 103] on h1 "visi runas skolas materiāli un tiešsaistes konsultācijas ir pieejamas Jums tieš…" at bounding box center [647, 145] width 347 height 85
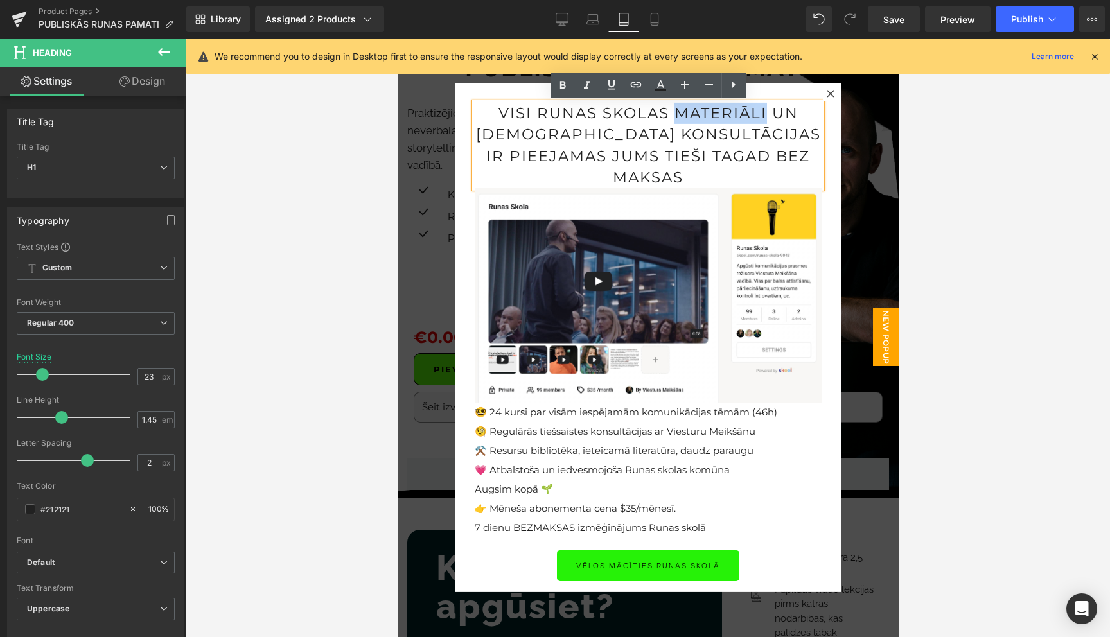
click at [717, 103] on h1 "visi runas skolas materiāli un tiešsaistes konsultācijas ir pieejamas Jums tieš…" at bounding box center [647, 145] width 347 height 85
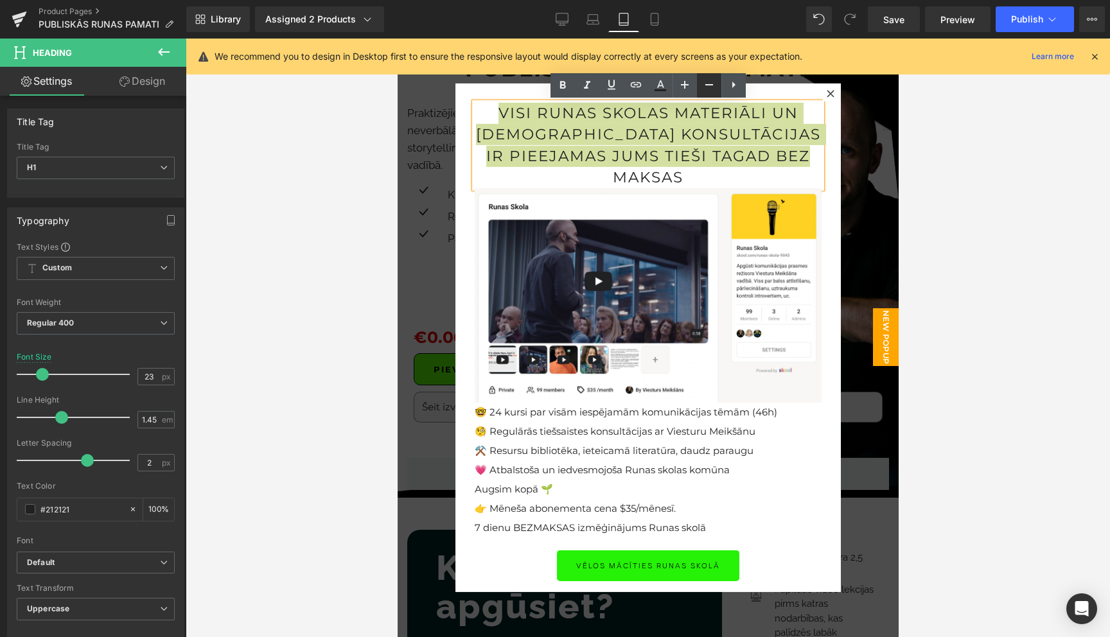
click at [708, 83] on icon at bounding box center [708, 84] width 15 height 15
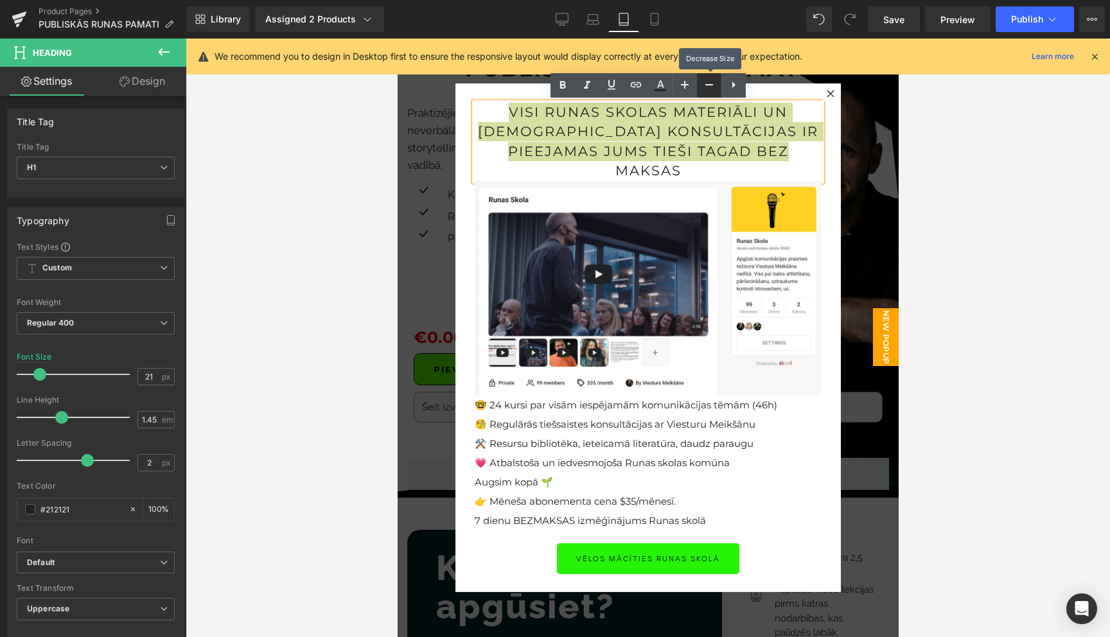
click at [708, 83] on icon at bounding box center [708, 84] width 15 height 15
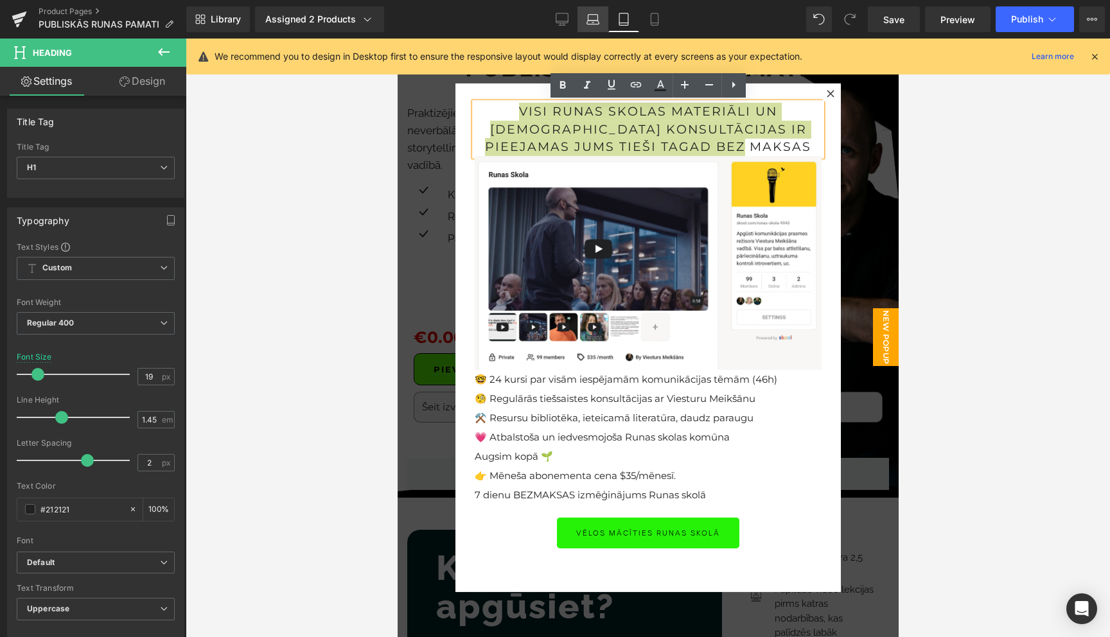
click at [591, 21] on icon at bounding box center [593, 23] width 12 height 4
type input "23"
type input "100"
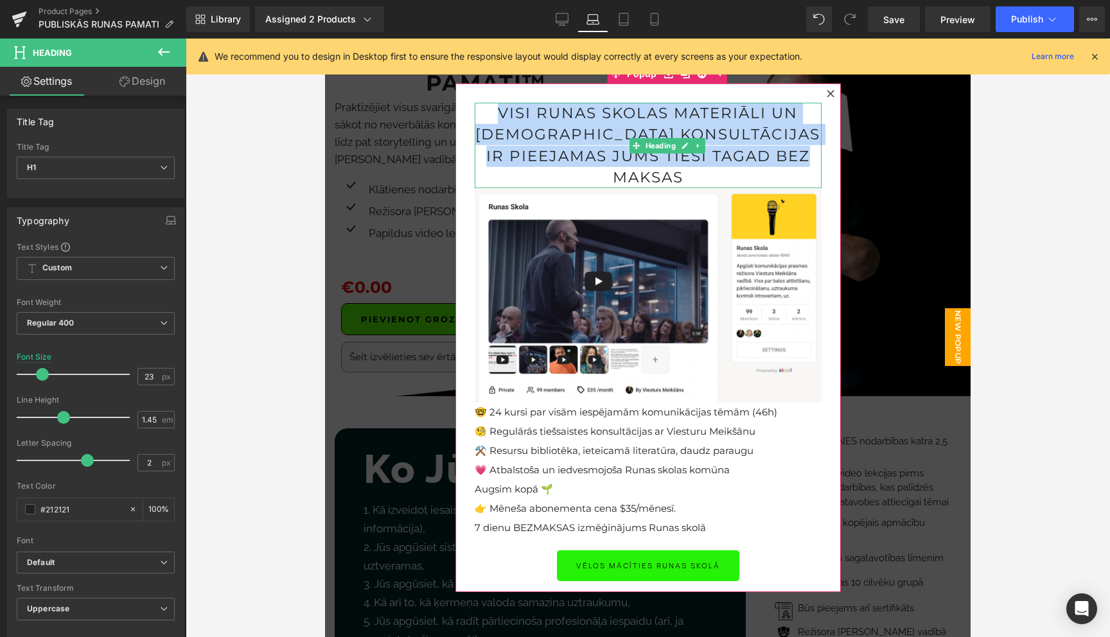
click at [575, 125] on h1 "visi runas skolas materiāli un tiešsaistes konsultācijas ir pieejamas Jums tieš…" at bounding box center [648, 145] width 347 height 85
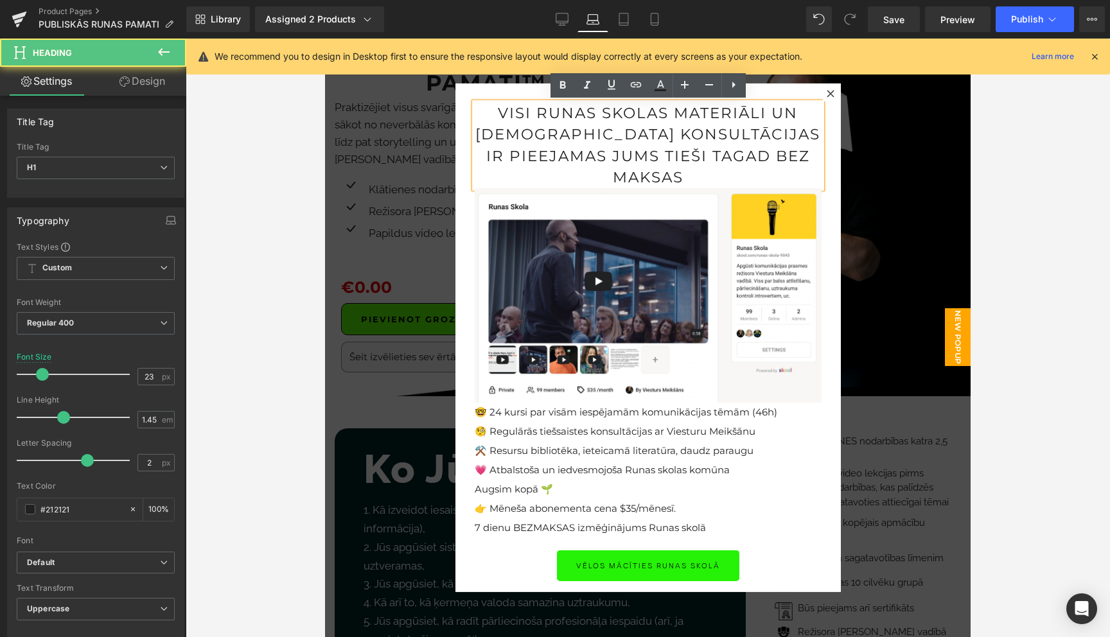
click at [575, 125] on h1 "visi runas skolas materiāli un tiešsaistes konsultācijas ir pieejamas Jums tieš…" at bounding box center [648, 145] width 347 height 85
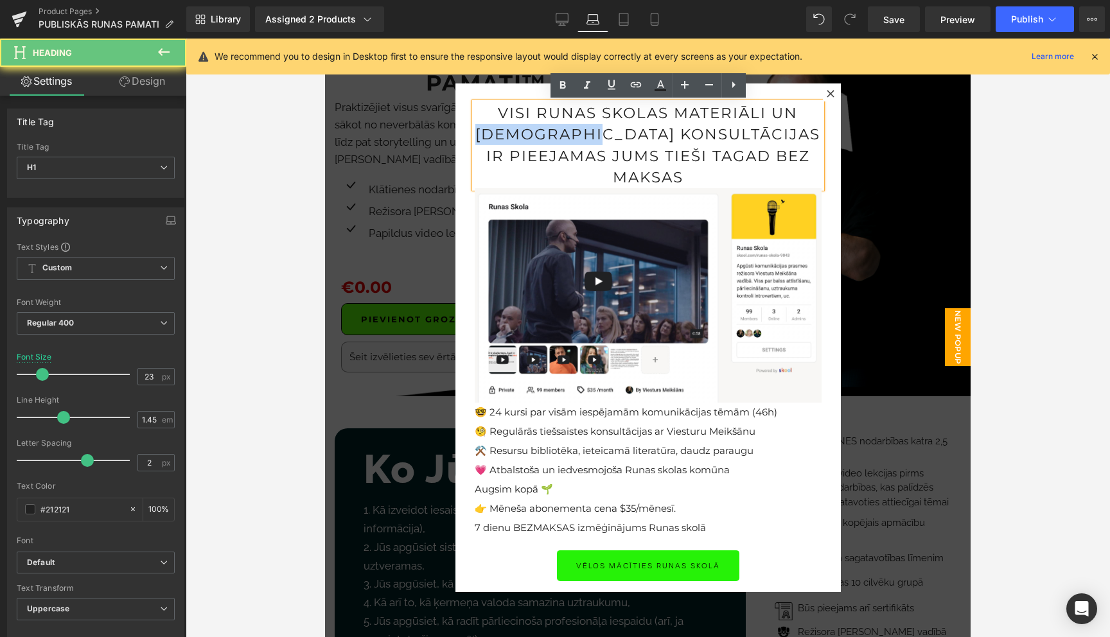
click at [575, 125] on h1 "visi runas skolas materiāli un tiešsaistes konsultācijas ir pieejamas Jums tieš…" at bounding box center [648, 145] width 347 height 85
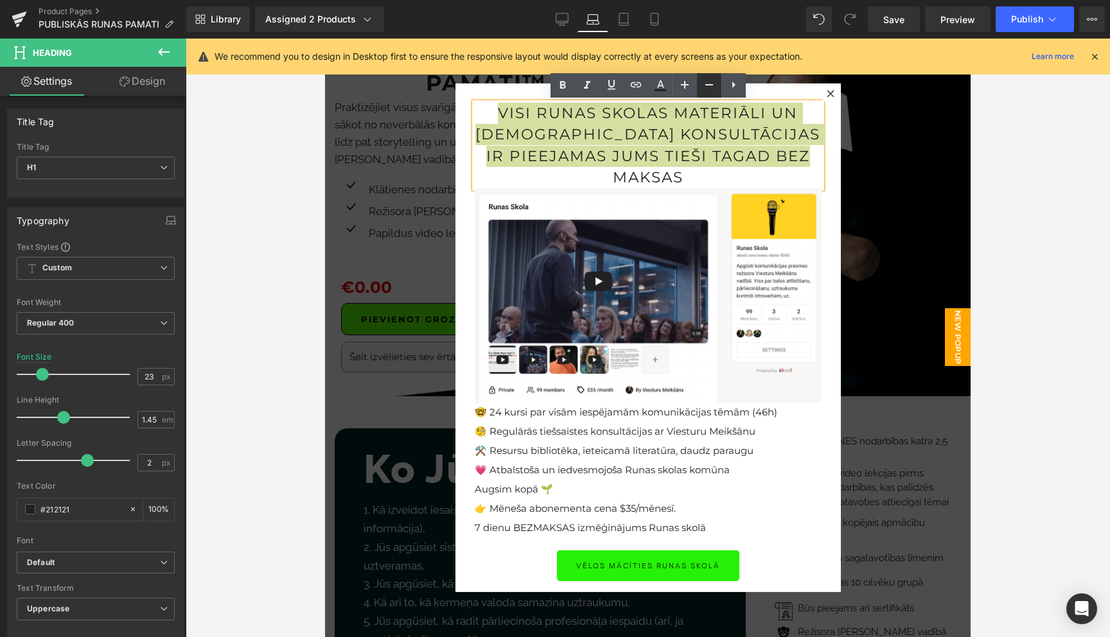
click at [706, 83] on icon at bounding box center [708, 84] width 15 height 15
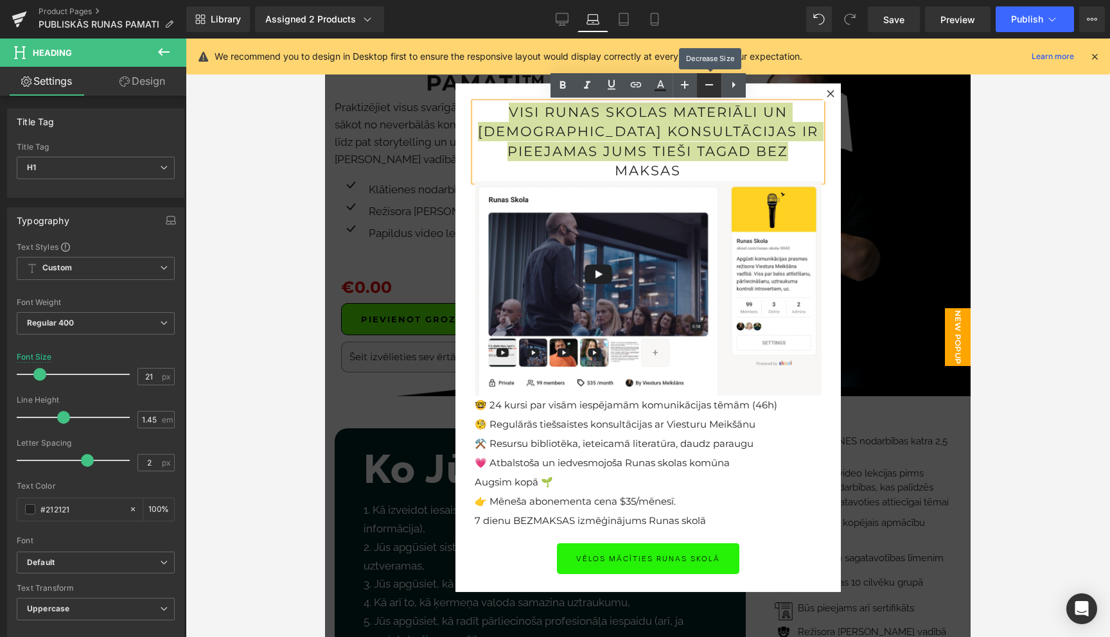
click at [706, 83] on icon at bounding box center [708, 84] width 15 height 15
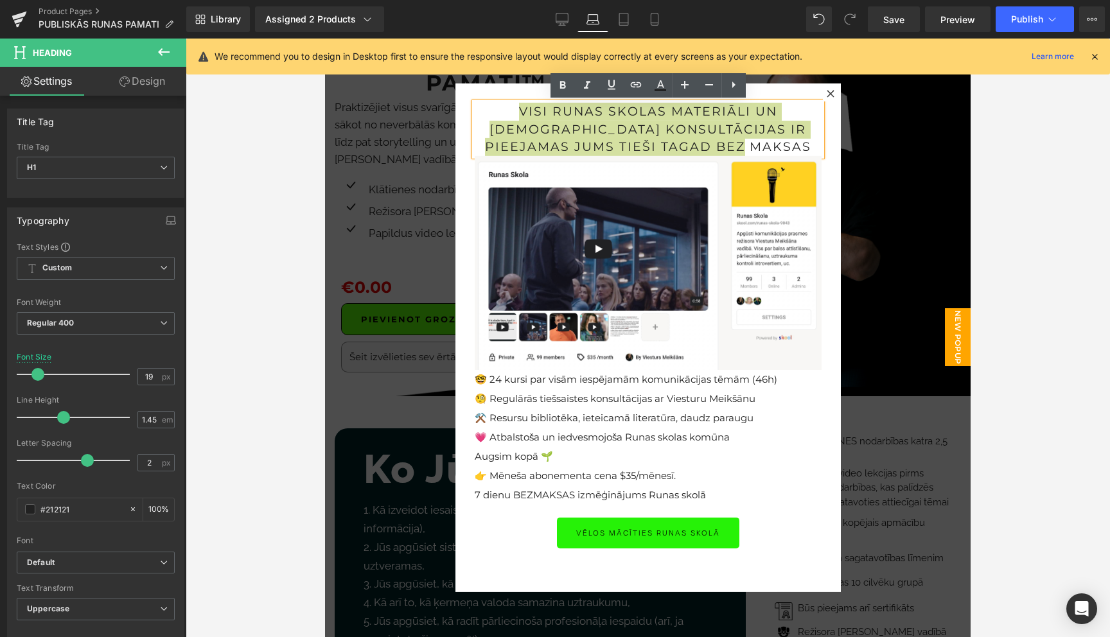
click at [1094, 57] on icon at bounding box center [1094, 57] width 12 height 12
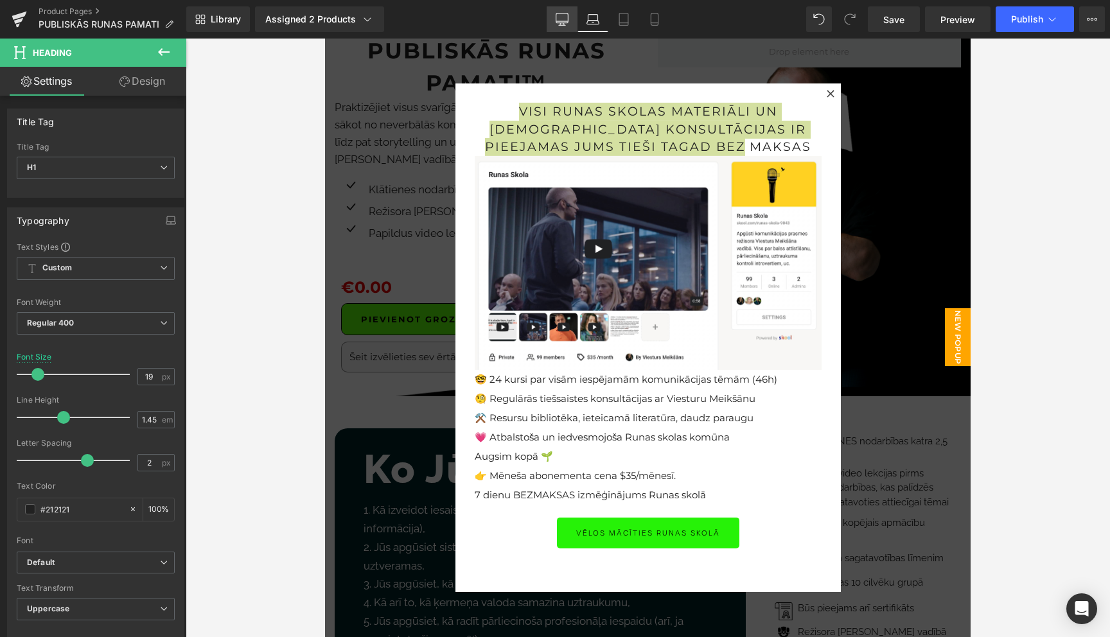
click at [558, 19] on icon at bounding box center [561, 19] width 13 height 13
type input "23"
type input "100"
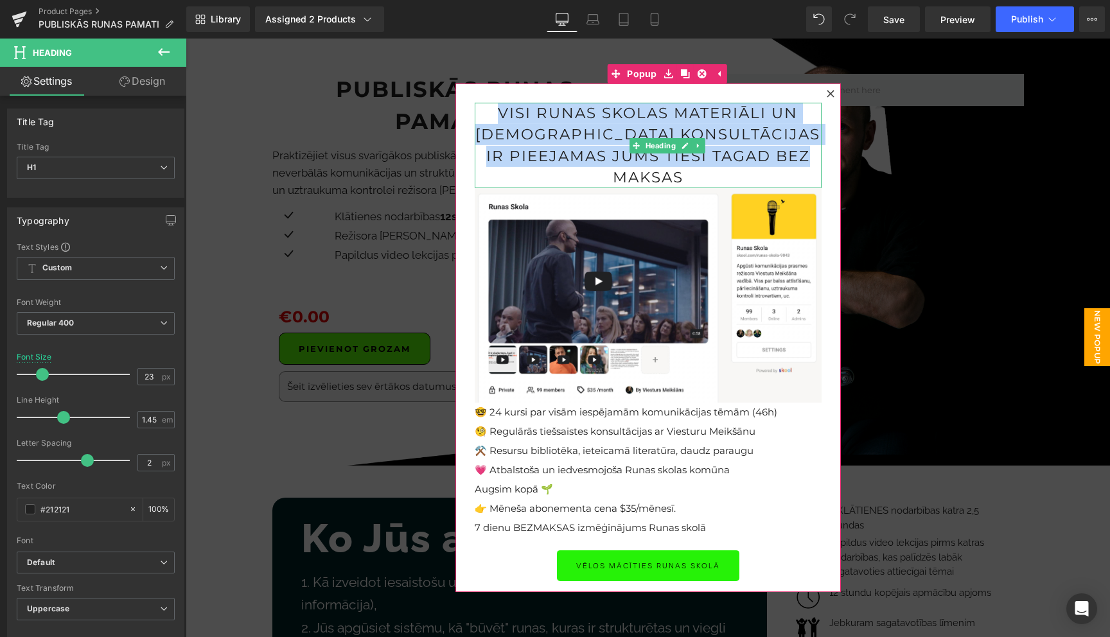
click at [575, 141] on h1 "visi runas skolas materiāli un tiešsaistes konsultācijas ir pieejamas Jums tieš…" at bounding box center [648, 145] width 347 height 85
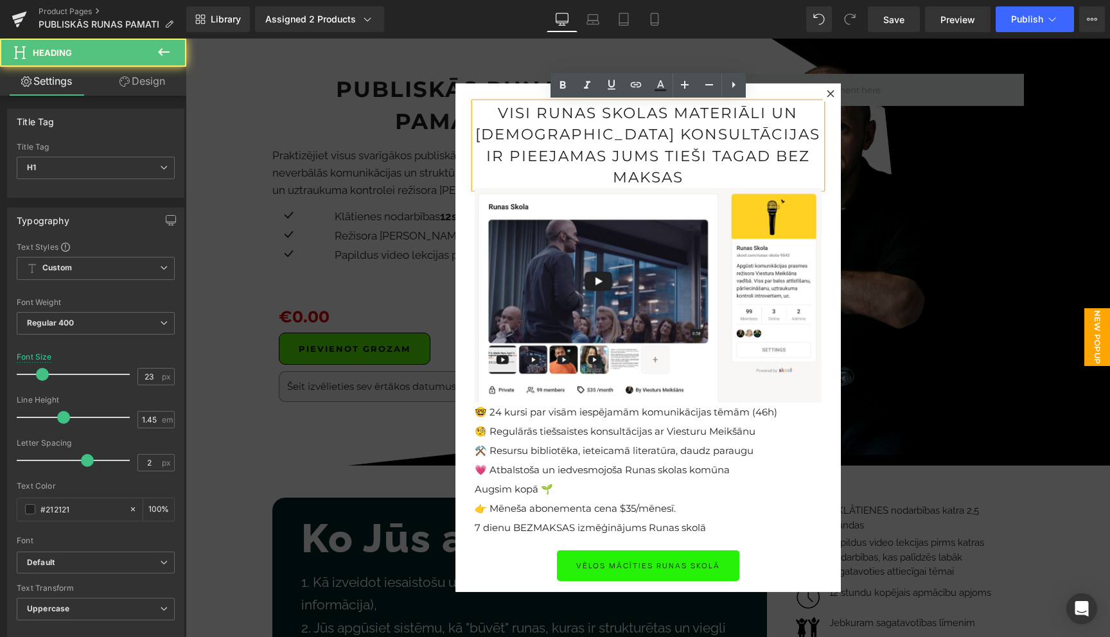
click at [575, 141] on h1 "visi runas skolas materiāli un tiešsaistes konsultācijas ir pieejamas Jums tieš…" at bounding box center [648, 145] width 347 height 85
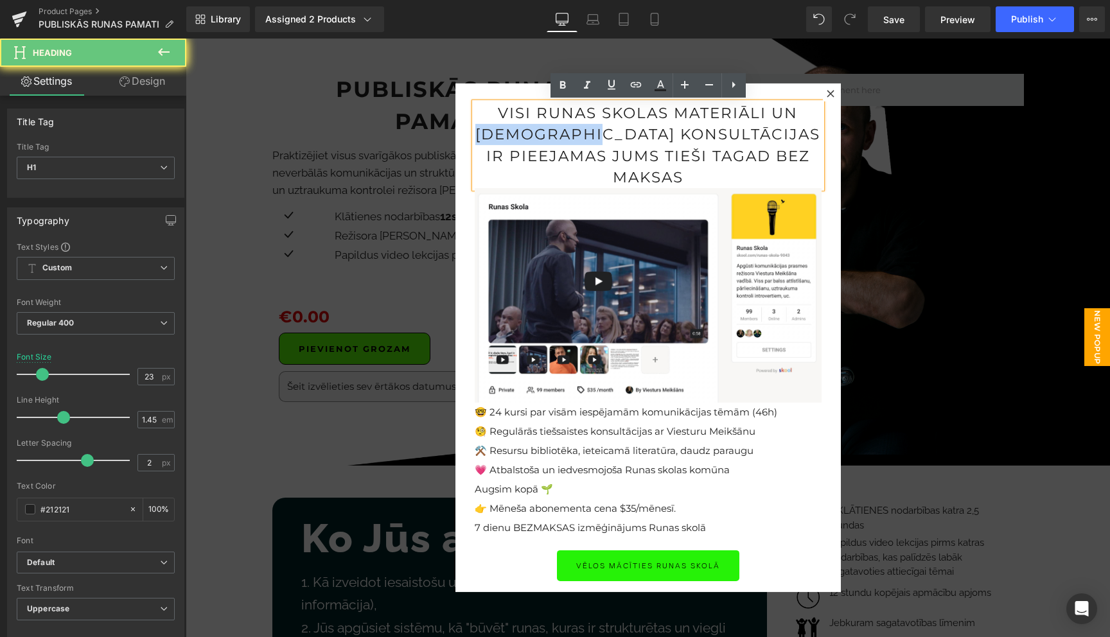
click at [575, 141] on h1 "visi runas skolas materiāli un tiešsaistes konsultācijas ir pieejamas Jums tieš…" at bounding box center [648, 145] width 347 height 85
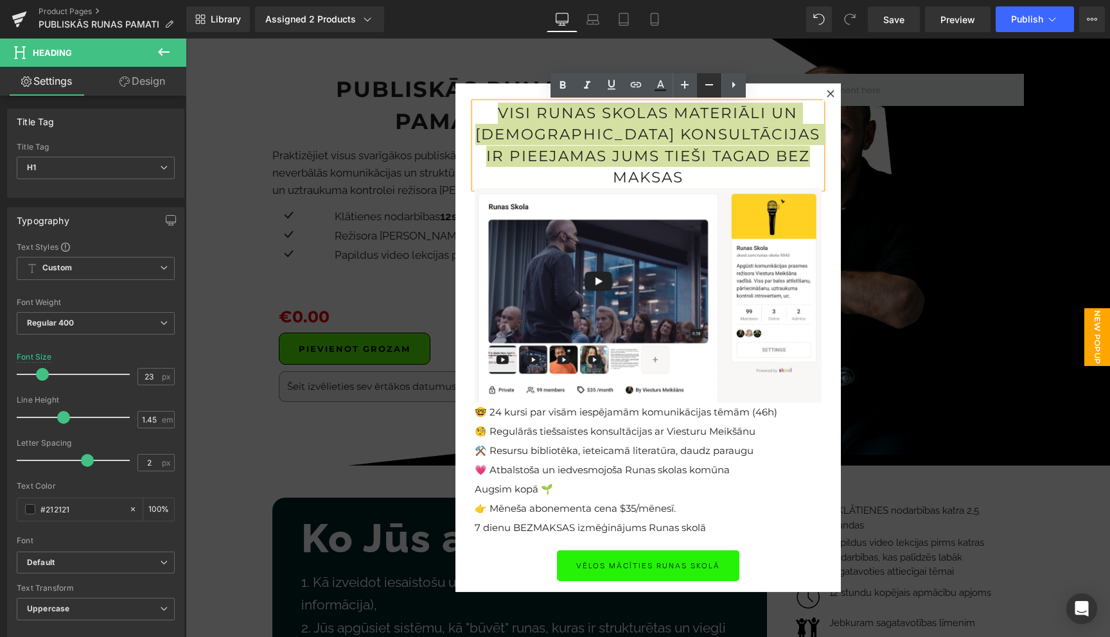
click at [711, 87] on icon at bounding box center [708, 84] width 15 height 15
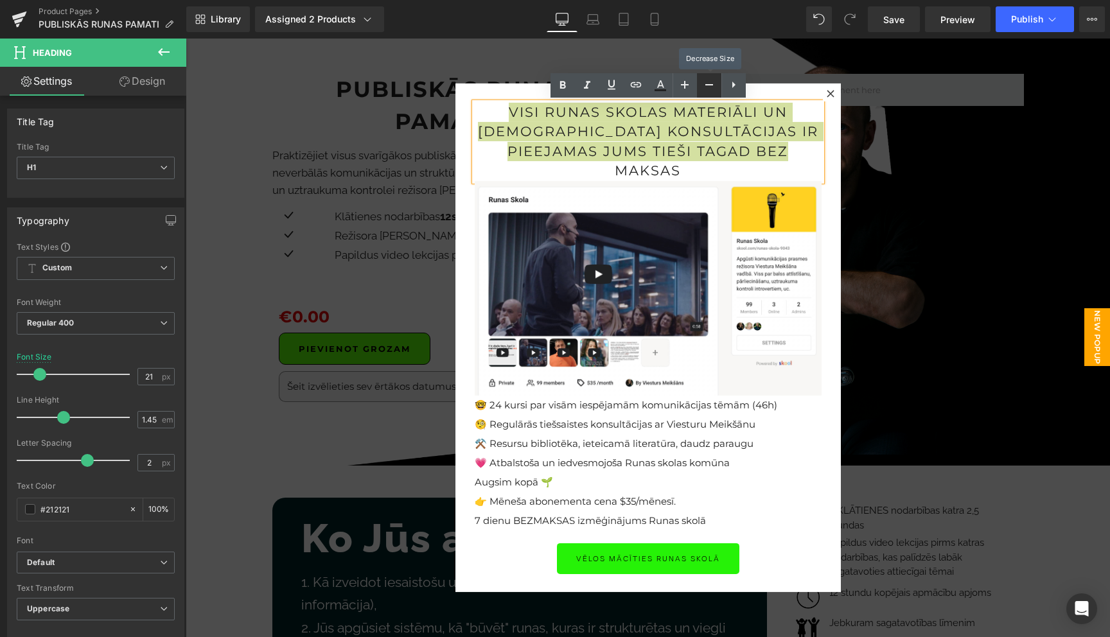
click at [711, 87] on icon at bounding box center [708, 84] width 15 height 15
type input "19"
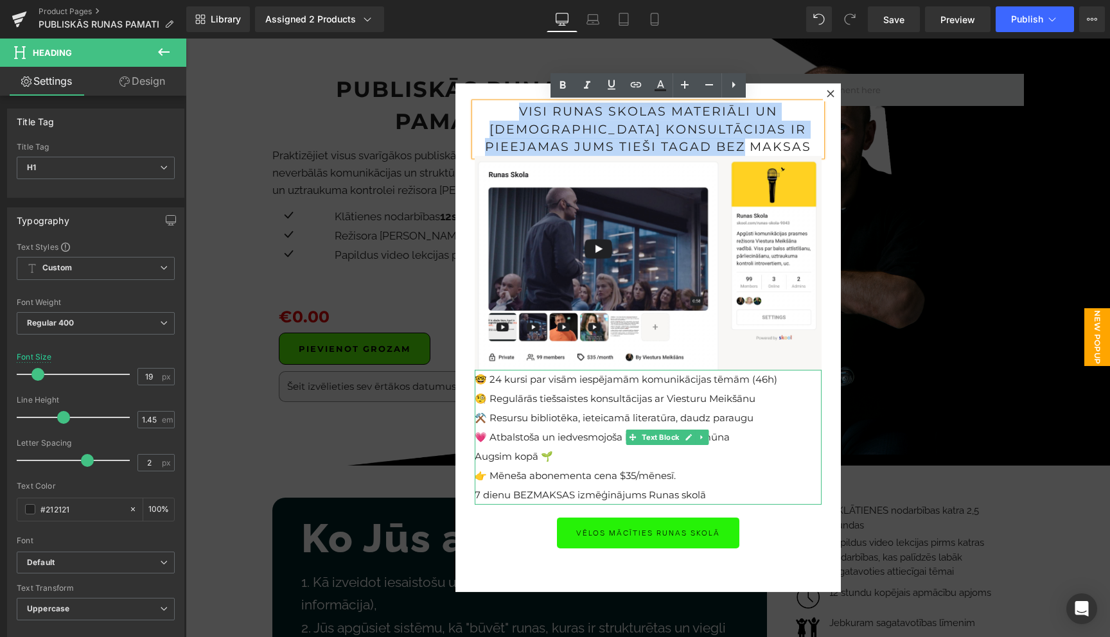
click at [747, 478] on p "👉 Mēneša abonementa cena $35/mēnesī." at bounding box center [648, 475] width 347 height 19
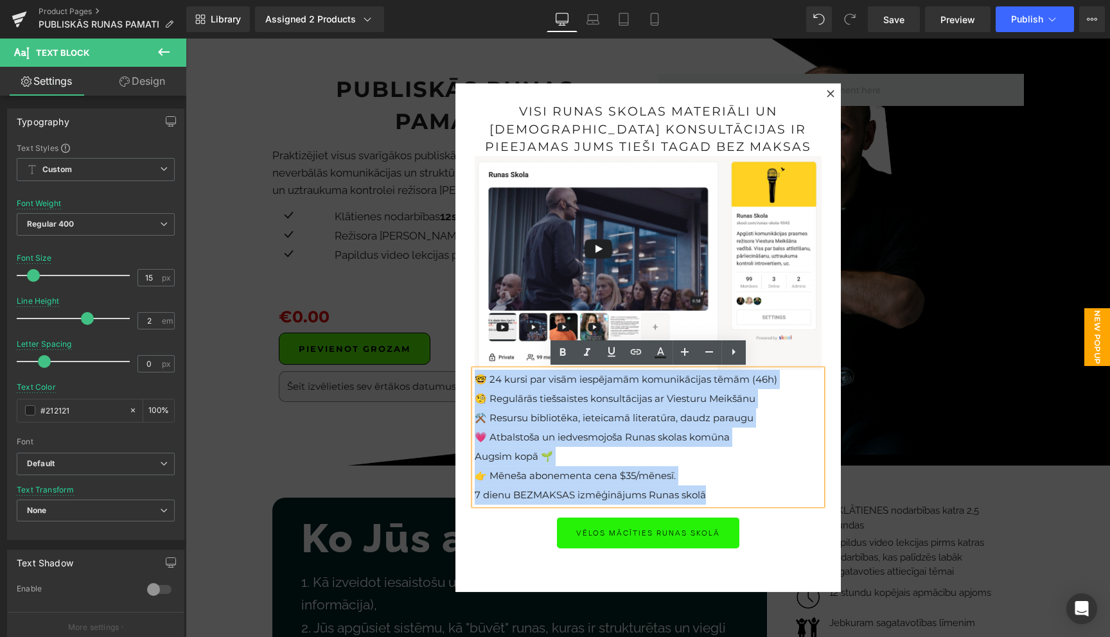
drag, startPoint x: 713, startPoint y: 496, endPoint x: 474, endPoint y: 385, distance: 263.7
click at [475, 385] on div "🤓 24 kursi par visām iespējamām komunikācijas tēmām (46h) 🧐 Regulārās tiešsaist…" at bounding box center [648, 437] width 347 height 135
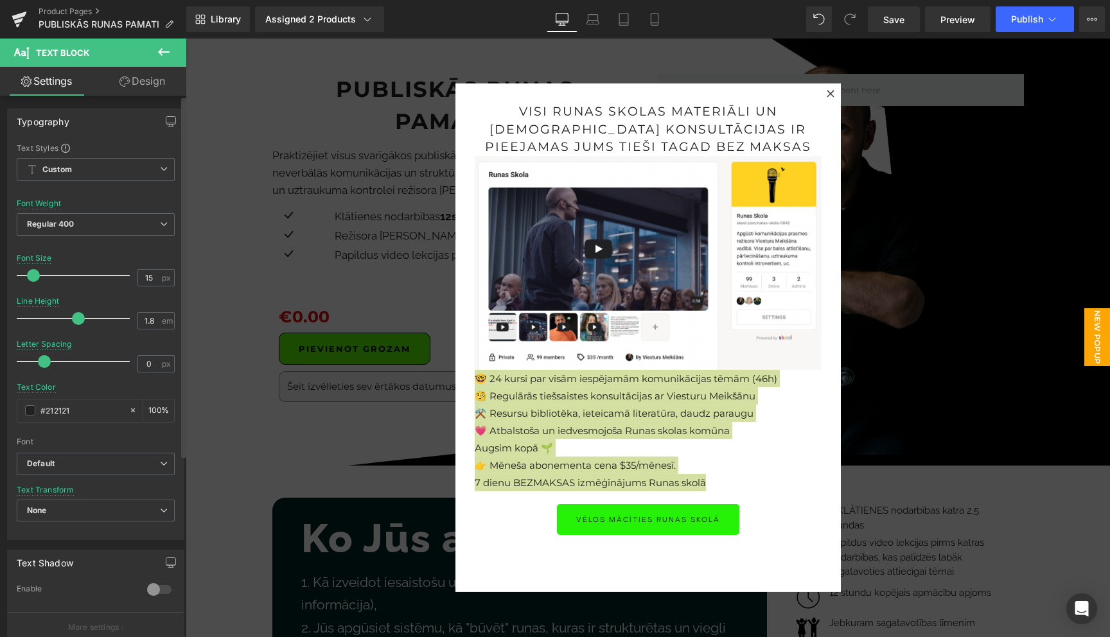
type input "1.7"
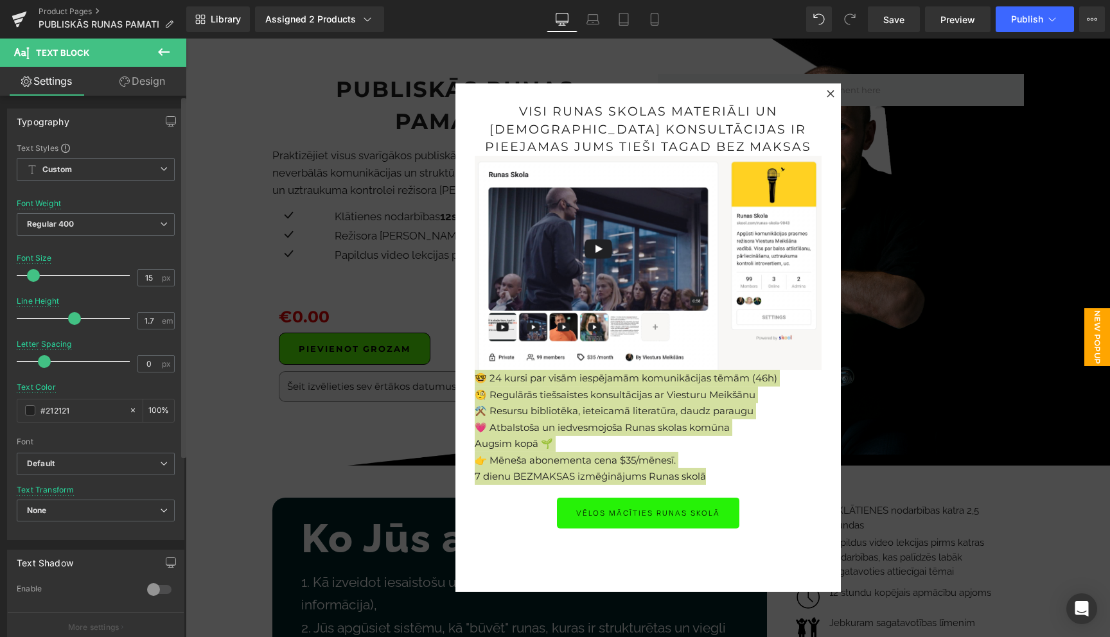
drag, startPoint x: 82, startPoint y: 318, endPoint x: 72, endPoint y: 318, distance: 10.3
click at [72, 318] on span at bounding box center [74, 318] width 13 height 13
click at [658, 16] on icon at bounding box center [653, 19] width 7 height 12
type input "13"
type input "2"
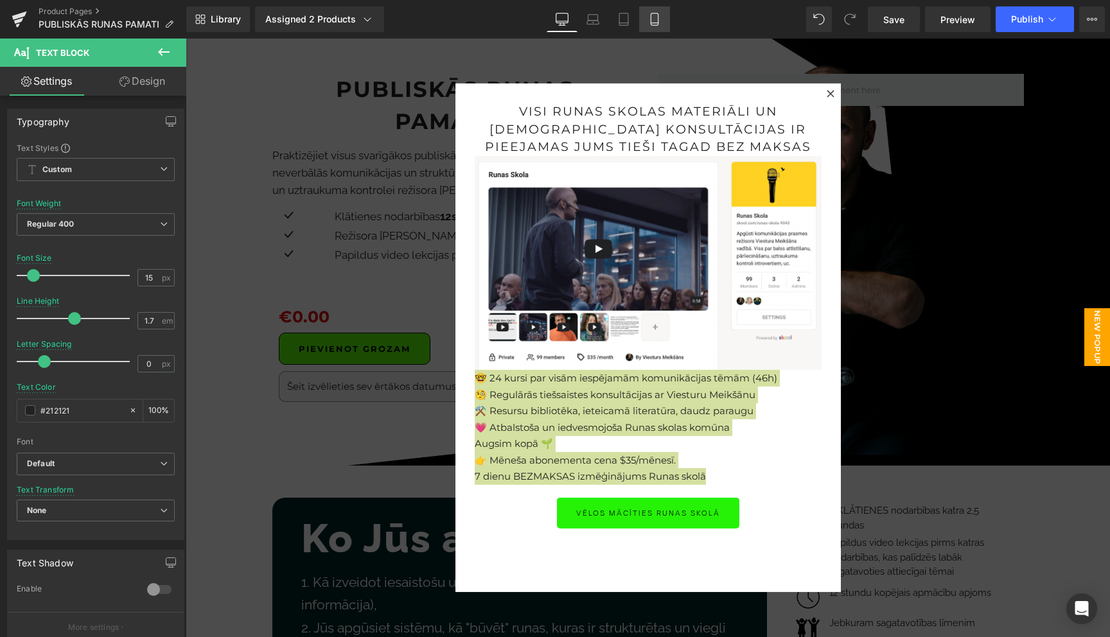
type input "100"
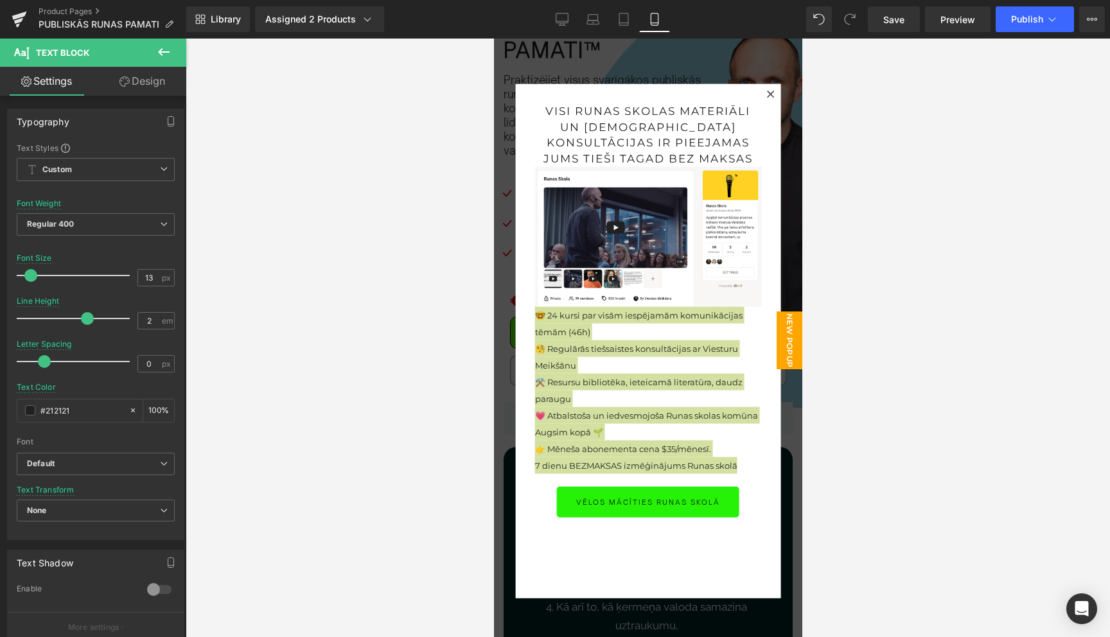
scroll to position [39, 0]
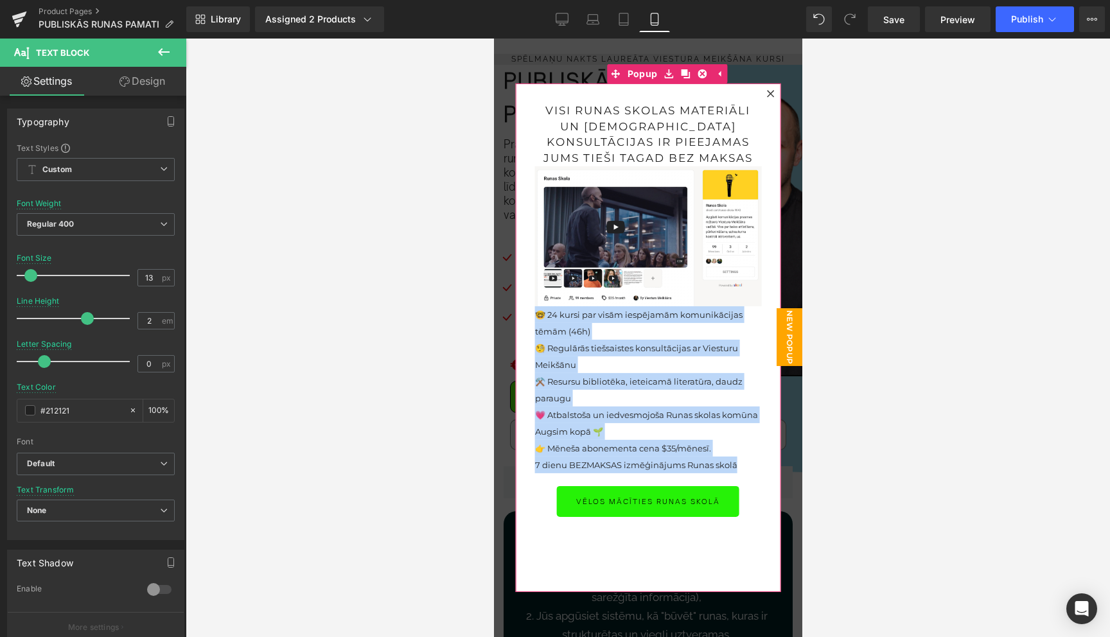
click at [690, 466] on p "7 dienu BEZMAKSAS izmēģinājums Runas skolā" at bounding box center [647, 465] width 227 height 17
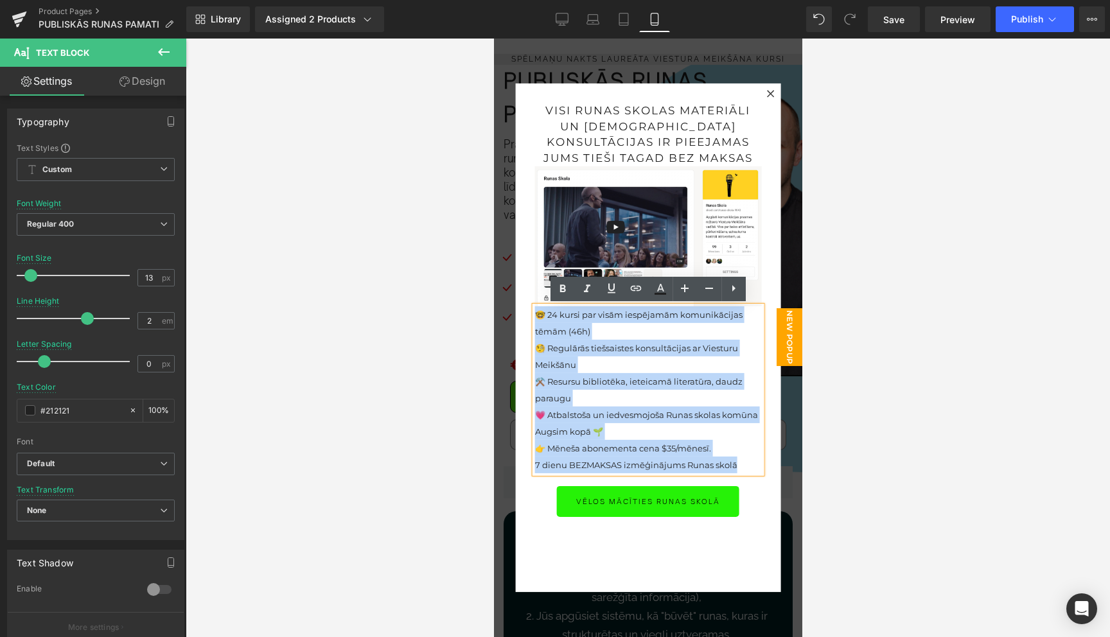
drag, startPoint x: 736, startPoint y: 465, endPoint x: 525, endPoint y: 318, distance: 256.5
click at [525, 318] on div "visi runas skolas materiāli un tiešsaistes konsultācijas ir pieejamas Jums tieš…" at bounding box center [647, 337] width 265 height 509
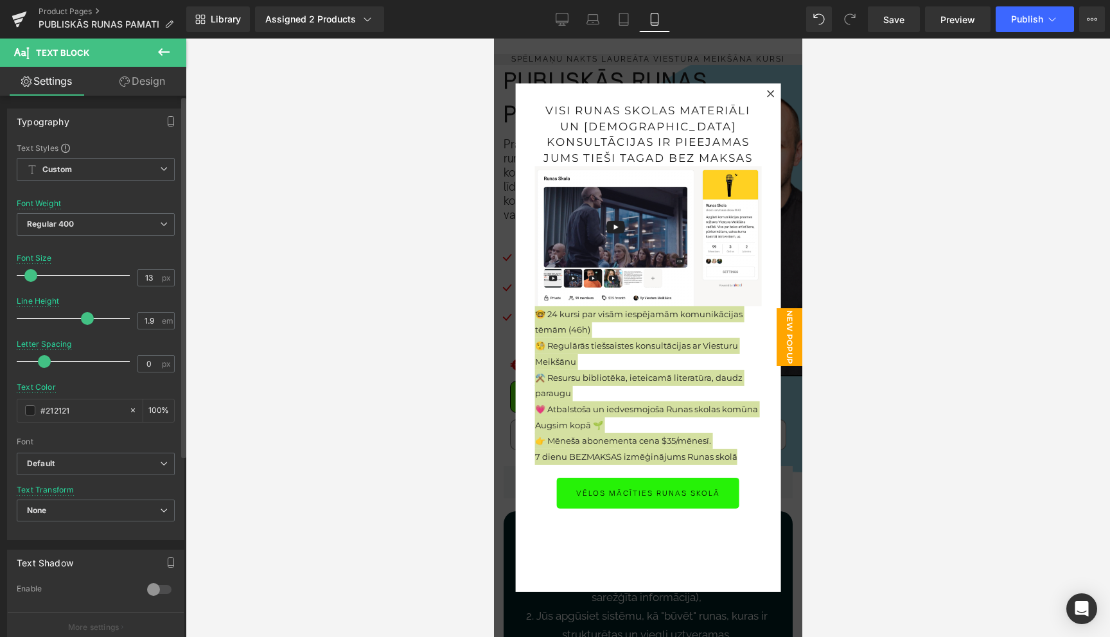
type input "1.8"
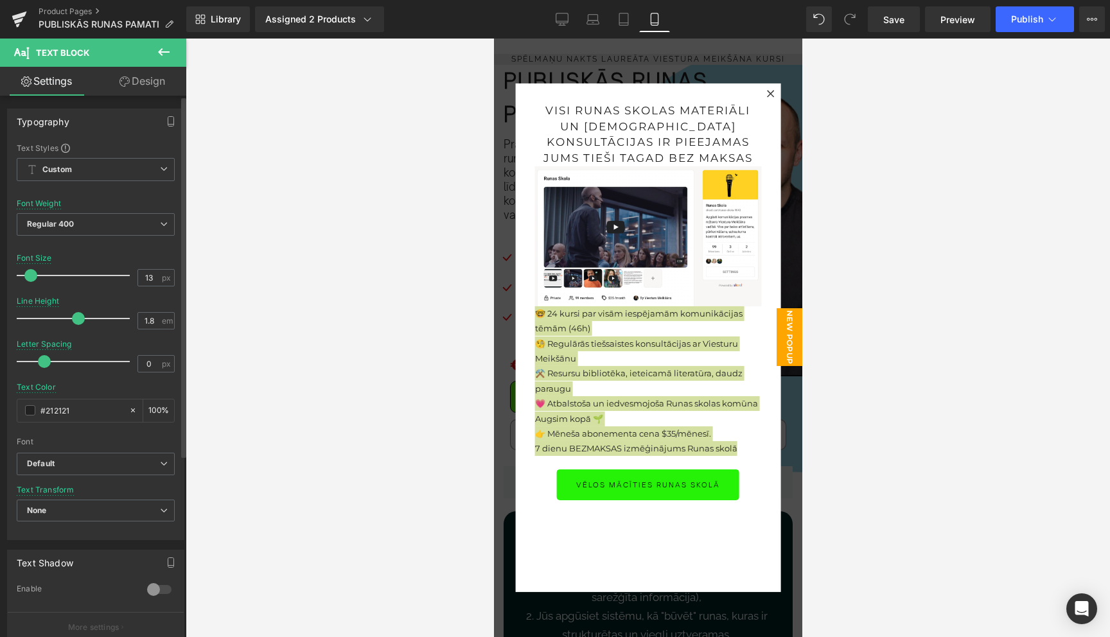
drag, startPoint x: 83, startPoint y: 321, endPoint x: 74, endPoint y: 321, distance: 8.3
click at [74, 321] on span at bounding box center [78, 318] width 13 height 13
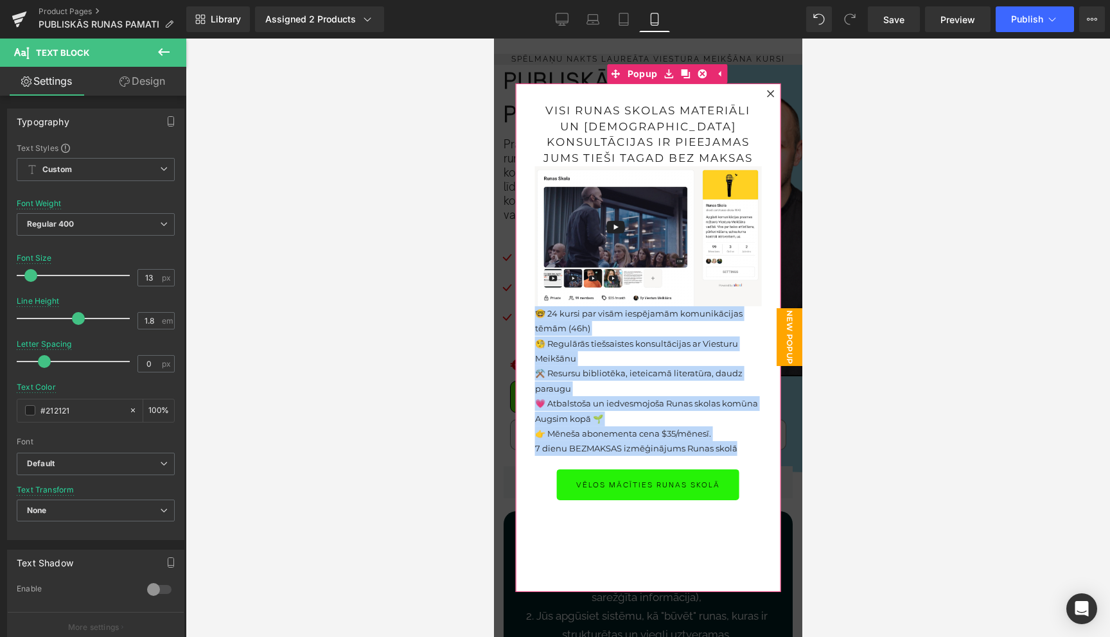
click at [623, 543] on div "visi runas skolas materiāli un tiešsaistes konsultācijas ir pieejamas Jums tieš…" at bounding box center [647, 337] width 265 height 509
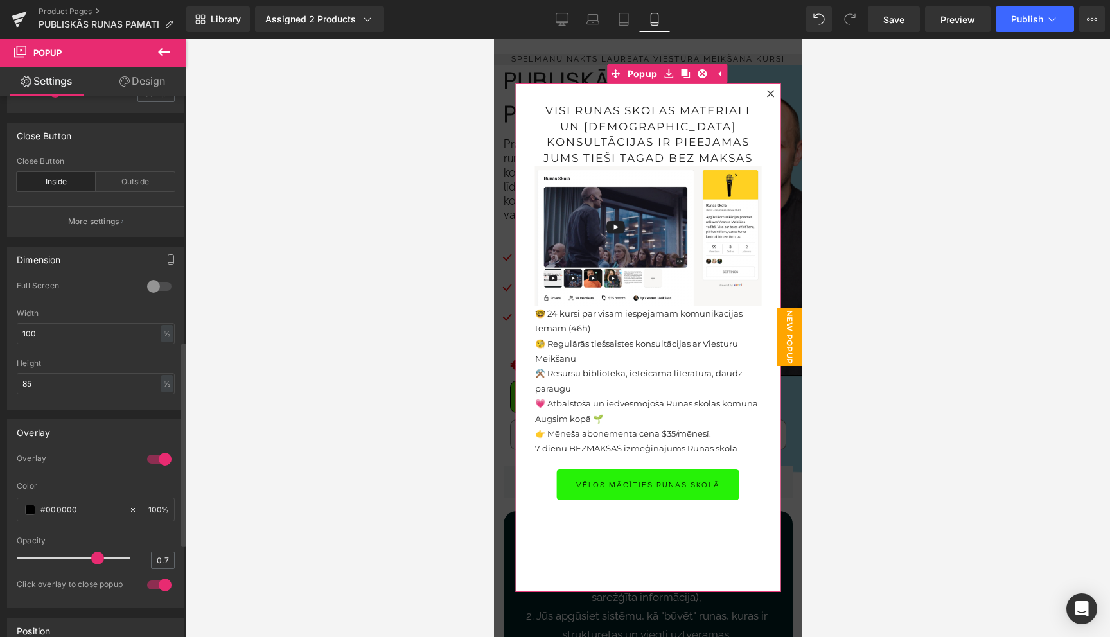
scroll to position [542, 0]
click at [80, 399] on input "85" at bounding box center [96, 389] width 158 height 21
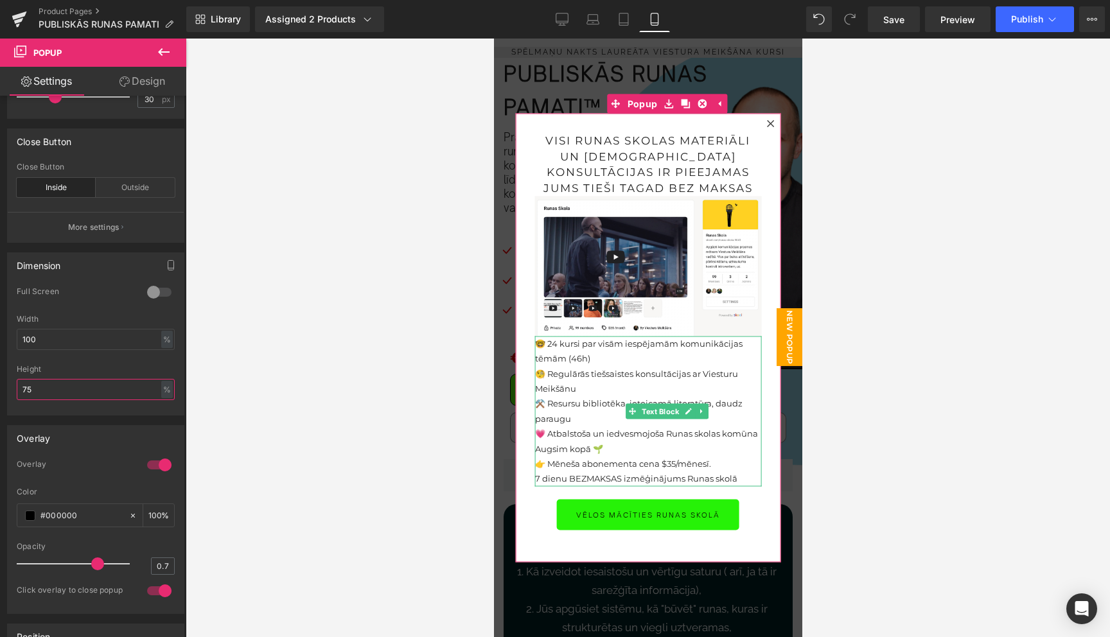
scroll to position [55, 0]
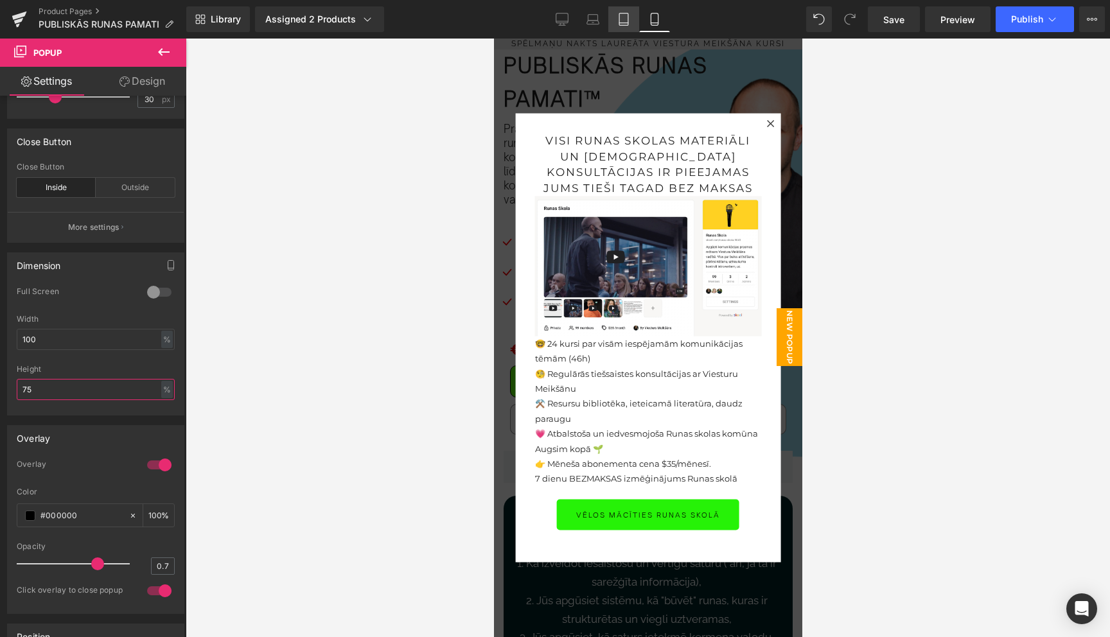
type input "75"
click at [629, 24] on icon at bounding box center [623, 19] width 13 height 13
type input "85"
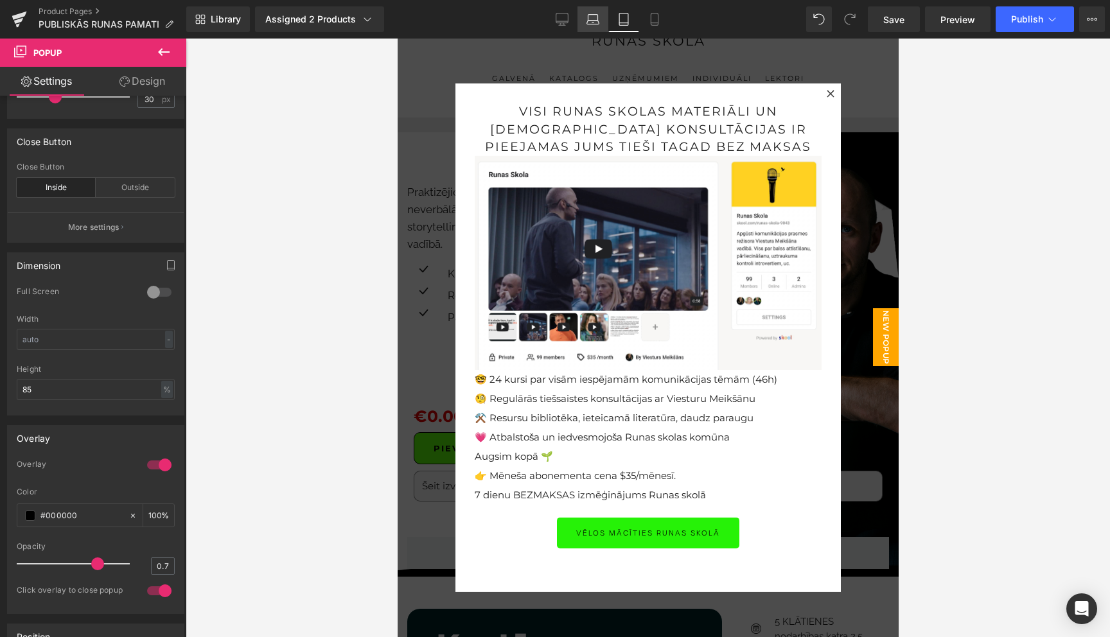
click at [592, 25] on icon at bounding box center [592, 19] width 13 height 13
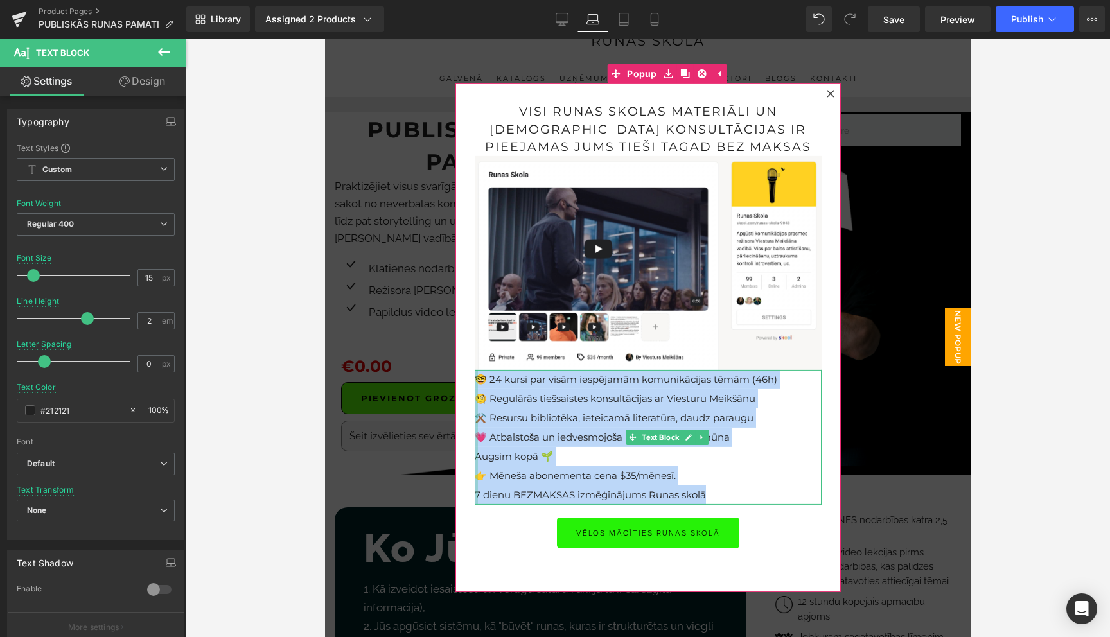
drag, startPoint x: 708, startPoint y: 498, endPoint x: 475, endPoint y: 382, distance: 260.5
click at [475, 382] on div "🤓 24 kursi par visām iespējamām komunikācijas tēmām (46h) 🧐 Regulārās tiešsaist…" at bounding box center [648, 437] width 347 height 135
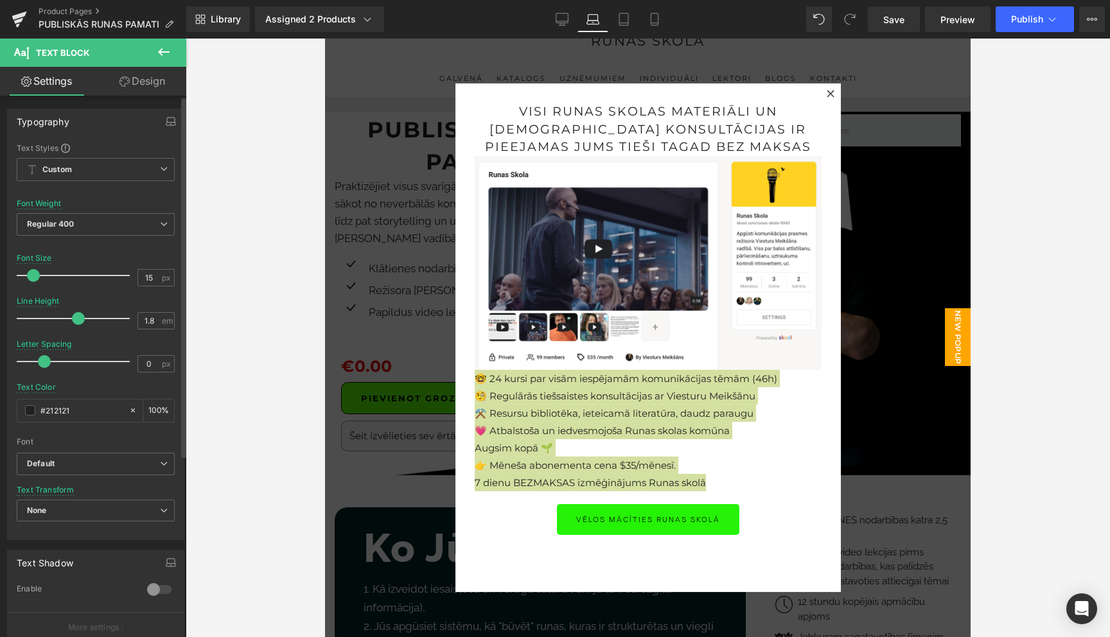
type input "1.7"
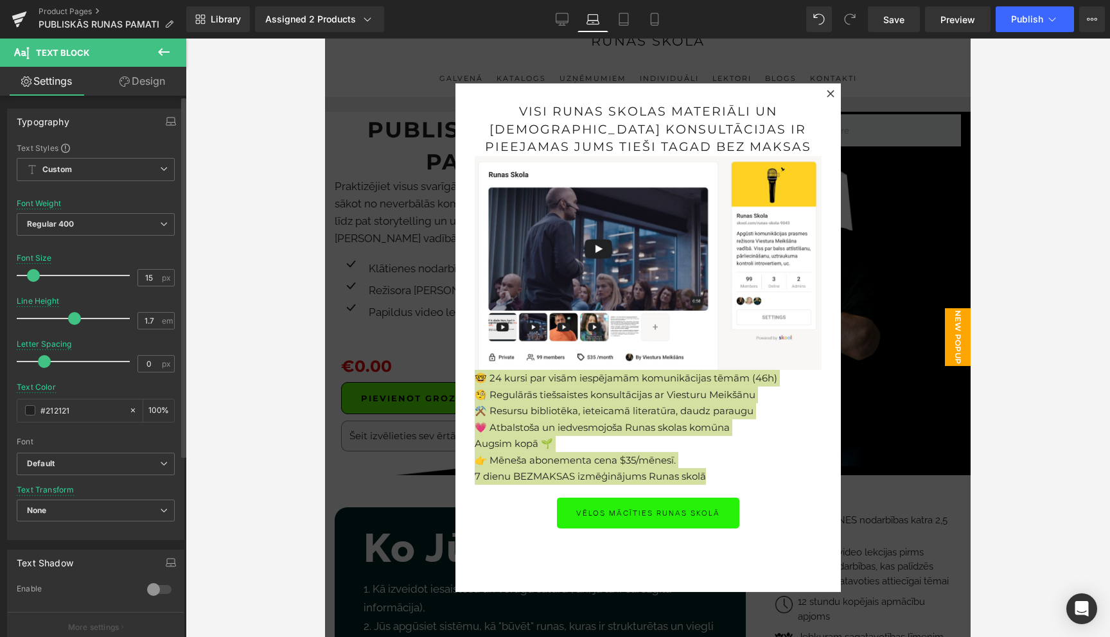
drag, startPoint x: 83, startPoint y: 317, endPoint x: 69, endPoint y: 317, distance: 13.5
click at [69, 317] on span at bounding box center [74, 318] width 13 height 13
click at [561, 21] on icon at bounding box center [562, 21] width 12 height 0
type input "100"
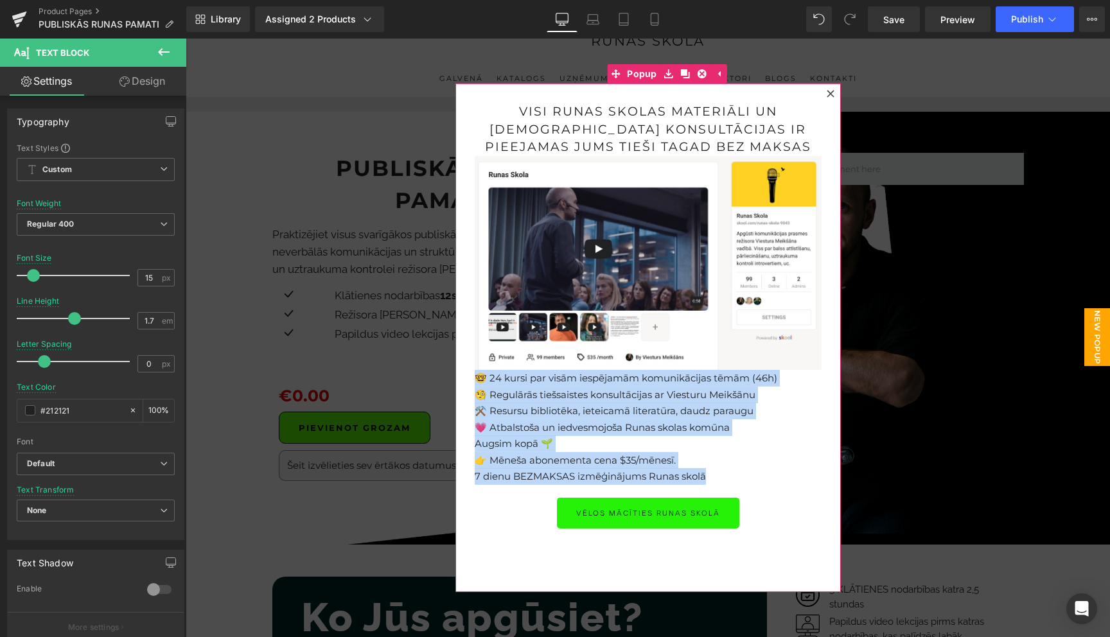
click at [779, 486] on div "visi runas skolas materiāli un tiešsaistes konsultācijas ir pieejamas Jums tieš…" at bounding box center [648, 316] width 347 height 426
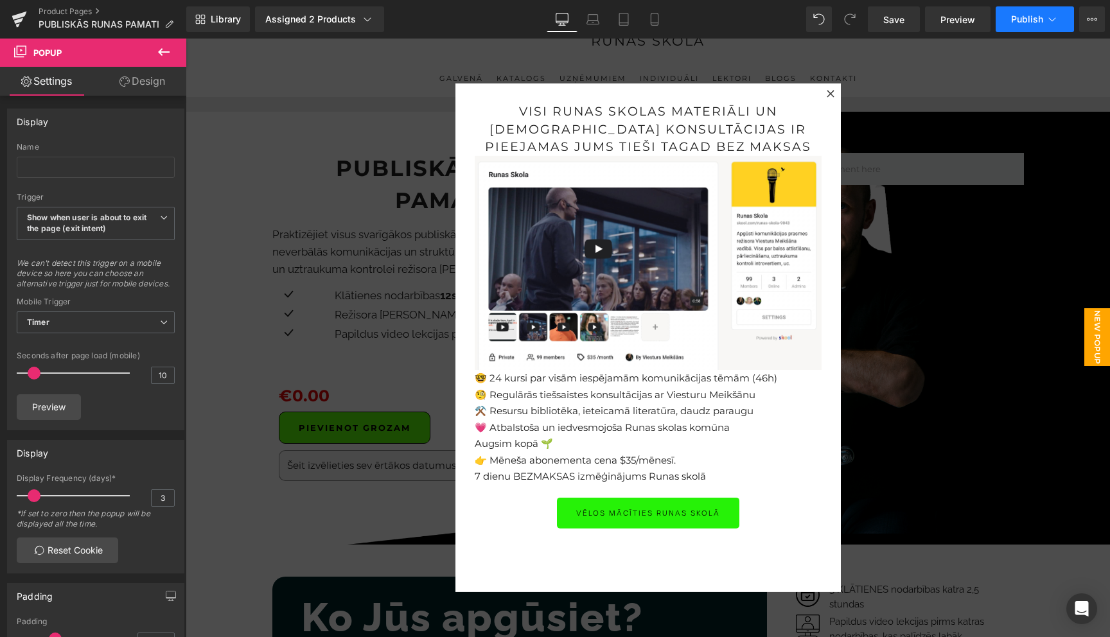
click at [1050, 21] on icon at bounding box center [1051, 19] width 13 height 13
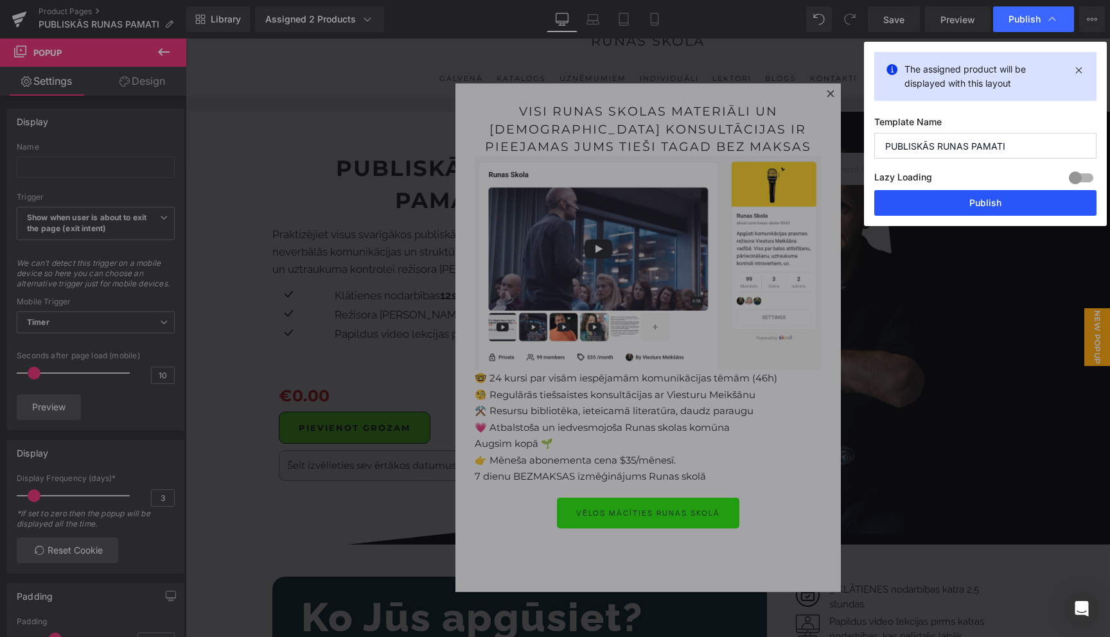
click at [982, 207] on button "Publish" at bounding box center [985, 203] width 222 height 26
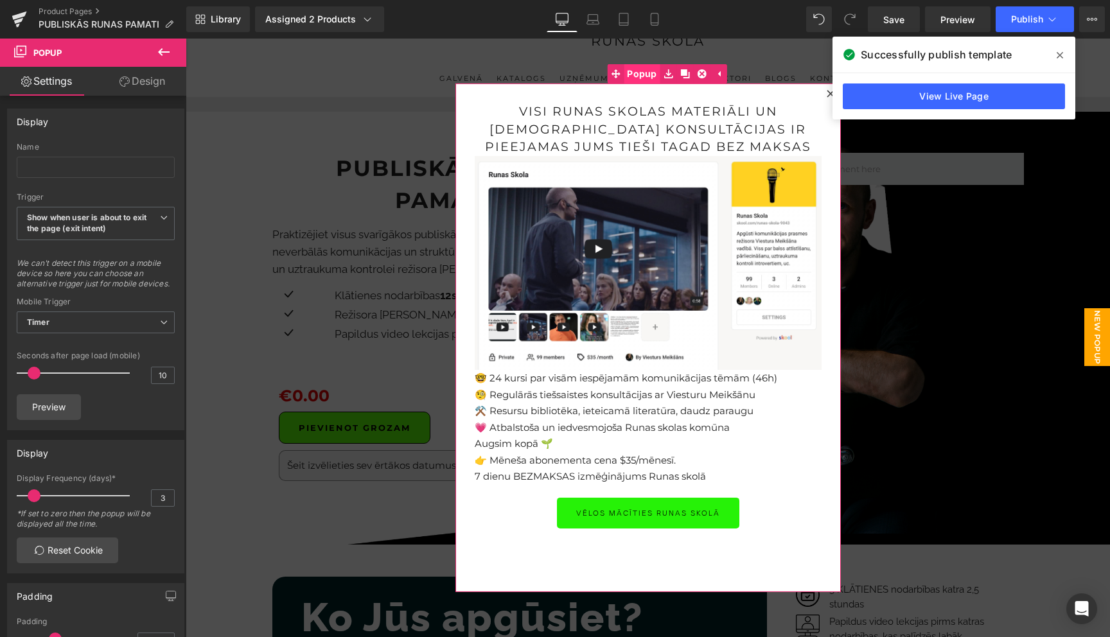
click at [638, 78] on span "Popup" at bounding box center [641, 73] width 37 height 19
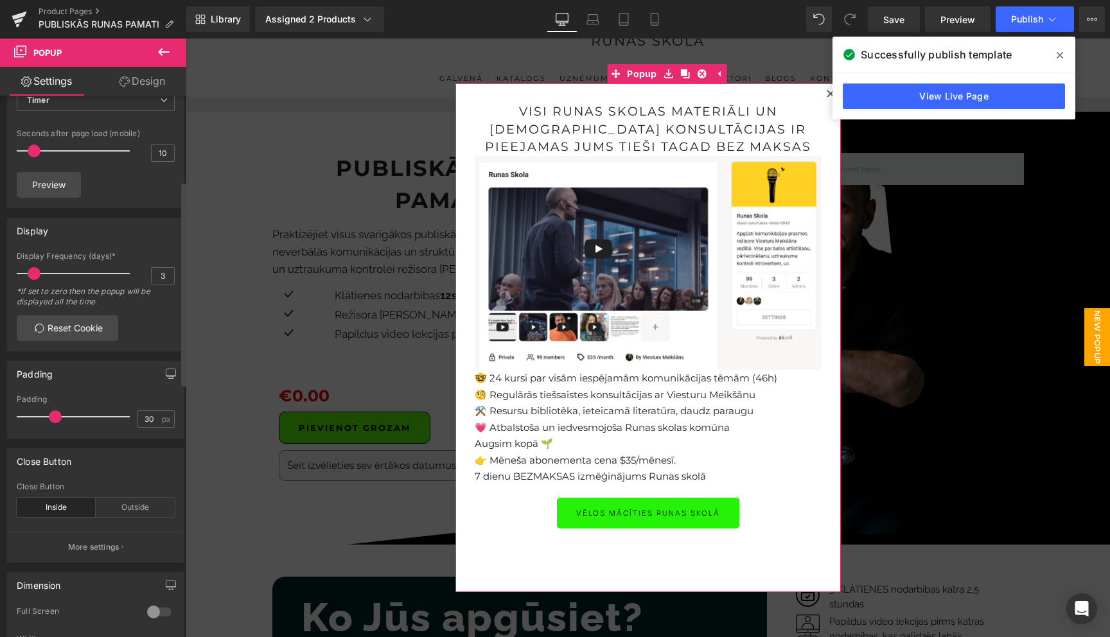
scroll to position [226, 0]
type input "0"
drag, startPoint x: 33, startPoint y: 281, endPoint x: 10, endPoint y: 281, distance: 23.1
click at [10, 281] on div "0 Display Frequency (days)* 0 *If set to zero then the popup will be displayed …" at bounding box center [96, 297] width 176 height 99
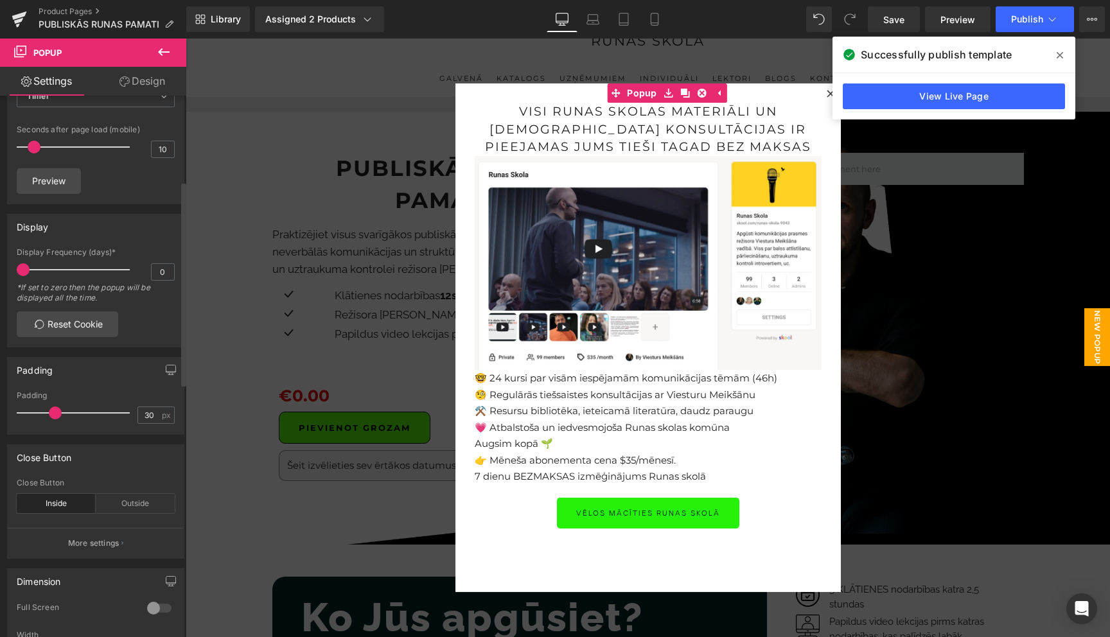
click at [148, 239] on div "Display" at bounding box center [96, 226] width 176 height 24
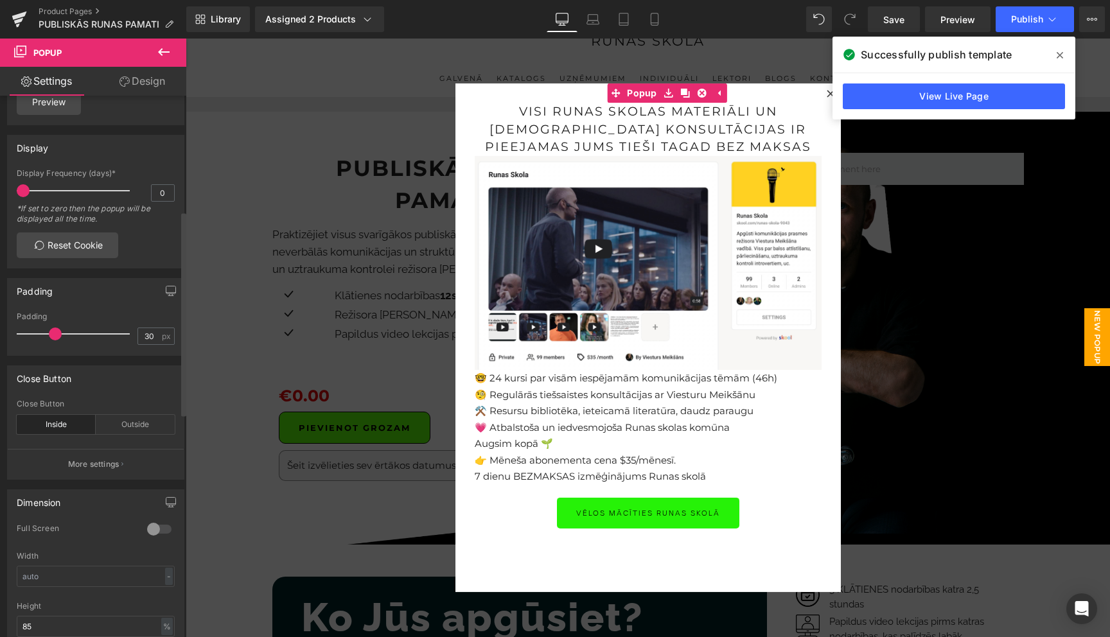
scroll to position [0, 0]
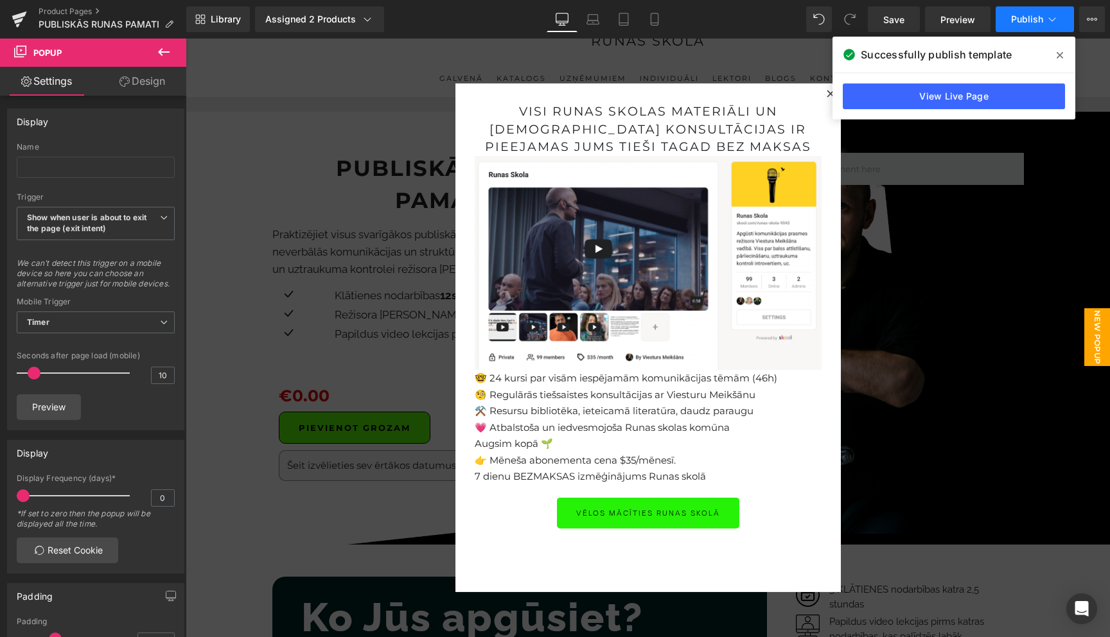
click at [1050, 21] on icon at bounding box center [1051, 19] width 13 height 13
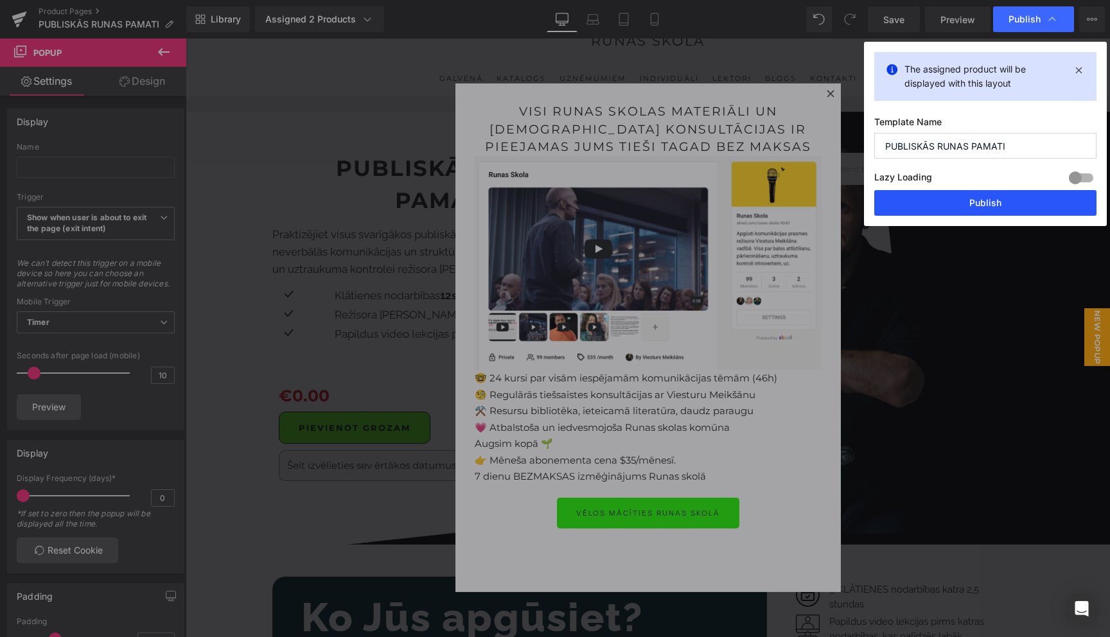
click at [985, 202] on button "Publish" at bounding box center [985, 203] width 222 height 26
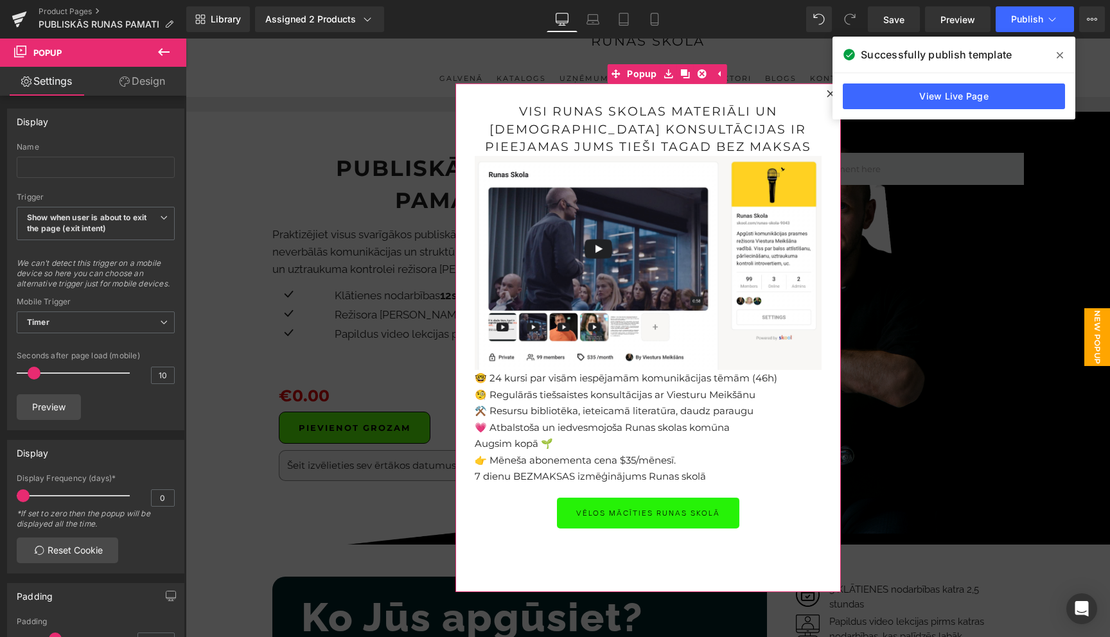
click at [821, 96] on div "visi runas skolas materiāli un tiešsaistes konsultācijas ir pieejamas Jums tieš…" at bounding box center [647, 337] width 385 height 509
